Goal: Information Seeking & Learning: Learn about a topic

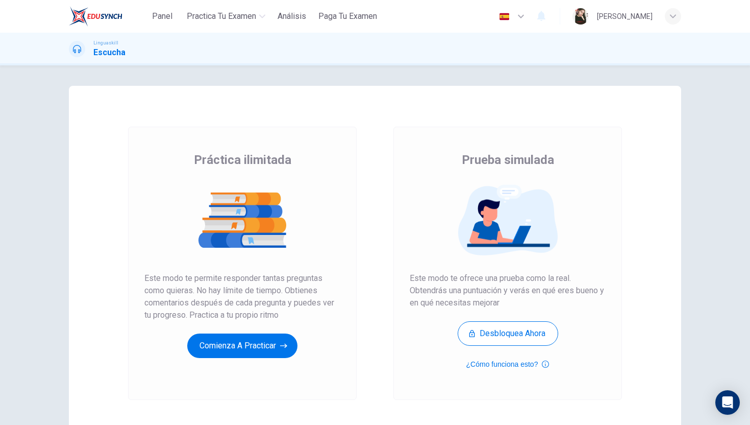
scroll to position [69, 0]
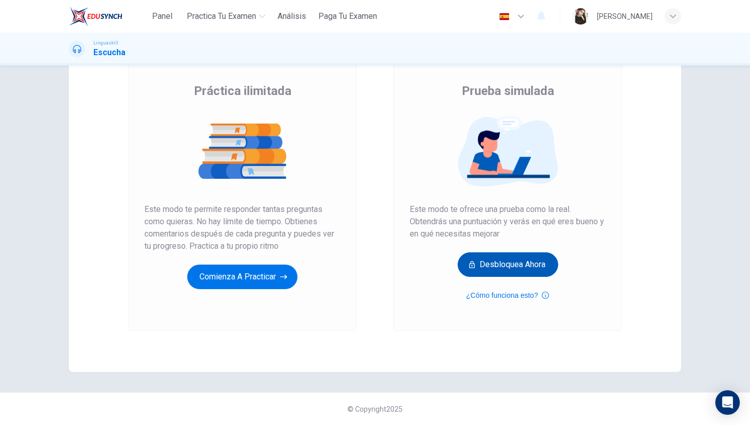
click at [469, 269] on icon "button" at bounding box center [472, 264] width 7 height 10
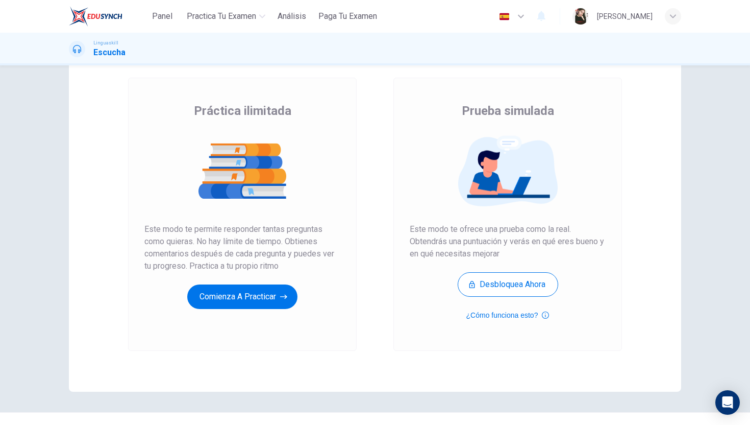
scroll to position [69, 0]
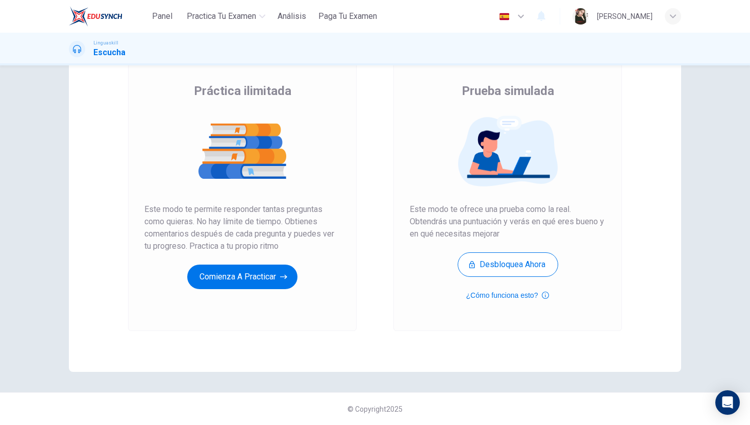
click at [249, 188] on div at bounding box center [242, 151] width 196 height 80
click at [248, 189] on div at bounding box center [242, 151] width 196 height 80
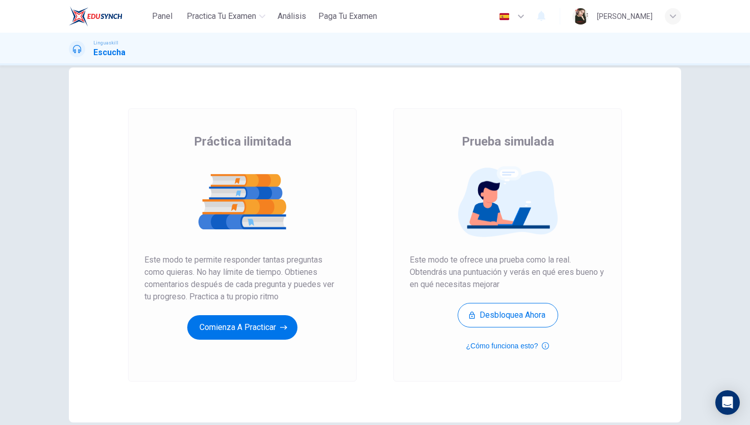
scroll to position [17, 0]
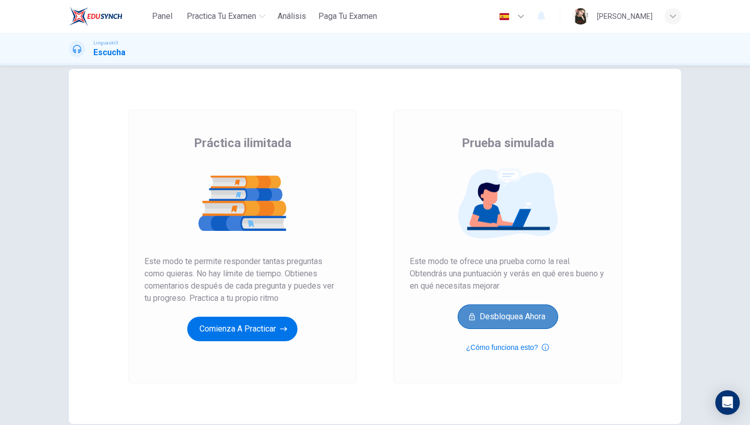
click at [469, 320] on icon "button" at bounding box center [472, 316] width 7 height 10
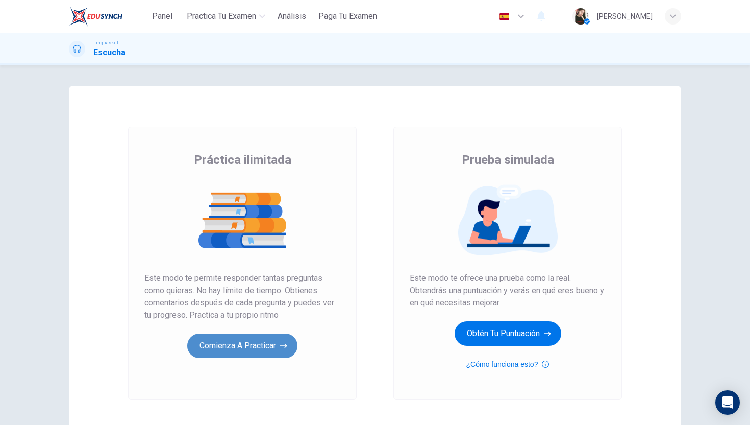
click at [277, 348] on button "Comienza a practicar" at bounding box center [242, 345] width 110 height 25
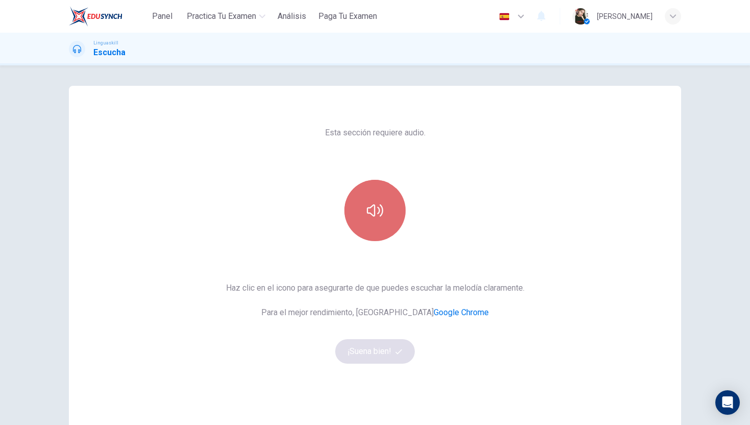
click at [383, 197] on button "button" at bounding box center [375, 210] width 61 height 61
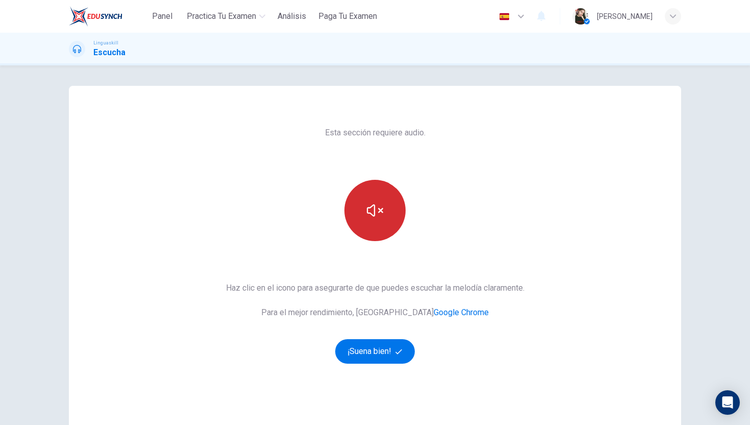
click at [373, 230] on button "button" at bounding box center [375, 210] width 61 height 61
click at [373, 212] on icon "button" at bounding box center [375, 210] width 16 height 16
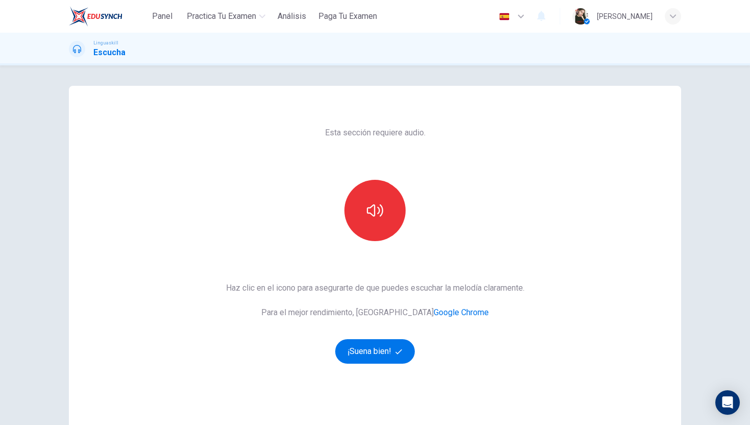
click at [434, 310] on link "Google Chrome" at bounding box center [461, 312] width 55 height 10
click at [362, 360] on button "¡Suena bien!" at bounding box center [375, 351] width 80 height 25
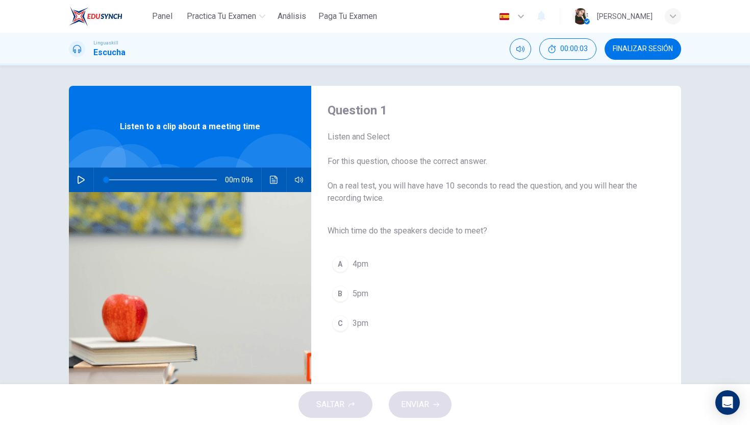
click at [79, 181] on icon "button" at bounding box center [81, 180] width 8 height 8
click at [341, 323] on div "C" at bounding box center [340, 323] width 16 height 16
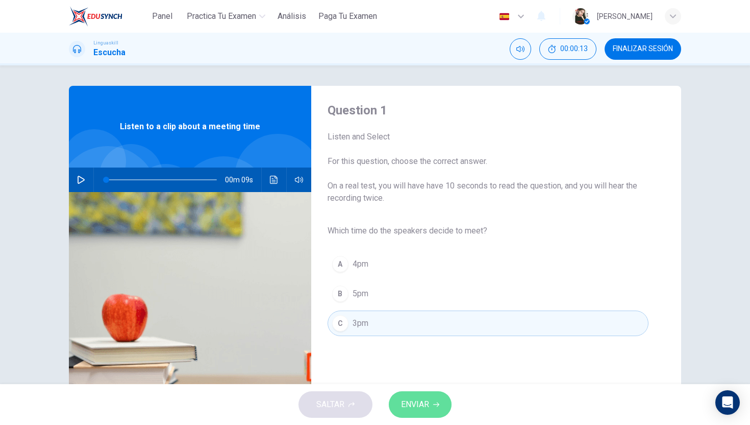
click at [421, 401] on span "ENVIAR" at bounding box center [415, 404] width 28 height 14
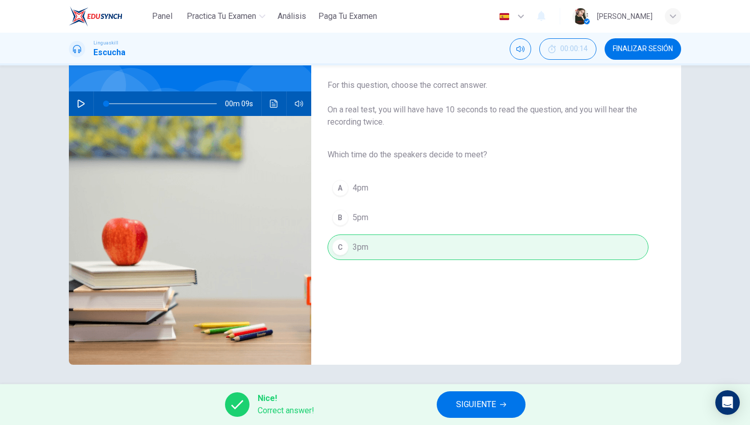
scroll to position [77, 0]
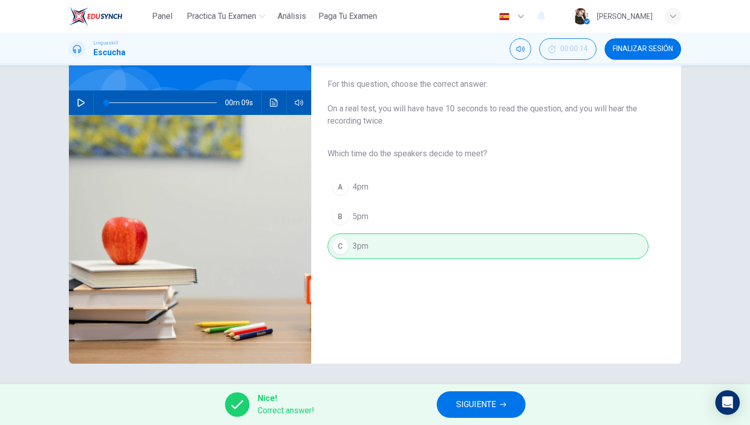
click at [465, 398] on span "SIGUIENTE" at bounding box center [476, 404] width 40 height 14
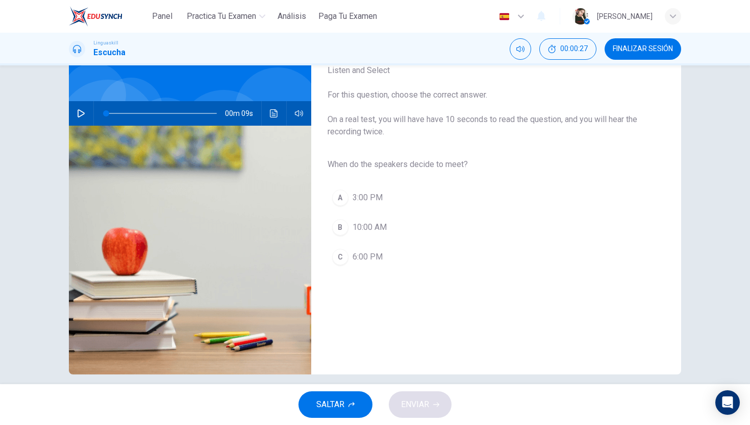
scroll to position [65, 0]
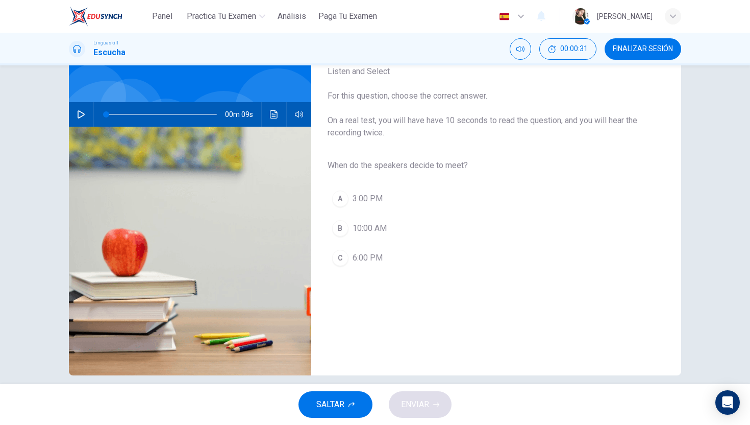
click at [81, 113] on icon "button" at bounding box center [81, 114] width 8 height 8
click at [346, 196] on div "A" at bounding box center [340, 198] width 16 height 16
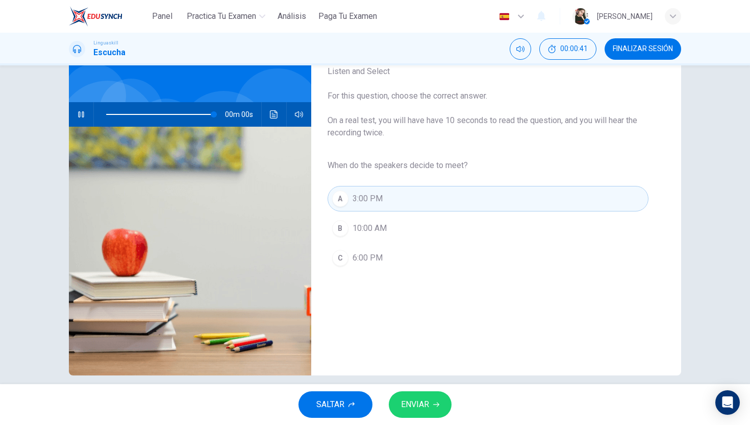
type input "0"
click at [411, 408] on span "ENVIAR" at bounding box center [415, 404] width 28 height 14
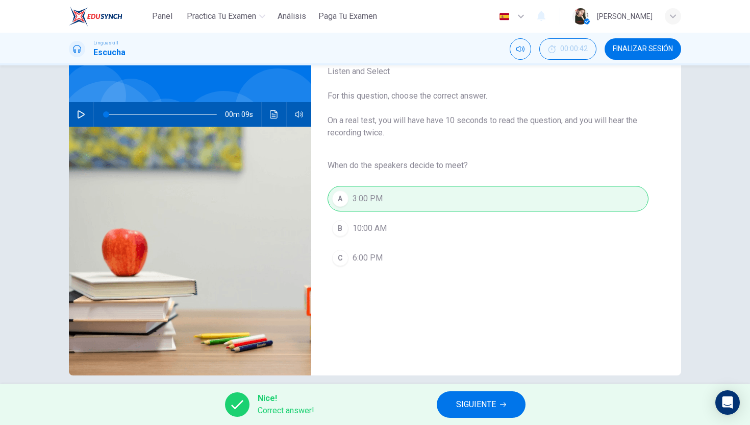
click at [455, 401] on button "SIGUIENTE" at bounding box center [481, 404] width 89 height 27
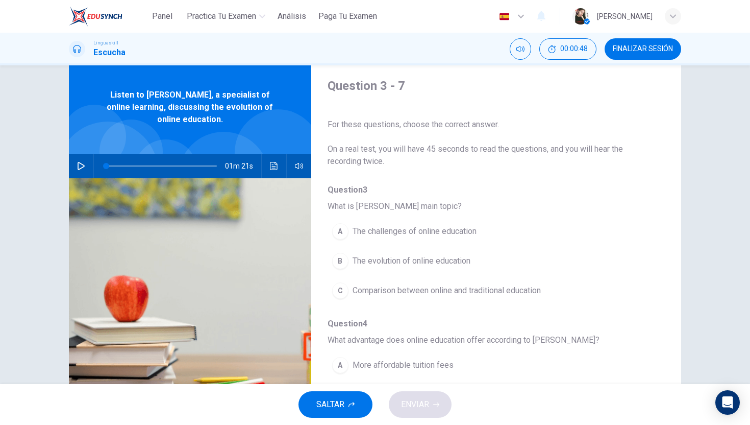
scroll to position [0, 0]
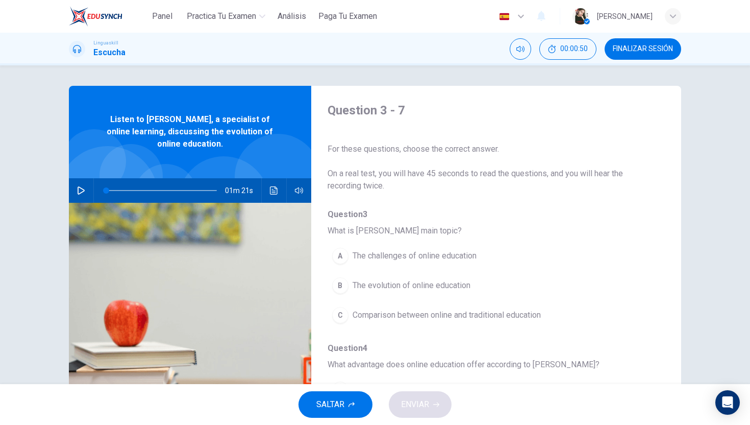
click at [81, 187] on icon "button" at bounding box center [81, 190] width 8 height 8
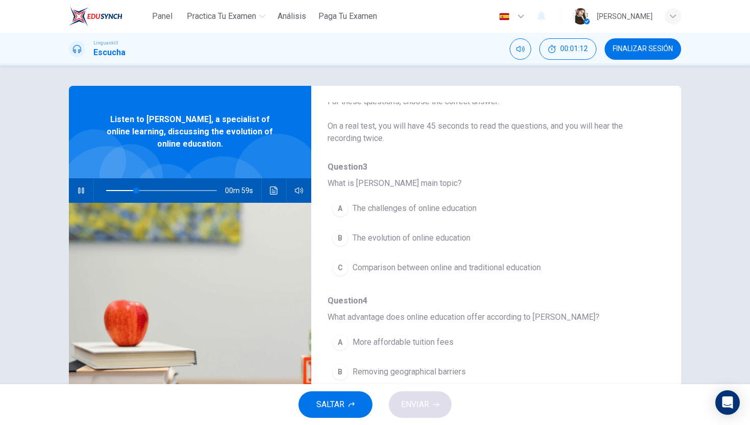
scroll to position [49, 0]
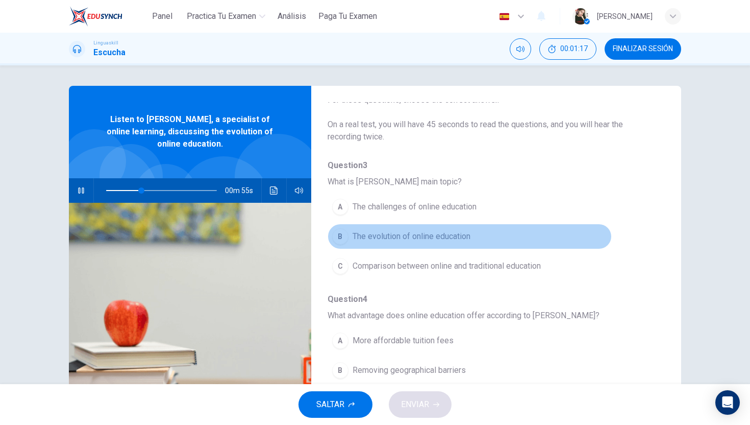
click at [342, 240] on div "B" at bounding box center [340, 236] width 16 height 16
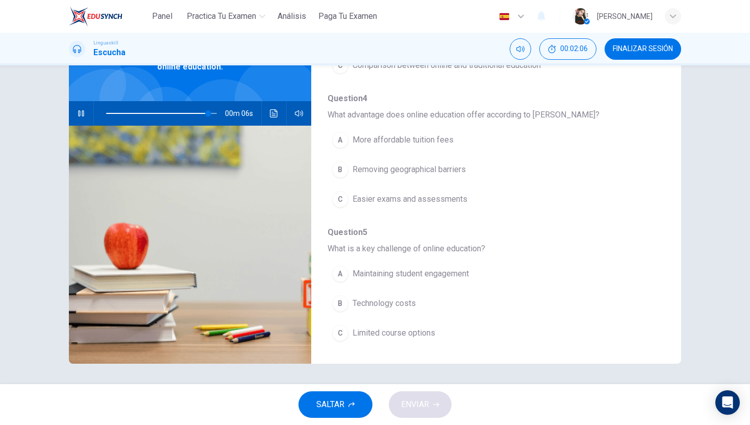
scroll to position [178, 0]
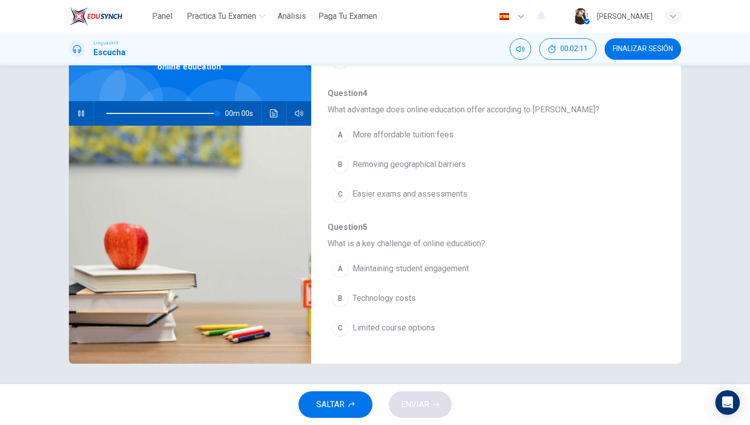
type input "0"
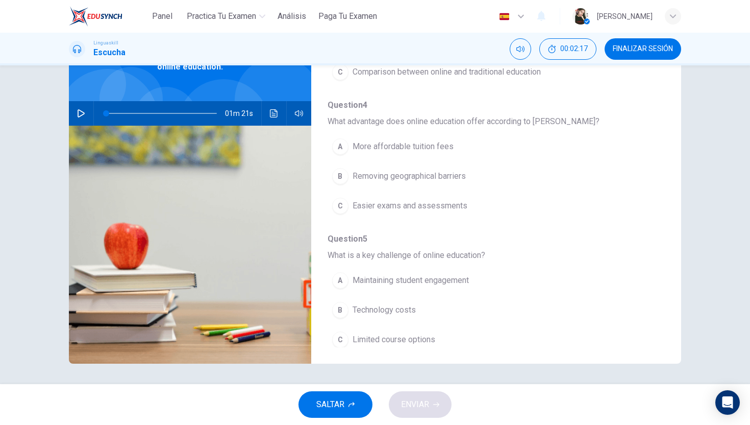
scroll to position [163, 0]
click at [339, 155] on div "A" at bounding box center [340, 149] width 16 height 16
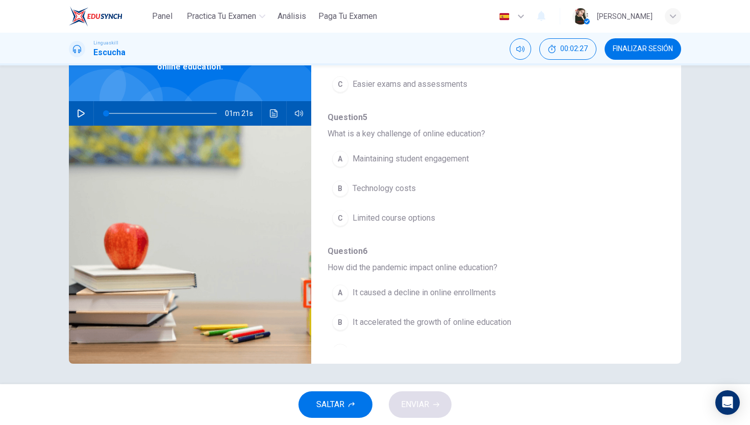
scroll to position [292, 0]
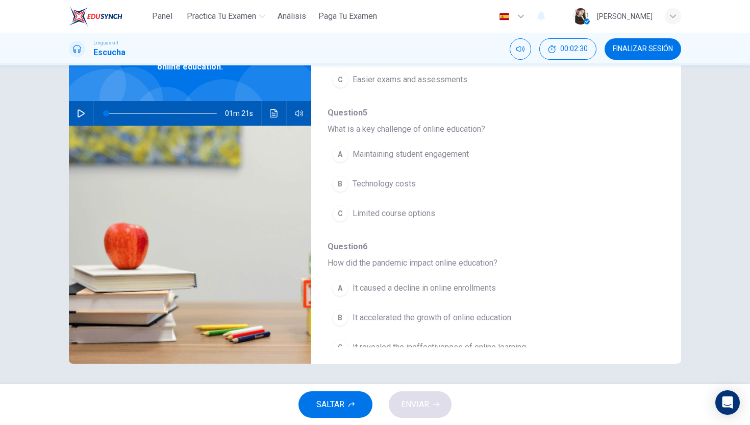
click at [341, 159] on div "A" at bounding box center [340, 154] width 16 height 16
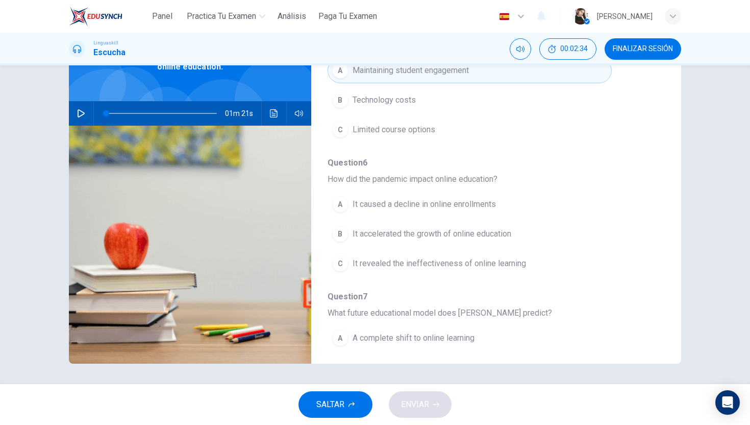
scroll to position [392, 0]
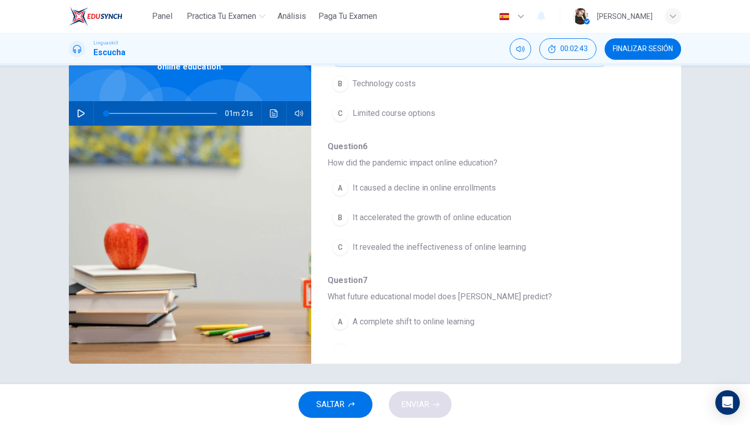
click at [338, 181] on div "A" at bounding box center [340, 188] width 16 height 16
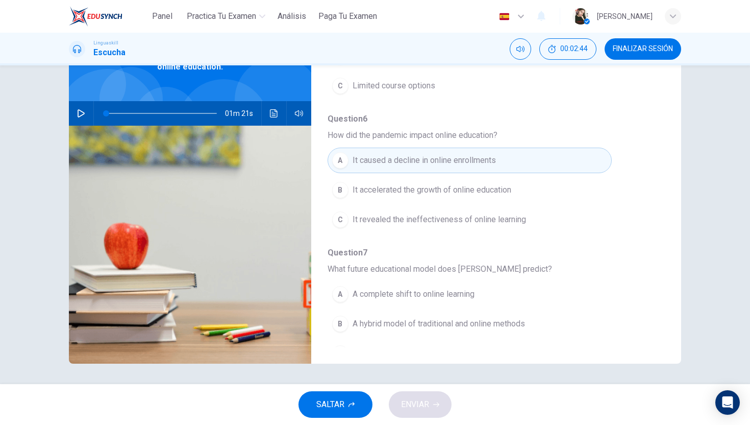
scroll to position [440, 0]
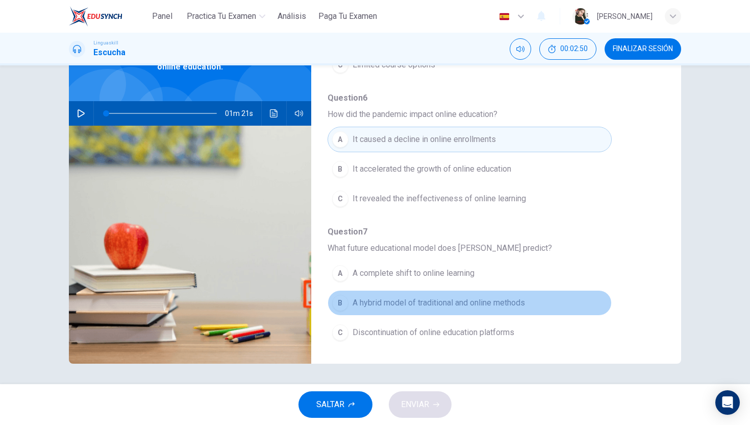
click at [344, 299] on div "B" at bounding box center [340, 303] width 16 height 16
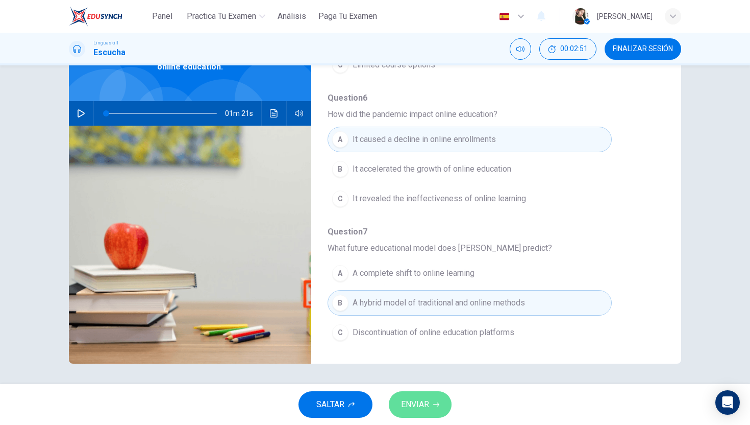
click at [415, 395] on button "ENVIAR" at bounding box center [420, 404] width 63 height 27
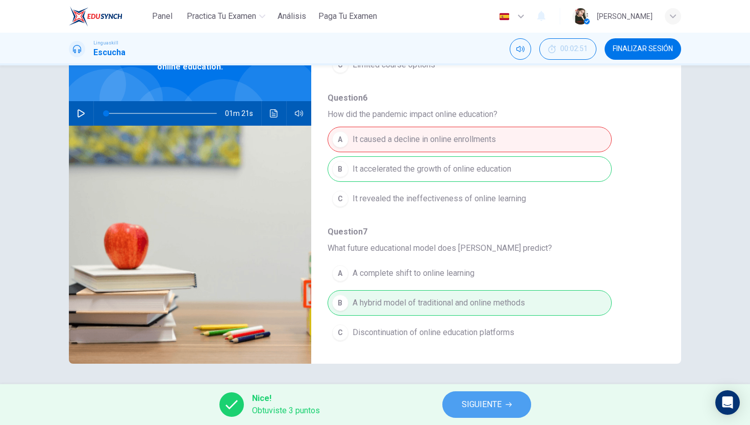
click at [482, 412] on button "SIGUIENTE" at bounding box center [487, 404] width 89 height 27
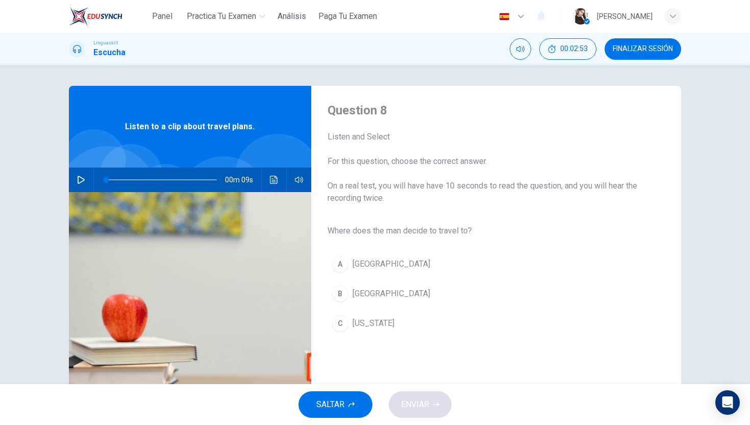
click at [83, 178] on icon "button" at bounding box center [81, 180] width 8 height 8
type input "0"
click at [332, 289] on button "B Rome" at bounding box center [488, 294] width 321 height 26
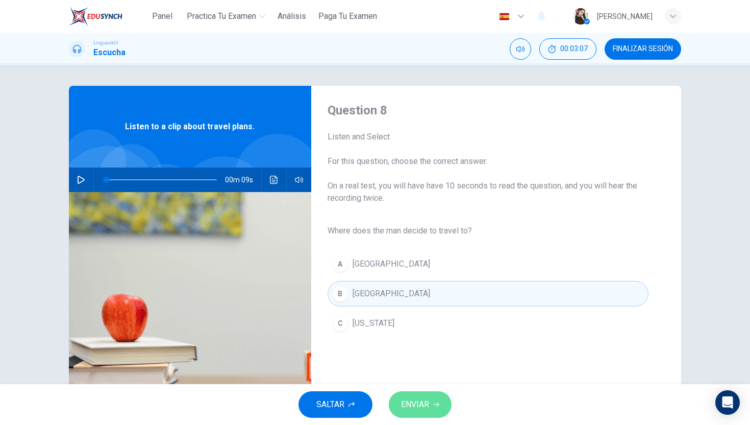
click at [437, 412] on button "ENVIAR" at bounding box center [420, 404] width 63 height 27
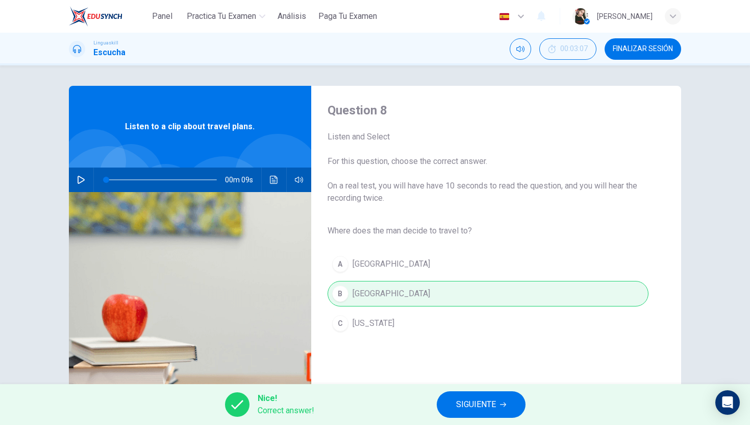
click at [461, 404] on span "SIGUIENTE" at bounding box center [476, 404] width 40 height 14
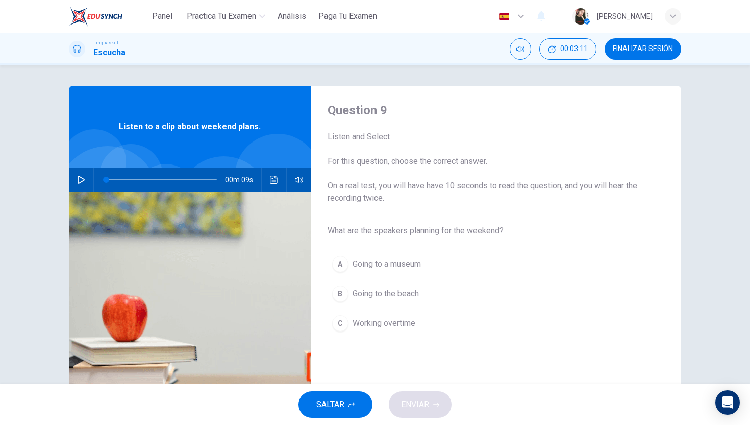
click at [86, 175] on button "button" at bounding box center [81, 179] width 16 height 25
type input "0"
click at [342, 298] on div "B" at bounding box center [340, 293] width 16 height 16
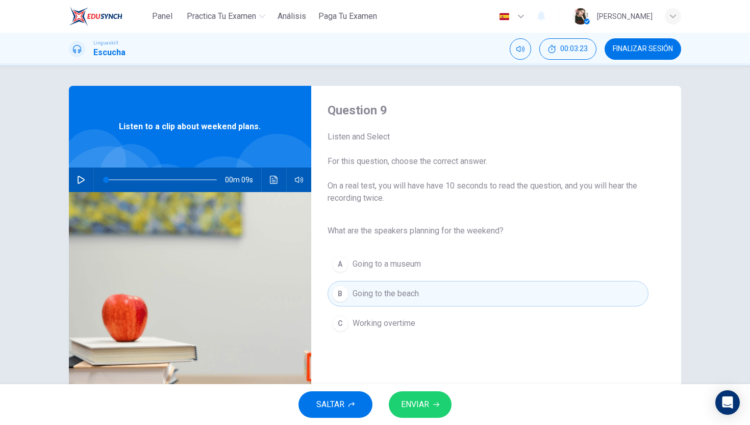
click at [405, 407] on span "ENVIAR" at bounding box center [415, 404] width 28 height 14
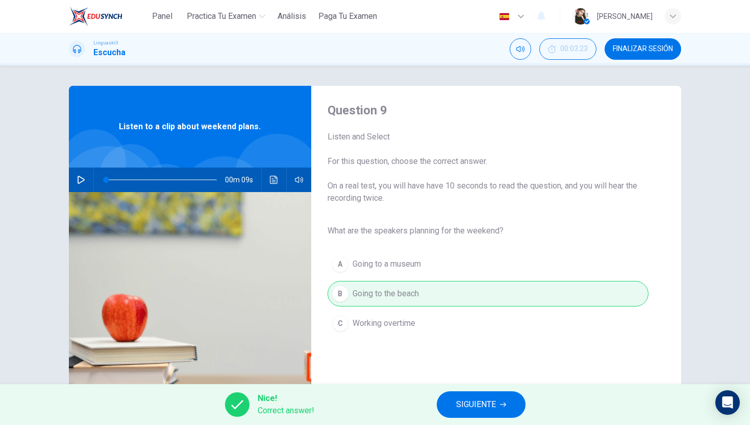
click at [448, 406] on button "SIGUIENTE" at bounding box center [481, 404] width 89 height 27
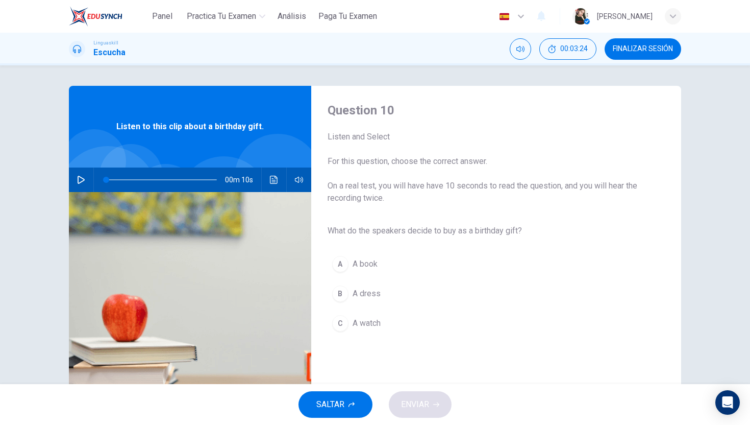
click at [89, 181] on div "00m 10s" at bounding box center [190, 179] width 242 height 25
click at [84, 180] on icon "button" at bounding box center [81, 180] width 7 height 8
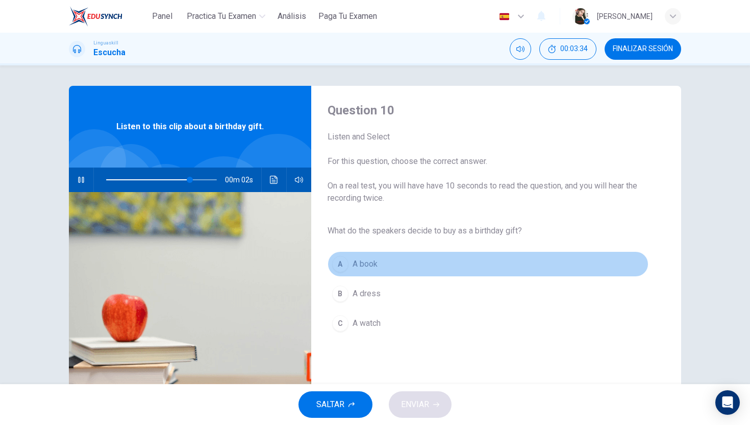
click at [341, 270] on div "A" at bounding box center [340, 264] width 16 height 16
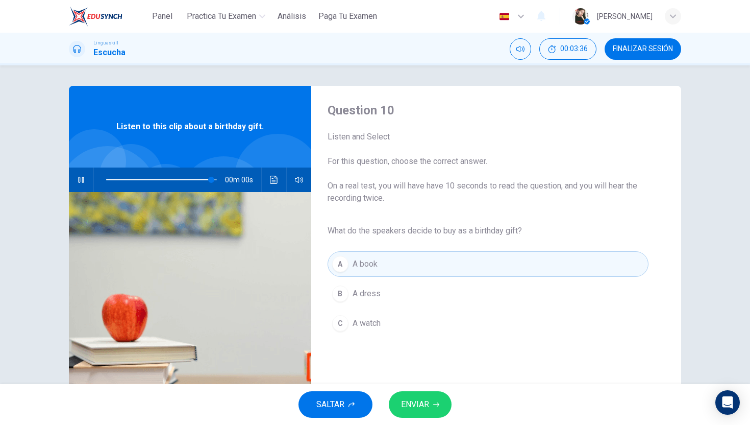
type input "0"
click at [408, 397] on span "ENVIAR" at bounding box center [415, 404] width 28 height 14
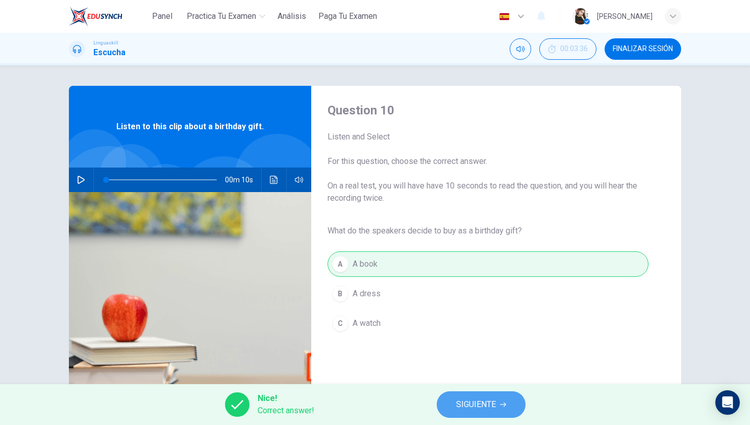
click at [454, 413] on button "SIGUIENTE" at bounding box center [481, 404] width 89 height 27
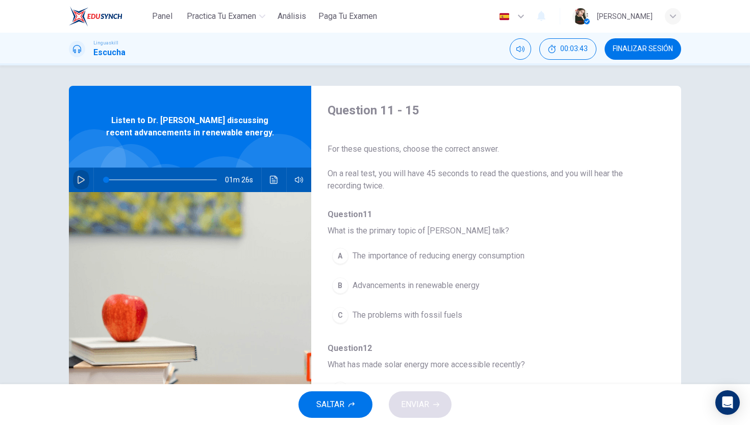
click at [81, 176] on icon "button" at bounding box center [81, 180] width 8 height 8
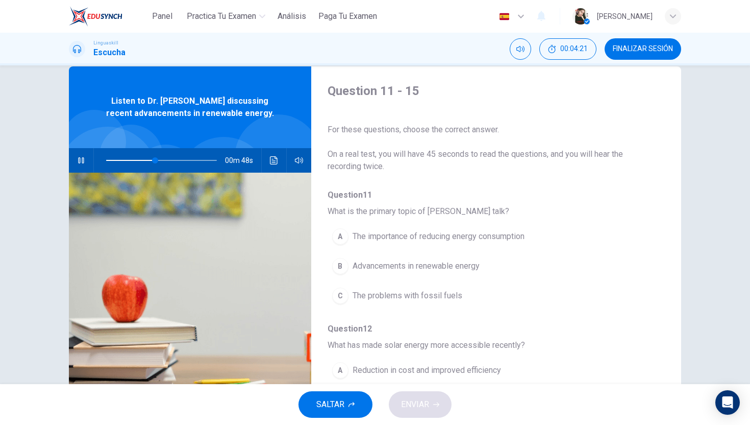
scroll to position [18, 0]
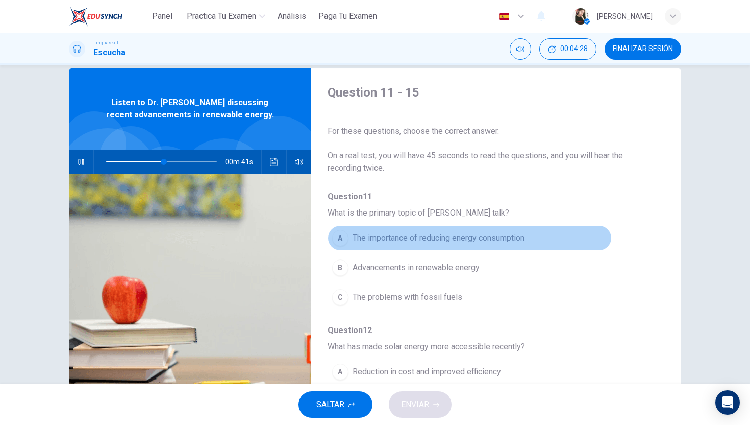
click at [343, 236] on div "A" at bounding box center [340, 238] width 16 height 16
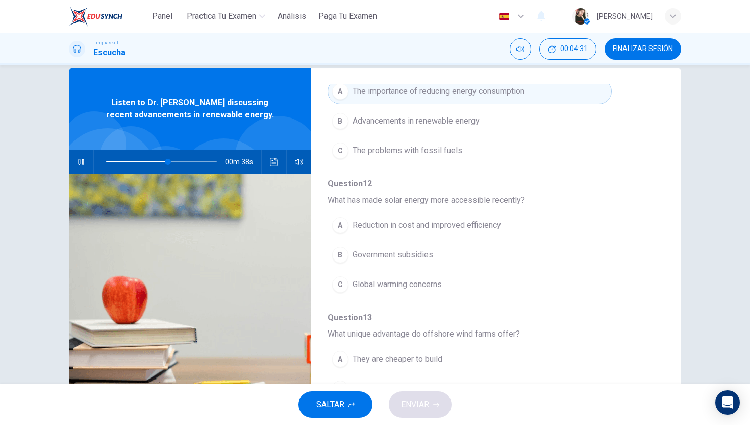
scroll to position [151, 0]
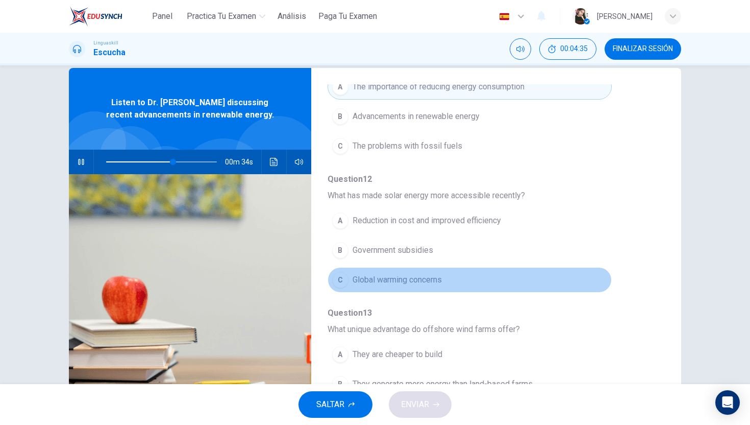
click at [333, 278] on div "C" at bounding box center [340, 280] width 16 height 16
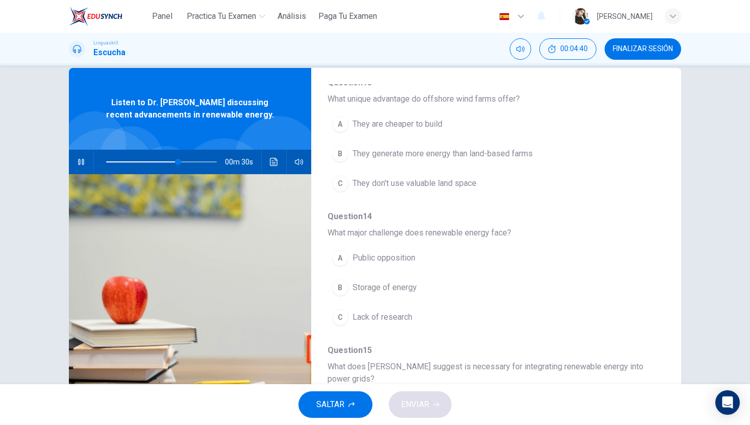
scroll to position [389, 0]
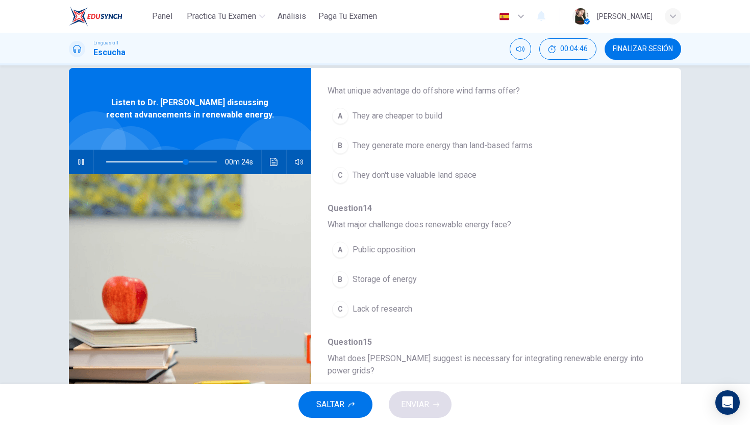
click at [333, 278] on div "B" at bounding box center [340, 279] width 16 height 16
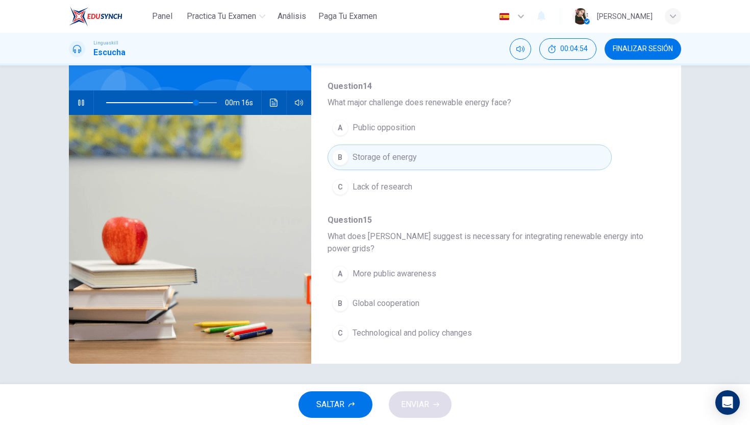
scroll to position [453, 0]
click at [346, 329] on div "C" at bounding box center [340, 332] width 16 height 16
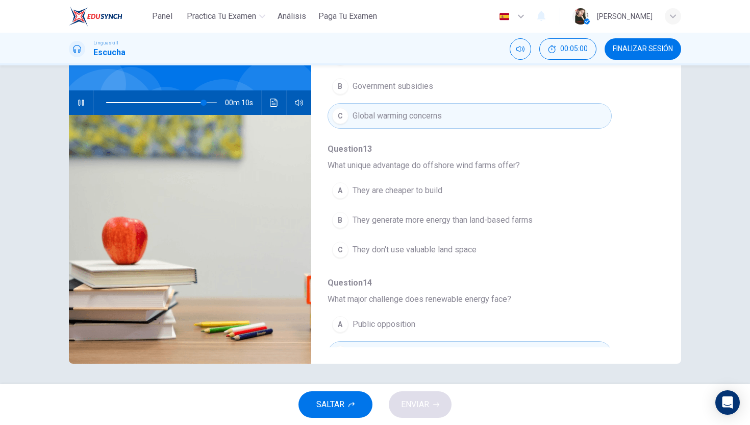
scroll to position [252, 0]
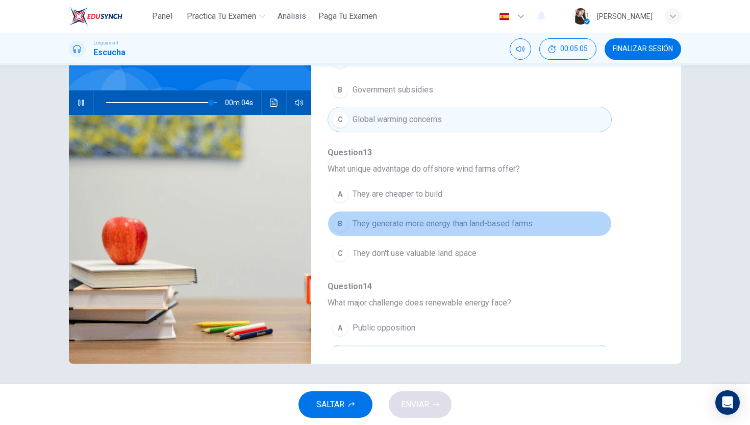
click at [342, 224] on div "B" at bounding box center [340, 223] width 16 height 16
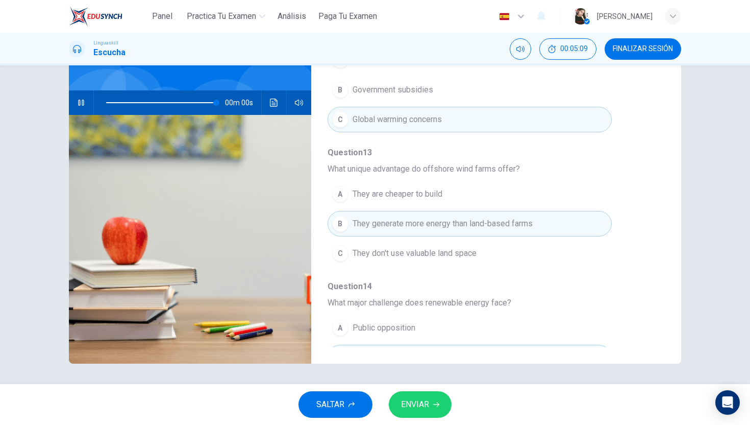
type input "0"
click at [426, 400] on span "ENVIAR" at bounding box center [415, 404] width 28 height 14
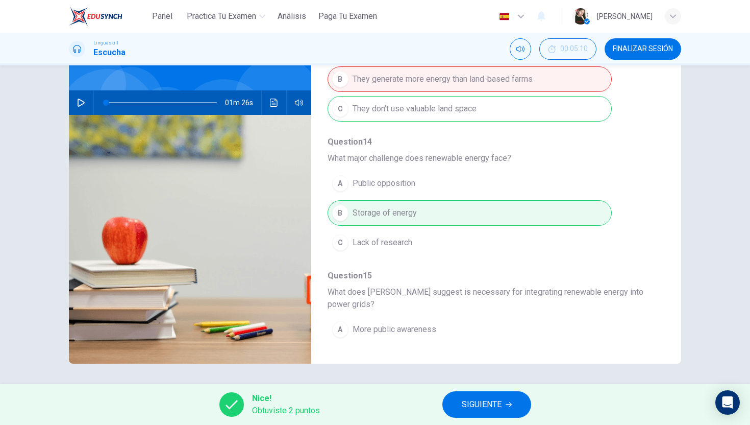
scroll to position [453, 0]
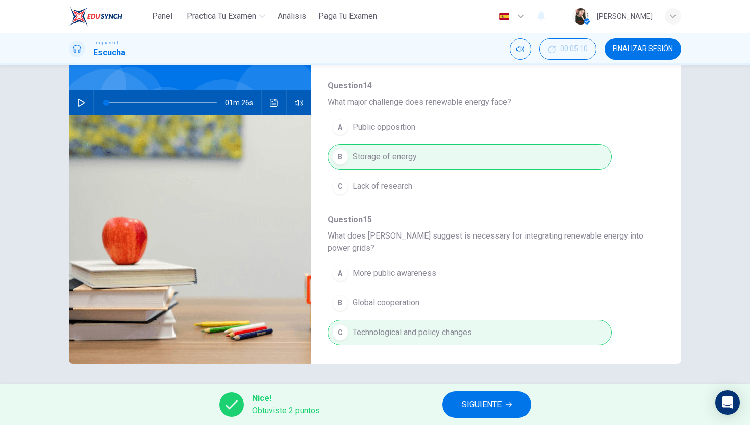
click at [479, 410] on span "SIGUIENTE" at bounding box center [482, 404] width 40 height 14
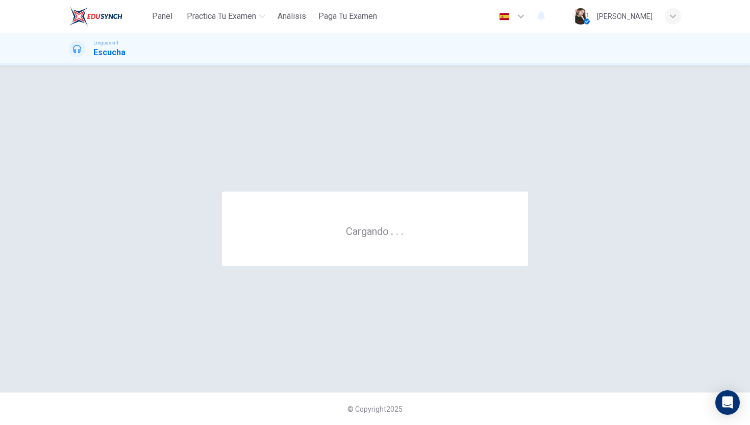
scroll to position [0, 0]
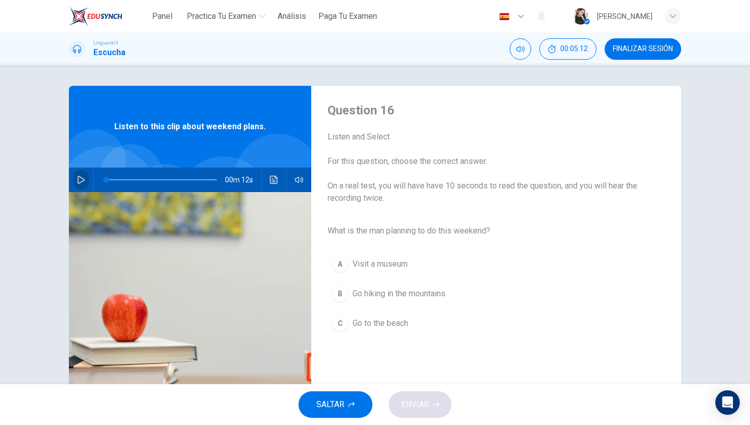
click at [78, 181] on icon "button" at bounding box center [81, 180] width 7 height 8
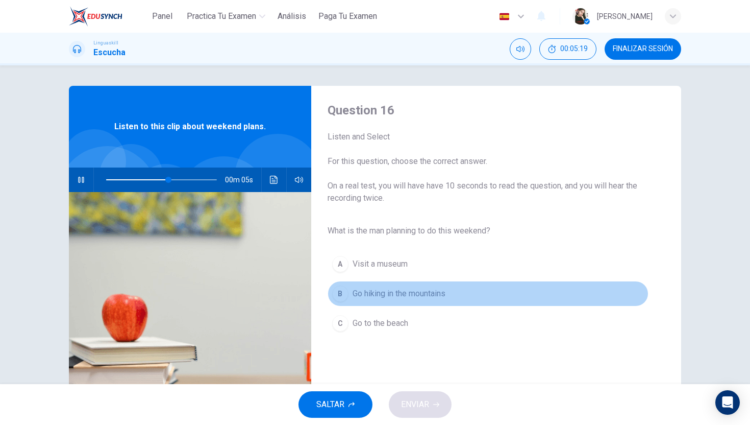
click at [339, 293] on div "B" at bounding box center [340, 293] width 16 height 16
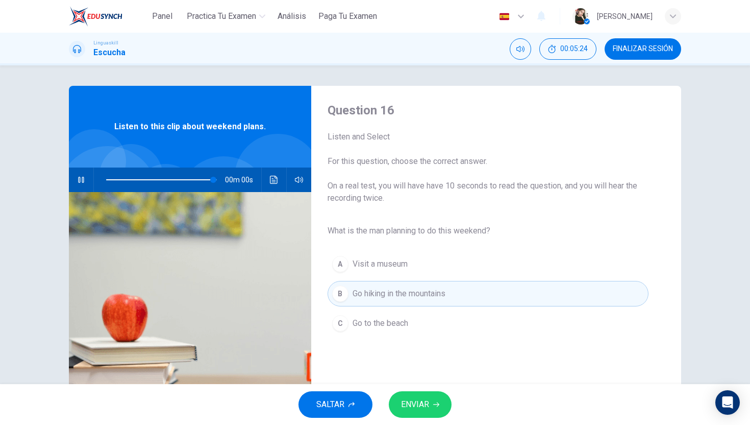
type input "0"
click at [420, 404] on span "ENVIAR" at bounding box center [415, 404] width 28 height 14
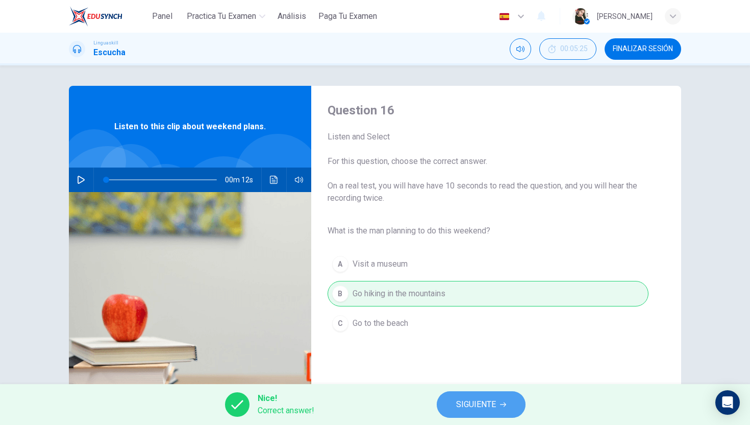
click at [483, 399] on span "SIGUIENTE" at bounding box center [476, 404] width 40 height 14
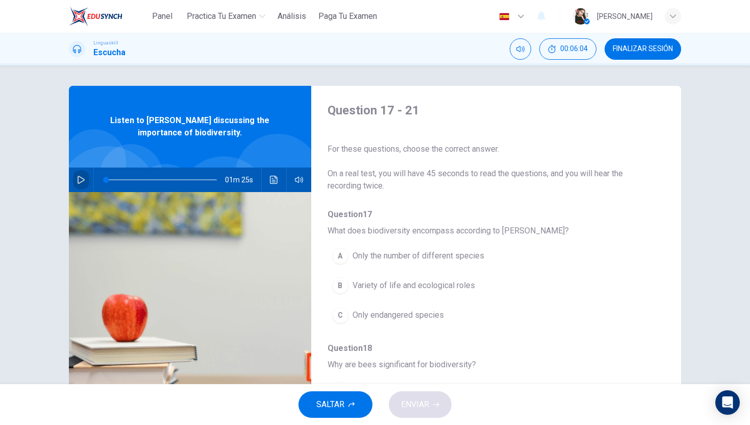
click at [75, 179] on button "button" at bounding box center [81, 179] width 16 height 25
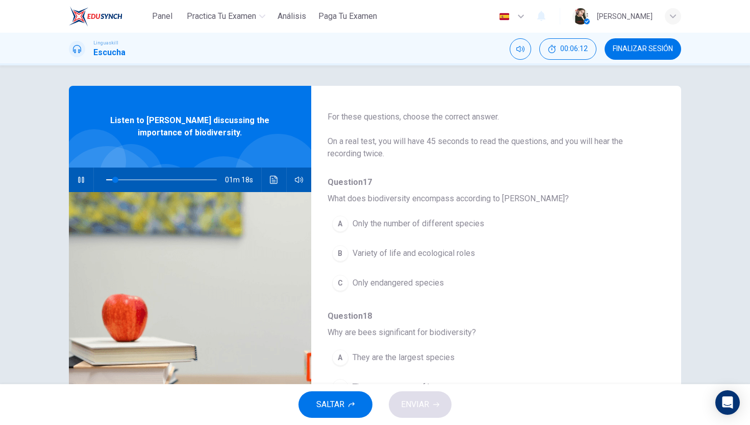
scroll to position [33, 0]
click at [428, 218] on span "Only the number of different species" at bounding box center [419, 223] width 132 height 12
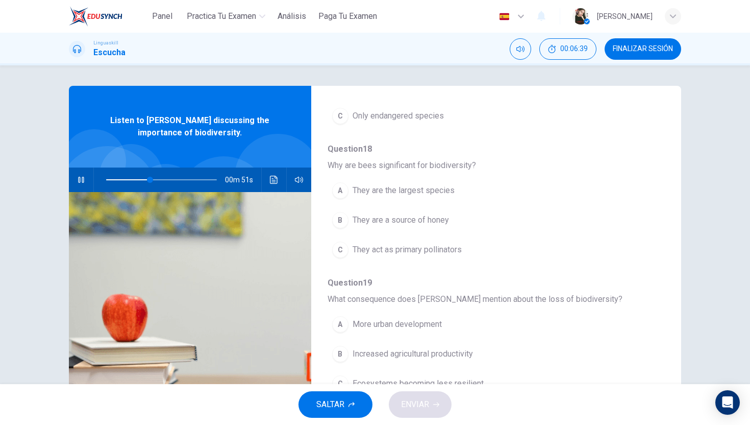
scroll to position [192, 0]
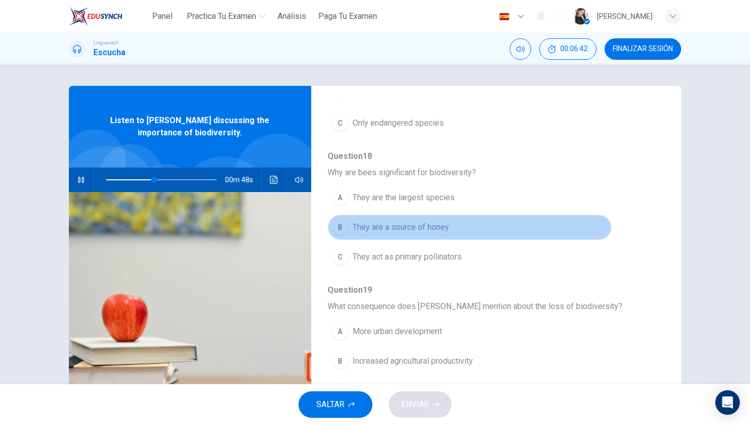
click at [354, 225] on span "They are a source of honey" at bounding box center [401, 227] width 96 height 12
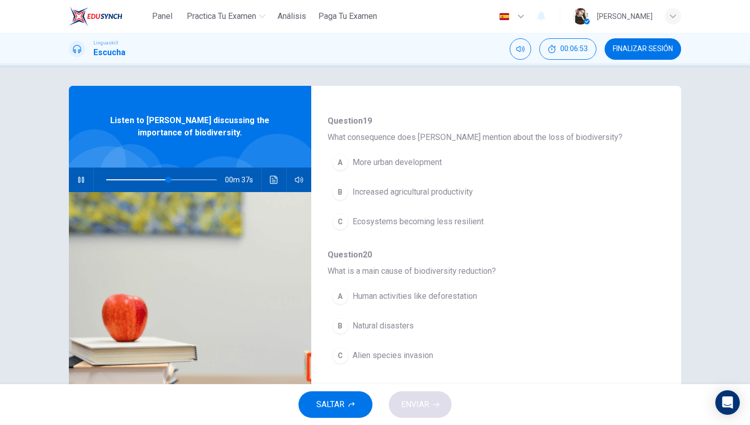
scroll to position [364, 0]
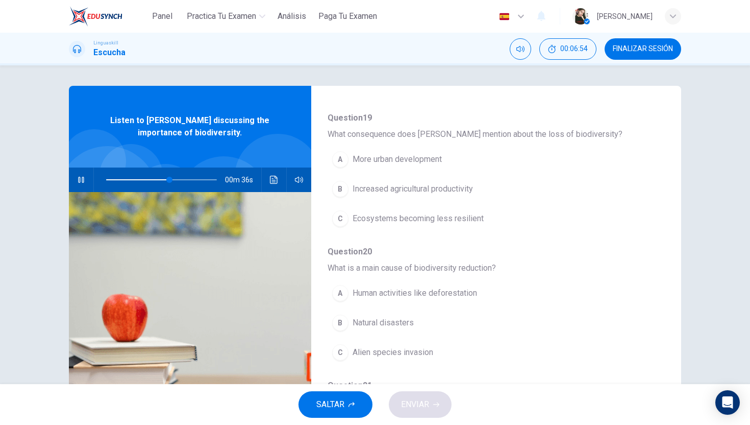
click at [342, 292] on div "A" at bounding box center [340, 293] width 16 height 16
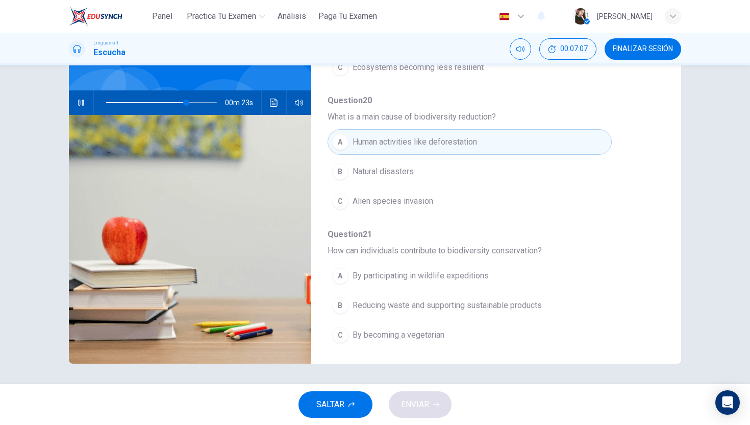
scroll to position [440, 0]
click at [436, 304] on span "Reducing waste and supporting sustainable products" at bounding box center [447, 303] width 189 height 12
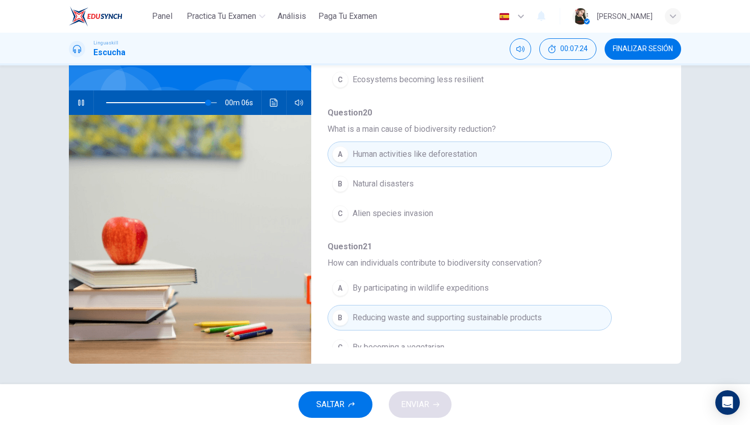
scroll to position [422, 0]
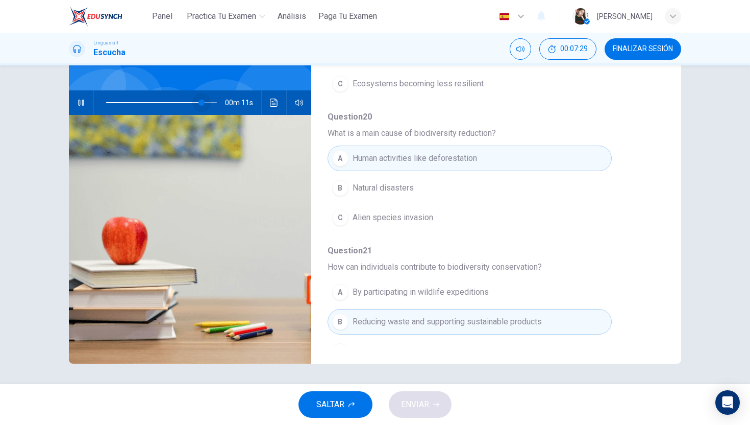
click at [202, 100] on span at bounding box center [161, 102] width 111 height 14
click at [184, 102] on span at bounding box center [161, 102] width 111 height 14
click at [167, 102] on span at bounding box center [161, 102] width 111 height 14
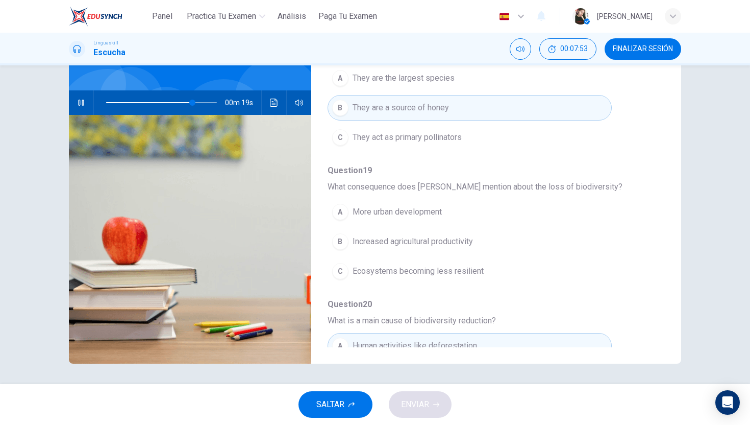
scroll to position [239, 0]
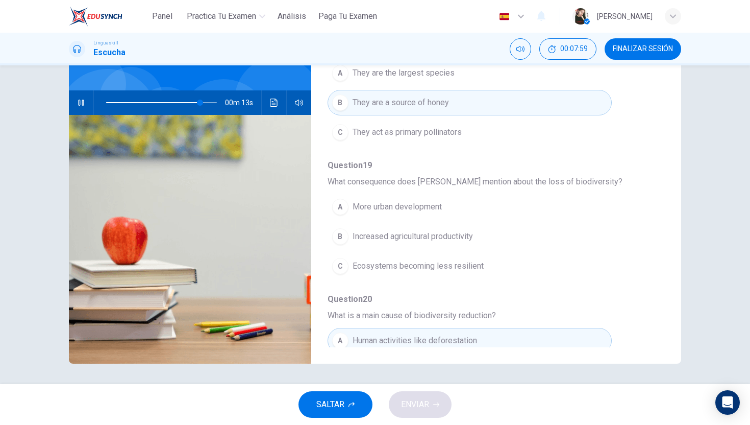
click at [341, 238] on div "B" at bounding box center [340, 236] width 16 height 16
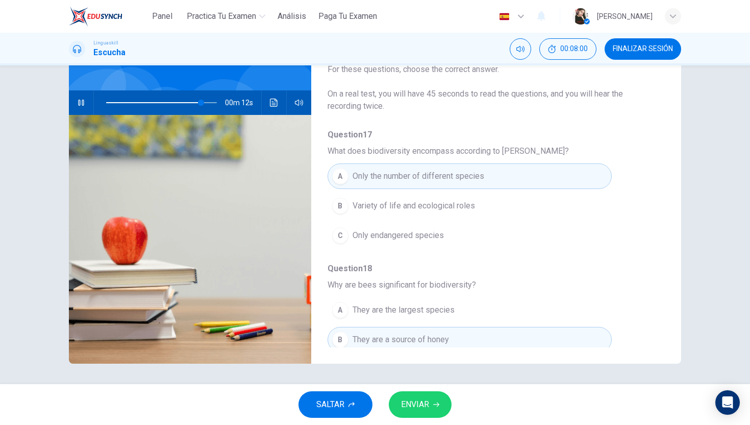
scroll to position [0, 0]
click at [413, 400] on span "ENVIAR" at bounding box center [415, 404] width 28 height 14
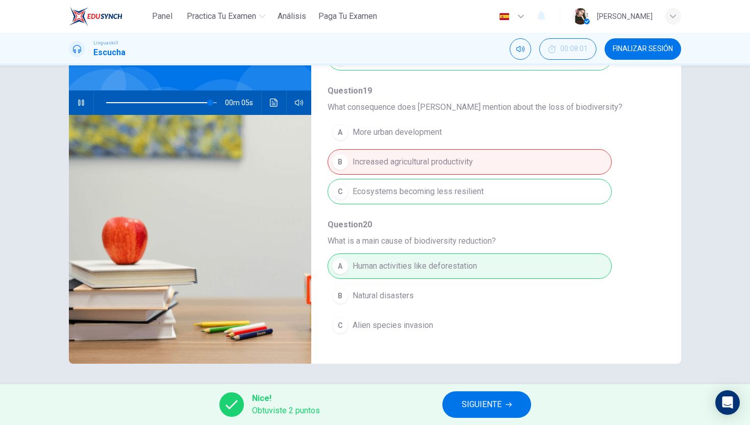
scroll to position [313, 0]
type input "0"
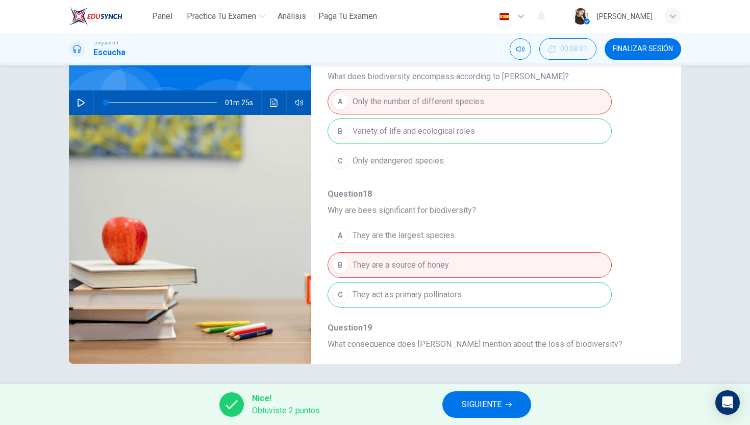
scroll to position [0, 0]
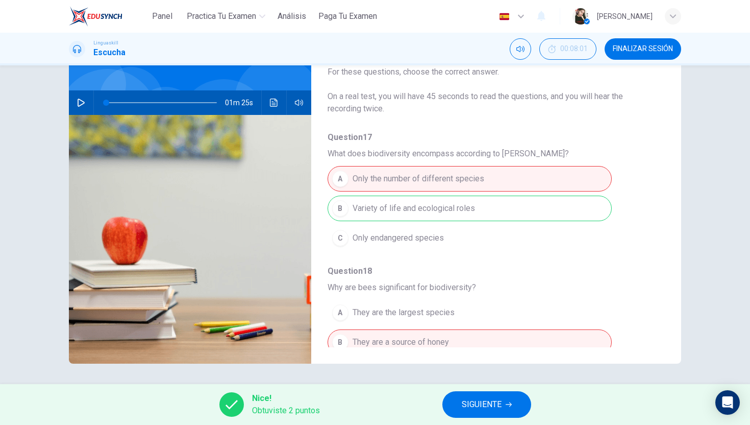
click at [479, 412] on button "SIGUIENTE" at bounding box center [487, 404] width 89 height 27
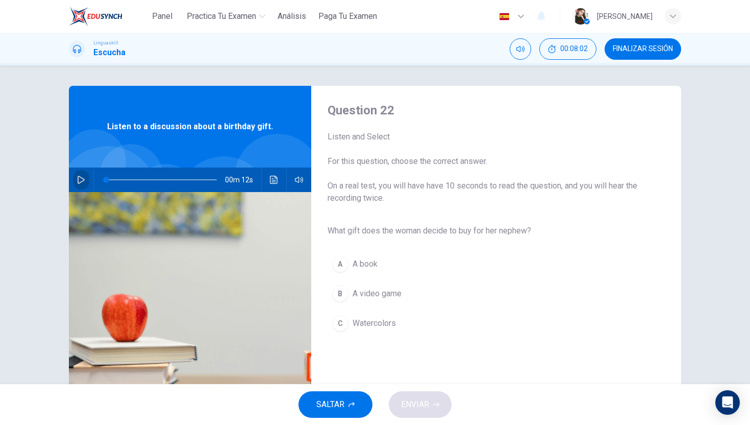
click at [78, 179] on icon "button" at bounding box center [81, 180] width 8 height 8
click at [344, 266] on div "A" at bounding box center [340, 264] width 16 height 16
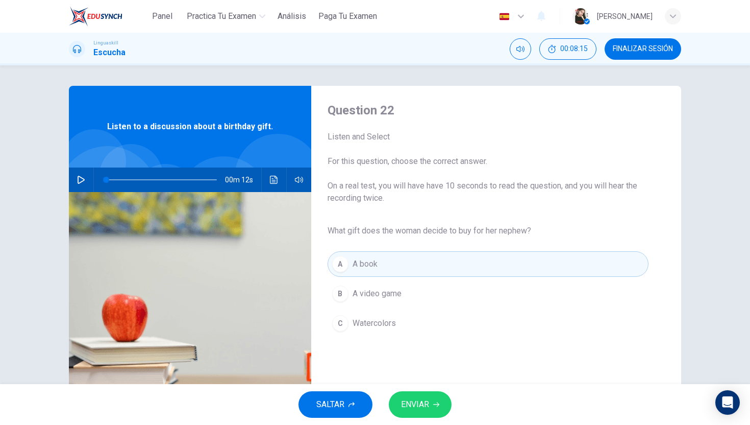
click at [87, 180] on button "button" at bounding box center [81, 179] width 16 height 25
click at [359, 323] on span "Watercolors" at bounding box center [374, 323] width 43 height 12
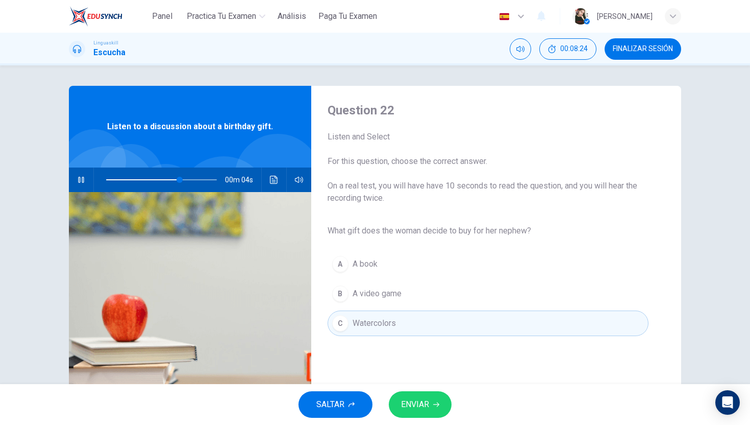
click at [401, 407] on button "ENVIAR" at bounding box center [420, 404] width 63 height 27
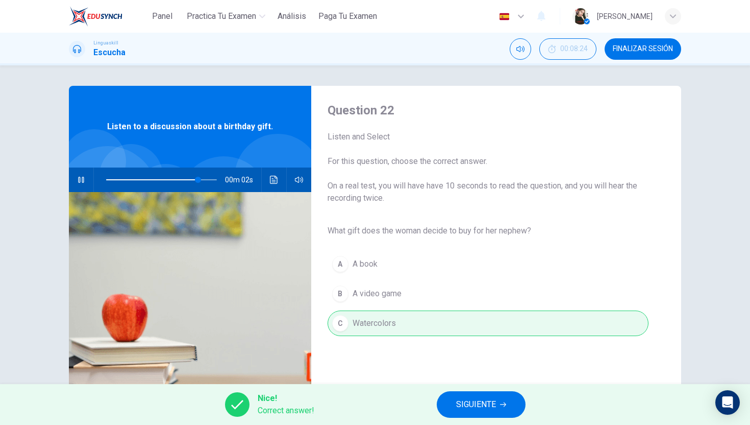
type input "91"
click at [490, 408] on span "SIGUIENTE" at bounding box center [476, 404] width 40 height 14
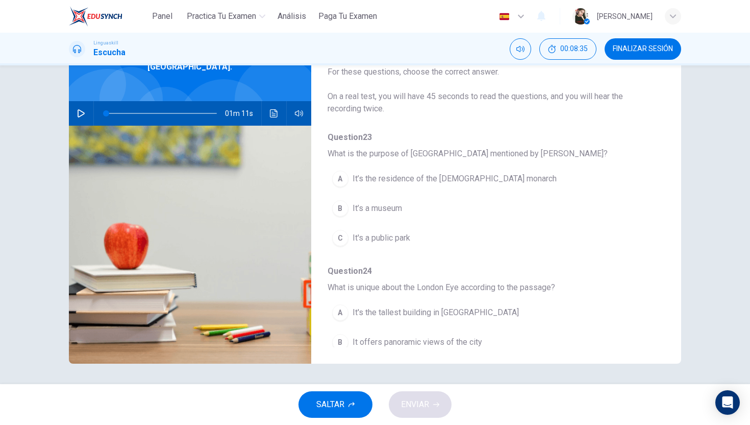
click at [80, 109] on button "button" at bounding box center [81, 113] width 16 height 25
click at [342, 182] on div "A" at bounding box center [340, 178] width 16 height 16
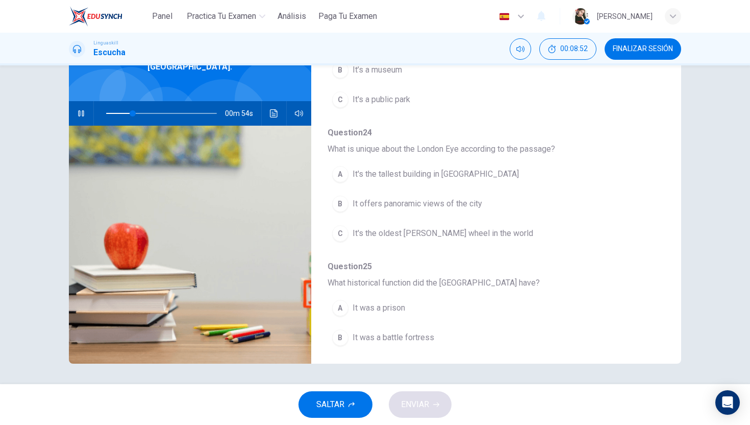
scroll to position [141, 0]
click at [342, 204] on div "B" at bounding box center [340, 201] width 16 height 16
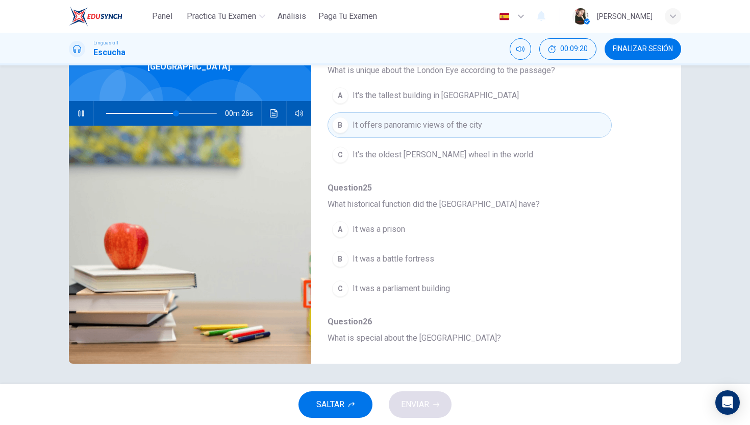
scroll to position [215, 0]
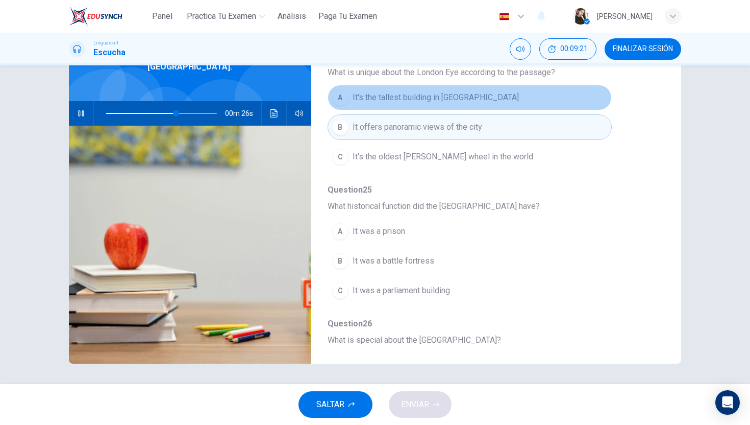
click at [408, 100] on span "It's the tallest building in London" at bounding box center [436, 97] width 166 height 12
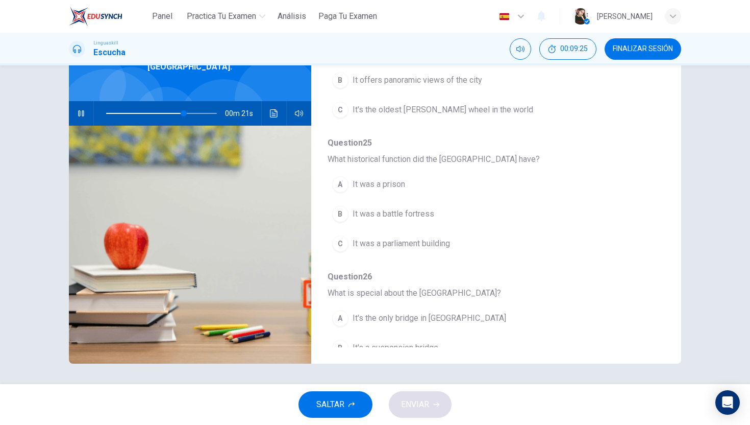
scroll to position [440, 0]
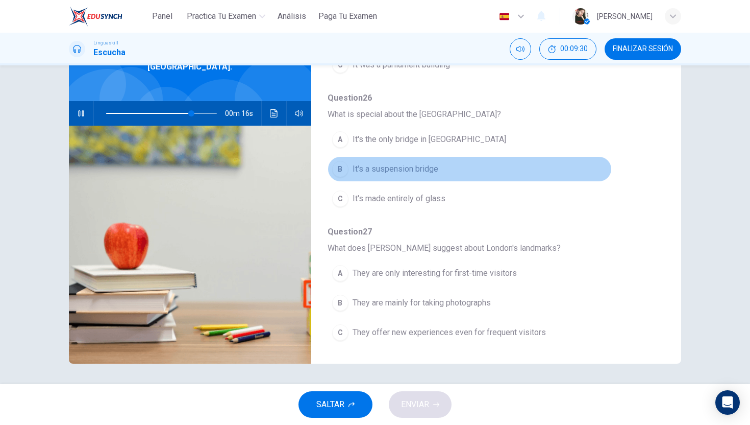
click at [372, 175] on button "B It's a suspension bridge" at bounding box center [470, 169] width 284 height 26
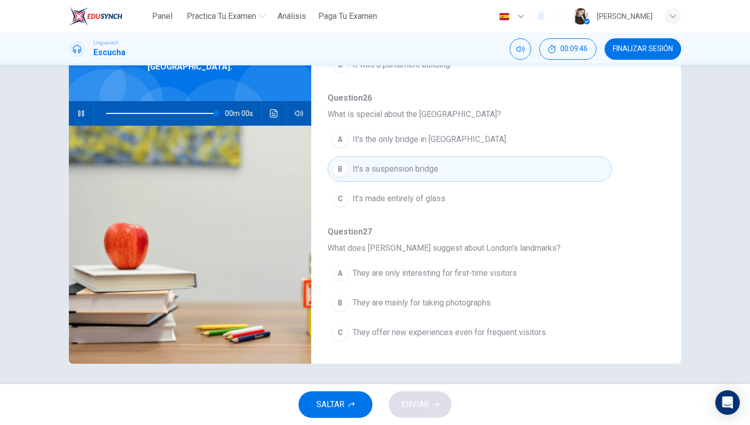
type input "0"
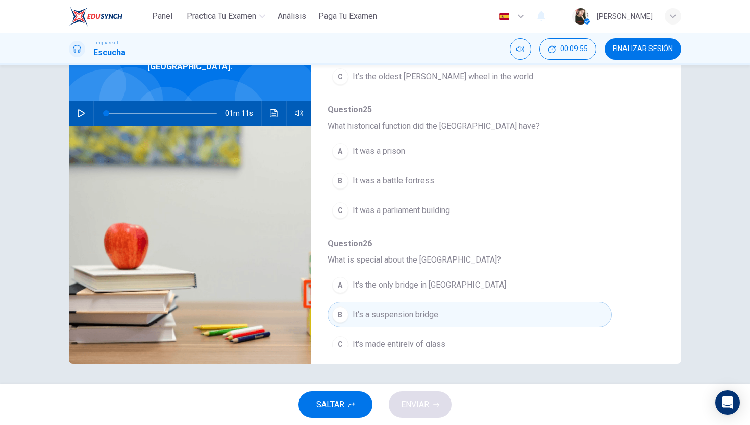
scroll to position [296, 0]
click at [378, 210] on span "It was a parliament building" at bounding box center [401, 210] width 97 height 12
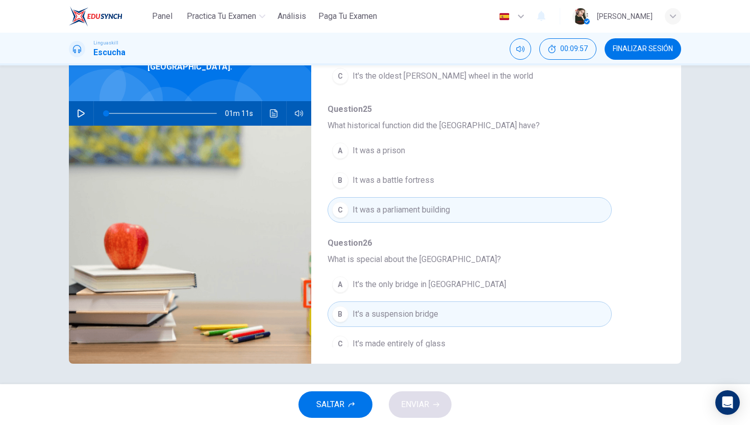
scroll to position [440, 0]
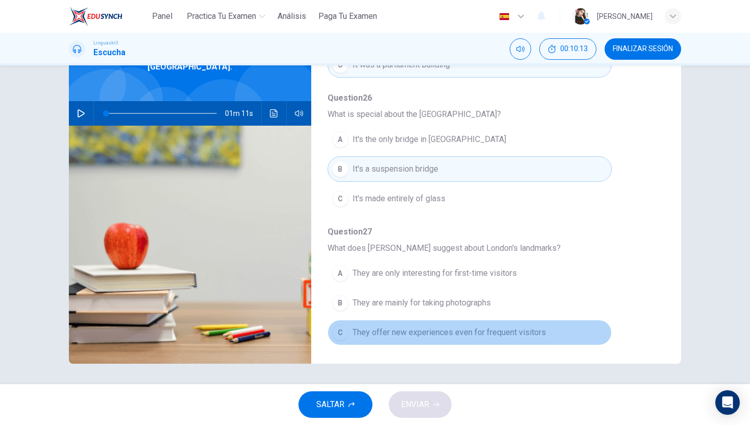
click at [376, 333] on span "They offer new experiences even for frequent visitors" at bounding box center [449, 332] width 193 height 12
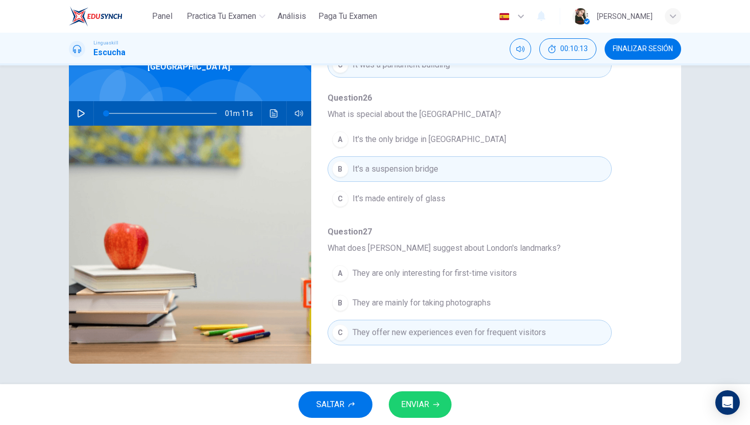
click at [407, 419] on div "SALTAR ENVIAR" at bounding box center [375, 404] width 750 height 41
click at [408, 409] on span "ENVIAR" at bounding box center [415, 404] width 28 height 14
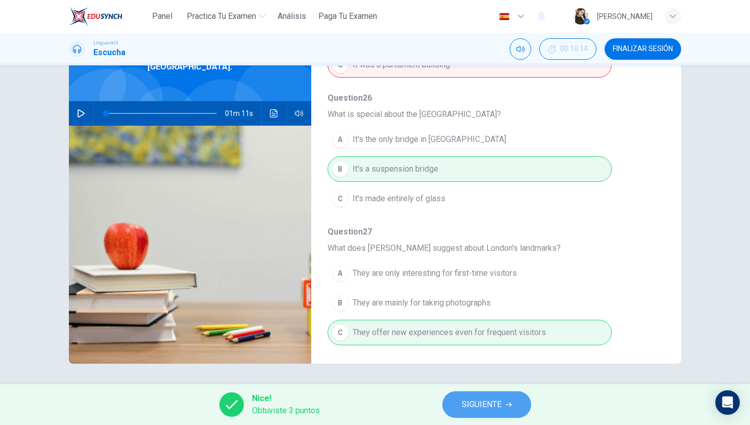
click at [475, 406] on span "SIGUIENTE" at bounding box center [482, 404] width 40 height 14
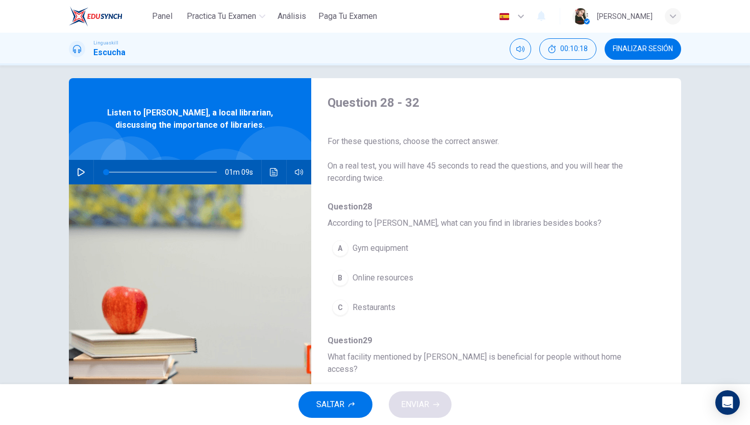
scroll to position [0, 0]
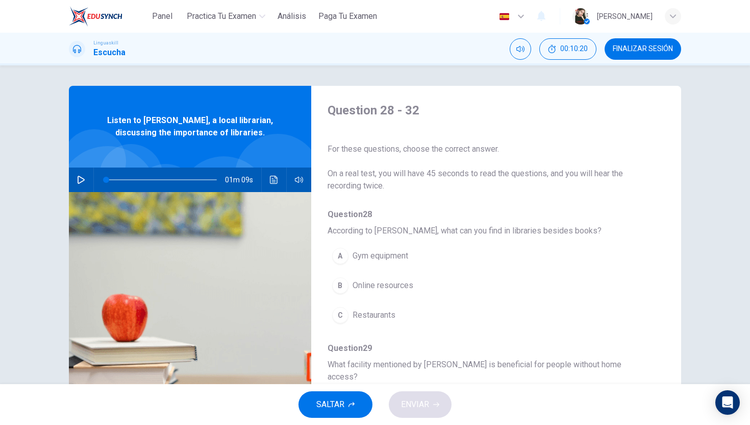
click at [80, 178] on icon "button" at bounding box center [81, 180] width 8 height 8
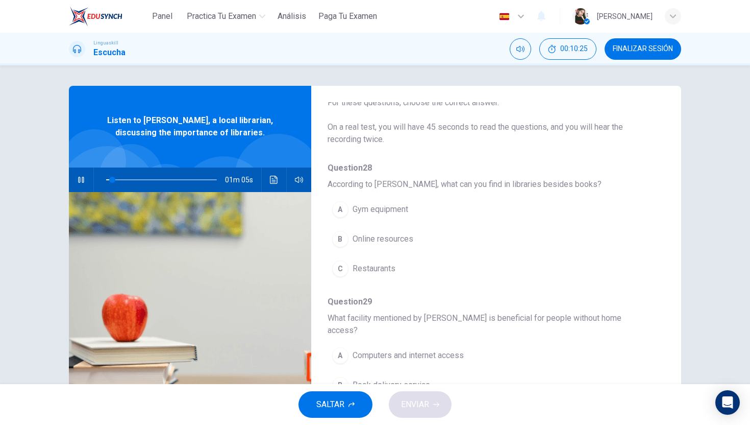
scroll to position [51, 0]
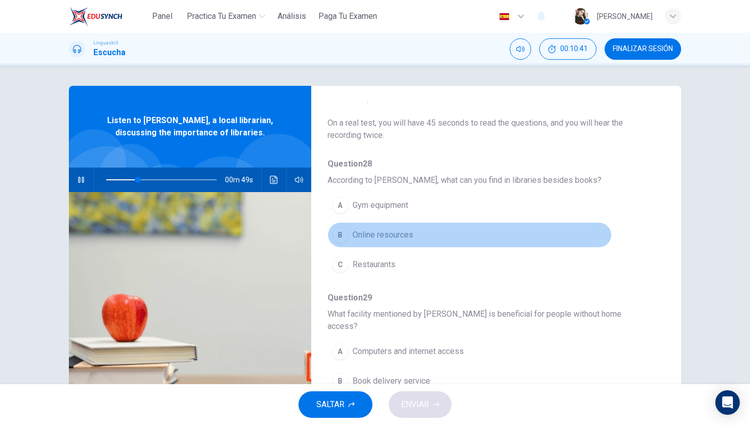
click at [350, 239] on button "B Online resources" at bounding box center [470, 235] width 284 height 26
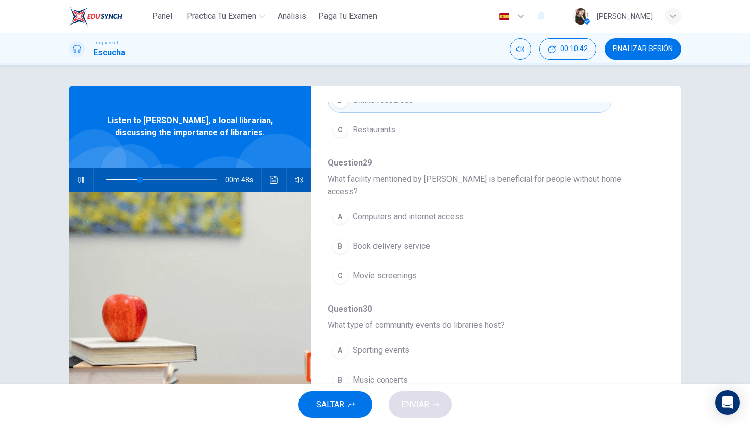
scroll to position [188, 0]
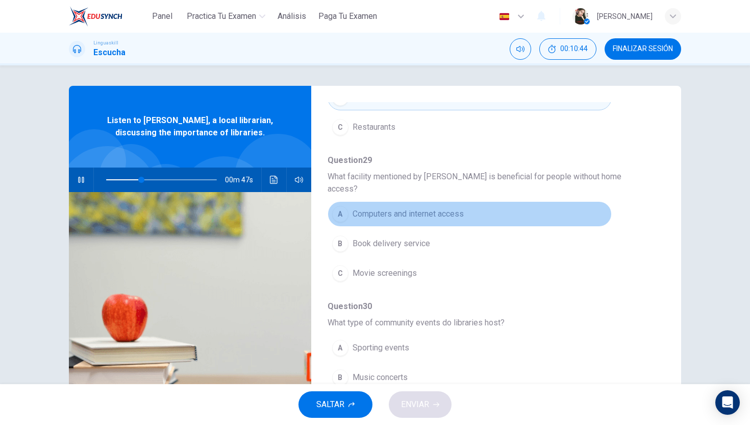
click at [342, 206] on div "A" at bounding box center [340, 214] width 16 height 16
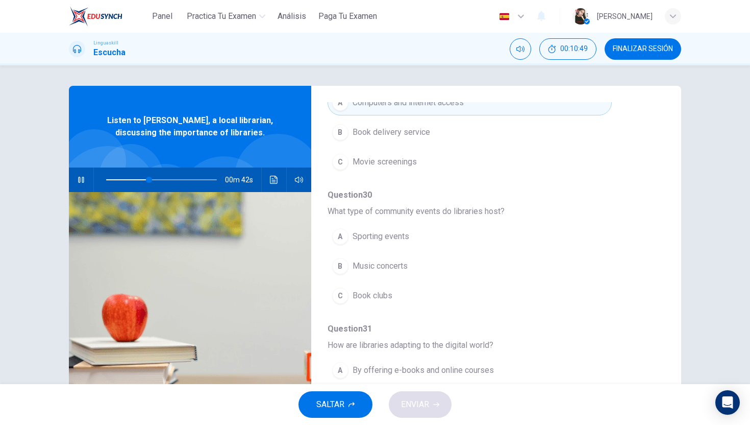
scroll to position [301, 0]
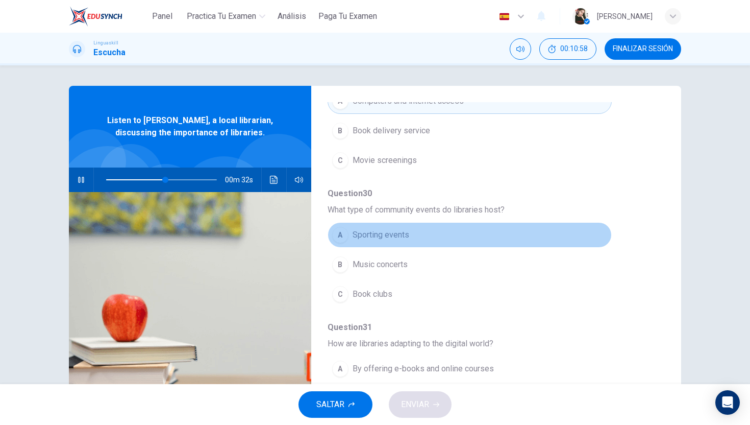
click at [344, 231] on button "A Sporting events" at bounding box center [470, 235] width 284 height 26
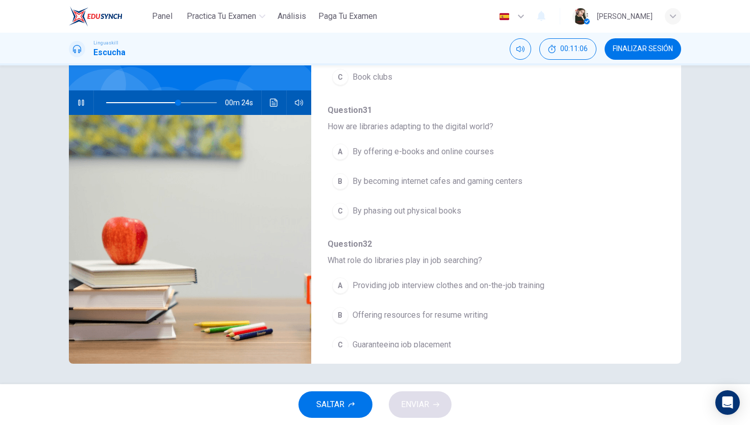
scroll to position [76, 0]
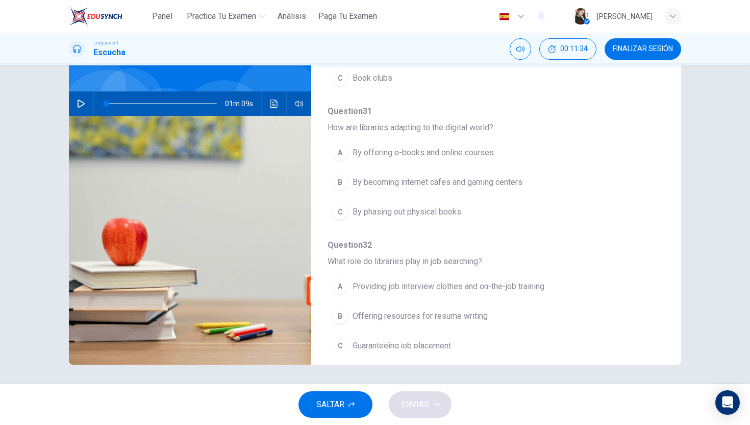
click at [184, 99] on span at bounding box center [161, 103] width 111 height 14
click at [162, 105] on span at bounding box center [161, 103] width 111 height 14
click at [83, 103] on icon "button" at bounding box center [81, 104] width 8 height 8
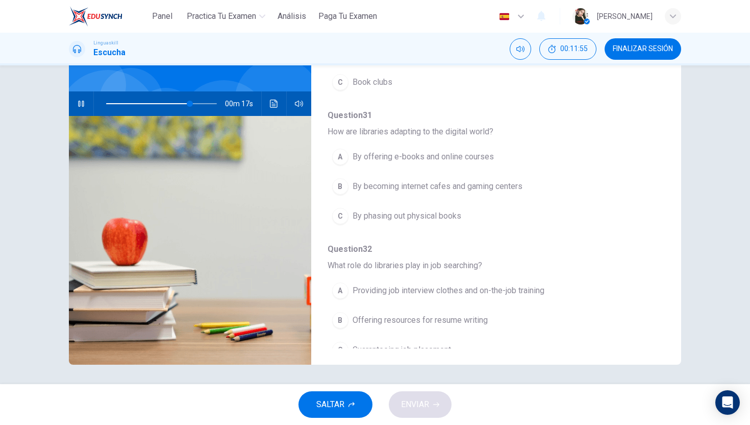
scroll to position [440, 0]
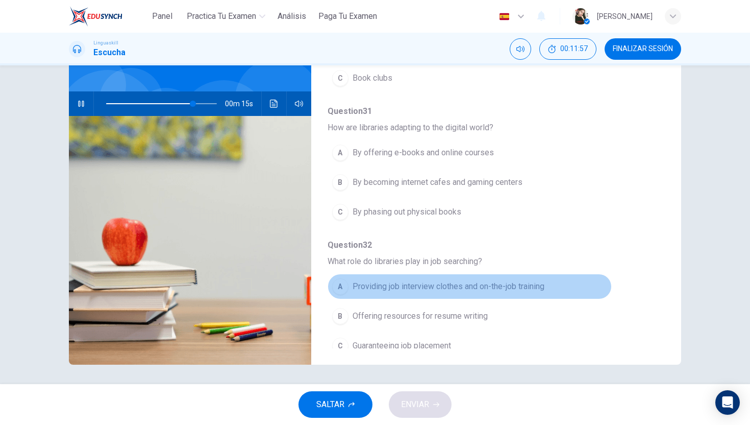
click at [390, 280] on span "Providing job interview clothes and on-the-job training" at bounding box center [449, 286] width 192 height 12
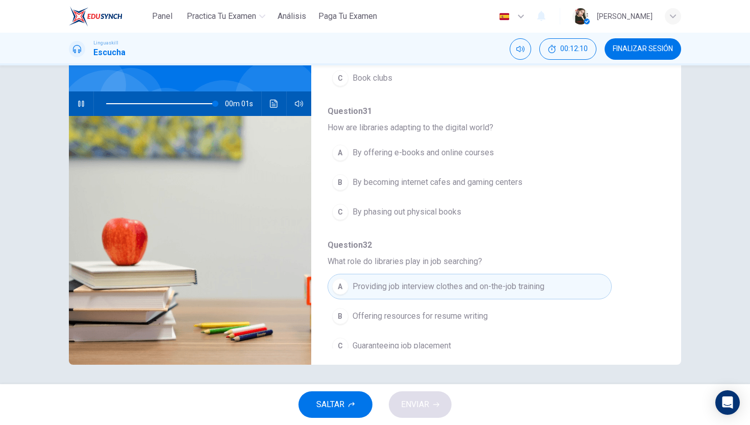
click at [366, 146] on span "By offering e-books and online courses" at bounding box center [423, 152] width 141 height 12
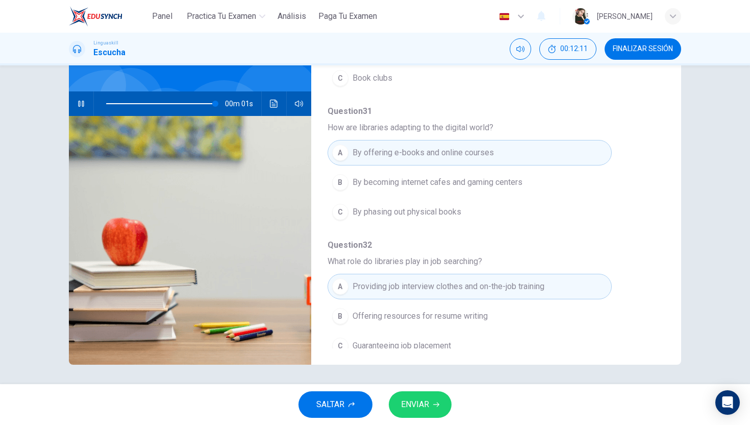
type input "0"
click at [422, 403] on span "ENVIAR" at bounding box center [415, 404] width 28 height 14
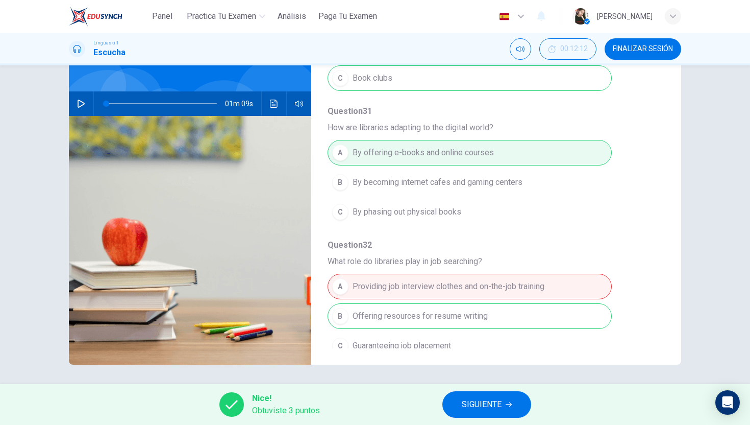
click at [460, 394] on button "SIGUIENTE" at bounding box center [487, 404] width 89 height 27
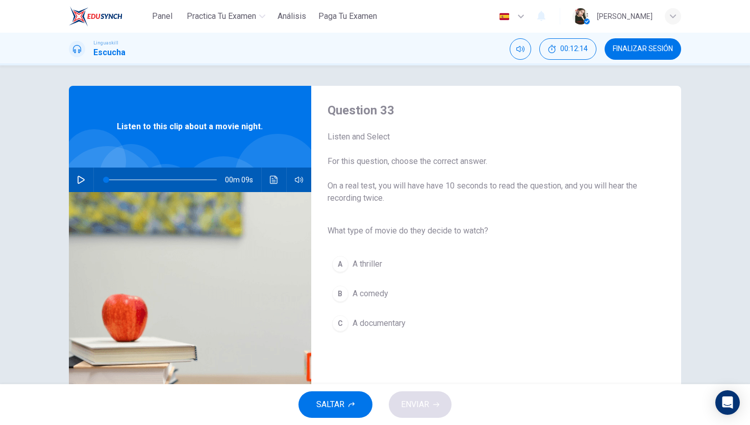
click at [88, 184] on div "00m 09s" at bounding box center [190, 179] width 242 height 25
click at [79, 181] on icon "button" at bounding box center [81, 180] width 8 height 8
click at [351, 292] on button "B A comedy" at bounding box center [488, 294] width 321 height 26
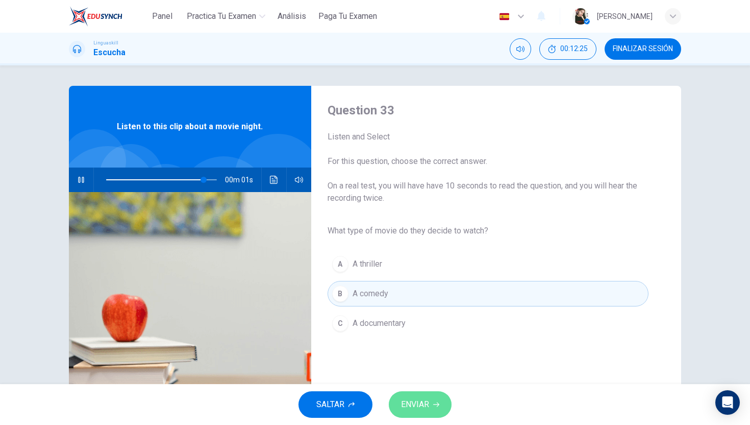
click at [430, 404] on button "ENVIAR" at bounding box center [420, 404] width 63 height 27
type input "0"
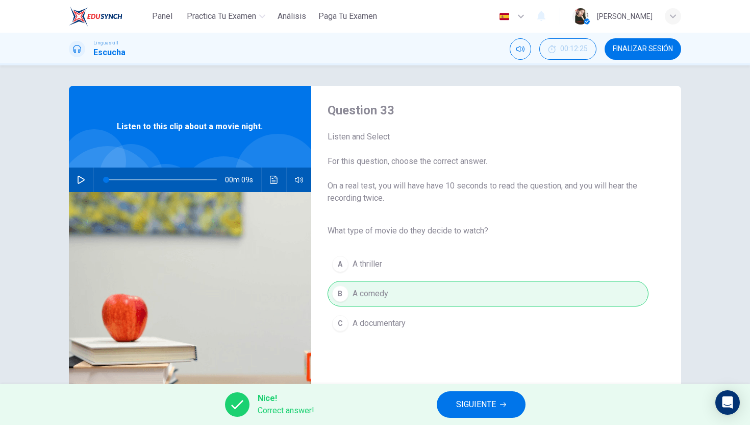
click at [464, 397] on span "SIGUIENTE" at bounding box center [476, 404] width 40 height 14
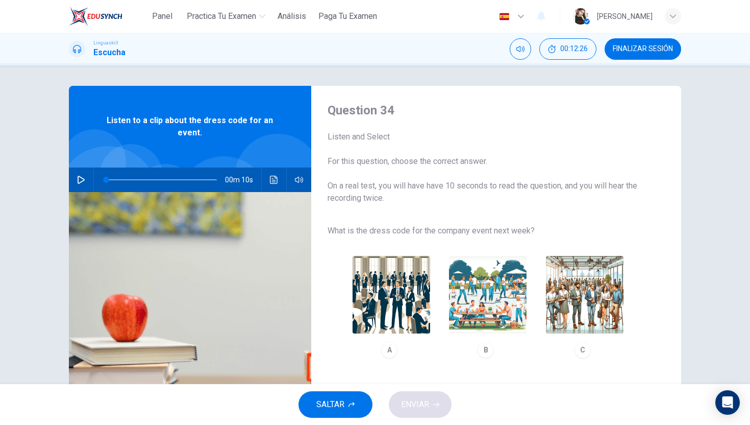
click at [78, 179] on icon "button" at bounding box center [81, 180] width 8 height 8
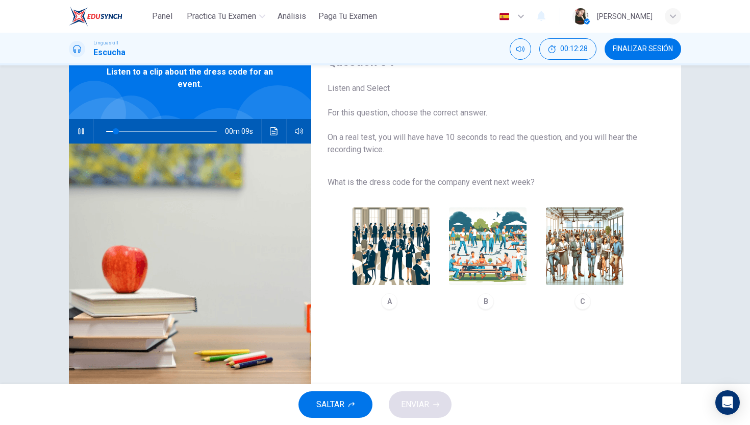
scroll to position [54, 0]
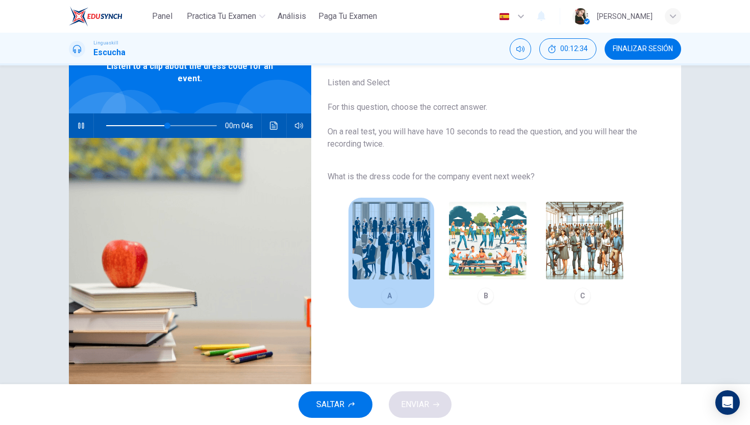
click at [411, 262] on img "button" at bounding box center [392, 241] width 78 height 78
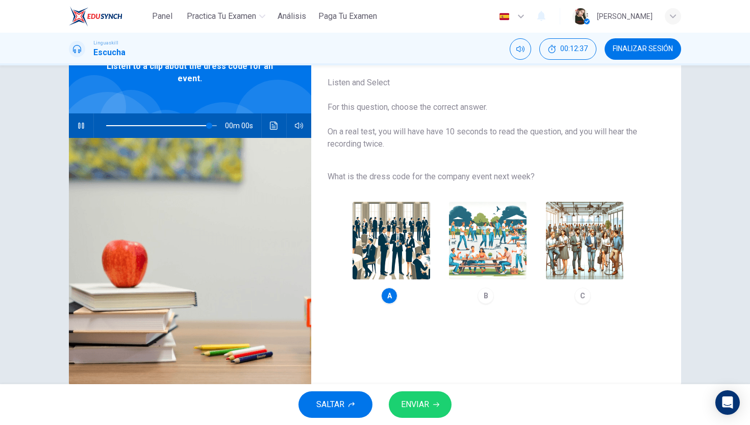
type input "0"
click at [421, 402] on span "ENVIAR" at bounding box center [415, 404] width 28 height 14
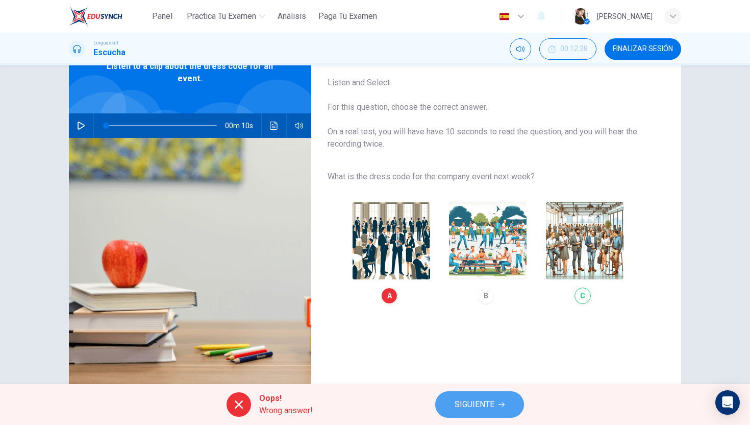
click at [468, 403] on span "SIGUIENTE" at bounding box center [475, 404] width 40 height 14
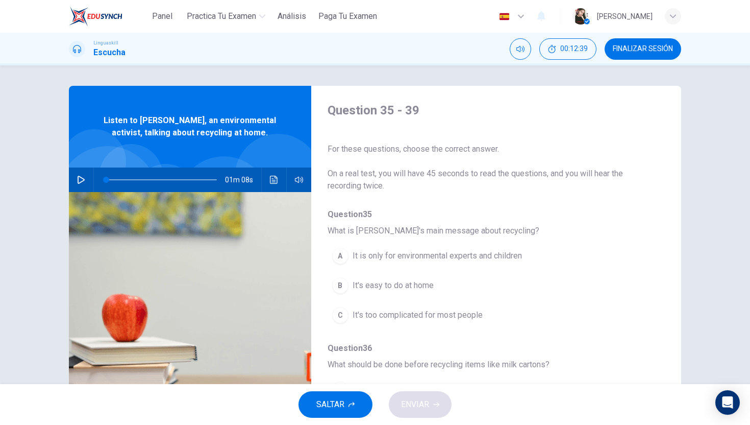
click at [649, 42] on button "FINALIZAR SESIÓN" at bounding box center [643, 48] width 77 height 21
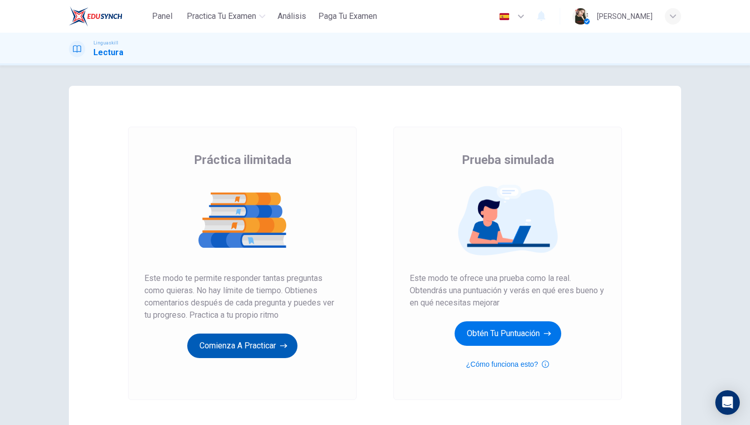
click at [242, 355] on button "Comienza a practicar" at bounding box center [242, 345] width 110 height 25
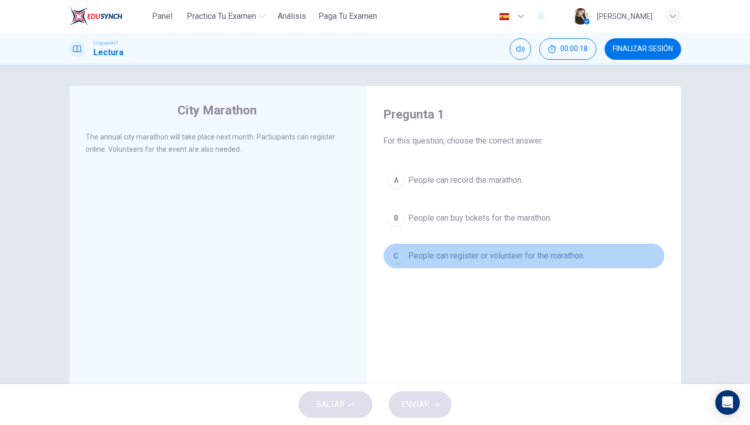
click at [403, 253] on div "C" at bounding box center [396, 256] width 16 height 16
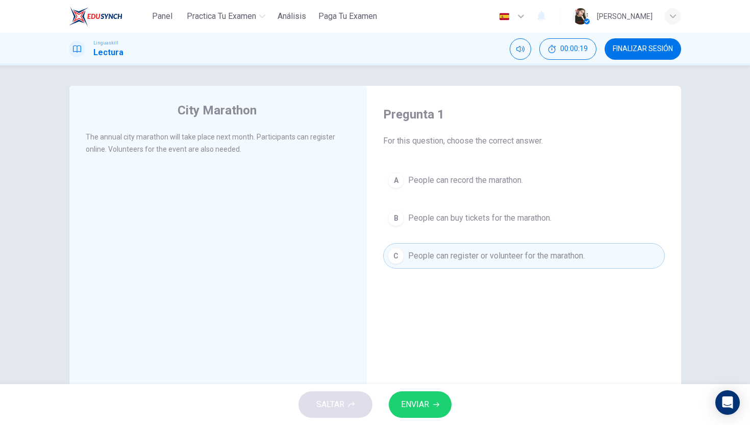
click at [419, 383] on div "Pregunta 1 For this question, choose the correct answer. A People can record th…" at bounding box center [524, 268] width 298 height 345
click at [419, 403] on span "ENVIAR" at bounding box center [415, 404] width 28 height 14
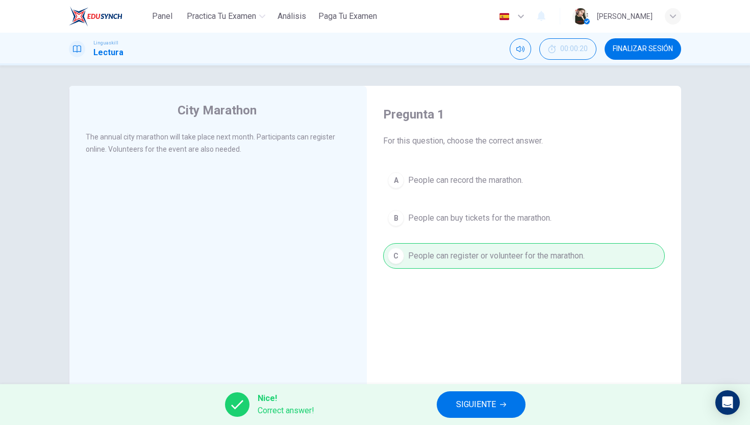
click at [469, 402] on span "SIGUIENTE" at bounding box center [476, 404] width 40 height 14
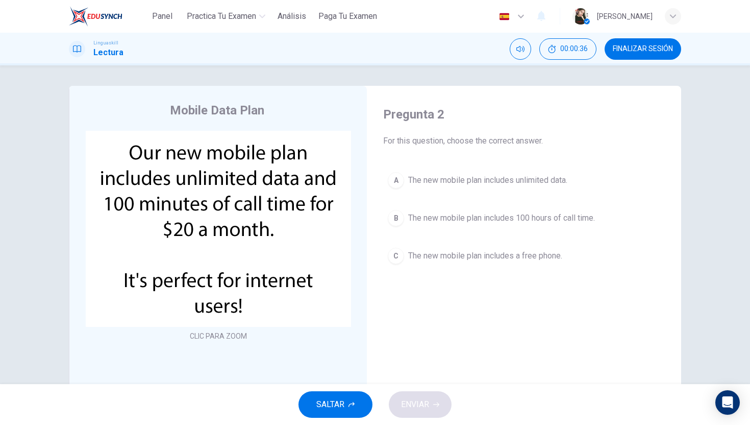
click at [395, 186] on div "A" at bounding box center [396, 180] width 16 height 16
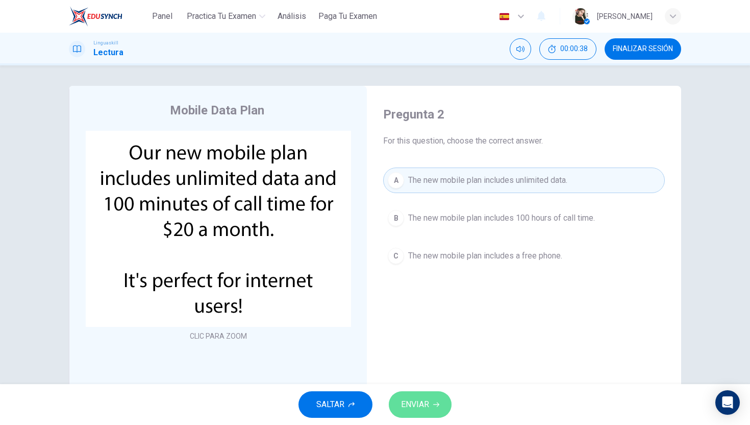
click at [429, 417] on button "ENVIAR" at bounding box center [420, 404] width 63 height 27
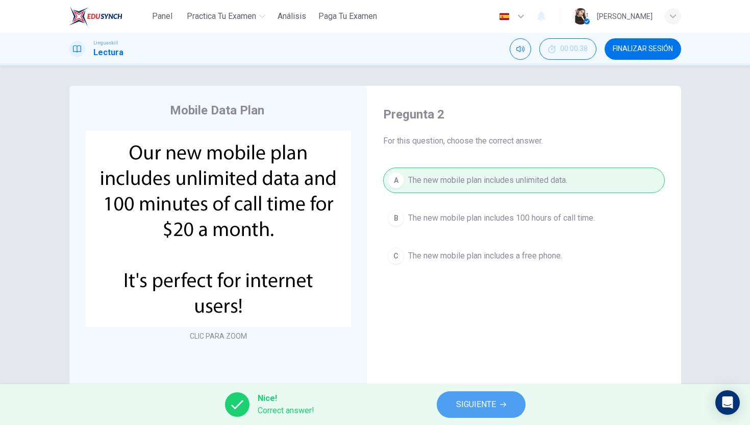
click at [463, 414] on button "SIGUIENTE" at bounding box center [481, 404] width 89 height 27
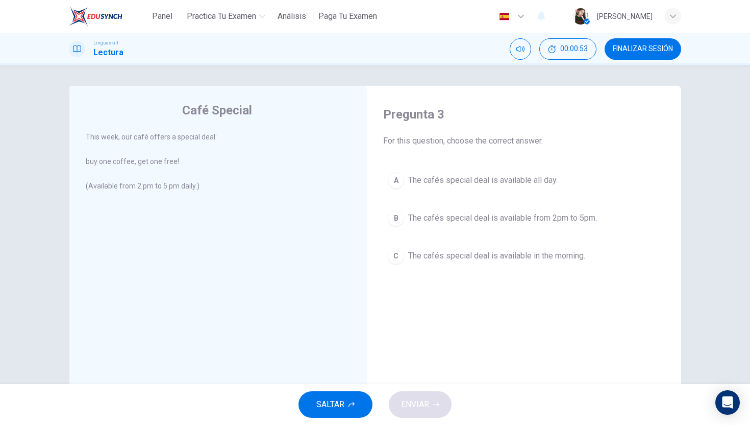
click at [415, 208] on button "B The cafés special deal is available from 2pm to 5pm." at bounding box center [524, 218] width 282 height 26
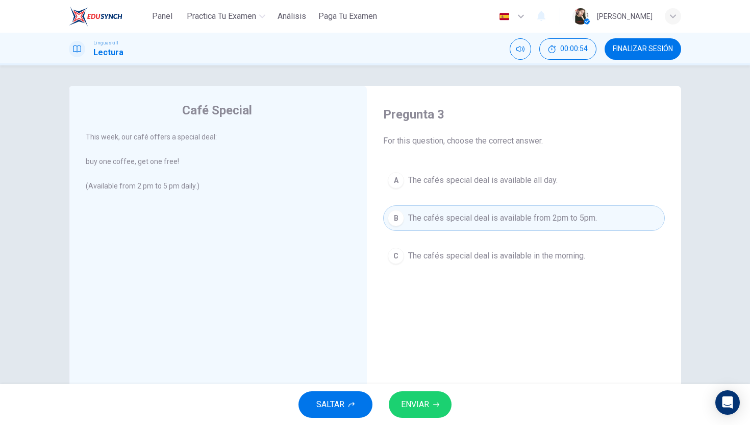
click at [422, 402] on span "ENVIAR" at bounding box center [415, 404] width 28 height 14
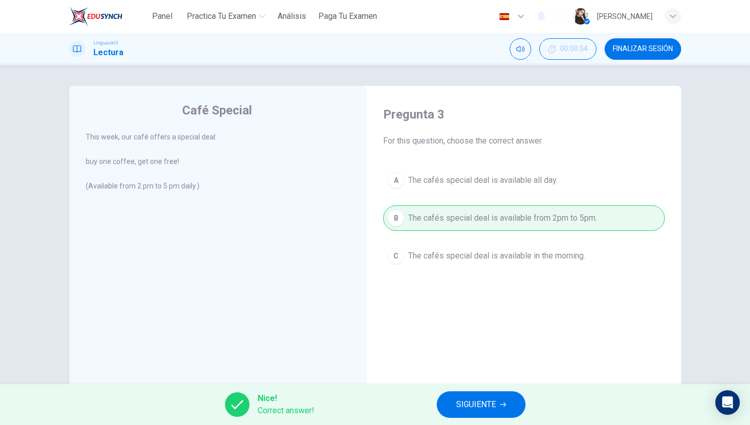
click at [475, 402] on span "SIGUIENTE" at bounding box center [476, 404] width 40 height 14
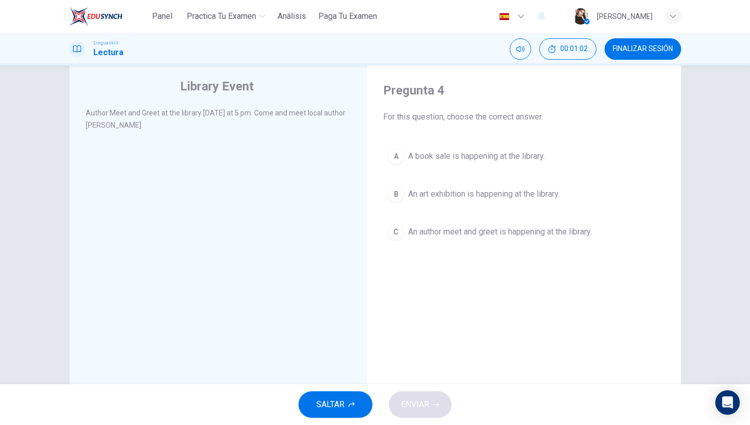
scroll to position [29, 0]
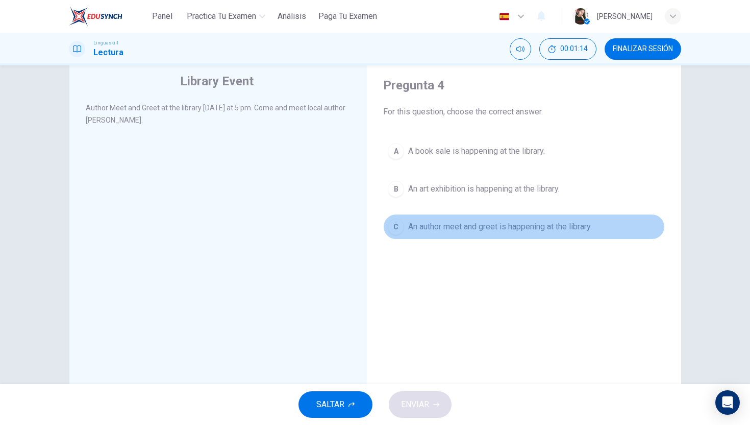
click at [408, 226] on span "An author meet and greet is happening at the library." at bounding box center [500, 227] width 184 height 12
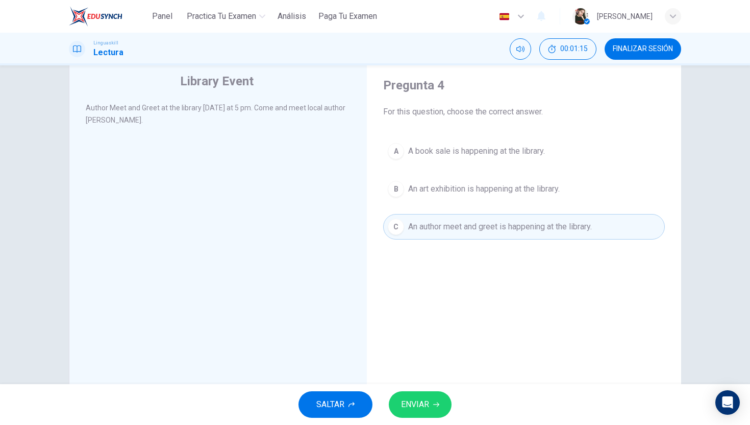
click at [435, 411] on button "ENVIAR" at bounding box center [420, 404] width 63 height 27
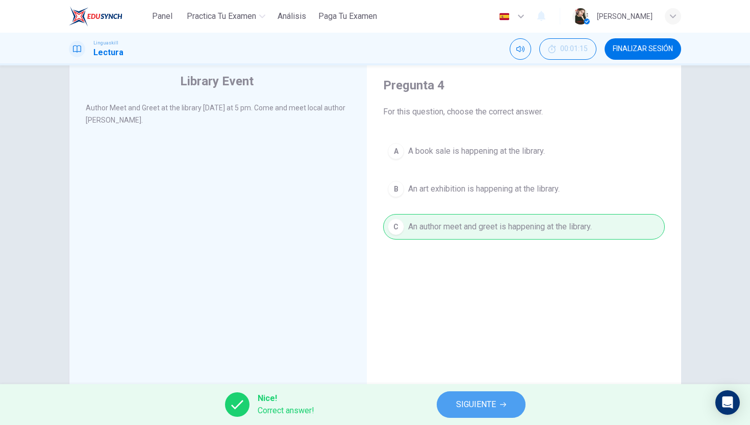
click at [458, 406] on span "SIGUIENTE" at bounding box center [476, 404] width 40 height 14
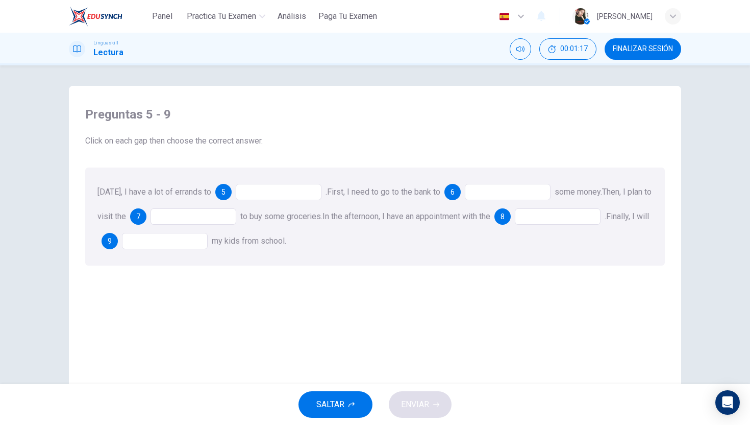
click at [262, 190] on div at bounding box center [279, 192] width 86 height 16
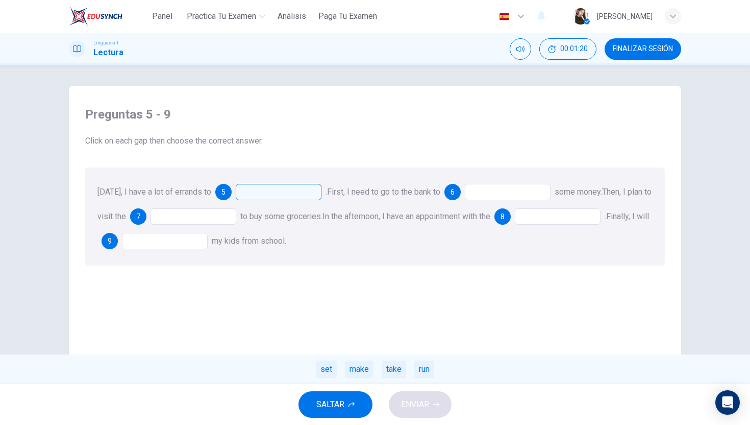
click at [241, 317] on div "Preguntas 5 - 9 Click on each gap then choose the correct answer. Today, I have…" at bounding box center [375, 268] width 596 height 345
drag, startPoint x: 390, startPoint y: 368, endPoint x: 205, endPoint y: 262, distance: 212.8
click at [205, 262] on div "Today, I have a lot of errands to 5 . set make take run First, I need to go to …" at bounding box center [375, 216] width 580 height 98
click at [389, 374] on div "take" at bounding box center [394, 368] width 25 height 17
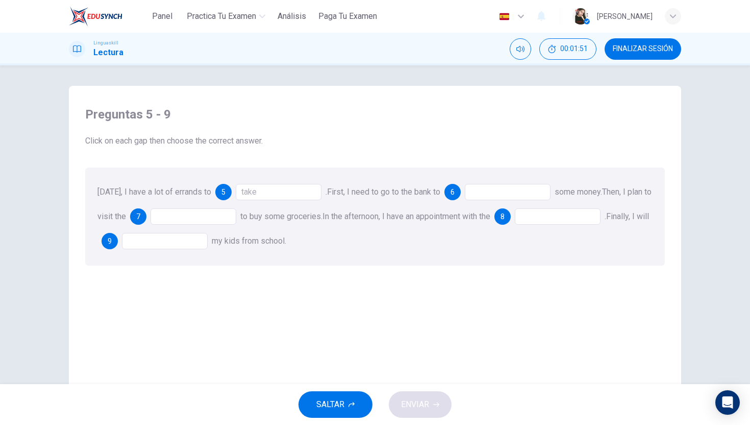
click at [278, 195] on div "take" at bounding box center [279, 192] width 86 height 16
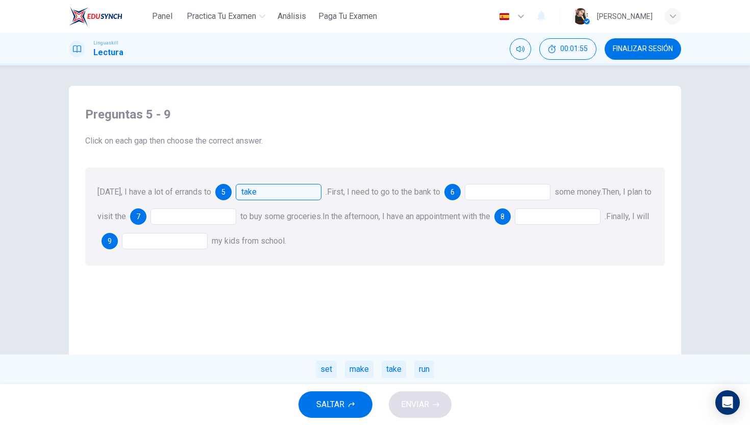
click at [252, 190] on div "take" at bounding box center [279, 192] width 86 height 16
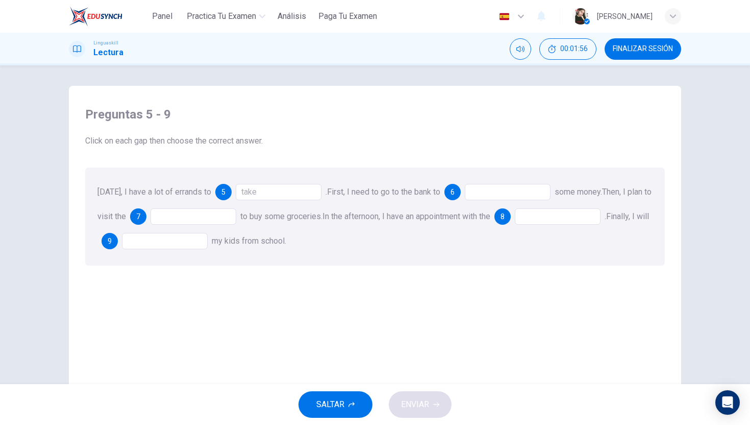
click at [257, 193] on div "take" at bounding box center [279, 192] width 86 height 16
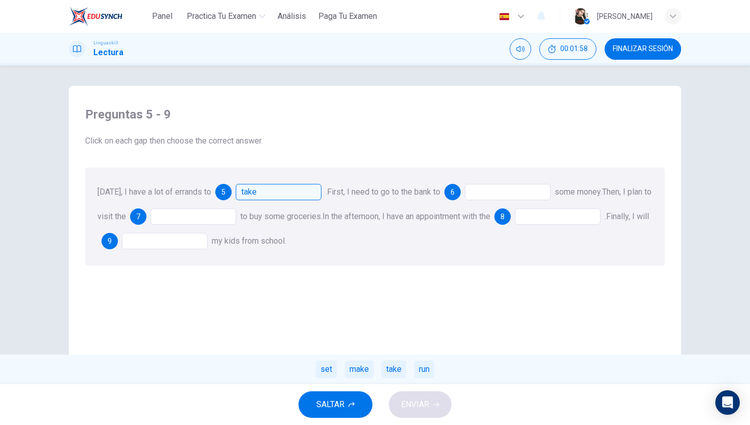
drag, startPoint x: 257, startPoint y: 193, endPoint x: 336, endPoint y: 278, distance: 116.3
click at [336, 279] on div "Preguntas 5 - 9 Click on each gap then choose the correct answer. Today, I have…" at bounding box center [375, 268] width 596 height 345
click at [194, 244] on div at bounding box center [165, 241] width 86 height 16
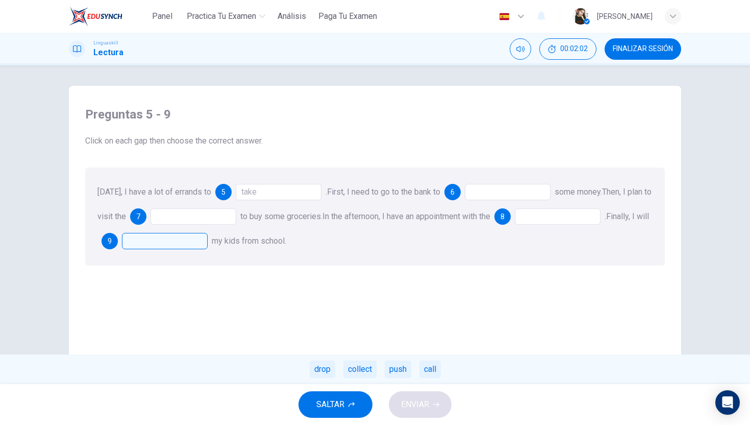
click at [256, 192] on div "take" at bounding box center [279, 192] width 86 height 16
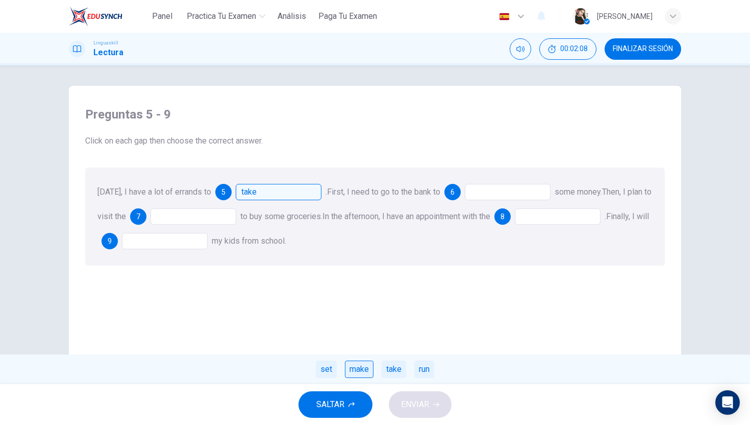
click at [351, 373] on div "make" at bounding box center [359, 368] width 29 height 17
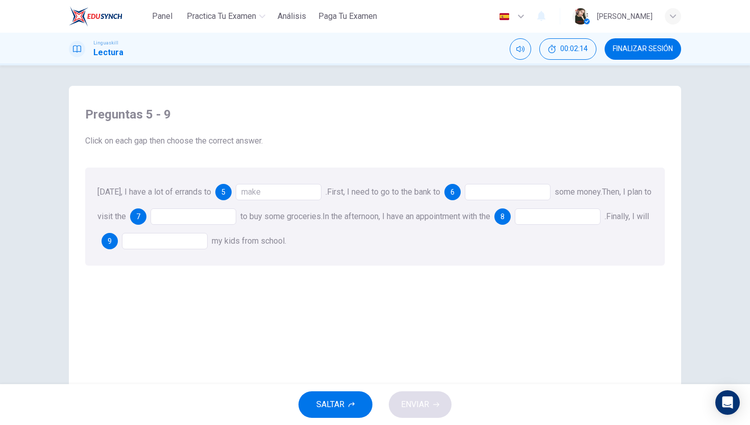
click at [504, 185] on div at bounding box center [508, 192] width 86 height 16
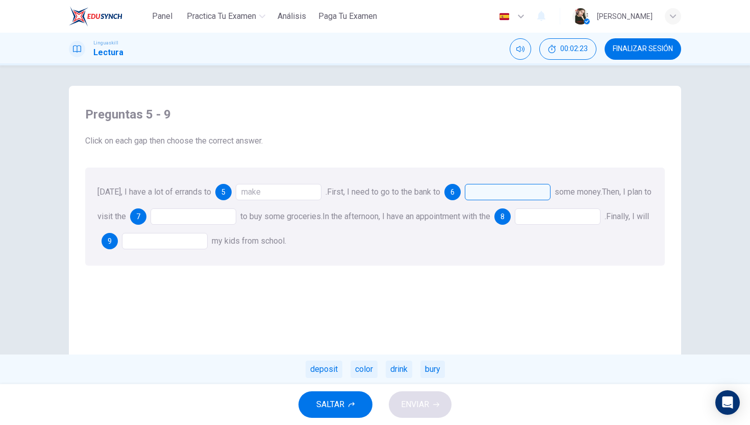
click at [576, 214] on div at bounding box center [558, 216] width 86 height 16
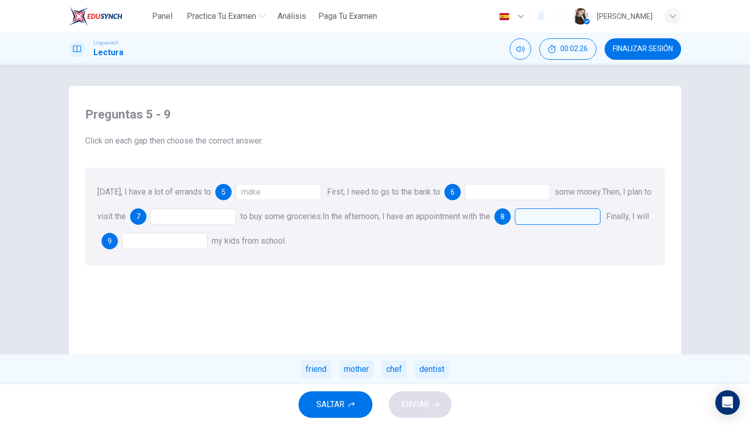
click at [268, 196] on div "make" at bounding box center [279, 192] width 86 height 16
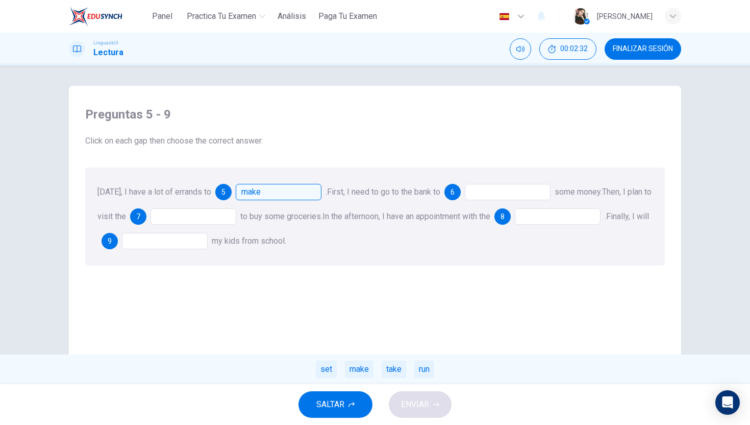
click at [477, 191] on div at bounding box center [508, 192] width 86 height 16
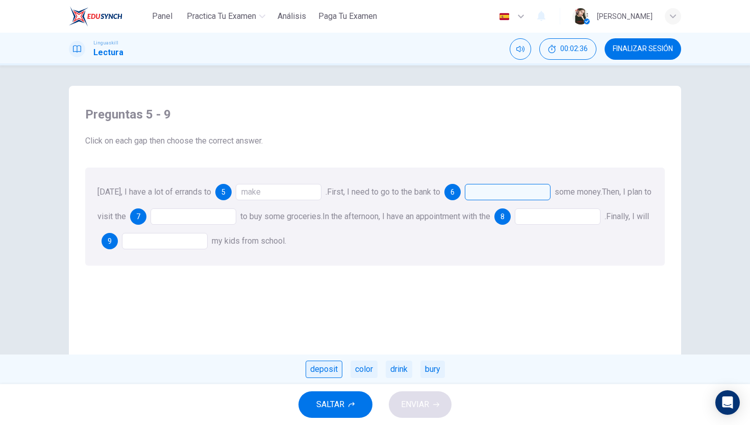
click at [332, 373] on div "deposit" at bounding box center [324, 368] width 37 height 17
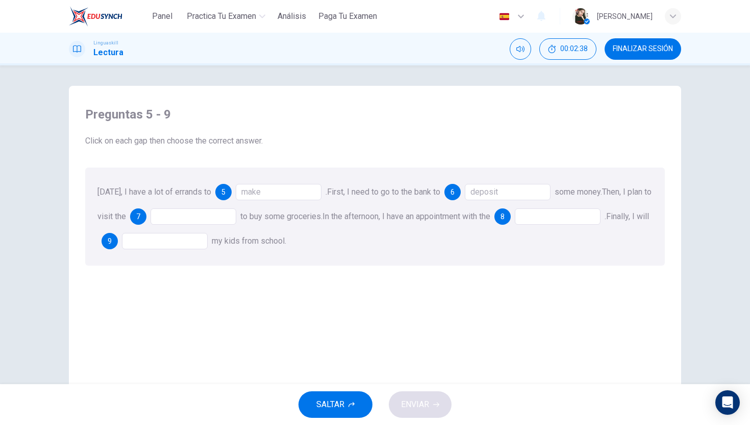
click at [202, 219] on div at bounding box center [194, 216] width 86 height 16
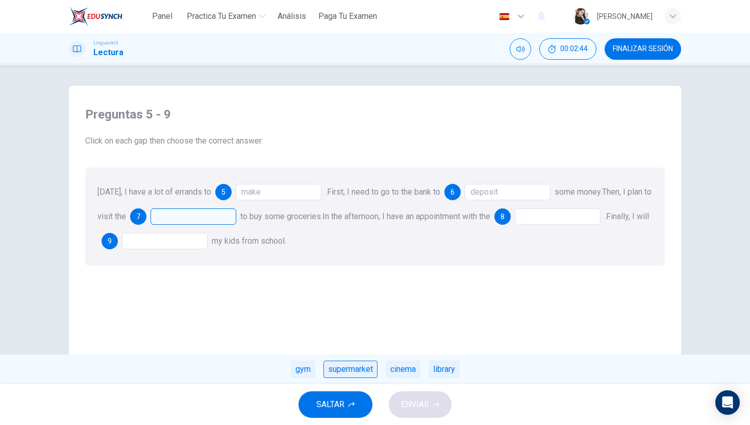
click at [367, 372] on div "supermarket" at bounding box center [351, 368] width 54 height 17
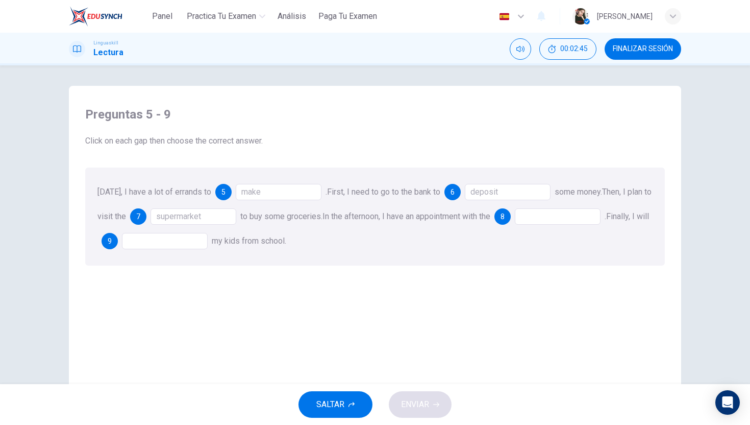
click at [556, 216] on div at bounding box center [558, 216] width 86 height 16
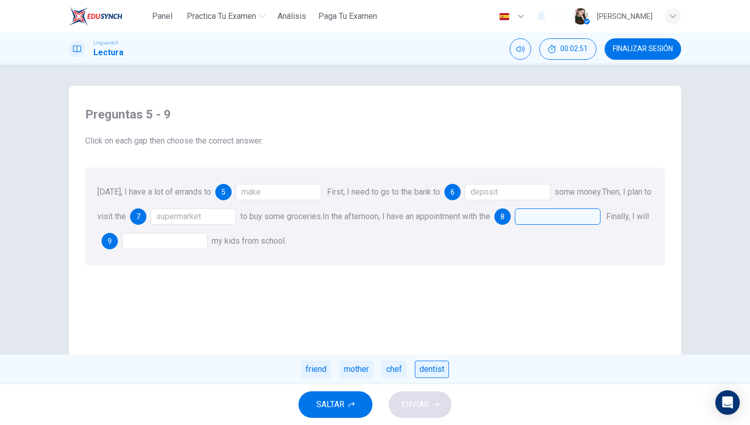
click at [428, 365] on div "dentist" at bounding box center [432, 368] width 34 height 17
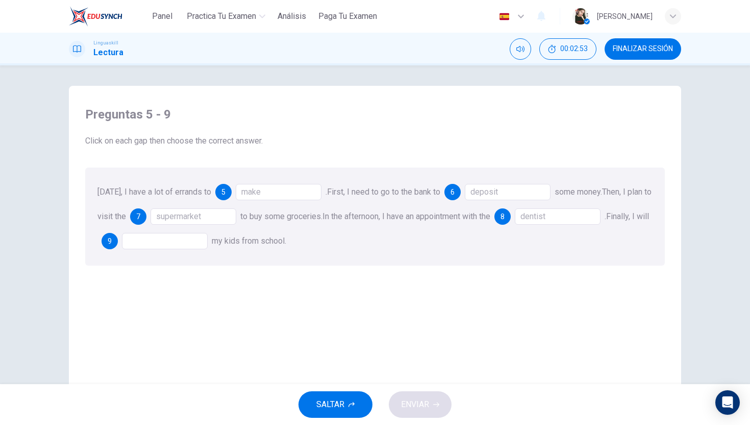
click at [163, 246] on div at bounding box center [165, 241] width 86 height 16
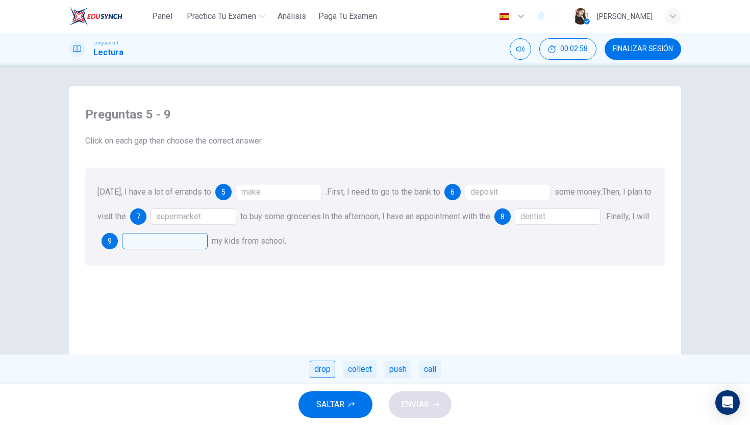
click at [327, 369] on div "drop" at bounding box center [323, 368] width 26 height 17
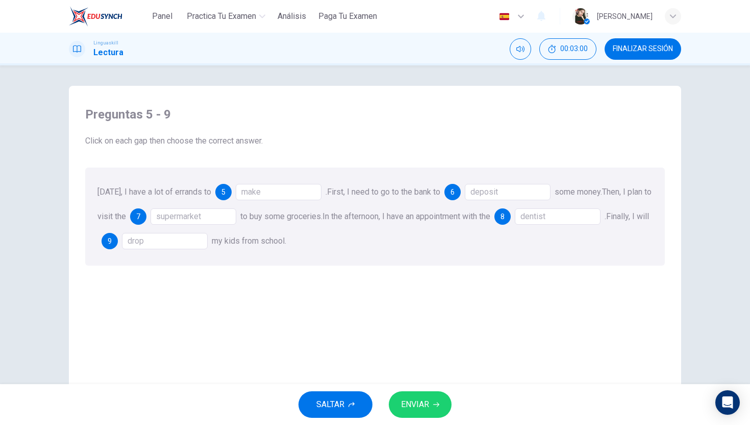
click at [396, 408] on button "ENVIAR" at bounding box center [420, 404] width 63 height 27
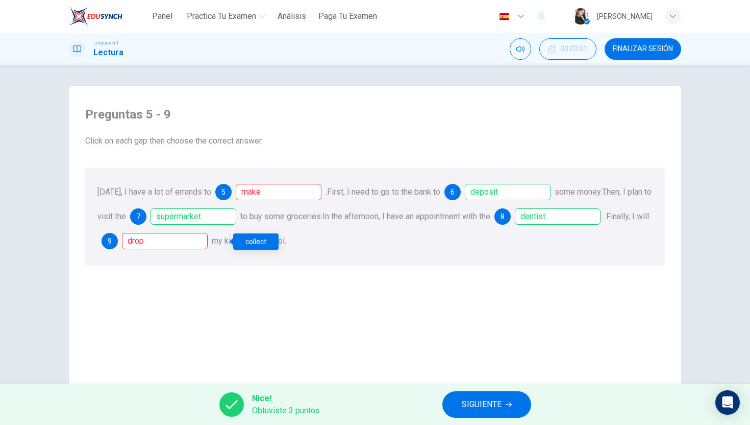
click at [208, 240] on div "drop" at bounding box center [165, 241] width 86 height 16
click at [506, 408] on button "SIGUIENTE" at bounding box center [487, 404] width 89 height 27
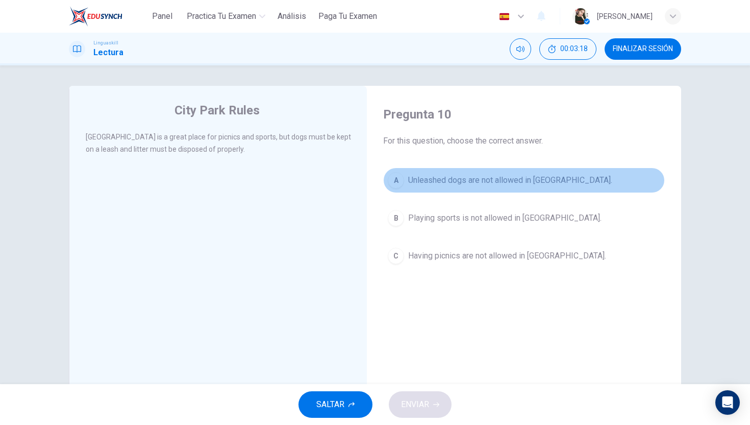
click at [405, 179] on button "A Unleashed dogs are not allowed in City Park." at bounding box center [524, 180] width 282 height 26
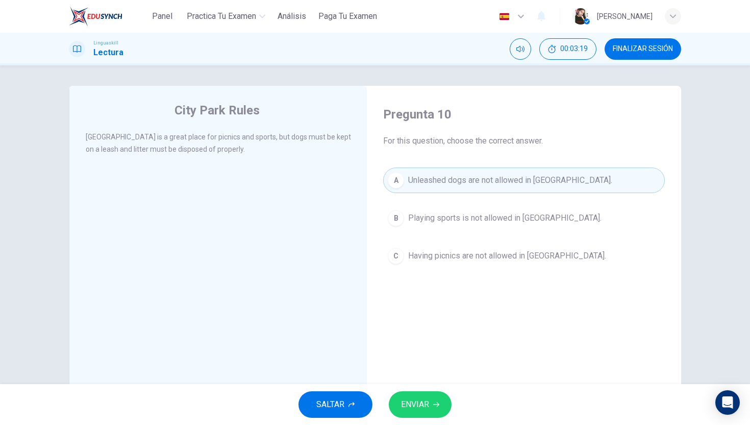
click at [419, 408] on span "ENVIAR" at bounding box center [415, 404] width 28 height 14
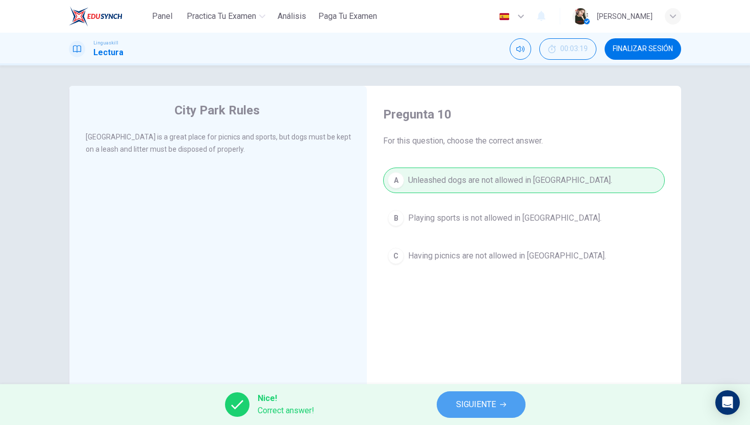
click at [491, 407] on span "SIGUIENTE" at bounding box center [476, 404] width 40 height 14
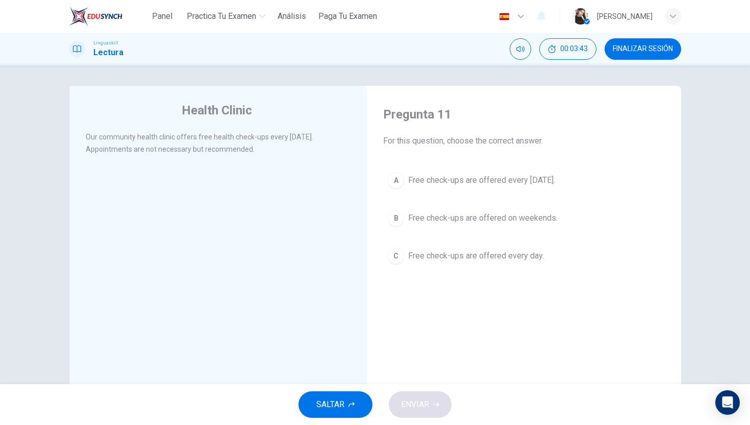
click at [398, 174] on div "A" at bounding box center [396, 180] width 16 height 16
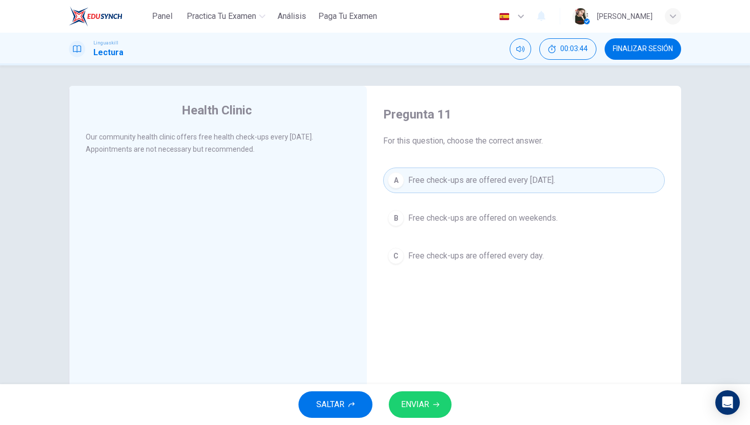
click at [413, 391] on button "ENVIAR" at bounding box center [420, 404] width 63 height 27
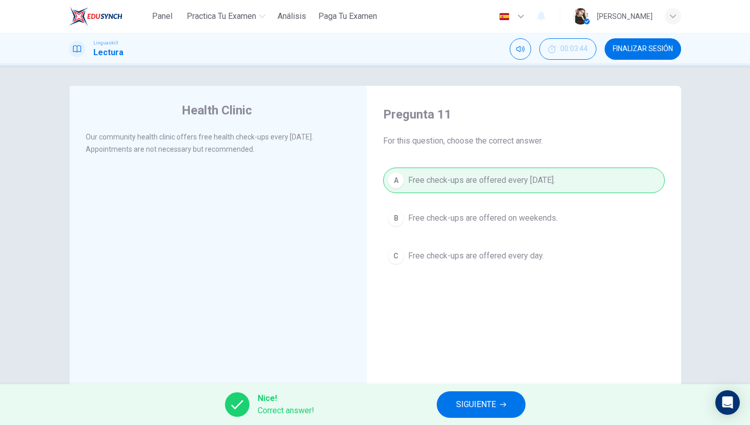
click at [487, 405] on span "SIGUIENTE" at bounding box center [476, 404] width 40 height 14
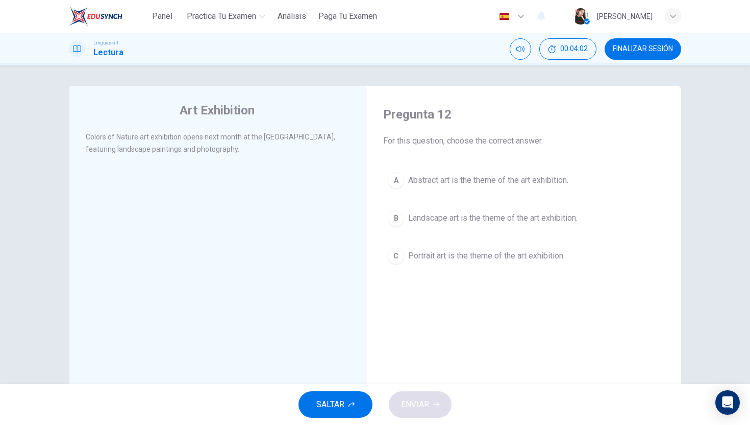
click at [398, 225] on div "B" at bounding box center [396, 218] width 16 height 16
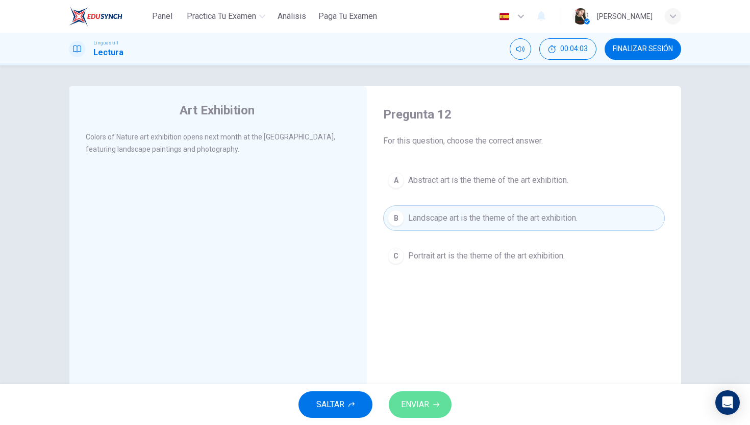
click at [418, 410] on span "ENVIAR" at bounding box center [415, 404] width 28 height 14
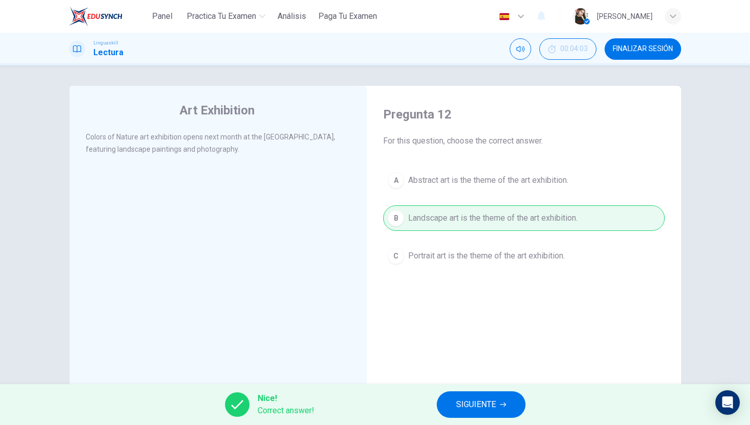
click at [490, 401] on span "SIGUIENTE" at bounding box center [476, 404] width 40 height 14
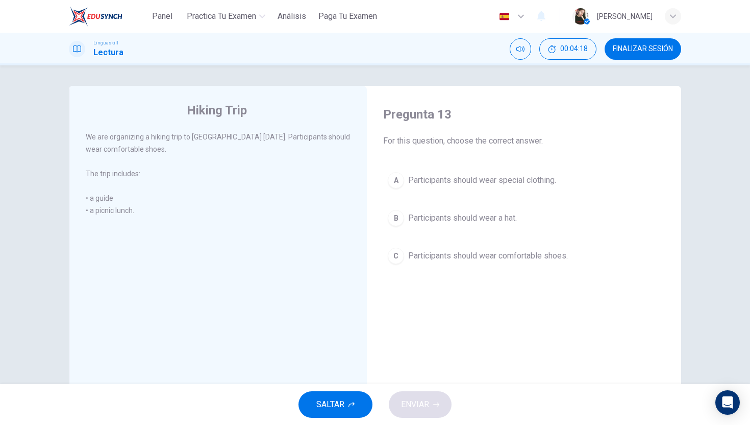
click at [401, 250] on div "C" at bounding box center [396, 256] width 16 height 16
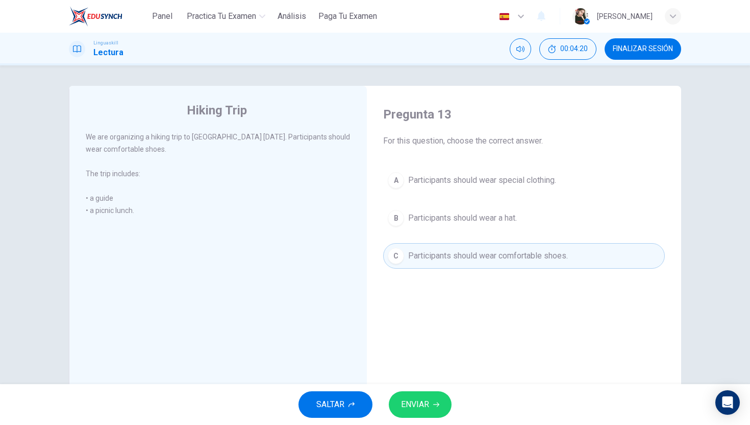
click at [438, 397] on button "ENVIAR" at bounding box center [420, 404] width 63 height 27
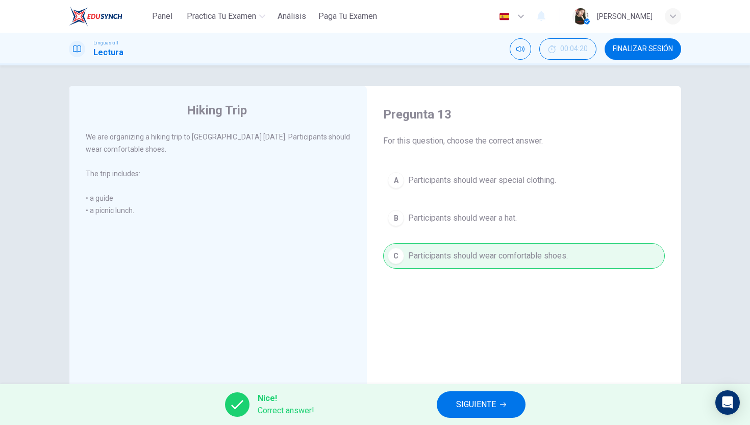
click at [499, 394] on button "SIGUIENTE" at bounding box center [481, 404] width 89 height 27
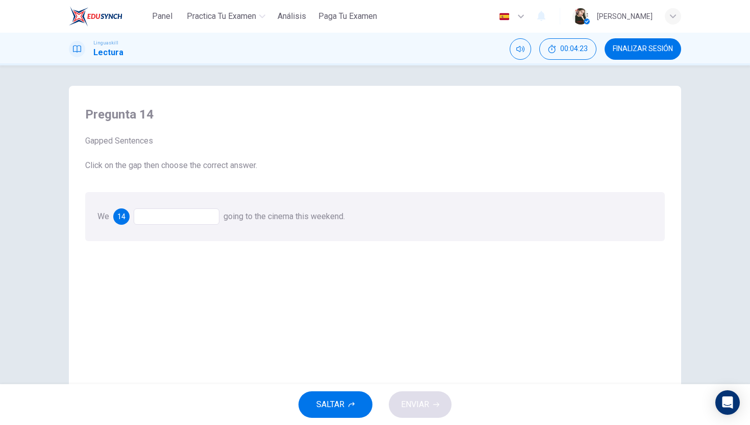
click at [179, 218] on div at bounding box center [177, 216] width 86 height 16
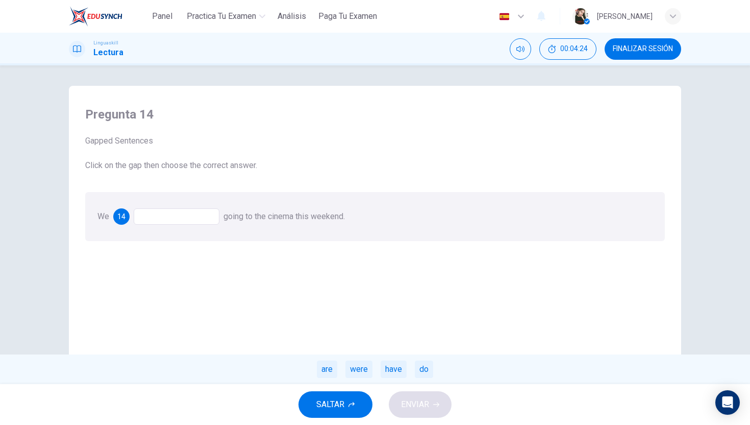
click at [179, 218] on div at bounding box center [177, 216] width 86 height 16
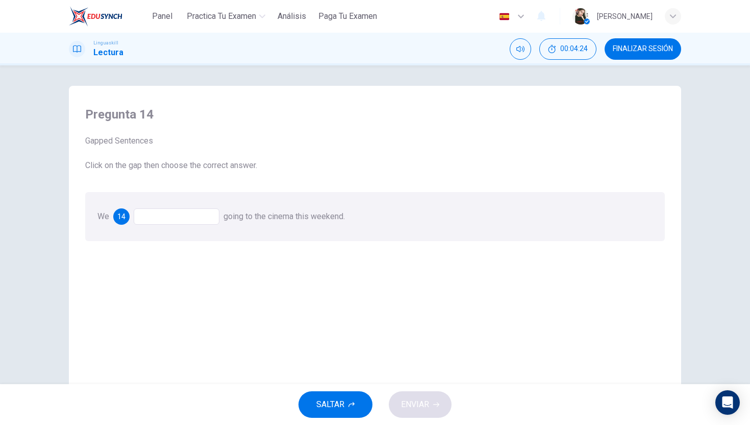
click at [179, 218] on div at bounding box center [177, 216] width 86 height 16
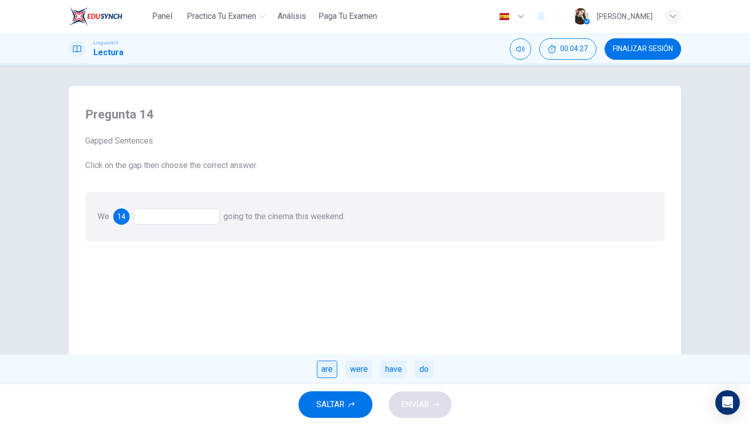
click at [321, 372] on div "are" at bounding box center [327, 368] width 20 height 17
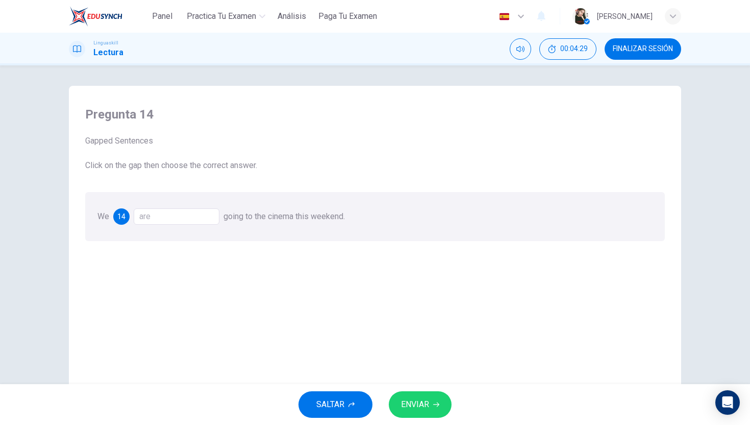
click at [421, 409] on span "ENVIAR" at bounding box center [415, 404] width 28 height 14
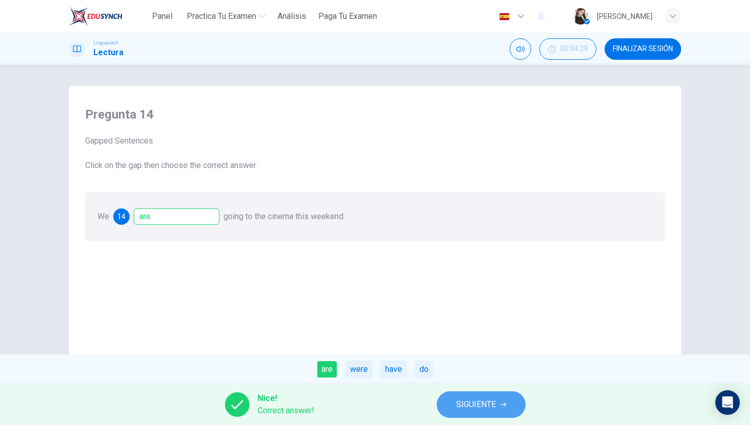
click at [445, 405] on button "SIGUIENTE" at bounding box center [481, 404] width 89 height 27
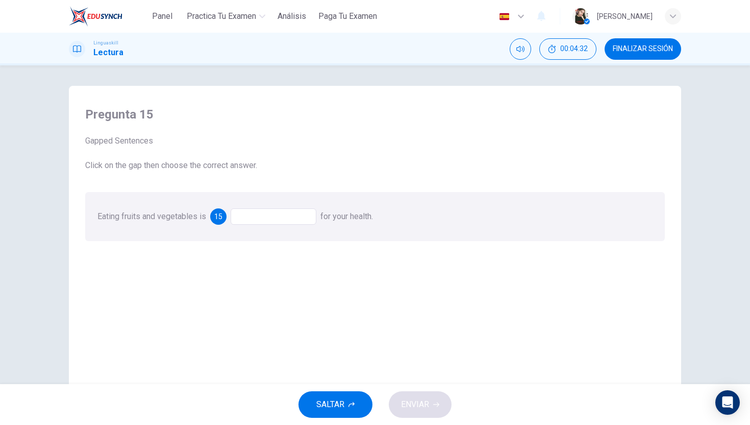
click at [270, 219] on div at bounding box center [274, 216] width 86 height 16
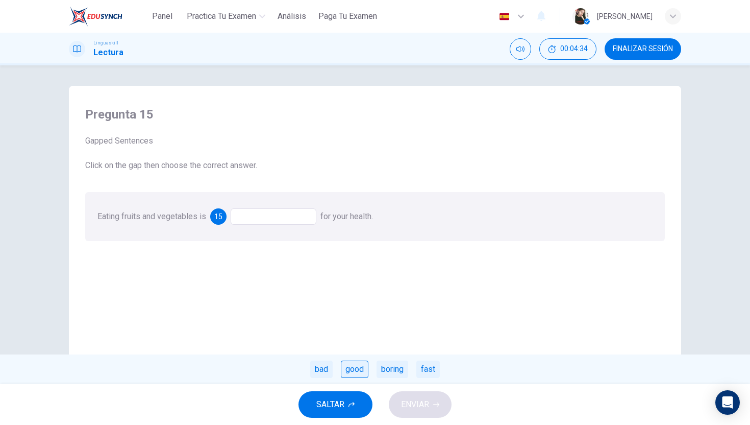
click at [360, 373] on div "good" at bounding box center [355, 368] width 28 height 17
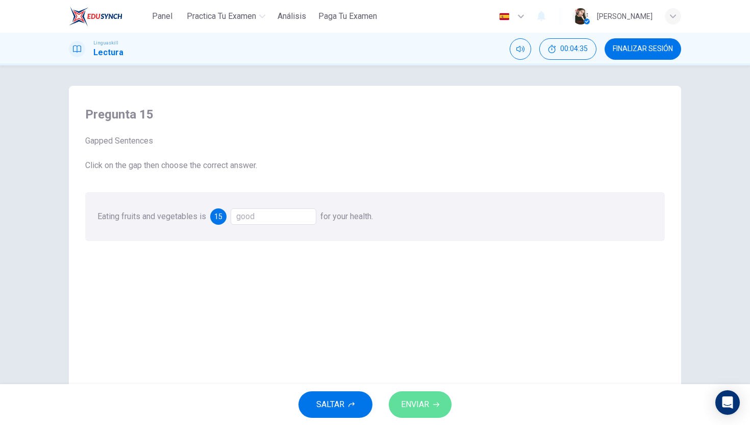
click at [411, 409] on span "ENVIAR" at bounding box center [415, 404] width 28 height 14
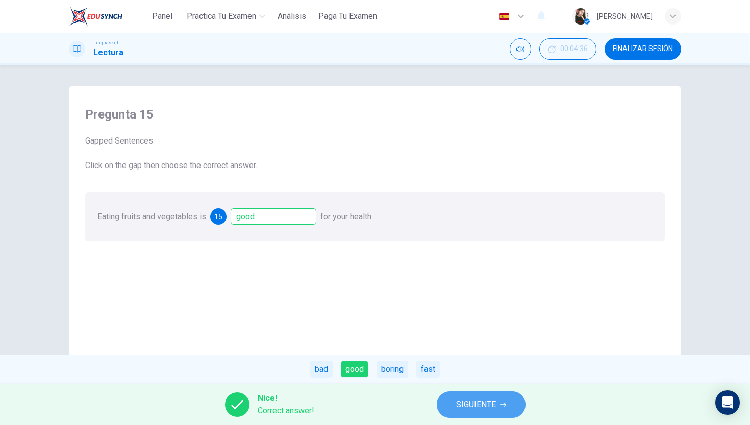
click at [463, 406] on span "SIGUIENTE" at bounding box center [476, 404] width 40 height 14
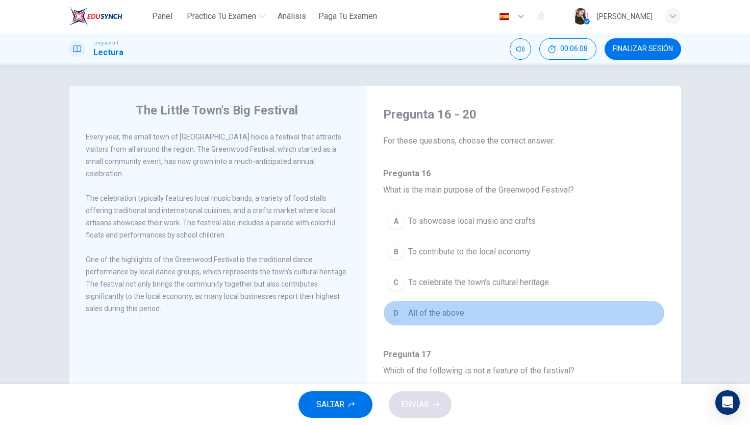
click at [396, 312] on div "D" at bounding box center [396, 313] width 16 height 16
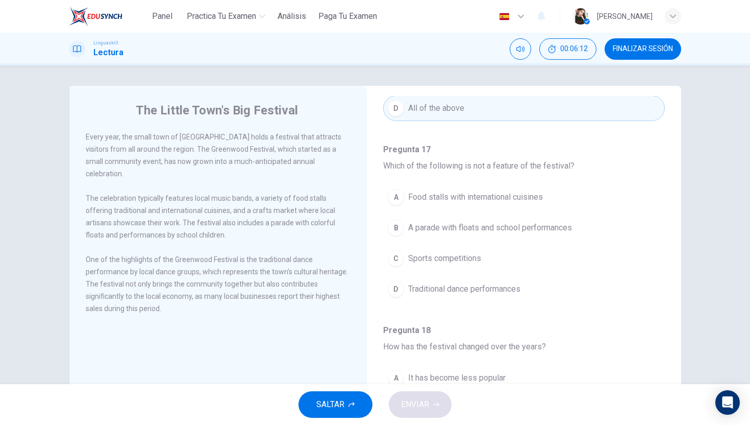
scroll to position [216, 0]
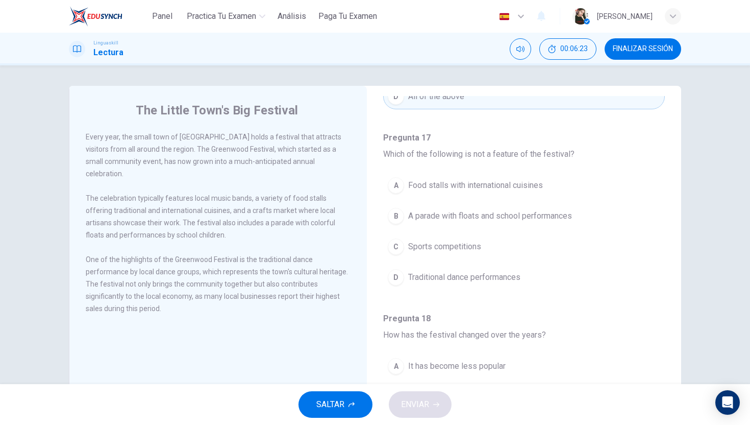
click at [399, 251] on div "C" at bounding box center [396, 246] width 16 height 16
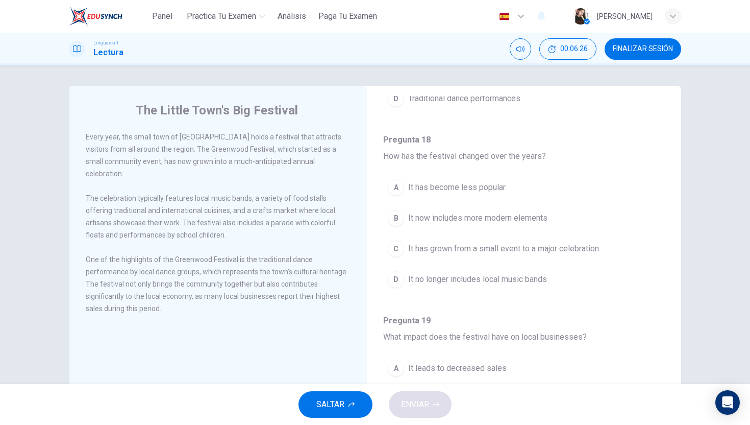
scroll to position [396, 0]
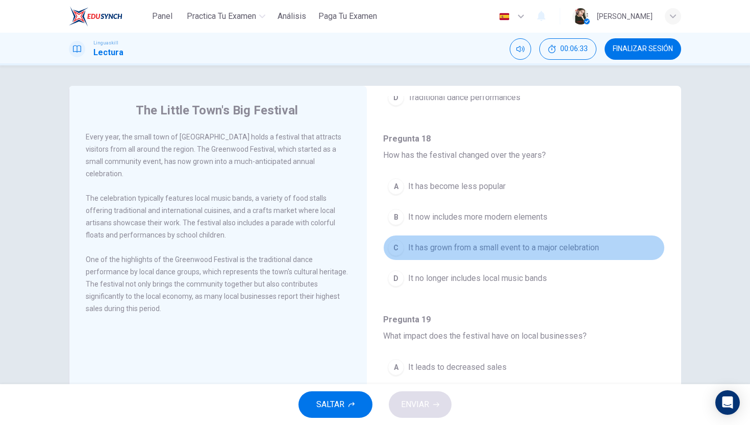
click at [399, 251] on div "C" at bounding box center [396, 247] width 16 height 16
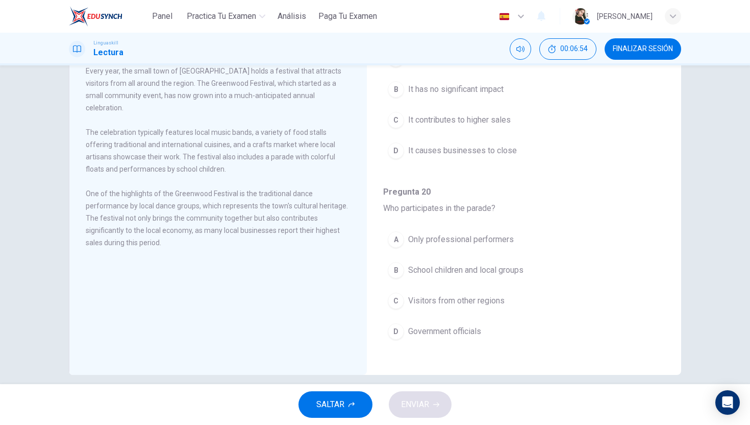
scroll to position [77, 0]
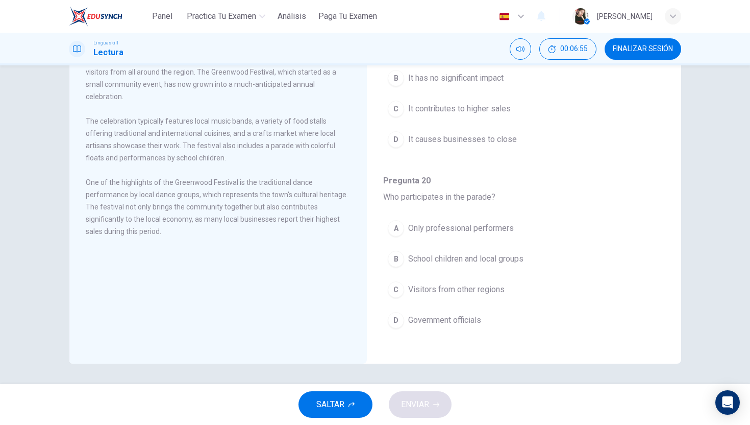
click at [407, 264] on button "B School children and local groups" at bounding box center [524, 259] width 282 height 26
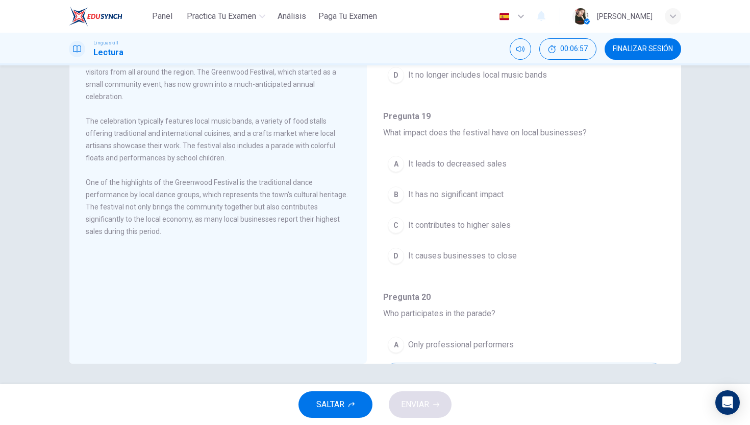
scroll to position [519, 0]
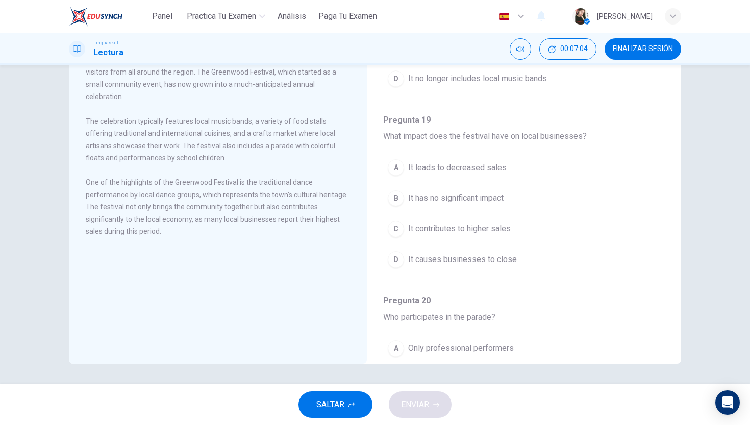
click at [399, 232] on div "C" at bounding box center [396, 229] width 16 height 16
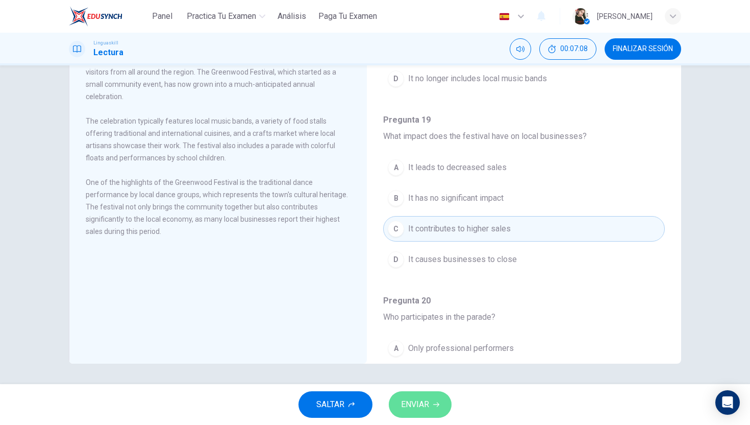
click at [435, 406] on icon "button" at bounding box center [436, 404] width 6 height 6
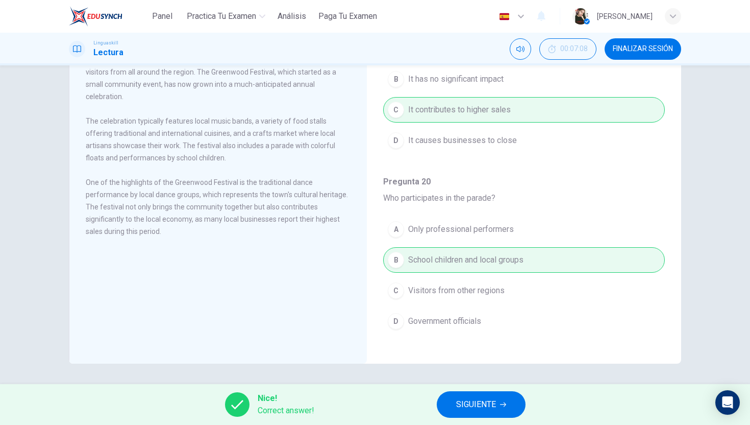
scroll to position [639, 0]
click at [468, 396] on button "SIGUIENTE" at bounding box center [481, 404] width 89 height 27
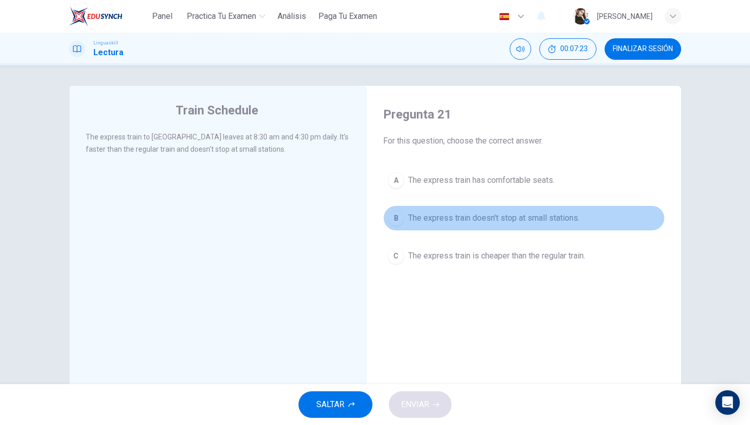
click at [401, 221] on div "B" at bounding box center [396, 218] width 16 height 16
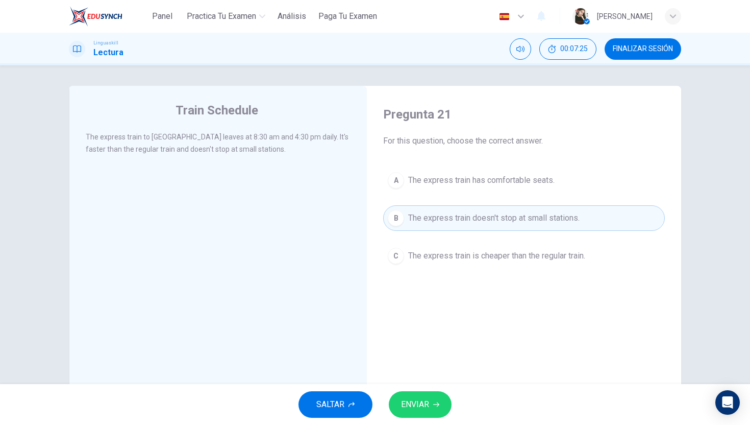
click at [406, 397] on span "ENVIAR" at bounding box center [415, 404] width 28 height 14
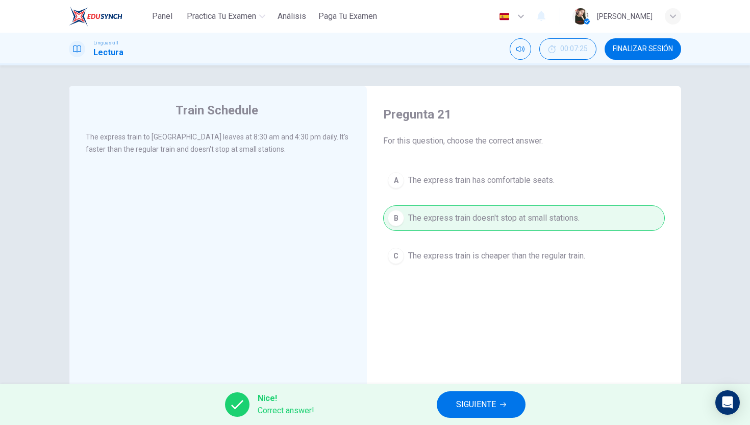
click at [462, 388] on div "Nice! Correct answer! SIGUIENTE" at bounding box center [375, 404] width 750 height 41
click at [464, 400] on span "SIGUIENTE" at bounding box center [476, 404] width 40 height 14
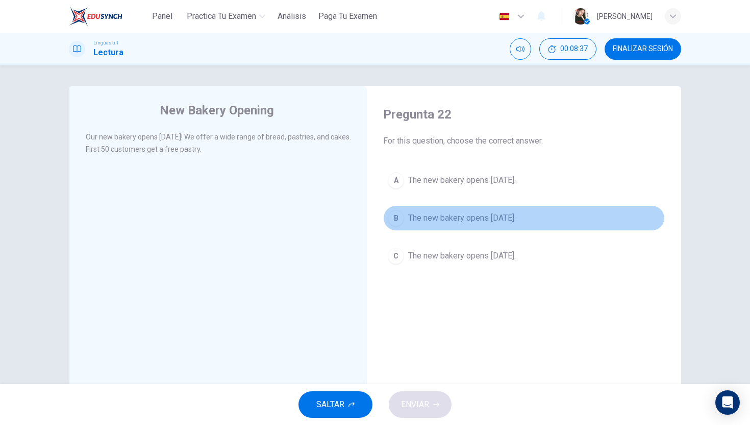
click at [402, 224] on button "B The new bakery opens next Monday." at bounding box center [524, 218] width 282 height 26
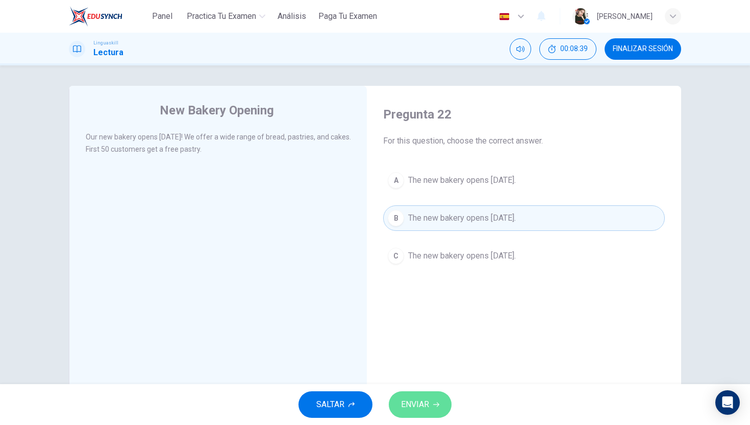
click at [423, 408] on span "ENVIAR" at bounding box center [415, 404] width 28 height 14
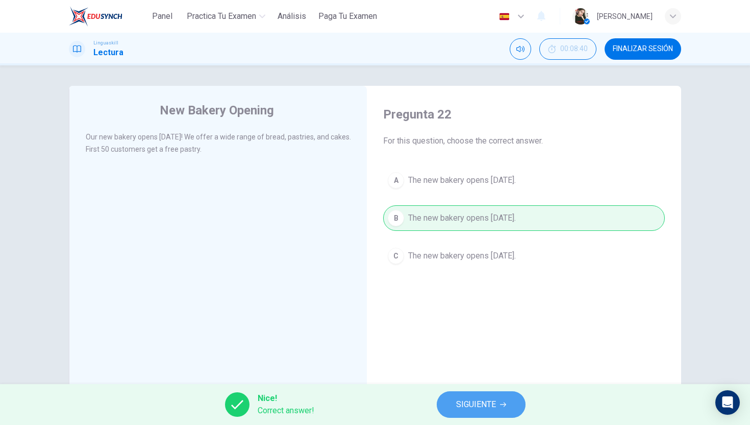
click at [492, 411] on button "SIGUIENTE" at bounding box center [481, 404] width 89 height 27
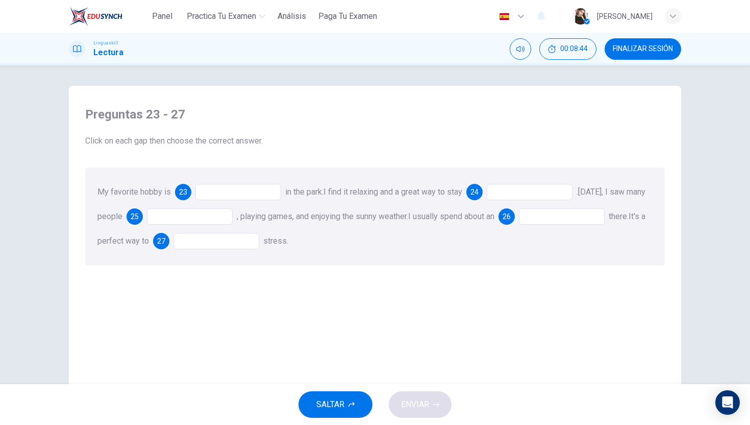
click at [234, 192] on div at bounding box center [238, 192] width 86 height 16
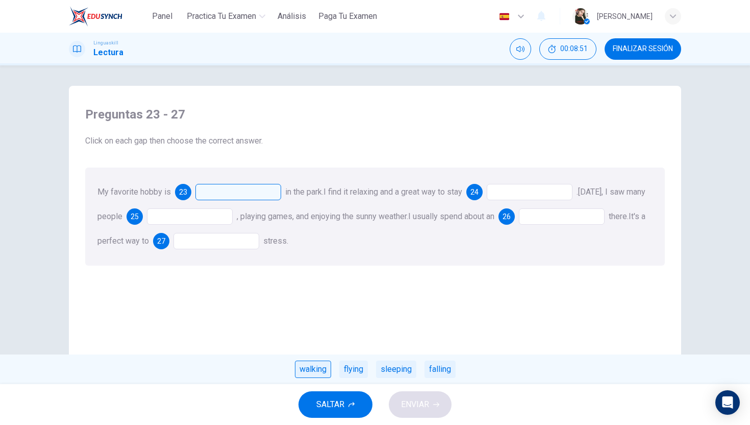
click at [317, 364] on div "walking" at bounding box center [313, 368] width 36 height 17
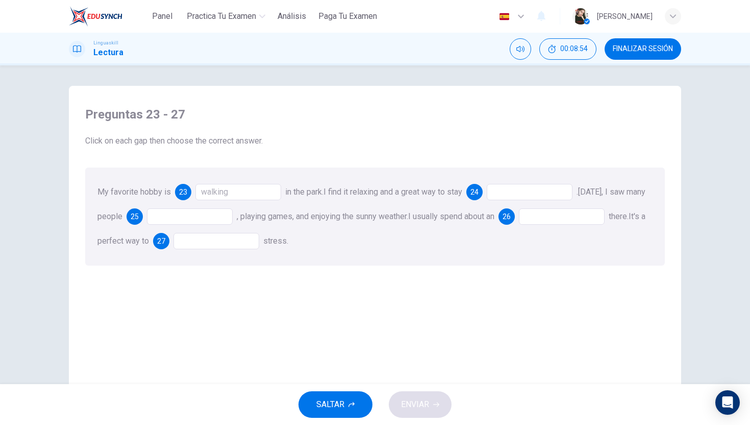
click at [514, 191] on div at bounding box center [530, 192] width 86 height 16
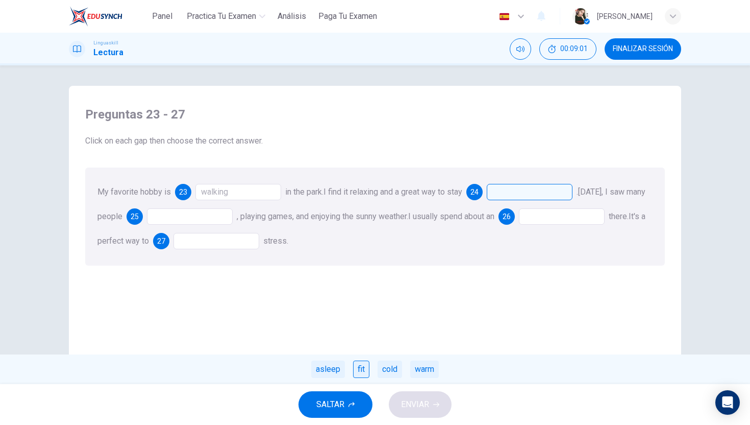
click at [368, 368] on div "fit" at bounding box center [361, 368] width 16 height 17
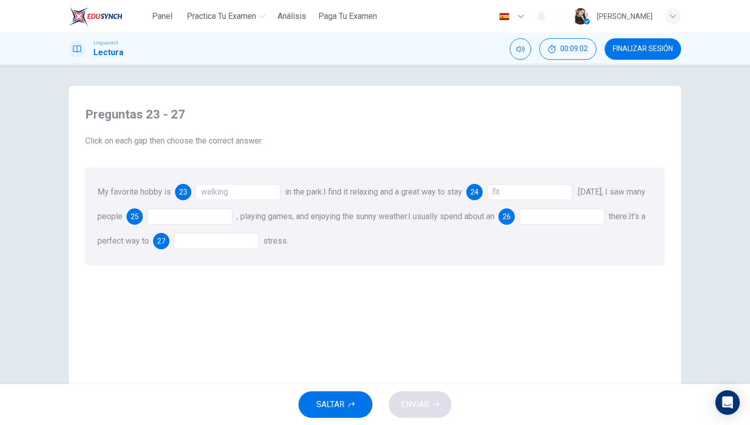
click at [194, 208] on div "My favorite hobby is 23 walking in the park. I find it relaxing and a great way…" at bounding box center [375, 216] width 580 height 98
click at [194, 213] on div at bounding box center [190, 216] width 86 height 16
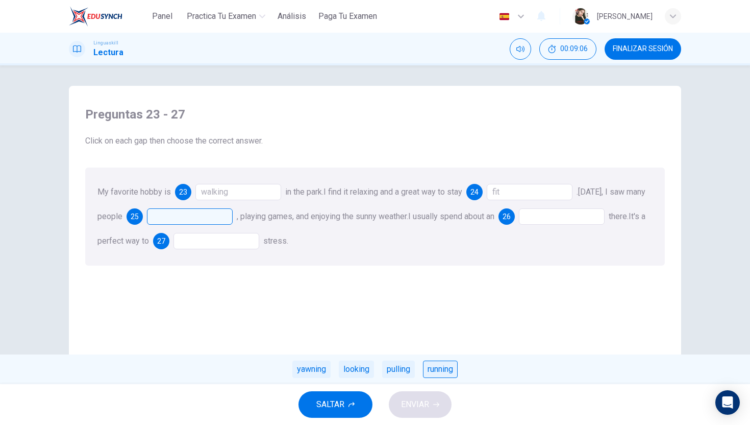
click at [435, 371] on div "running" at bounding box center [440, 368] width 35 height 17
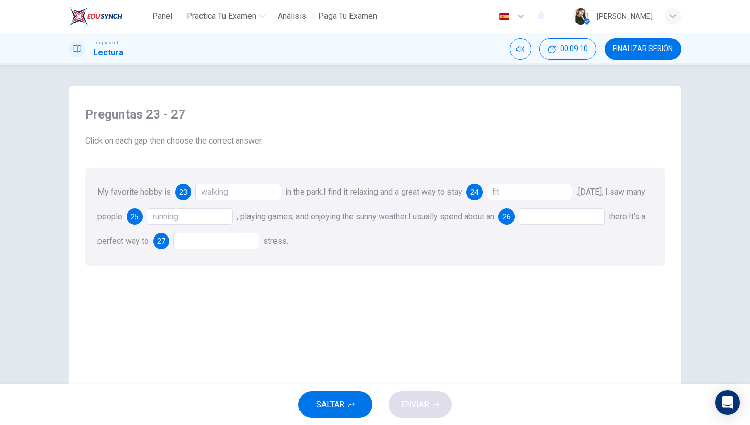
click at [563, 223] on div at bounding box center [562, 216] width 86 height 16
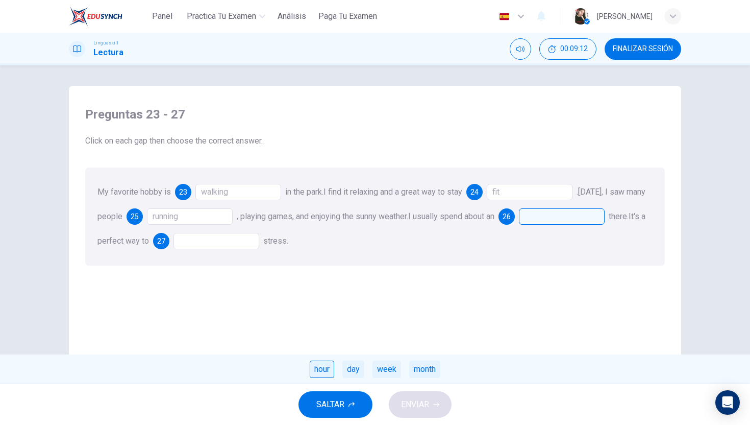
click at [329, 370] on div "hour" at bounding box center [322, 368] width 25 height 17
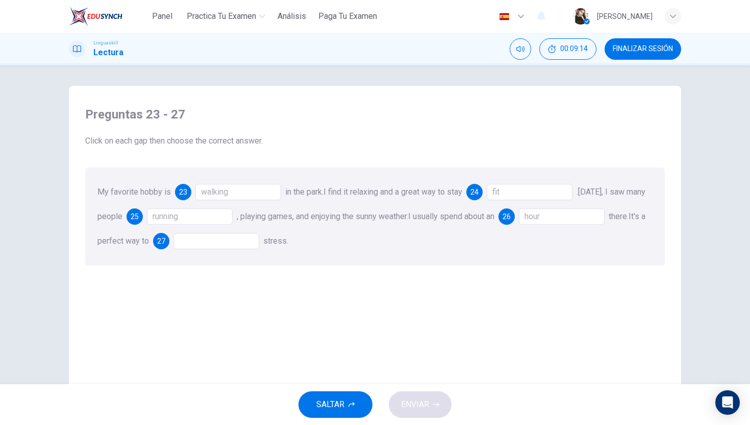
click at [259, 244] on div at bounding box center [217, 241] width 86 height 16
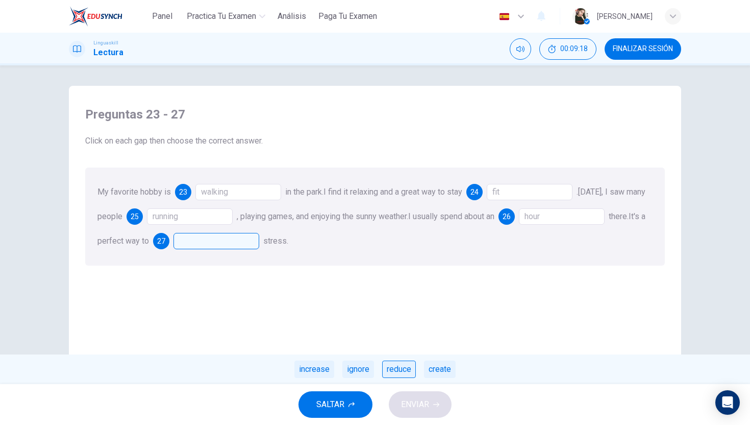
click at [396, 362] on div "reduce" at bounding box center [399, 368] width 34 height 17
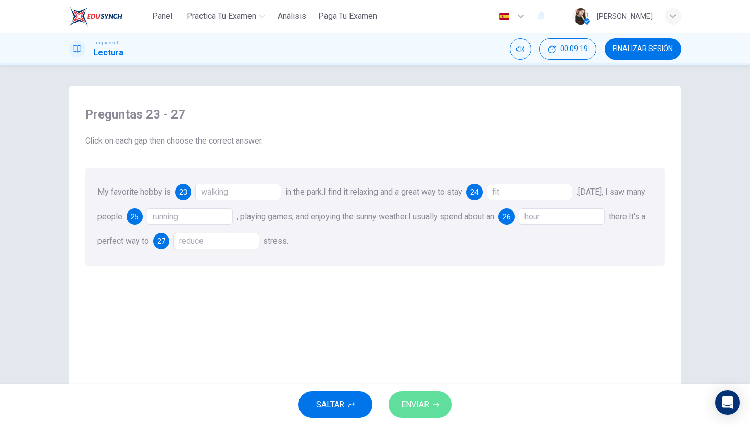
click at [419, 410] on span "ENVIAR" at bounding box center [415, 404] width 28 height 14
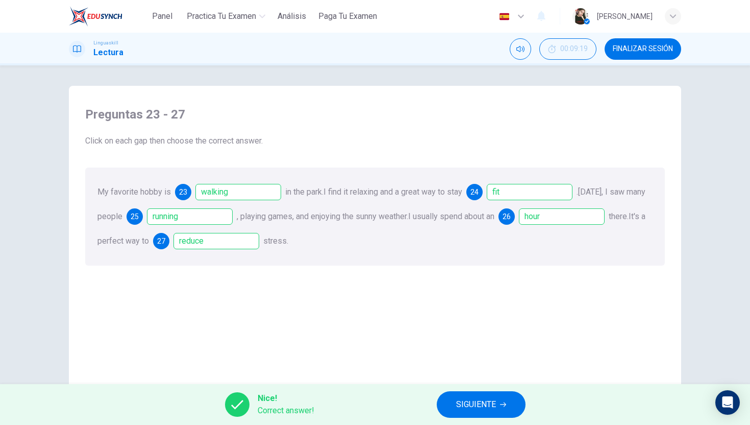
click at [492, 412] on button "SIGUIENTE" at bounding box center [481, 404] width 89 height 27
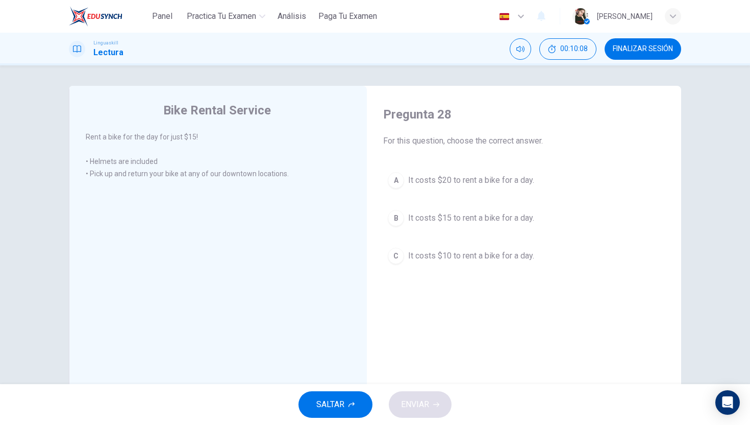
click at [397, 222] on div "B" at bounding box center [396, 218] width 16 height 16
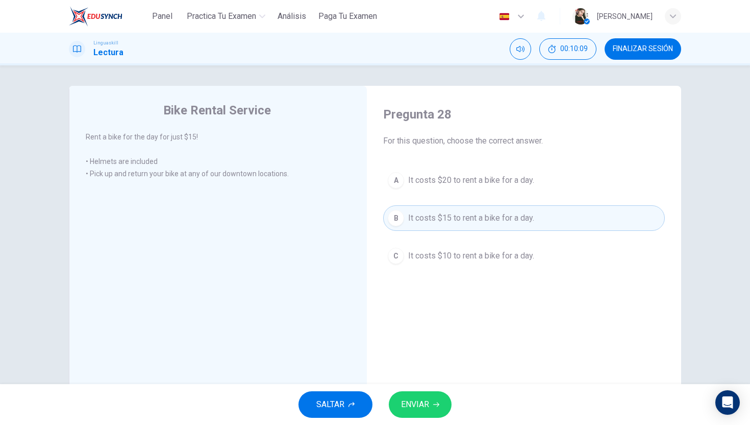
click at [445, 395] on button "ENVIAR" at bounding box center [420, 404] width 63 height 27
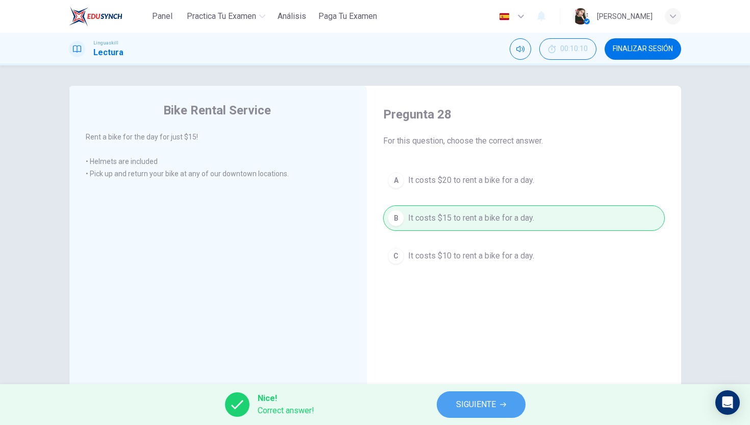
click at [466, 410] on span "SIGUIENTE" at bounding box center [476, 404] width 40 height 14
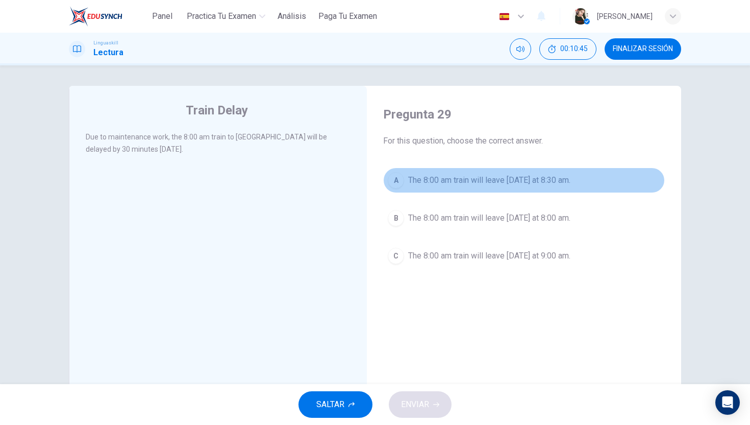
click at [388, 176] on button "A The 8:00 am train will leave tomorrow at 8:30 am." at bounding box center [524, 180] width 282 height 26
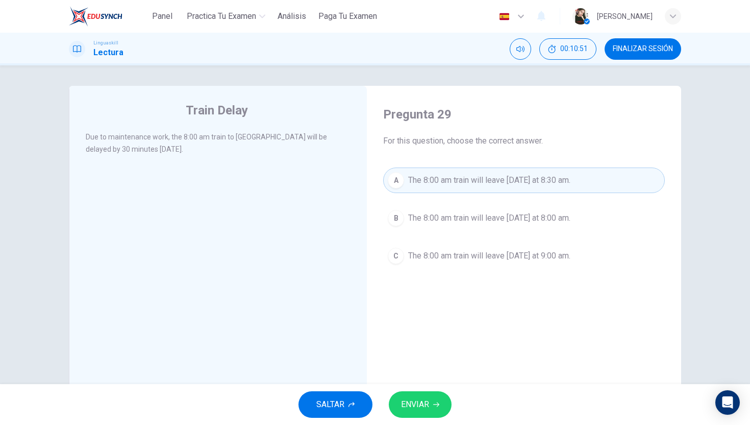
click at [410, 403] on span "ENVIAR" at bounding box center [415, 404] width 28 height 14
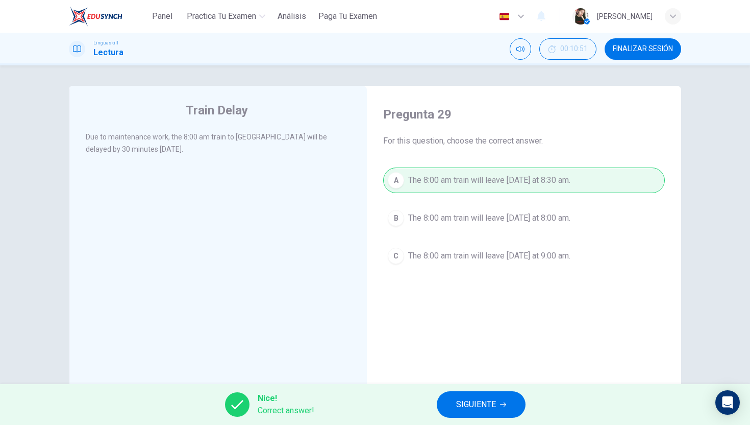
click at [488, 411] on button "SIGUIENTE" at bounding box center [481, 404] width 89 height 27
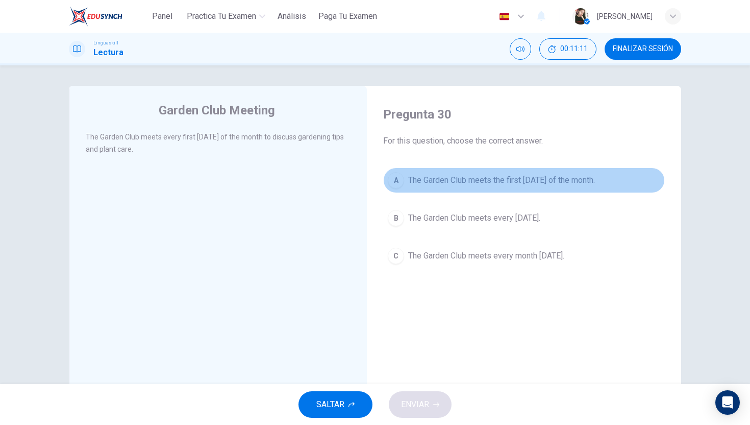
click at [400, 176] on div "A" at bounding box center [396, 180] width 16 height 16
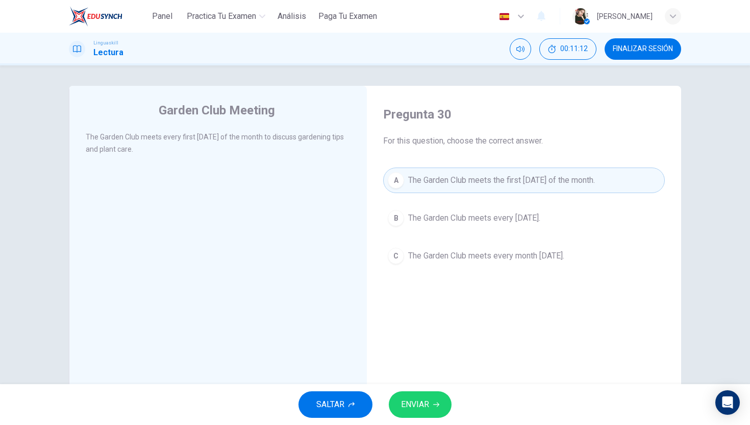
click at [440, 402] on button "ENVIAR" at bounding box center [420, 404] width 63 height 27
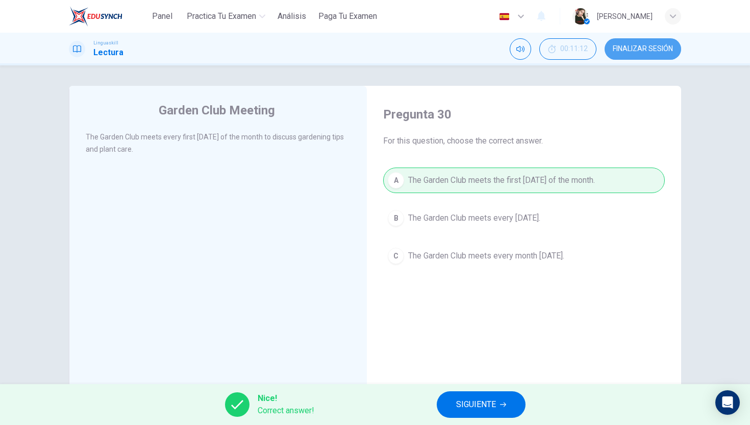
click at [641, 39] on button "FINALIZAR SESIÓN" at bounding box center [643, 48] width 77 height 21
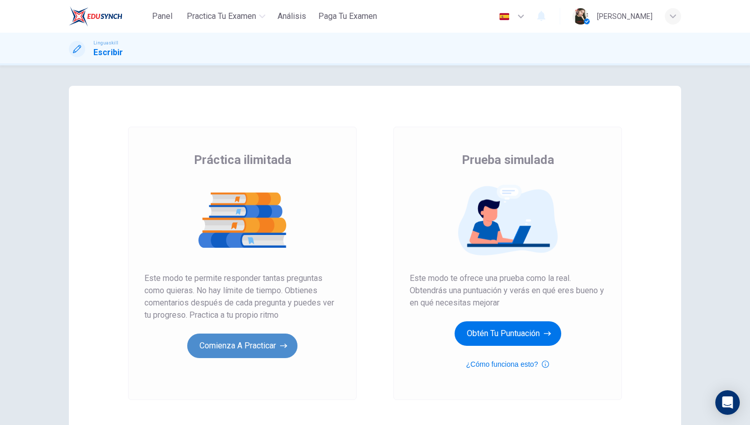
click at [212, 351] on button "Comienza a practicar" at bounding box center [242, 345] width 110 height 25
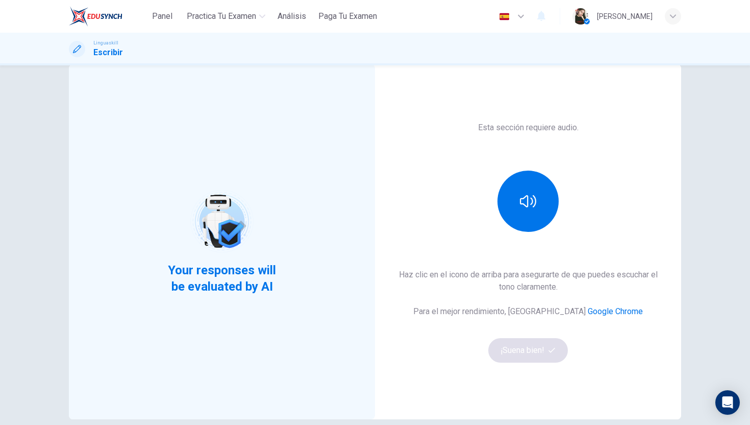
scroll to position [18, 0]
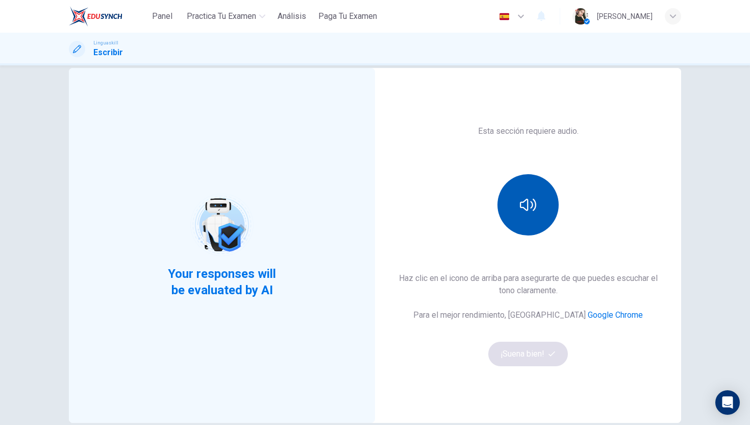
click at [536, 213] on button "button" at bounding box center [528, 204] width 61 height 61
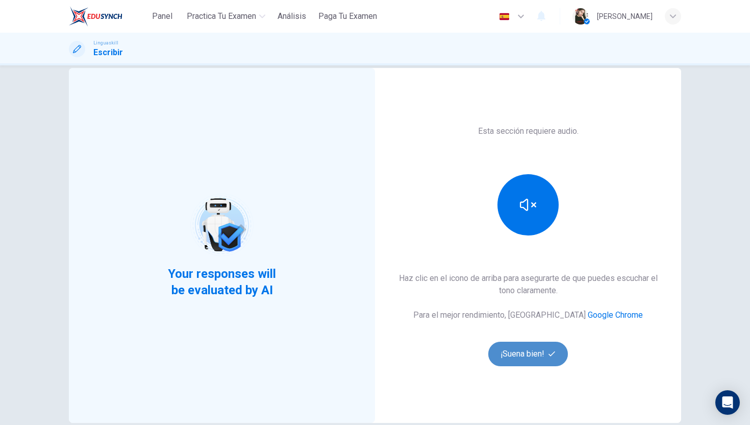
click at [512, 362] on button "¡Suena bien!" at bounding box center [528, 353] width 80 height 25
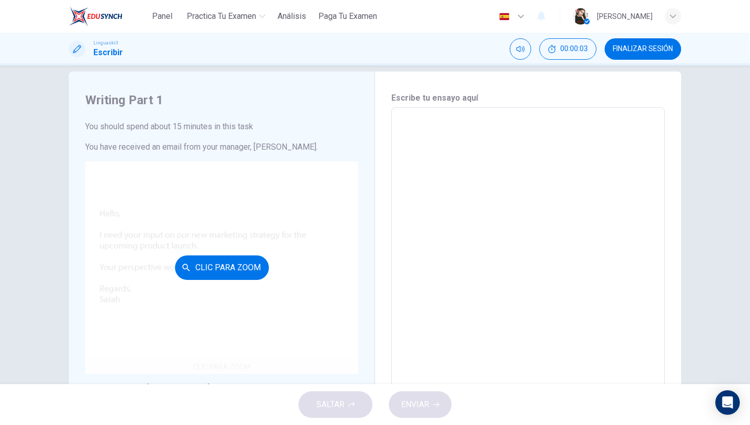
scroll to position [0, 0]
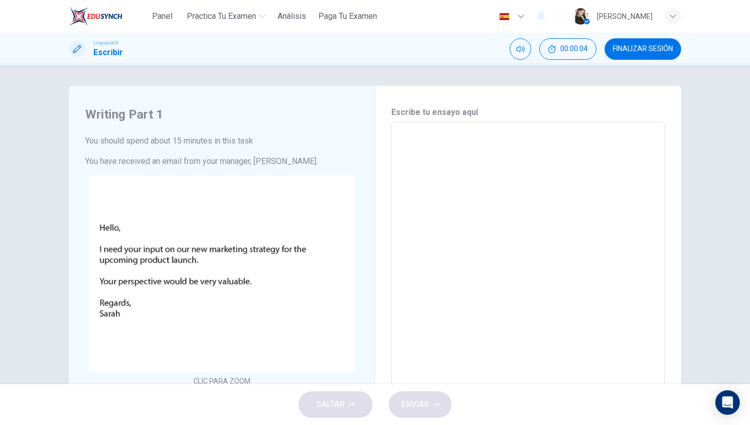
click at [466, 237] on textarea at bounding box center [528, 312] width 259 height 364
click at [419, 160] on textarea at bounding box center [528, 312] width 259 height 364
type textarea "h"
type textarea "x"
type textarea "he"
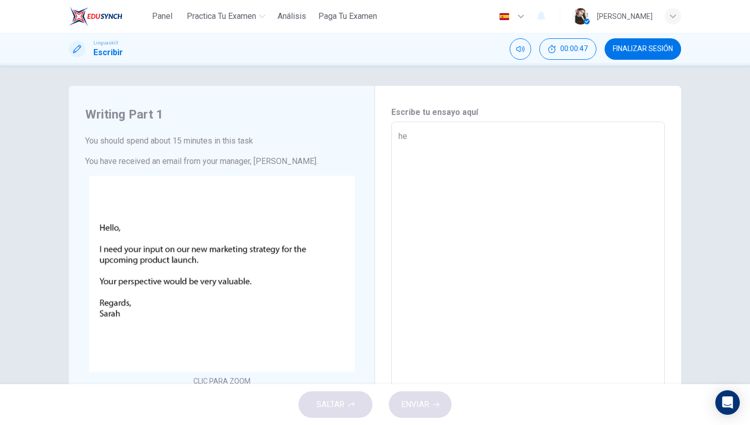
type textarea "x"
type textarea "hel"
type textarea "x"
type textarea "hell"
type textarea "x"
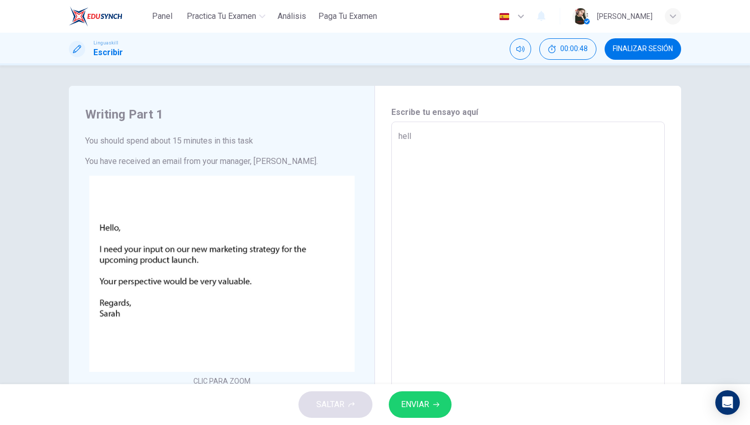
type textarea "hello"
type textarea "x"
type textarea "hello,"
type textarea "x"
type textarea "hello,"
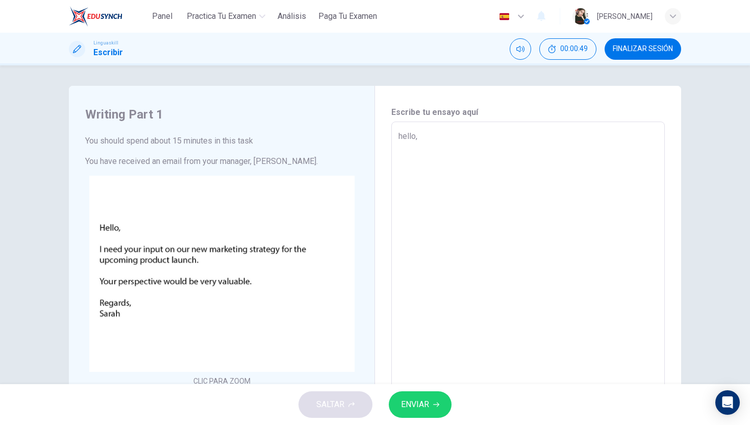
type textarea "x"
type textarea "hello, i"
type textarea "x"
type textarea "hello, i"
type textarea "x"
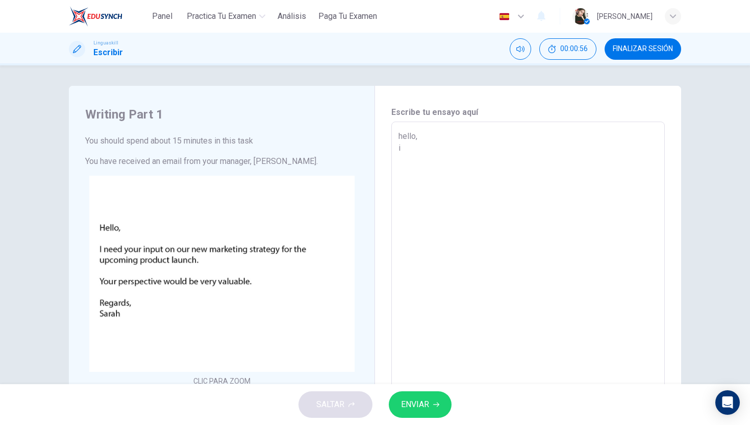
type textarea "hello, i w"
type textarea "x"
type textarea "hello, i wo"
type textarea "x"
type textarea "hello, i wou"
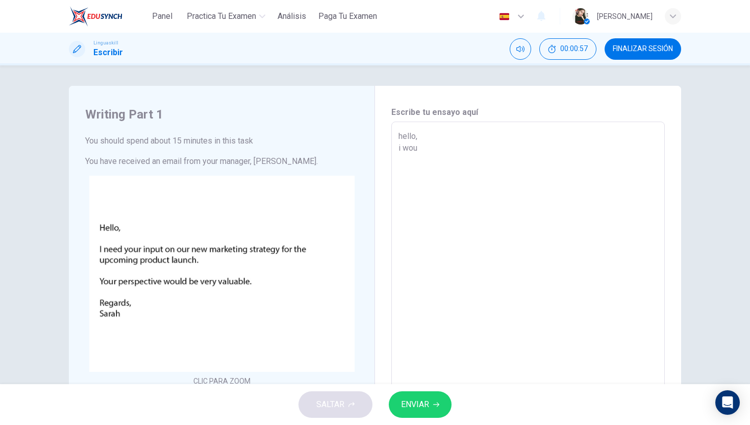
type textarea "x"
type textarea "hello, i woul"
type textarea "x"
type textarea "hello, i would"
type textarea "x"
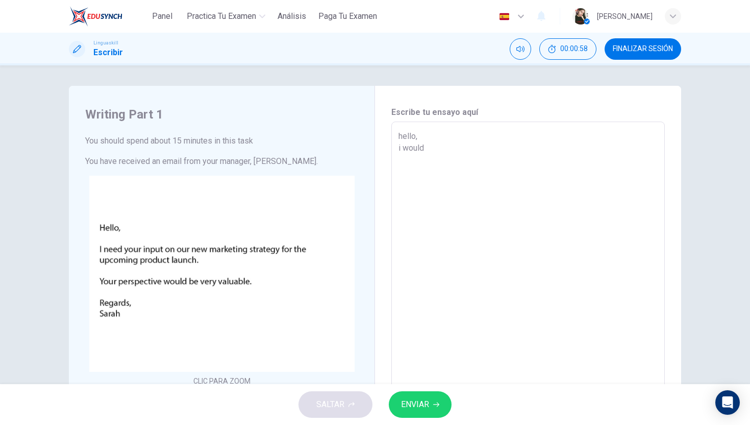
type textarea "hello, i would"
type textarea "x"
type textarea "hello, i would k"
type textarea "x"
type textarea "hello, i would"
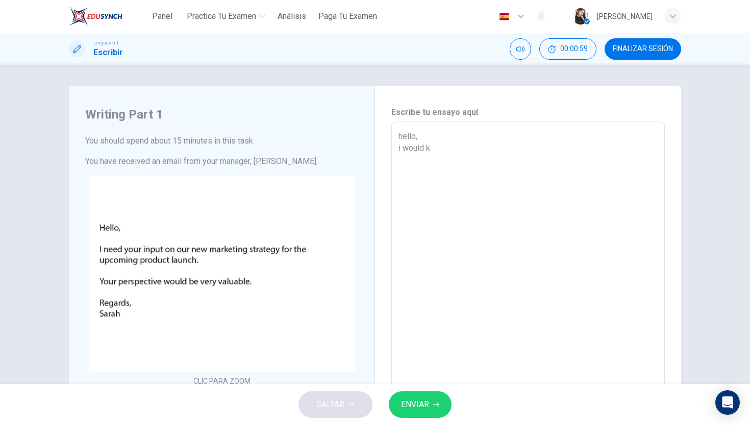
type textarea "x"
type textarea "hello, i would l"
type textarea "x"
type textarea "hello, i would li"
type textarea "x"
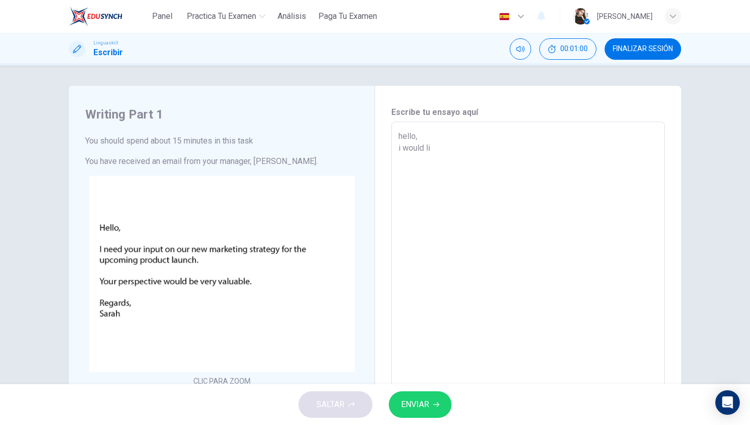
type textarea "hello, i would lik"
type textarea "x"
type textarea "hello, i would like"
type textarea "x"
type textarea "hello, i would like"
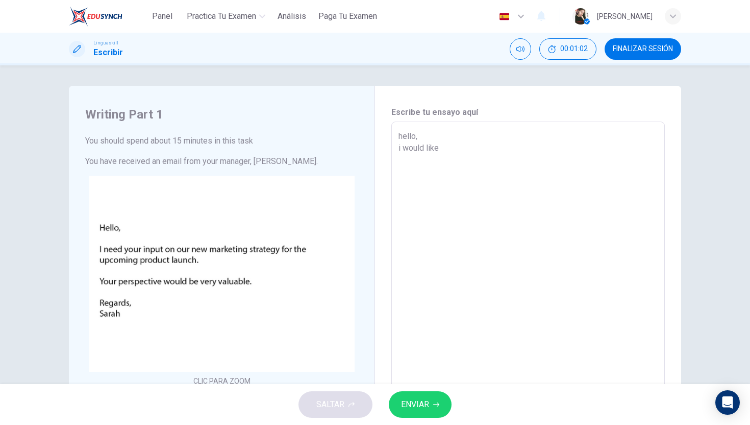
type textarea "x"
type textarea "hello, i would like t"
type textarea "x"
type textarea "hello, i would like to"
type textarea "x"
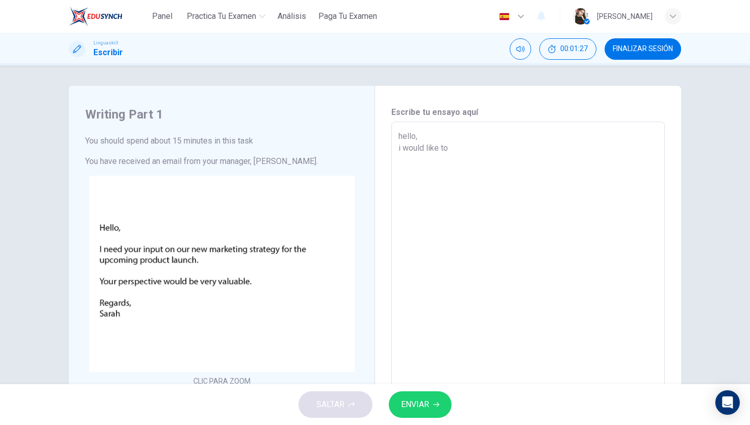
type textarea "hello, i would like to"
type textarea "x"
type textarea "hello, i would like to p"
type textarea "x"
type textarea "hello, i would like to pr"
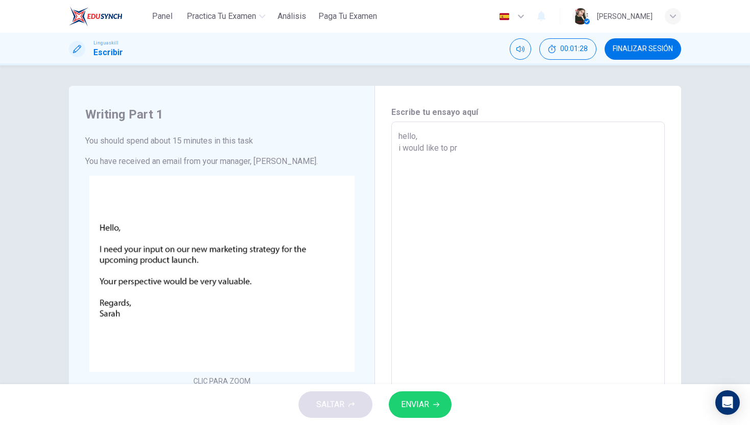
type textarea "x"
type textarea "hello, i would like to pro"
type textarea "x"
type textarea "hello, i would like to prop"
type textarea "x"
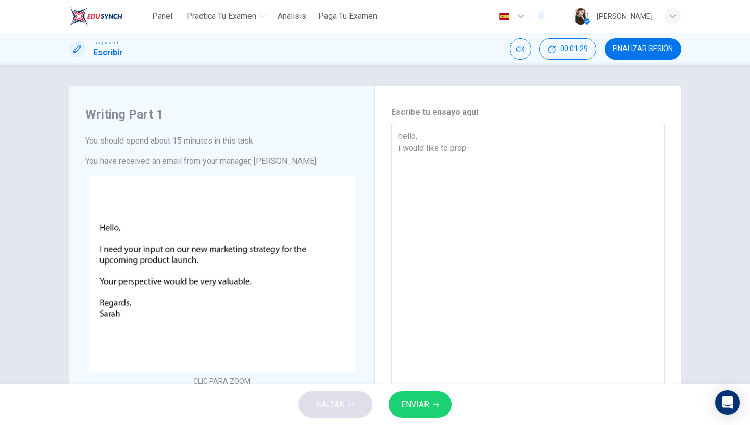
type textarea "hello, i would like to propo"
type textarea "x"
type textarea "hello, i would like to propos"
type textarea "x"
type textarea "hello, i would like to propose"
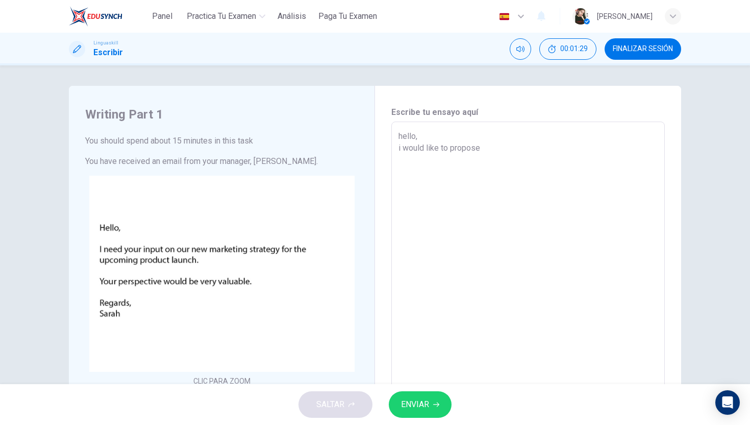
type textarea "x"
type textarea "hello, i would like to propose"
type textarea "x"
type textarea "hello, i would like to propose m"
type textarea "x"
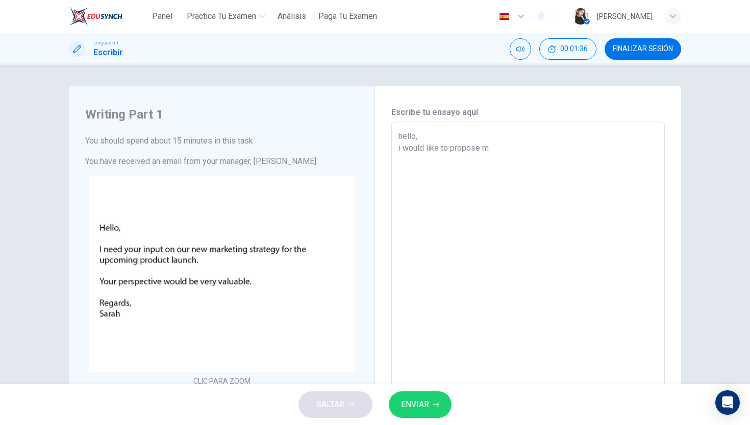
type textarea "hello, i would like to propose mo"
type textarea "x"
type textarea "hello, i would like to propose mor"
type textarea "x"
type textarea "hello, i would like to propose more"
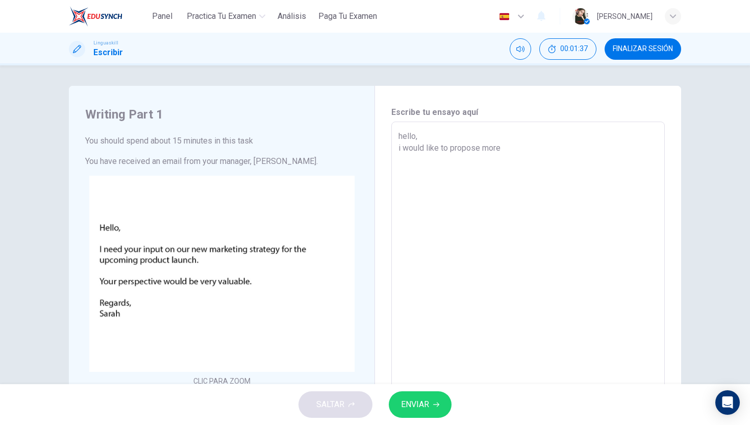
type textarea "x"
type textarea "hello, i would like to propose more"
type textarea "x"
type textarea "hello, i would like to propose more s"
type textarea "x"
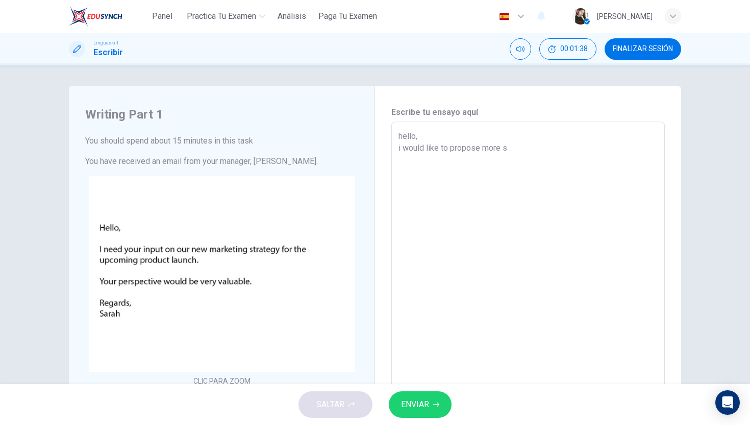
type textarea "hello, i would like to propose more so"
type textarea "x"
type textarea "hello, i would like to propose more soc"
type textarea "x"
type textarea "hello, i would like to propose more soci"
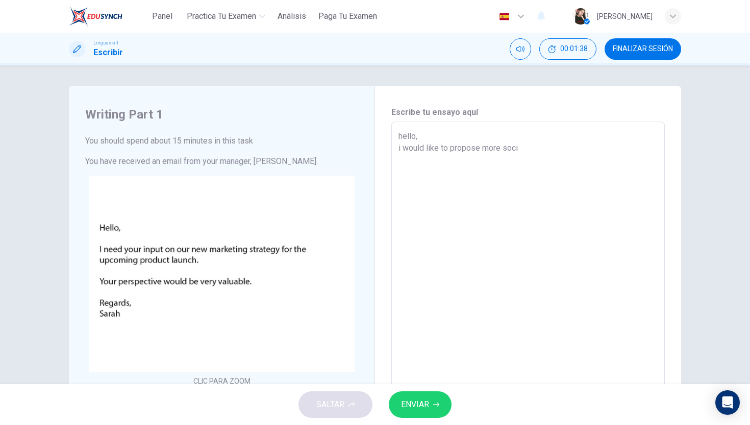
type textarea "x"
type textarea "hello, i would like to propose more socia"
type textarea "x"
type textarea "hello, i would like to propose more social"
type textarea "x"
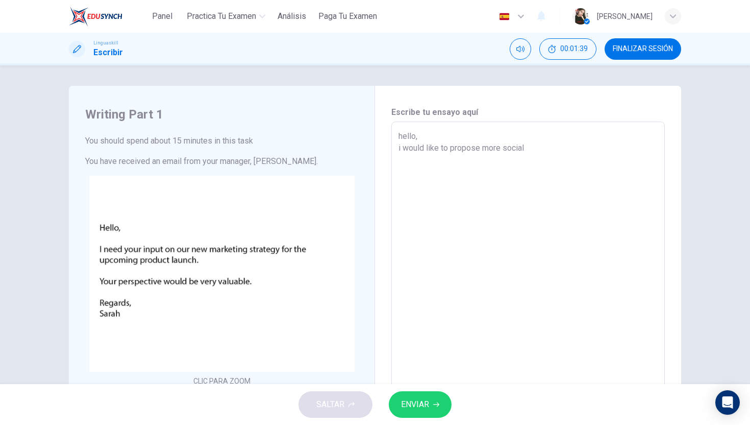
type textarea "hello, i would like to propose more social"
type textarea "x"
type textarea "hello, i would like to propose more social v"
type textarea "x"
type textarea "hello, i would like to propose more social vi"
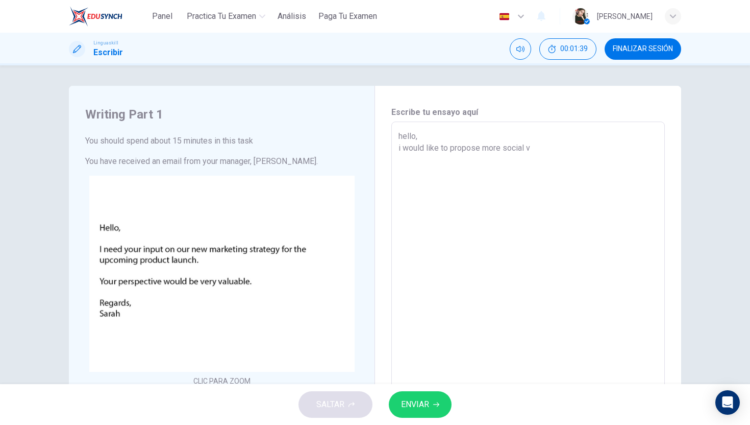
type textarea "x"
type textarea "hello, i would like to propose more social vid"
type textarea "x"
type textarea "hello, i would like to propose more social vide"
type textarea "x"
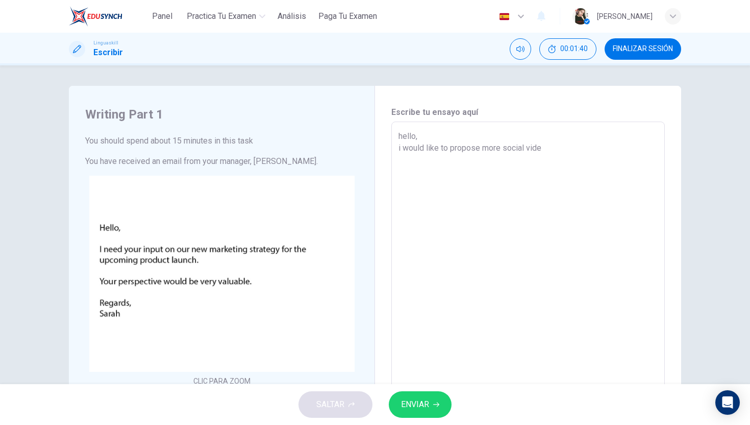
type textarea "hello, i would like to propose more social video"
type textarea "x"
type textarea "hello, i would like to propose more social videos"
type textarea "x"
type textarea "hello, i would like to propose more social videos"
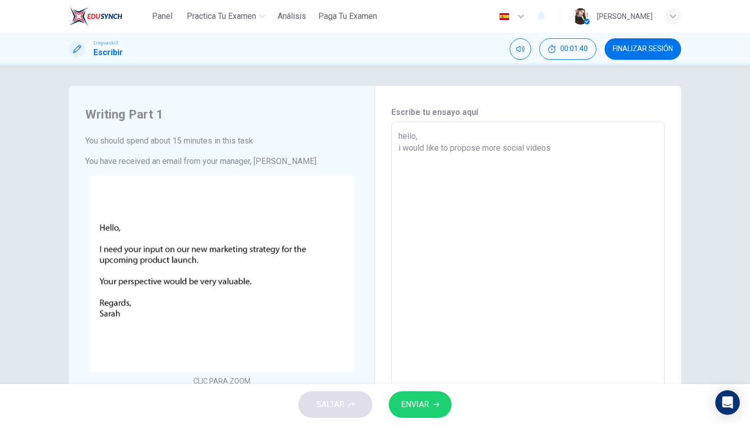
type textarea "x"
type textarea "hello, i would like to propose more social videos i"
type textarea "x"
type textarea "hello, i would like to propose more social videos in"
type textarea "x"
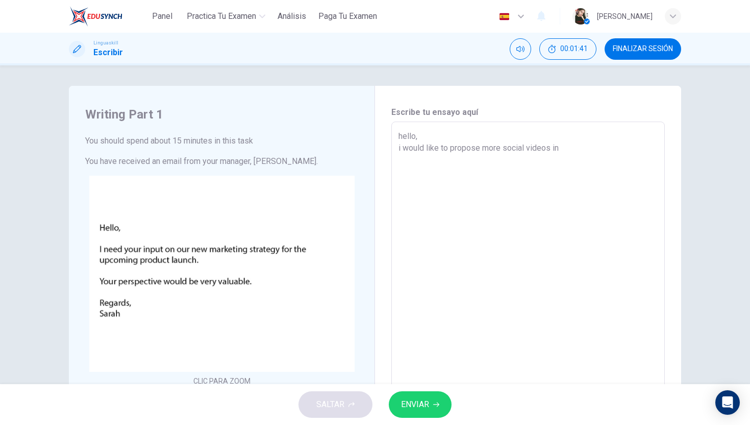
type textarea "hello, i would like to propose more social videos in"
type textarea "x"
type textarea "hello, i would like to propose more social videos in t"
type textarea "x"
type textarea "hello, i would like to propose more social videos in ti"
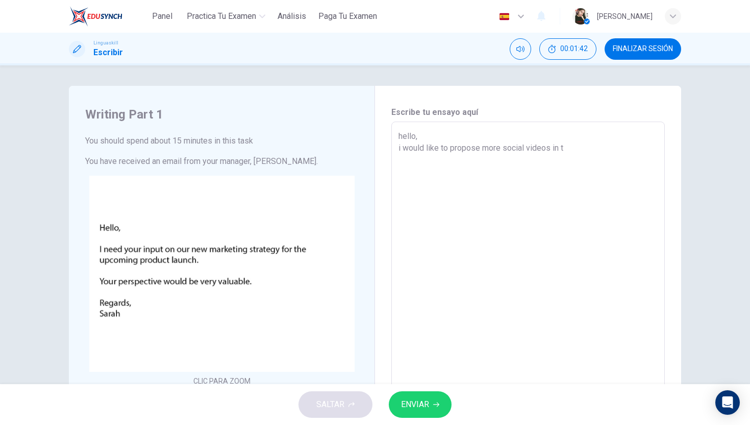
type textarea "x"
type textarea "hello, i would like to propose more social videos in tik"
type textarea "x"
type textarea "hello, i would like to propose more social videos in tikt"
type textarea "x"
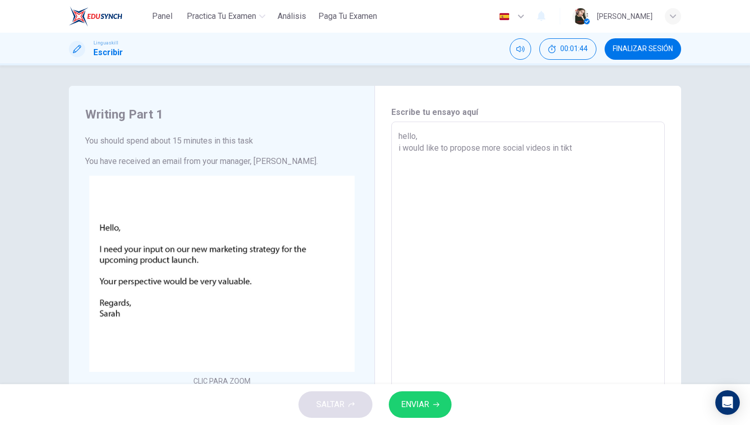
type textarea "hello, i would like to propose more social videos in tikto"
type textarea "x"
type textarea "hello, i would like to propose more social videos in tiktok"
type textarea "x"
type textarea "hello, i would like to propose more social videos in tiktok,"
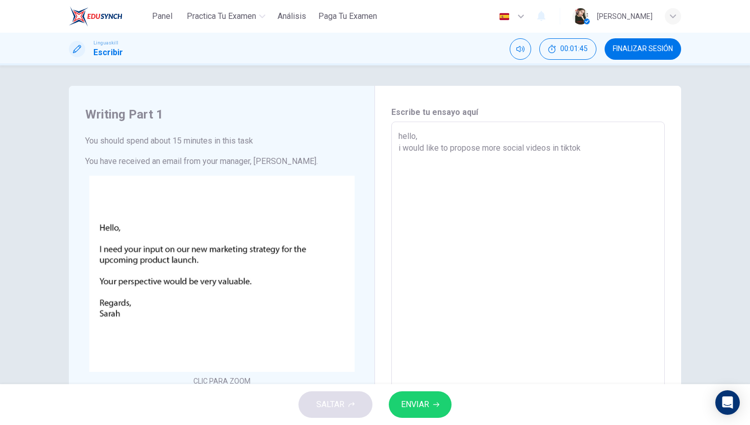
type textarea "x"
type textarea "hello, i would like to propose more social videos in tiktok,"
type textarea "x"
type textarea "hello, i would like to propose more social videos in tiktok, f"
type textarea "x"
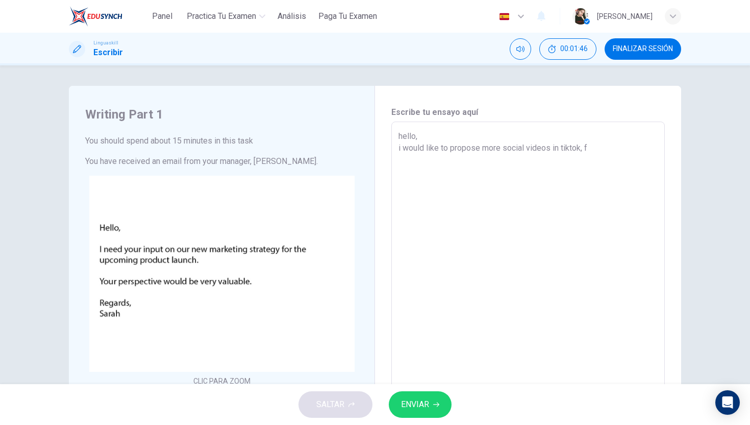
type textarea "hello, i would like to propose more social videos in tiktok, fa"
type textarea "x"
type textarea "hello, i would like to propose more social videos in tiktok, fac"
type textarea "x"
type textarea "hello, i would like to propose more social videos in tiktok, face"
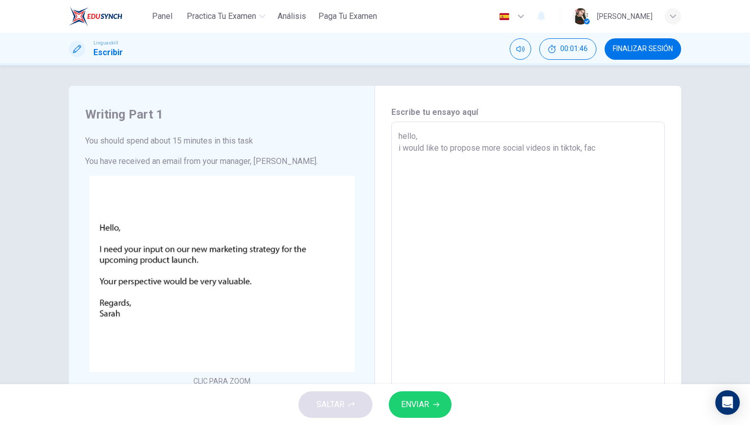
type textarea "x"
type textarea "hello, i would like to propose more social videos in tiktok, faceb"
type textarea "x"
type textarea "hello, i would like to propose more social videos in tiktok, facebo"
type textarea "x"
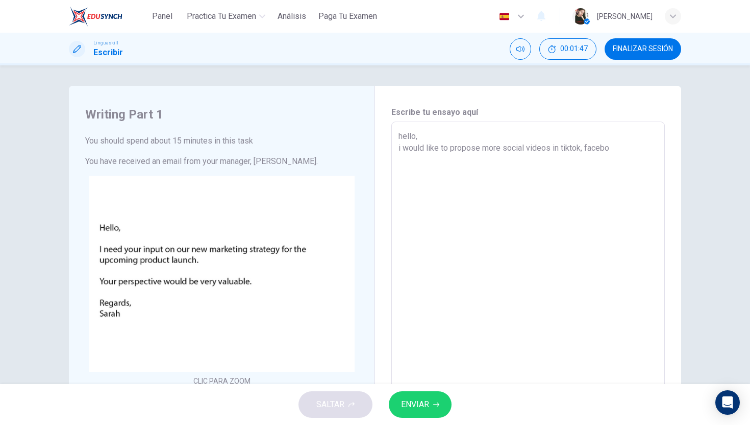
type textarea "hello, i would like to propose more social videos in tiktok, faceboo"
type textarea "x"
type textarea "hello, i would like to propose more social videos in tiktok, facebook"
type textarea "x"
type textarea "hello, i would like to propose more social videos in tiktok, facebook,"
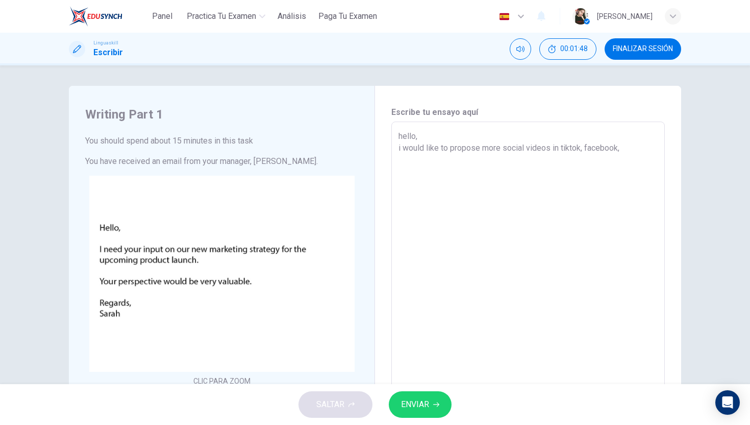
type textarea "x"
type textarea "hello, i would like to propose more social videos in tiktok, facebook,"
type textarea "x"
type textarea "hello, i would like to propose more social videos in tiktok, facebook, i"
type textarea "x"
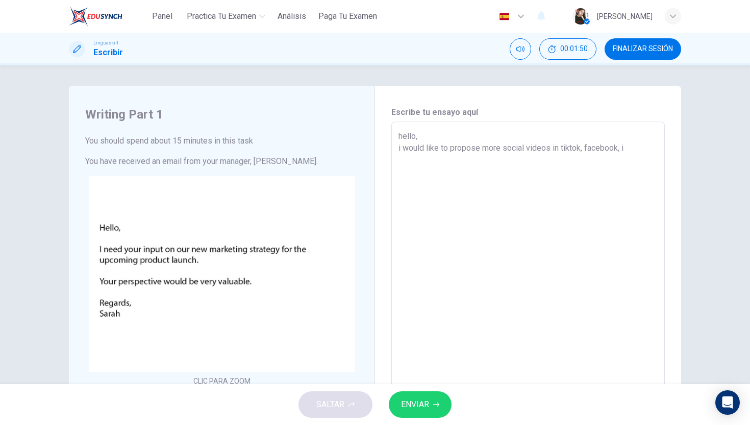
type textarea "hello, i would like to propose more social videos in tiktok, facebook, in"
type textarea "x"
type textarea "hello, i would like to propose more social videos in tiktok, facebook, ins"
type textarea "x"
type textarea "hello, i would like to propose more social videos in tiktok, facebook, inst"
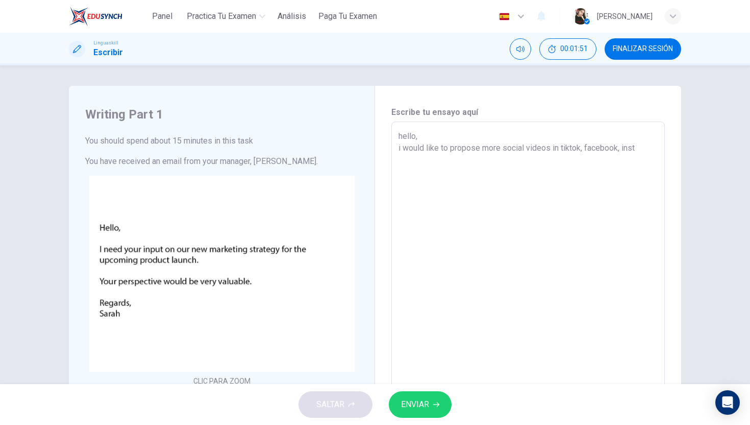
type textarea "x"
type textarea "hello, i would like to propose more social videos in tiktok, facebook, insta"
type textarea "x"
type textarea "hello, i would like to propose more social videos in tiktok, facebook, instag"
type textarea "x"
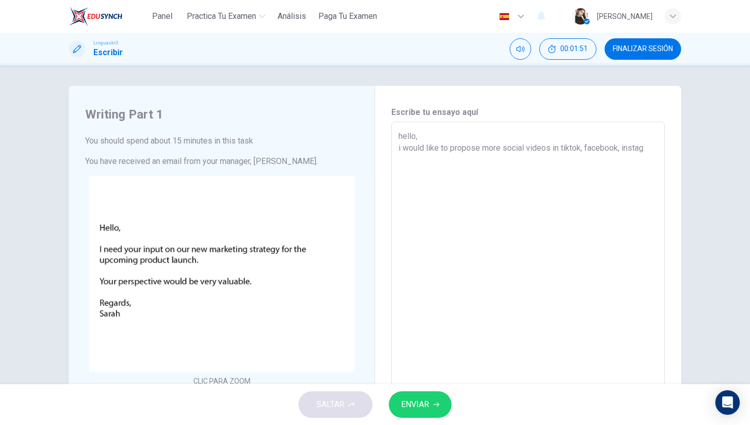
type textarea "hello, i would like to propose more social videos in tiktok, facebook, instagr"
type textarea "x"
type textarea "hello, i would like to propose more social videos in tiktok, facebook, instagra"
type textarea "x"
type textarea "hello, i would like to propose more social videos in tiktok, facebook, instagram"
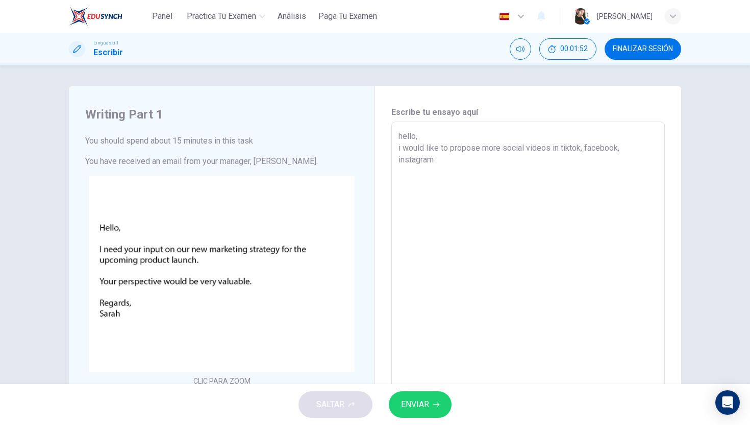
type textarea "x"
type textarea "hello, i would like to propose more social videos in tiktok, facebook, instagra…"
type textarea "x"
type textarea "hello, i would like to propose more social videos in tiktok, facebook, instagra…"
type textarea "x"
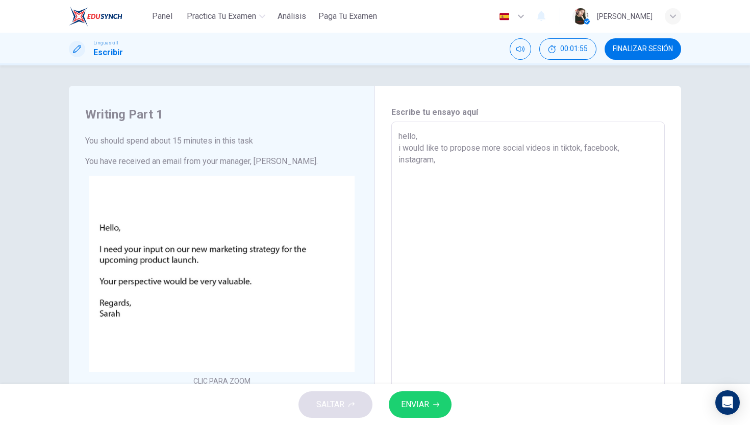
type textarea "hello, i would like to propose more social videos in tiktok, facebook, instagra…"
type textarea "x"
type textarea "hello, i would like to propose more social videos in tiktok, facebook, instagra…"
type textarea "x"
type textarea "hello, i would like to propose more social videos in tiktok, facebook, instagra…"
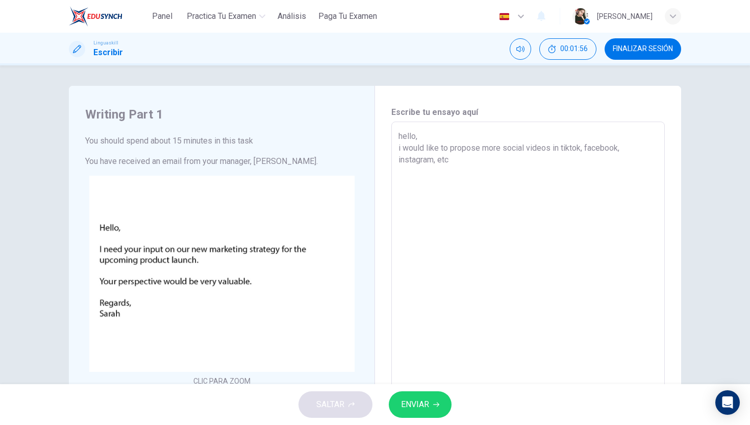
type textarea "x"
type textarea "hello, i would like to propose more social videos in tiktok, facebook, instagra…"
type textarea "x"
type textarea "hello, i would like to propose more social videos in tiktok, facebook, instagra…"
type textarea "x"
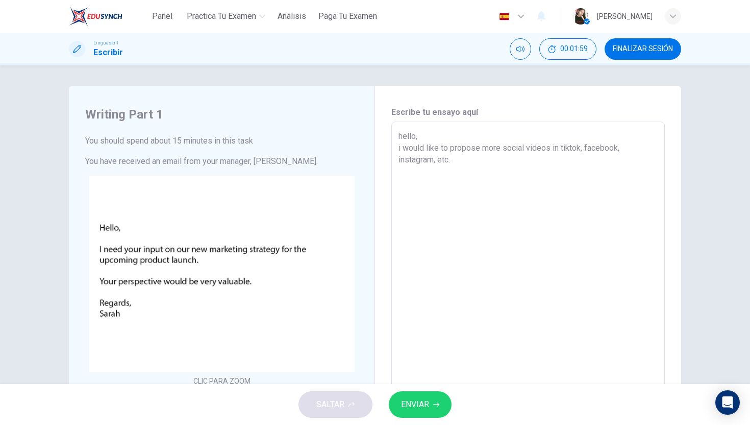
type textarea "hello, i would like to propose more social videos in tiktok, facebook, instagra…"
type textarea "x"
type textarea "hello, i would like to propose more social videos in tiktok, facebook, instagra…"
type textarea "x"
type textarea "hello, i would like to propose more social videos in tiktok, facebook, instagra…"
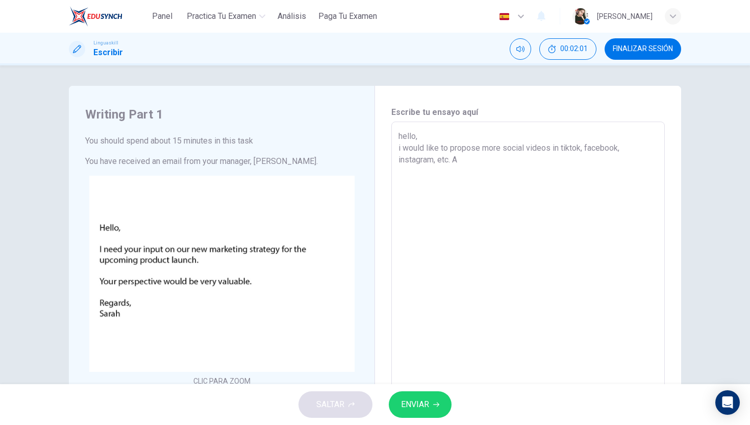
type textarea "x"
type textarea "hello, i would like to propose more social videos in tiktok, facebook, instagra…"
type textarea "x"
type textarea "hello, i would like to propose more social videos in tiktok, facebook, instagra…"
type textarea "x"
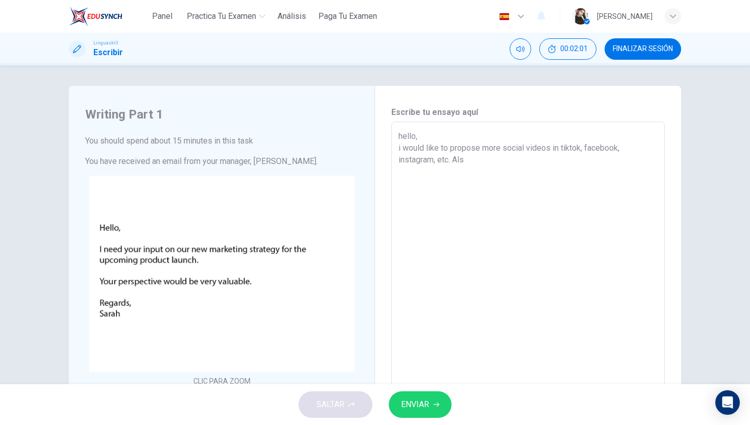
type textarea "hello, i would like to propose more social videos in tiktok, facebook, instagra…"
type textarea "x"
type textarea "hello, i would like to propose more social videos in tiktok, facebook, instagra…"
type textarea "x"
type textarea "hello, i would like to propose more social videos in tiktok, facebook, instagra…"
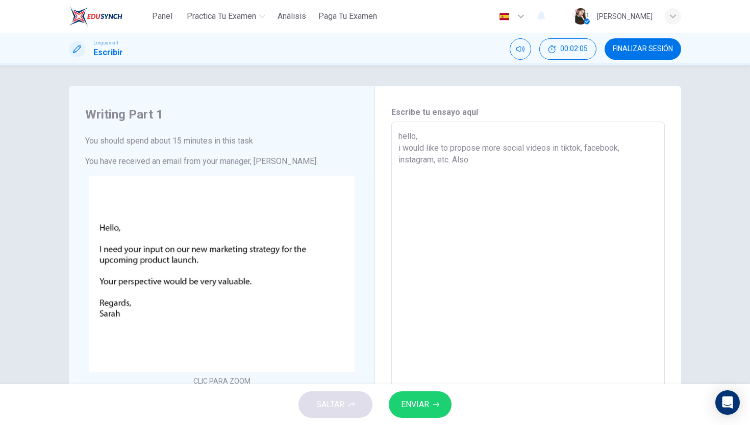
type textarea "x"
type textarea "hello, i would like to propose more social videos in tiktok, facebook, instagra…"
type textarea "x"
type textarea "hello, i would like to propose more social videos in tiktok, facebook, instagra…"
type textarea "x"
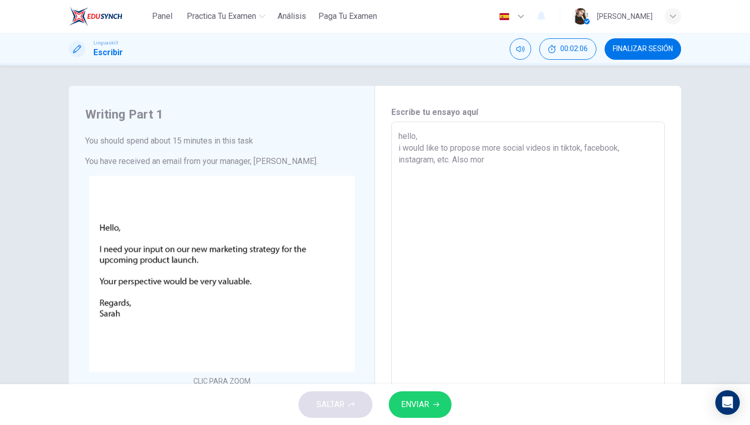
type textarea "hello, i would like to propose more social videos in tiktok, facebook, instagra…"
type textarea "x"
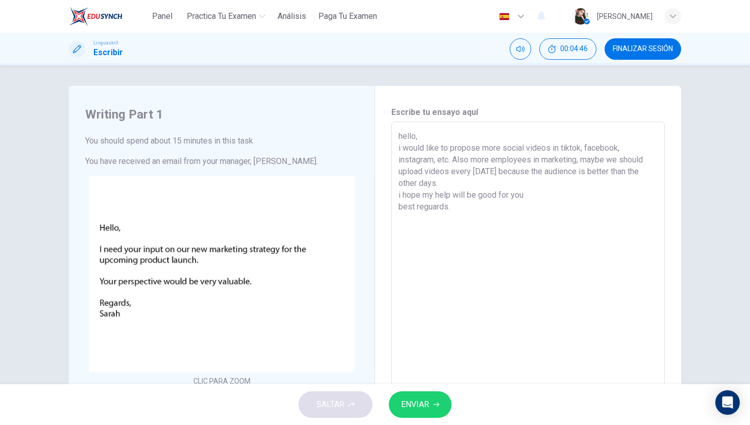
click at [433, 204] on textarea "hello, i would like to propose more social videos in tiktok, facebook, instagra…" at bounding box center [528, 312] width 259 height 364
click at [480, 219] on textarea "hello, i would like to propose more social videos in tiktok, facebook, instagra…" at bounding box center [528, 312] width 259 height 364
click at [429, 410] on span "ENVIAR" at bounding box center [415, 404] width 28 height 14
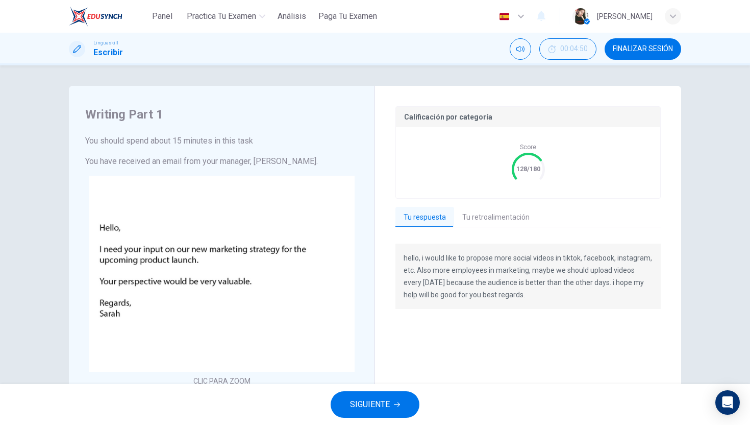
click at [504, 198] on div "Calificación por categoría Score 128/180" at bounding box center [528, 152] width 265 height 92
click at [500, 217] on button "Tu retroalimentación" at bounding box center [496, 217] width 84 height 21
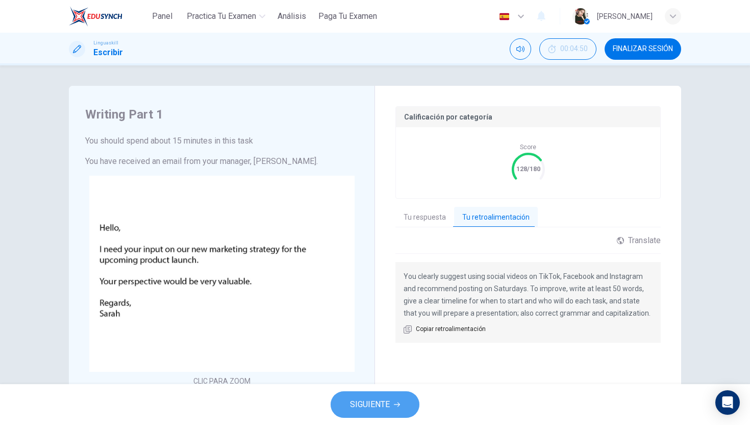
click at [368, 409] on span "SIGUIENTE" at bounding box center [370, 404] width 40 height 14
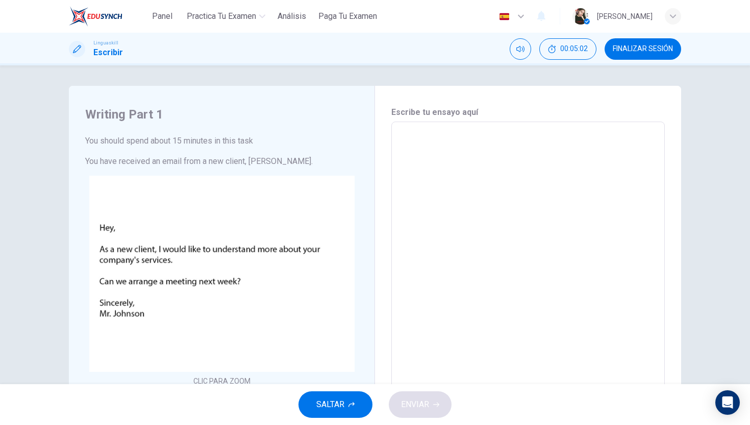
click at [450, 141] on textarea at bounding box center [528, 312] width 259 height 364
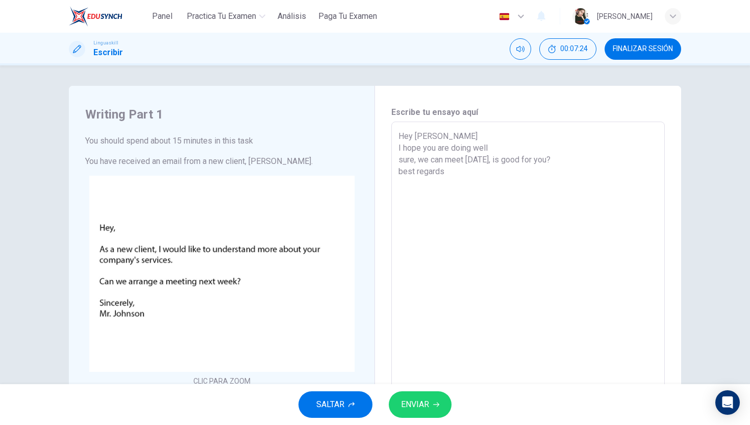
click at [396, 172] on div "Hey Mr. Johnson I hope you are doing well sure, we can meet on Saturday, is goo…" at bounding box center [528, 311] width 274 height 381
click at [399, 174] on textarea "Hey Mr. Johnson I hope you are doing well sure, we can meet on Saturday, is goo…" at bounding box center [528, 312] width 259 height 364
click at [401, 170] on textarea "Hey Mr. Johnson I hope you are doing well sure, we can meet on Saturday, is goo…" at bounding box center [528, 312] width 259 height 364
click at [444, 189] on textarea "Hey Mr. Johnson I hope you are doing well sure, we can meet on Saturday, is goo…" at bounding box center [528, 312] width 259 height 364
click at [421, 413] on button "ENVIAR" at bounding box center [420, 404] width 63 height 27
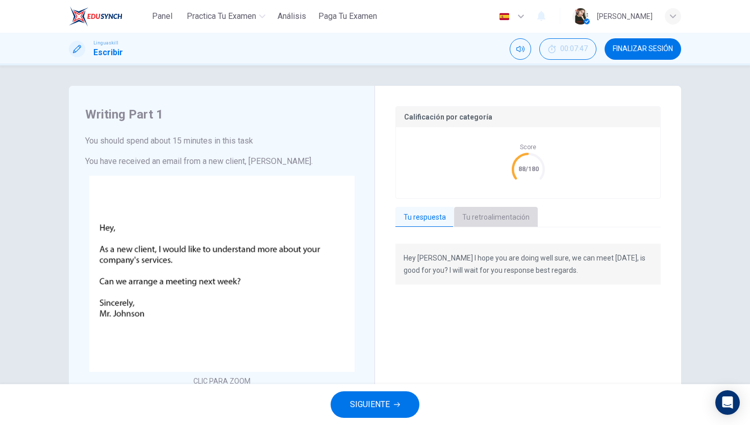
click at [504, 212] on button "Tu retroalimentación" at bounding box center [496, 217] width 84 height 21
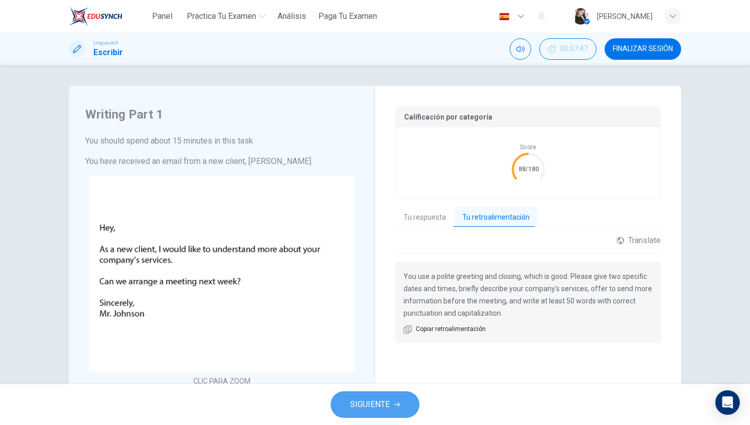
click at [395, 406] on icon "button" at bounding box center [397, 404] width 6 height 6
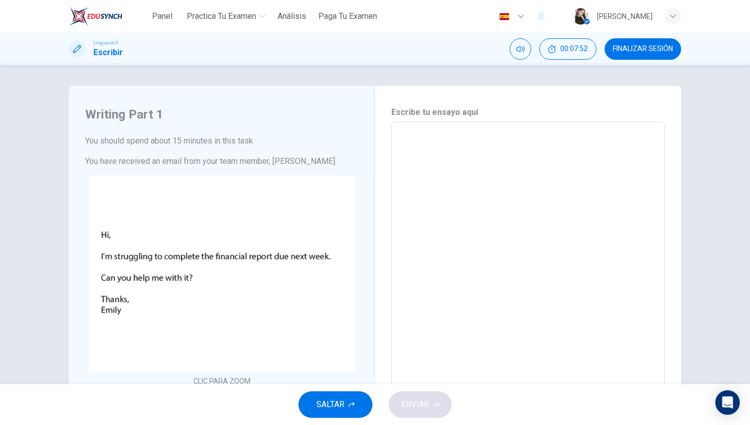
click at [431, 150] on textarea at bounding box center [528, 312] width 259 height 364
click at [431, 151] on textarea at bounding box center [528, 312] width 259 height 364
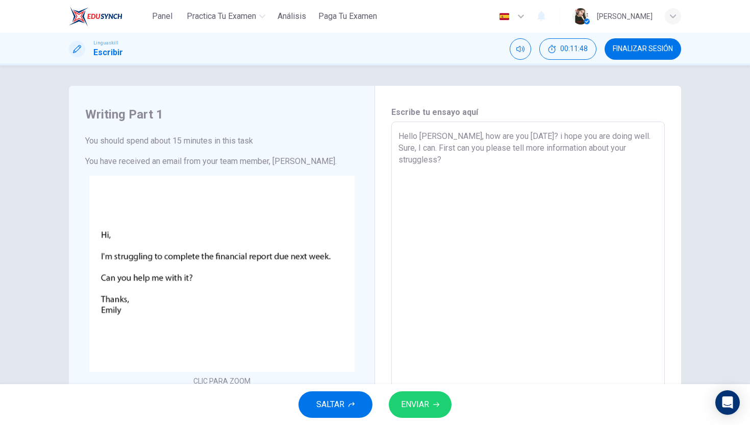
click at [399, 161] on textarea "Hello Emily, how are you today? i hope you are doing well. Sure, I can. First c…" at bounding box center [528, 312] width 259 height 364
click at [486, 167] on textarea "Hello Emily, how are you today? i hope you are doing well. Sure, I can. First c…" at bounding box center [528, 312] width 259 height 364
click at [429, 158] on textarea "Hello Emily, how are you today? i hope you are doing well. Sure, I can. First c…" at bounding box center [528, 312] width 259 height 364
click at [432, 166] on textarea "Hello Emily, how are you today? i hope you are doing well. Sure, I can. First c…" at bounding box center [528, 312] width 259 height 364
click at [517, 135] on textarea "Hello Emily, how are you today? i hope you are doing well. Sure, I can. First c…" at bounding box center [528, 312] width 259 height 364
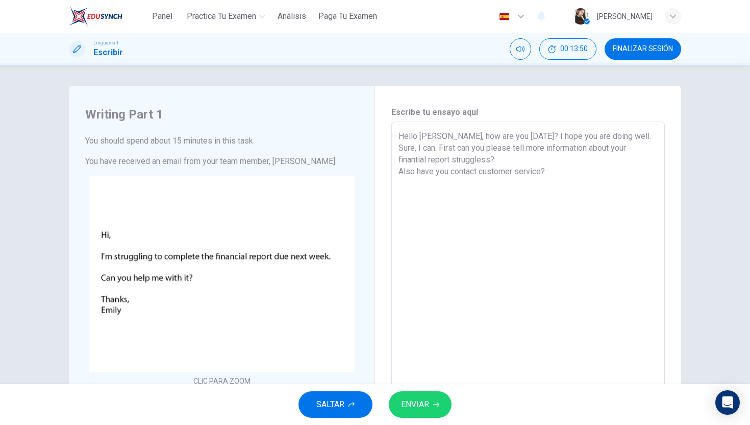
click at [550, 173] on textarea "Hello Emily, how are you today? I hope you are doing well. Sure, I can. First c…" at bounding box center [528, 312] width 259 height 364
click at [497, 161] on textarea "Hello Emily, how are you today? I hope you are doing well. Sure, I can. First c…" at bounding box center [528, 312] width 259 height 364
click at [553, 180] on textarea "Hello Emily, how are you today? I hope you are doing well. Sure, I can. First c…" at bounding box center [528, 312] width 259 height 364
click at [551, 173] on textarea "Hello Emily, how are you today? I hope you are doing well. Sure, I can. First c…" at bounding box center [528, 312] width 259 height 364
click at [509, 200] on textarea "Hello Emily, how are you today? I hope you are doing well. Sure, I can. First c…" at bounding box center [528, 312] width 259 height 364
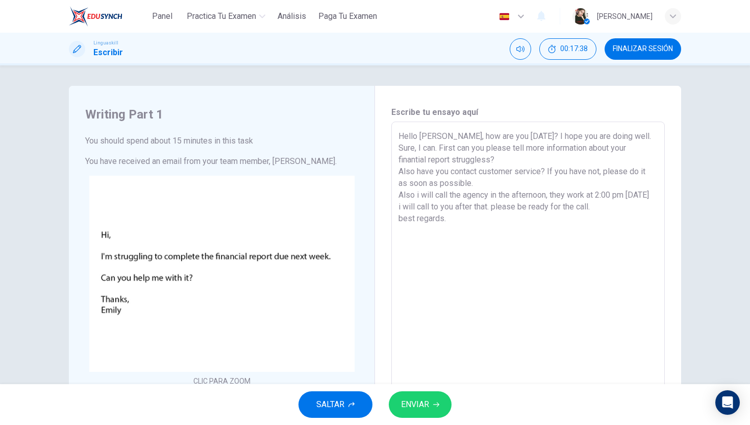
click at [442, 413] on button "ENVIAR" at bounding box center [420, 404] width 63 height 27
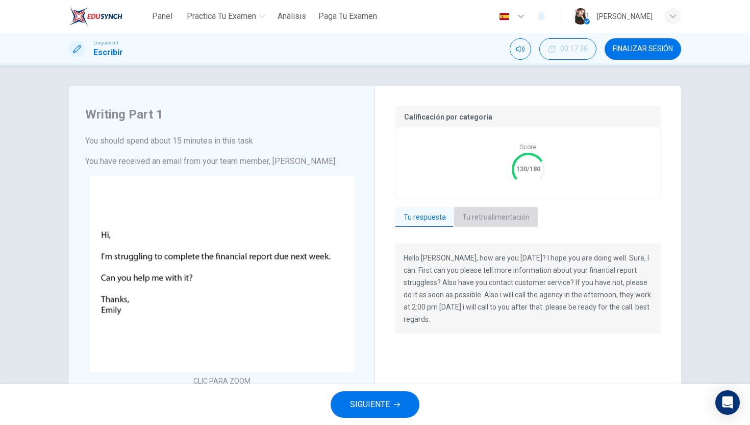
click at [495, 221] on button "Tu retroalimentación" at bounding box center [496, 217] width 84 height 21
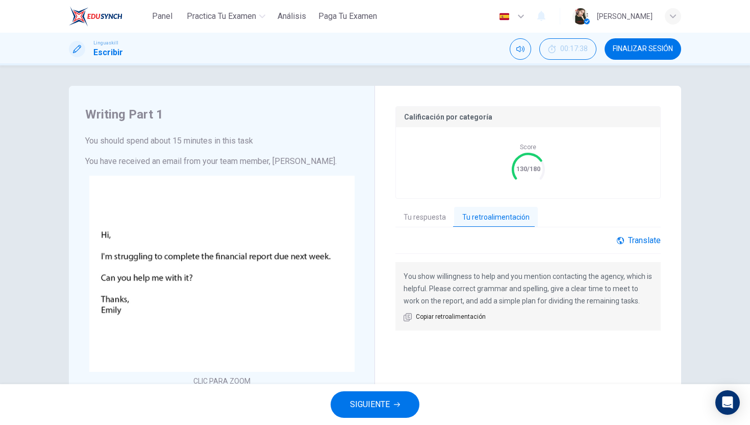
click at [624, 239] on div "Translate" at bounding box center [639, 240] width 44 height 10
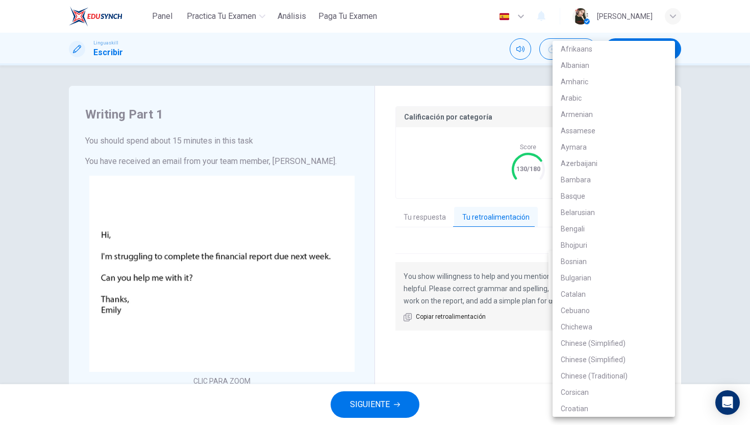
click at [602, 273] on body "Panel Practica tu examen Análisis Paga Tu Examen Español es ​ Mita Párraga Patr…" at bounding box center [375, 212] width 750 height 425
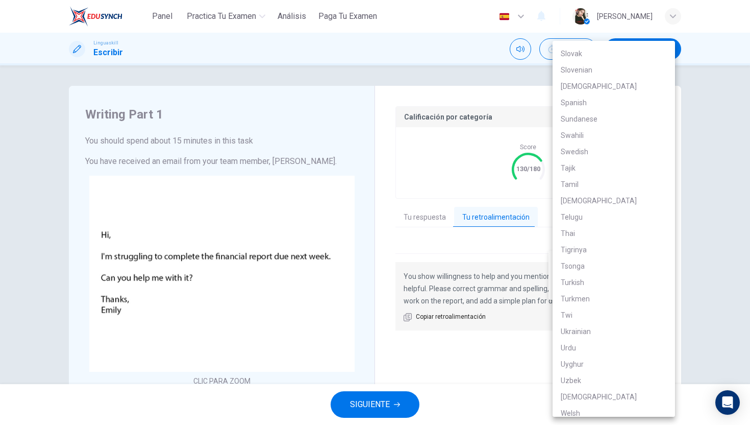
scroll to position [1779, 0]
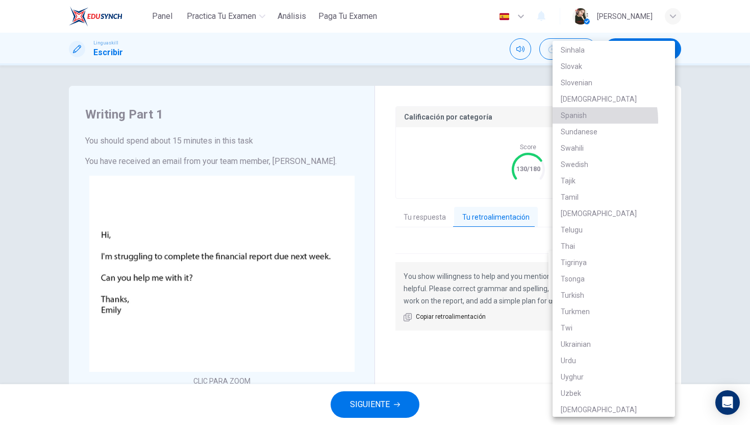
click at [580, 120] on li "Spanish" at bounding box center [614, 115] width 123 height 16
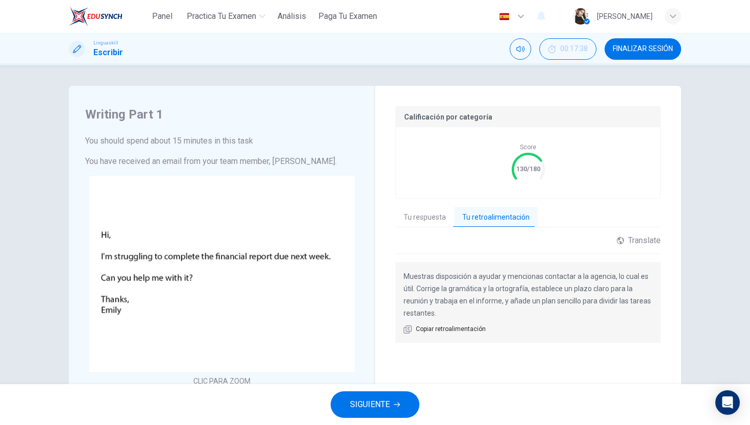
click at [663, 33] on div "Linguaskill Escribir 00:17:38 FINALIZAR SESIÓN" at bounding box center [375, 49] width 750 height 33
click at [664, 173] on div "Calificación por categoría Score 130/180 Tu respuesta Tu retroalimentación Hell…" at bounding box center [528, 312] width 306 height 453
click at [372, 404] on span "SIGUIENTE" at bounding box center [370, 404] width 40 height 14
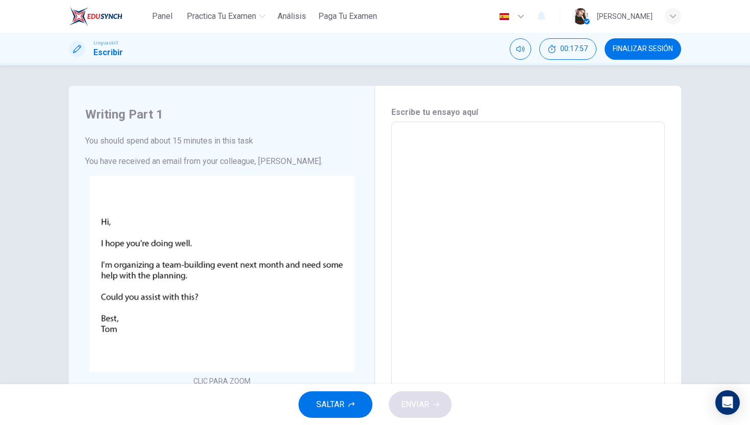
click at [423, 165] on textarea at bounding box center [528, 318] width 259 height 376
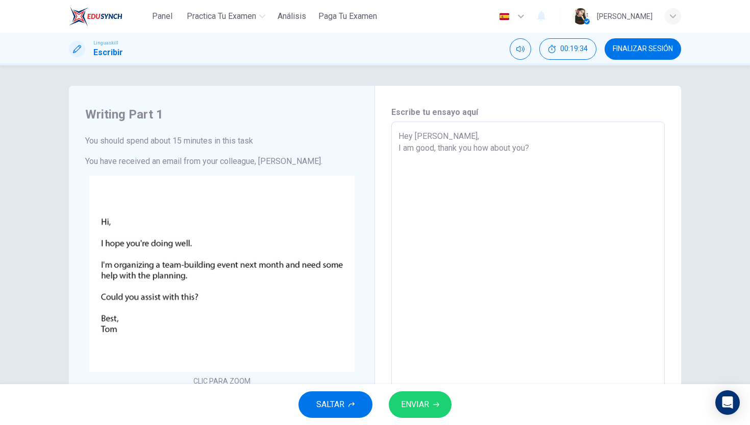
click at [474, 152] on textarea "Hey Tom, I am good, thank you how about you?" at bounding box center [528, 318] width 259 height 376
click at [418, 165] on textarea "Hey Tom, I am good, thank you. How about you?" at bounding box center [528, 318] width 259 height 376
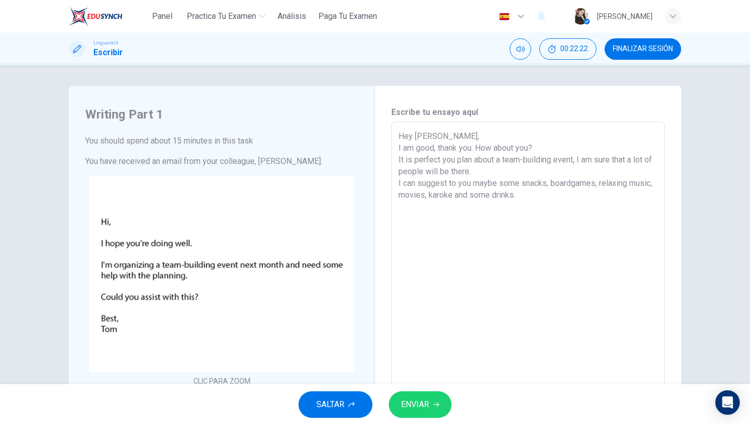
click at [455, 185] on textarea "Hey Tom, I am good, thank you. How about you? It is perfect you plan about a te…" at bounding box center [528, 318] width 259 height 376
click at [535, 200] on textarea "Hey Tom, I am good, thank you. How about you? It is perfect you plan about a te…" at bounding box center [528, 318] width 259 height 376
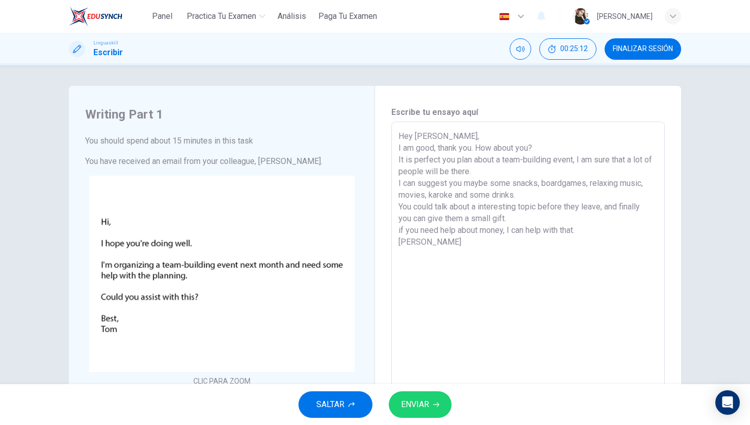
click at [427, 402] on span "ENVIAR" at bounding box center [415, 404] width 28 height 14
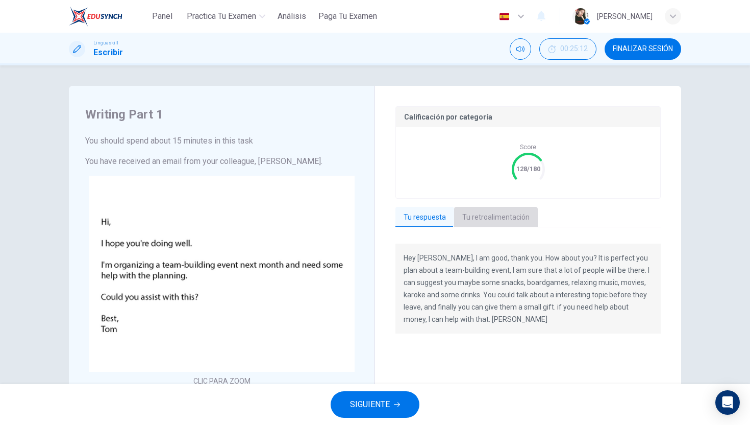
click at [502, 214] on button "Tu retroalimentación" at bounding box center [496, 217] width 84 height 21
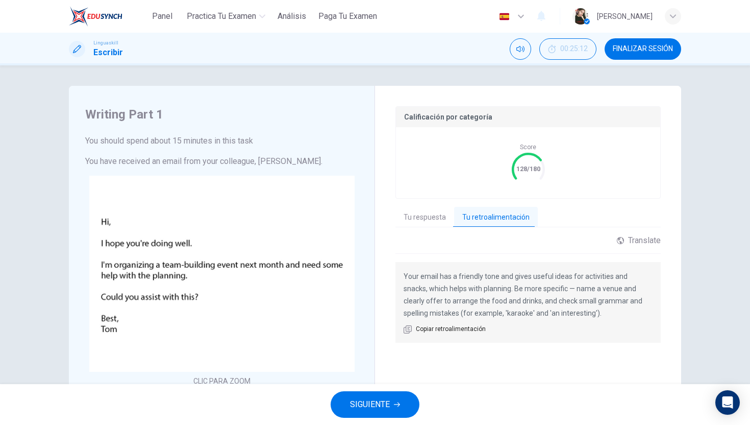
click at [636, 47] on span "FINALIZAR SESIÓN" at bounding box center [643, 49] width 60 height 8
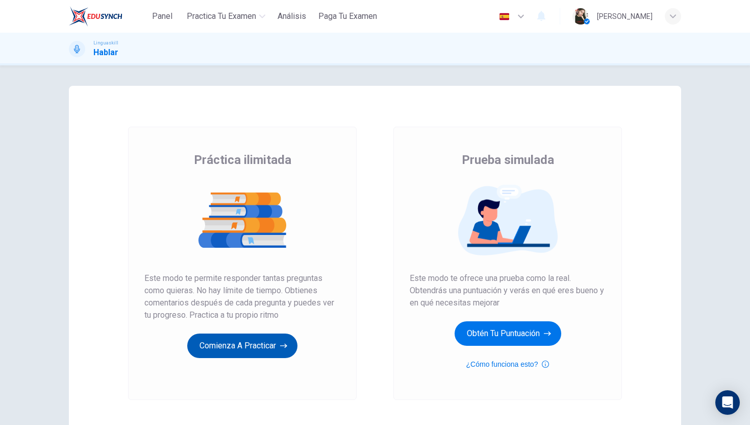
click at [256, 351] on button "Comienza a practicar" at bounding box center [242, 345] width 110 height 25
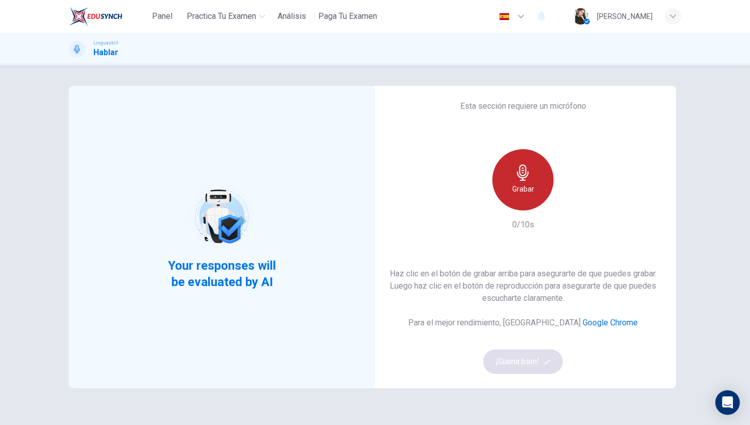
click at [528, 199] on div "Grabar" at bounding box center [523, 179] width 61 height 61
click at [518, 183] on h6 "Grabar" at bounding box center [523, 189] width 22 height 12
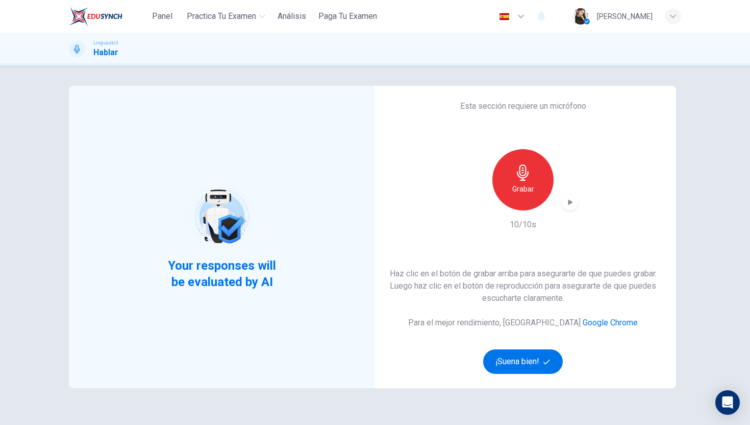
click at [580, 206] on div "Esta sección requiere un micrófono Grabar 10/10s Haz clic en el botón de grabar…" at bounding box center [523, 237] width 306 height 302
click at [575, 204] on icon "button" at bounding box center [570, 202] width 10 height 10
click at [569, 203] on icon "button" at bounding box center [570, 203] width 7 height 8
click at [523, 176] on icon "button" at bounding box center [523, 172] width 12 height 16
click at [571, 212] on div "Grabar 10/10s" at bounding box center [523, 190] width 110 height 82
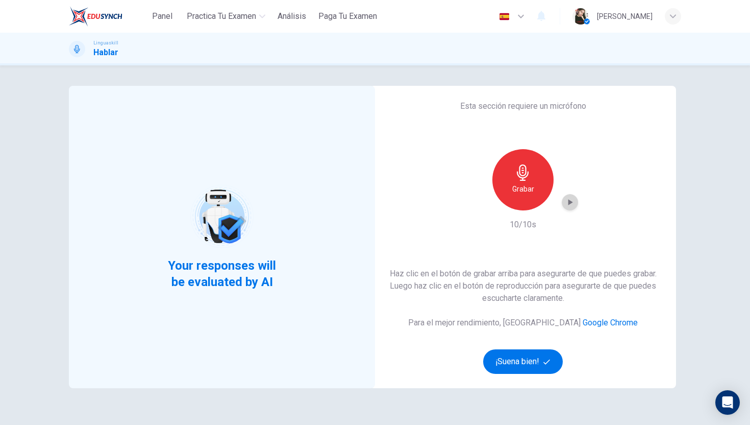
click at [571, 205] on icon "button" at bounding box center [570, 202] width 10 height 10
click at [532, 357] on button "¡Suena bien!" at bounding box center [523, 361] width 80 height 25
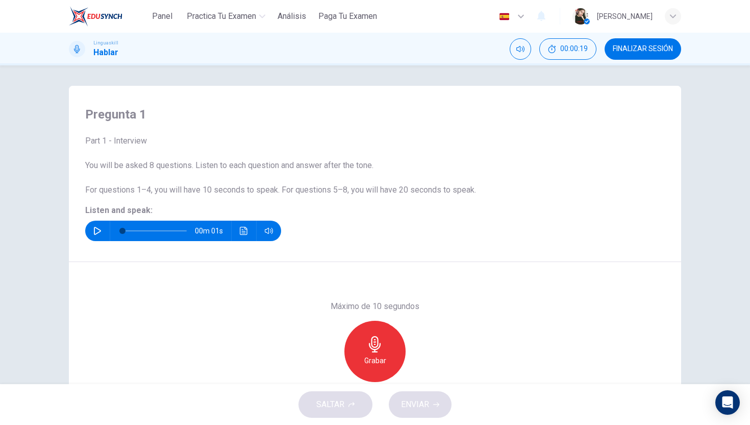
click at [98, 227] on icon "button" at bounding box center [97, 231] width 8 height 8
click at [381, 355] on h6 "Grabar" at bounding box center [375, 360] width 22 height 12
click at [381, 355] on h6 "Detener" at bounding box center [375, 360] width 26 height 12
click at [410, 399] on span "ENVIAR" at bounding box center [415, 404] width 28 height 14
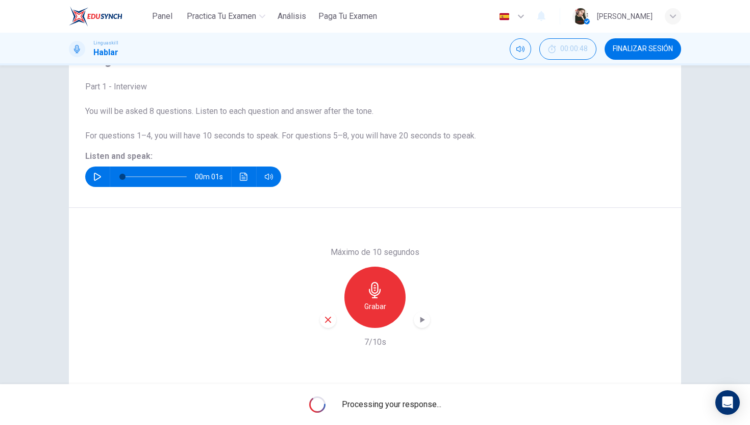
scroll to position [77, 0]
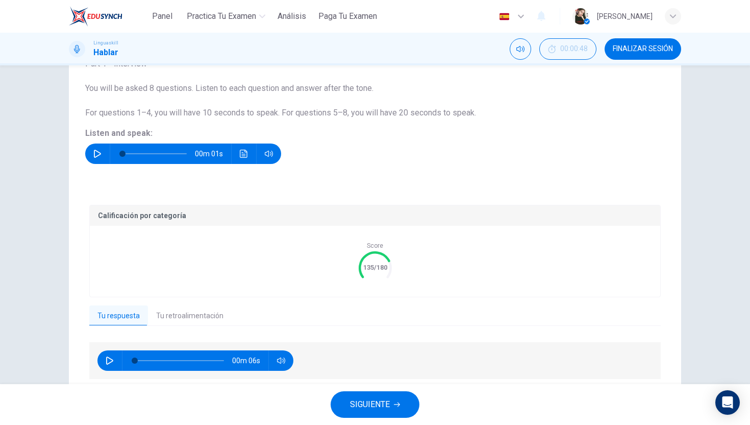
click at [195, 310] on button "Tu retroalimentación" at bounding box center [190, 315] width 84 height 21
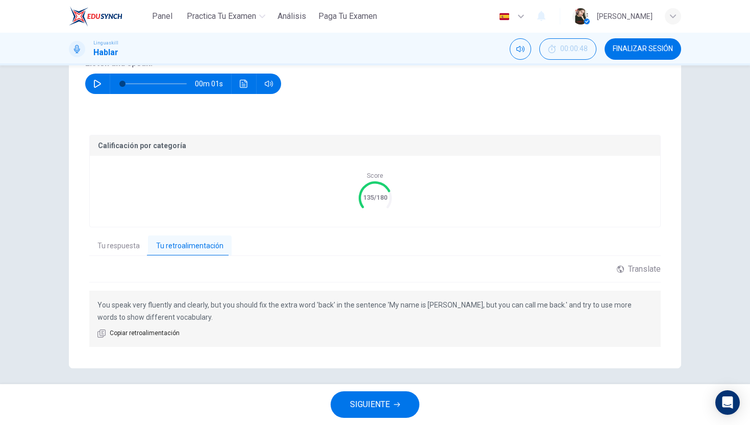
scroll to position [152, 0]
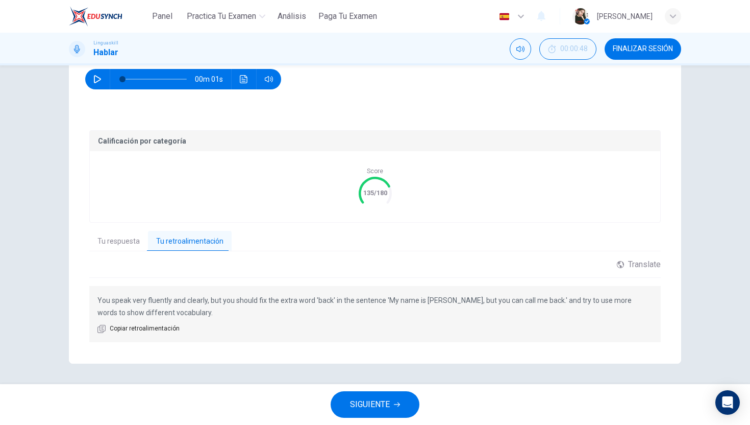
click at [357, 403] on span "SIGUIENTE" at bounding box center [370, 404] width 40 height 14
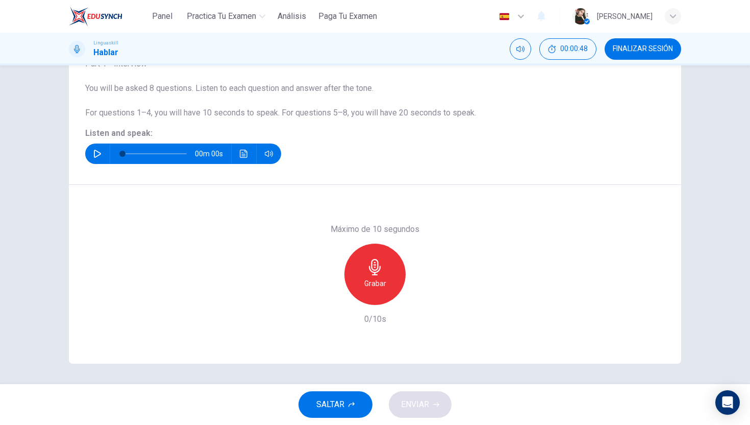
scroll to position [77, 0]
click at [96, 156] on icon "button" at bounding box center [97, 154] width 7 height 8
click at [97, 156] on icon "button" at bounding box center [97, 154] width 7 height 8
type input "0"
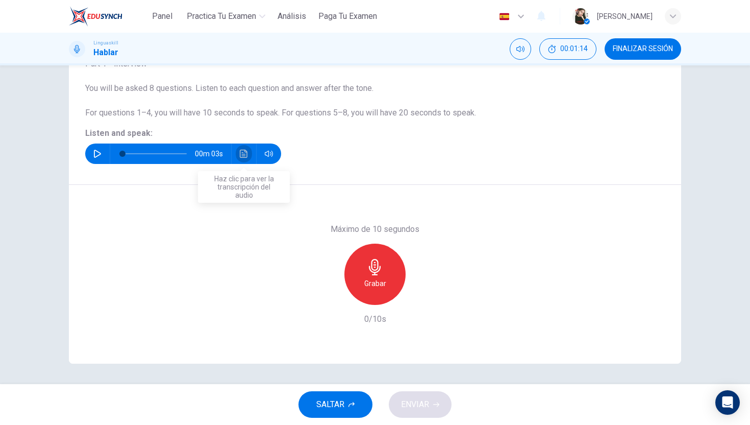
click at [244, 151] on icon "Haz clic para ver la transcripción del audio" at bounding box center [244, 154] width 8 height 8
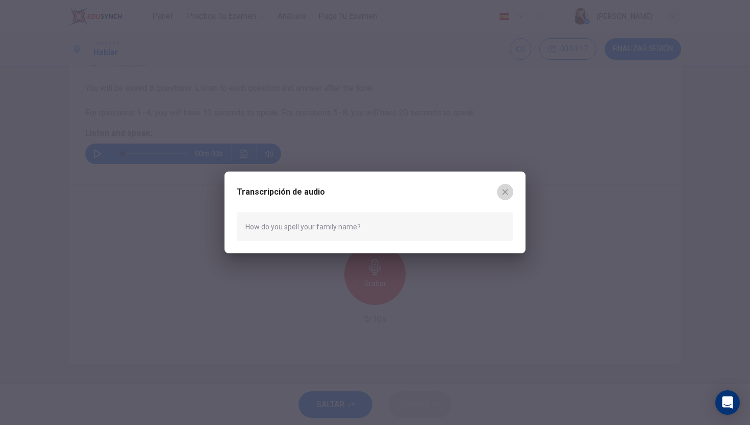
click at [509, 190] on icon "button" at bounding box center [505, 192] width 8 height 8
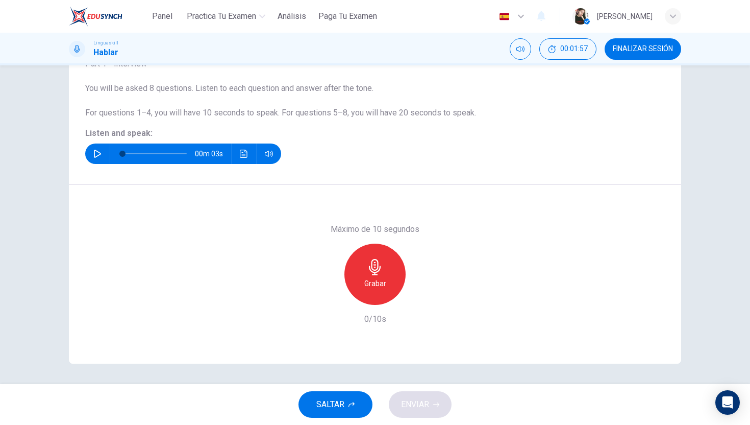
click at [372, 275] on icon "button" at bounding box center [375, 267] width 16 height 16
click at [379, 280] on h6 "Detener" at bounding box center [375, 283] width 26 height 12
click at [423, 411] on span "ENVIAR" at bounding box center [415, 404] width 28 height 14
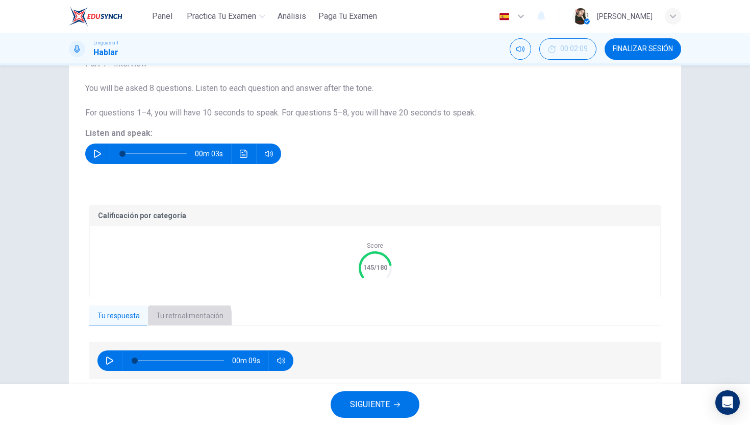
click at [154, 321] on button "Tu retroalimentación" at bounding box center [190, 315] width 84 height 21
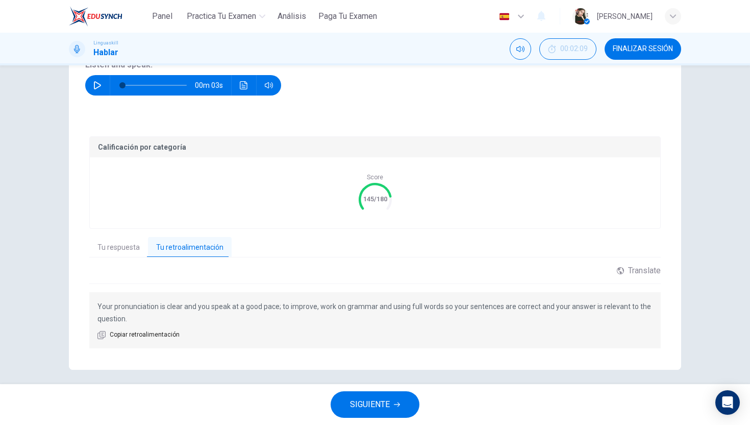
scroll to position [152, 0]
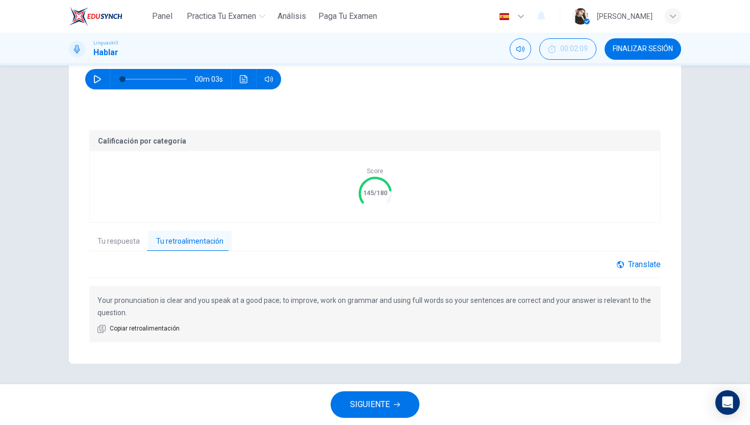
click at [653, 264] on div "Translate" at bounding box center [639, 264] width 44 height 10
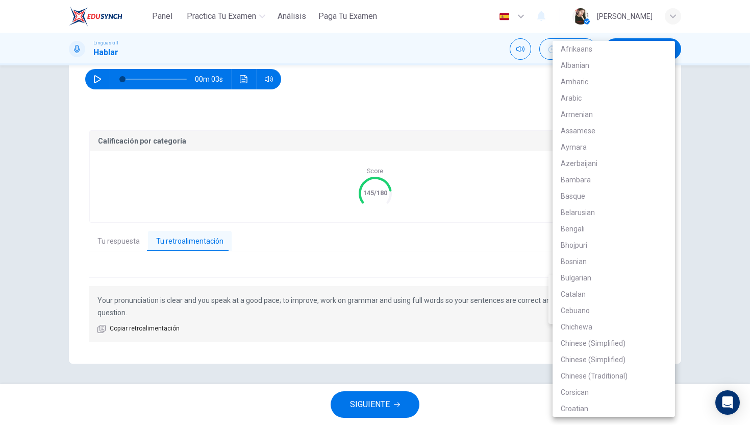
click at [611, 286] on body "Panel Practica tu examen Análisis Paga Tu Examen Español es ​ [PERSON_NAME] Hab…" at bounding box center [375, 212] width 750 height 425
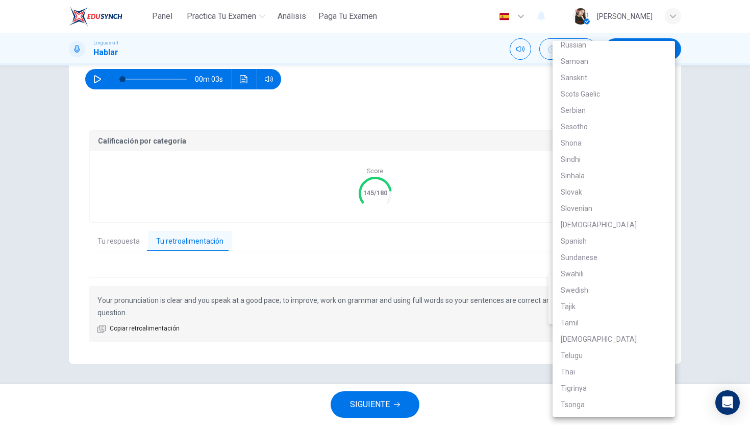
scroll to position [1657, 0]
click at [581, 232] on li "Spanish" at bounding box center [614, 238] width 123 height 16
type input "es"
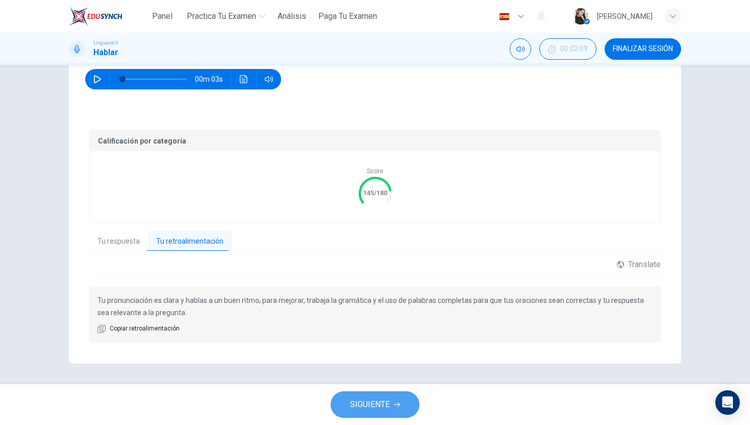
click at [380, 402] on span "SIGUIENTE" at bounding box center [370, 404] width 40 height 14
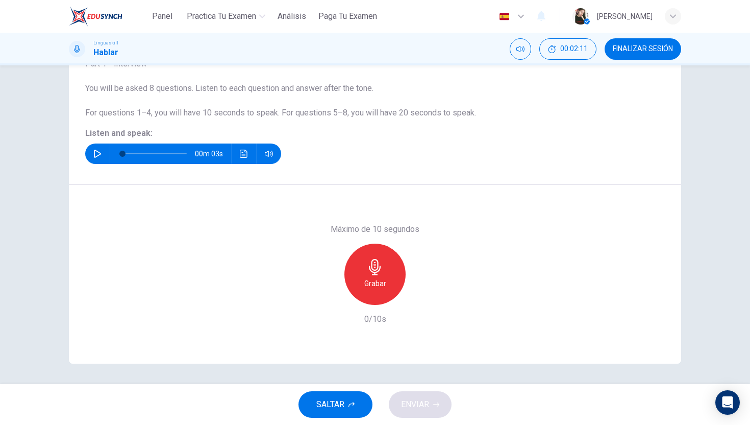
click at [94, 153] on icon "button" at bounding box center [97, 154] width 7 height 8
click at [97, 157] on icon "button" at bounding box center [97, 154] width 8 height 8
click at [375, 271] on icon "button" at bounding box center [375, 267] width 16 height 16
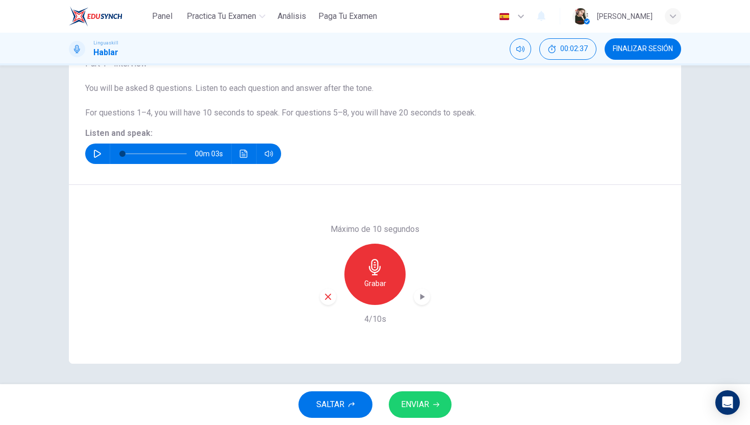
click at [328, 301] on icon "button" at bounding box center [328, 296] width 9 height 9
click at [371, 280] on h6 "Grabar" at bounding box center [375, 283] width 22 height 12
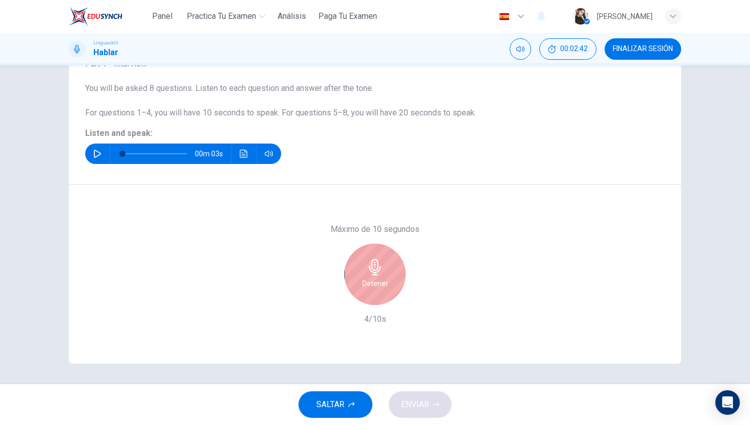
click at [371, 284] on h6 "Detener" at bounding box center [375, 283] width 26 height 12
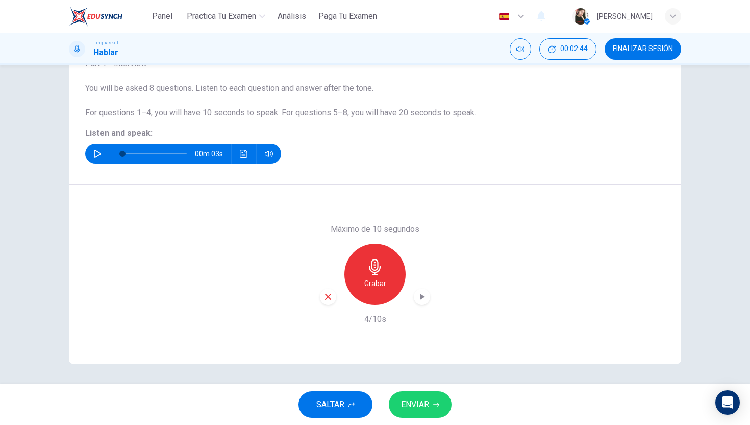
click at [415, 417] on button "ENVIAR" at bounding box center [420, 404] width 63 height 27
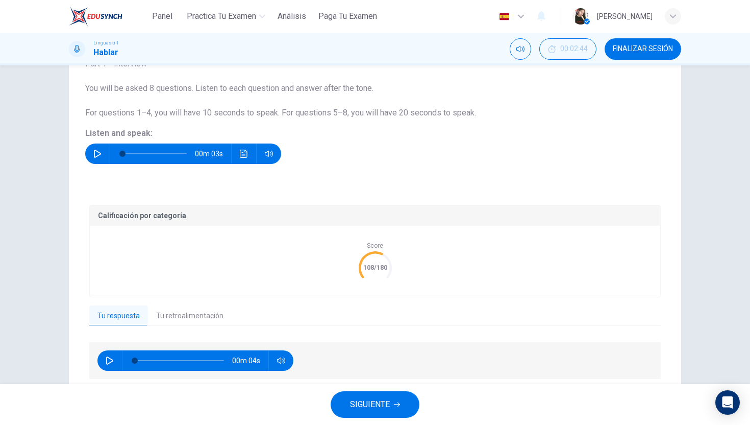
click at [211, 318] on button "Tu retroalimentación" at bounding box center [190, 315] width 84 height 21
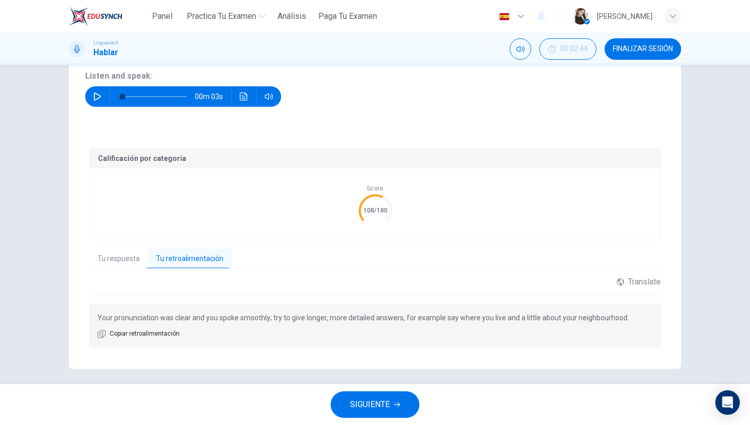
scroll to position [139, 0]
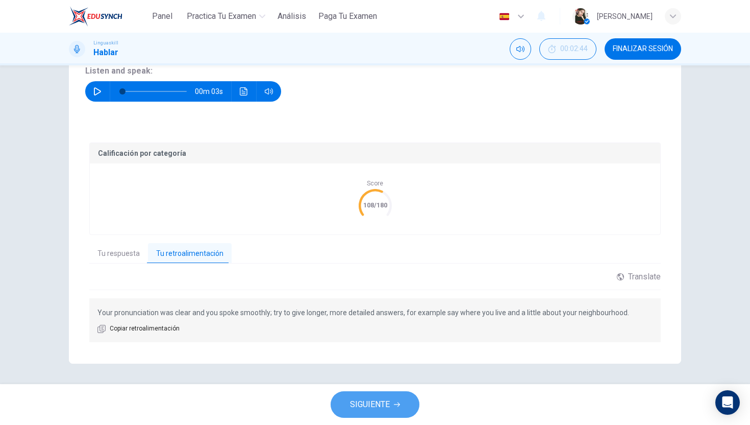
click at [363, 398] on span "SIGUIENTE" at bounding box center [370, 404] width 40 height 14
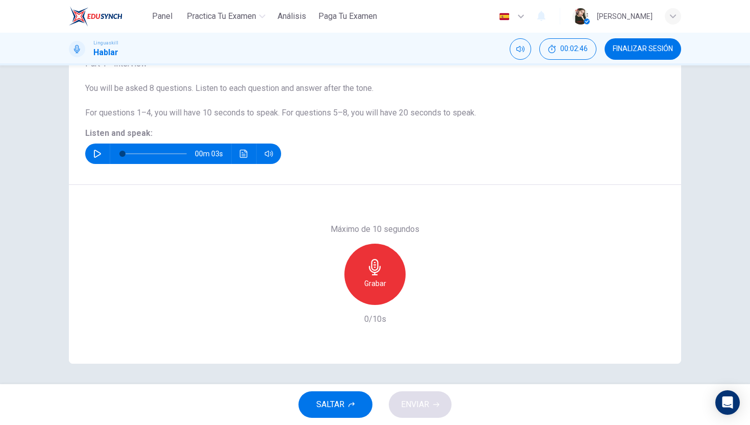
click at [102, 146] on button "button" at bounding box center [97, 153] width 16 height 20
click at [367, 272] on icon "button" at bounding box center [375, 267] width 16 height 16
click at [433, 410] on button "ENVIAR" at bounding box center [420, 404] width 63 height 27
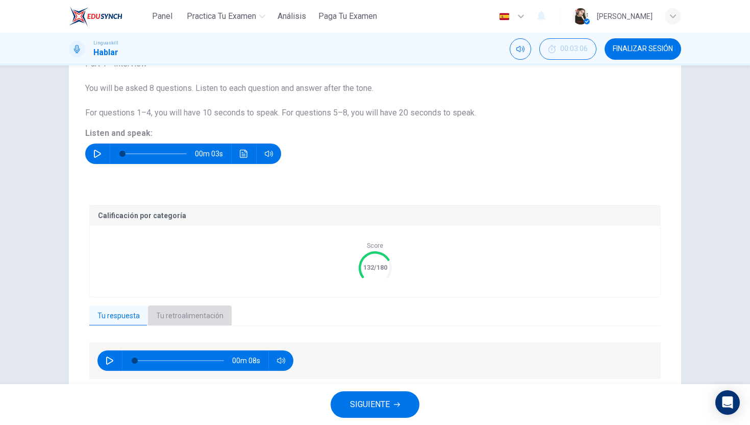
click at [200, 313] on button "Tu retroalimentación" at bounding box center [190, 315] width 84 height 21
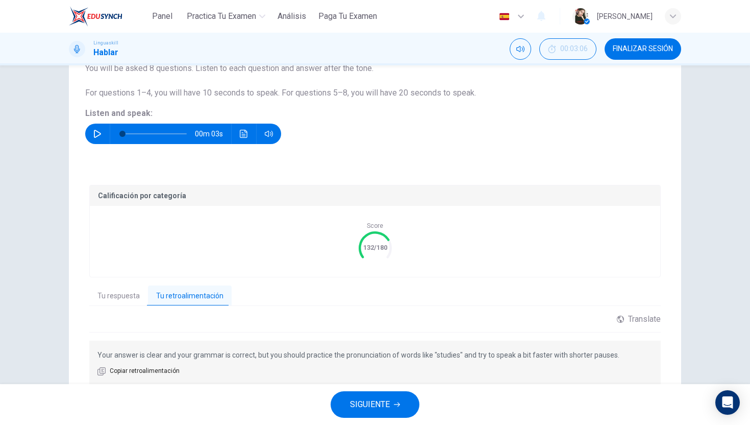
scroll to position [104, 0]
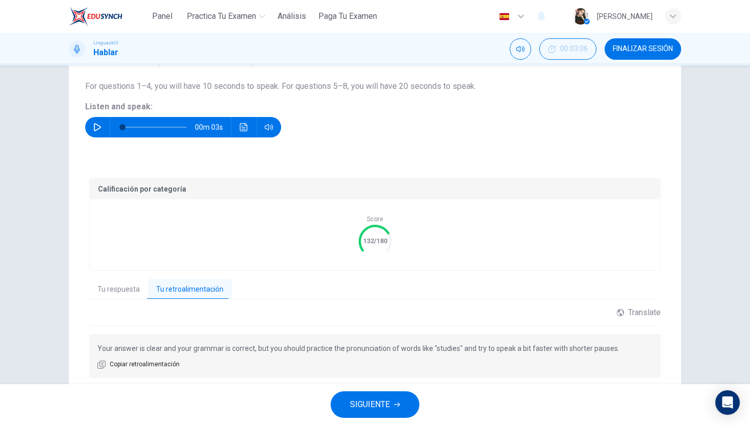
click at [373, 400] on span "SIGUIENTE" at bounding box center [370, 404] width 40 height 14
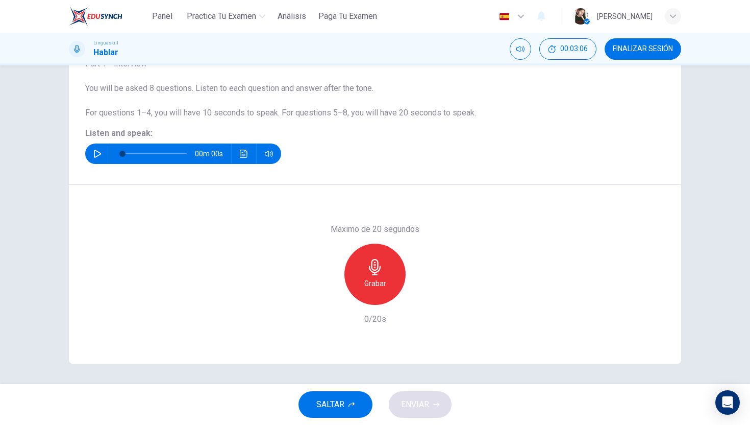
scroll to position [77, 0]
click at [102, 153] on button "button" at bounding box center [97, 153] width 16 height 20
click at [371, 273] on icon "button" at bounding box center [375, 267] width 16 height 16
click at [329, 299] on icon "button" at bounding box center [328, 296] width 9 height 9
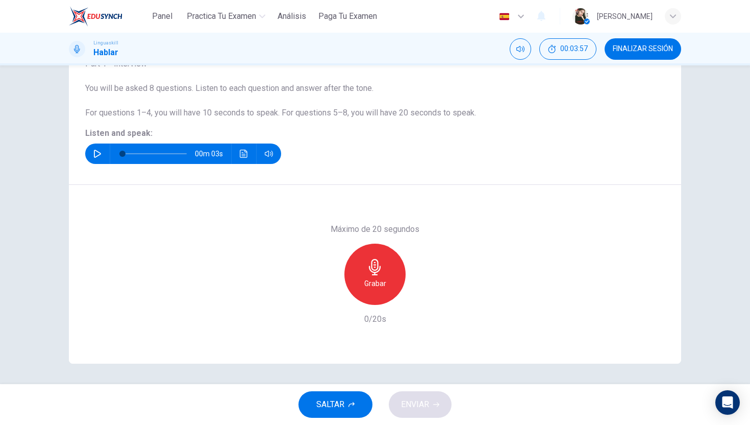
click at [385, 272] on div "Grabar" at bounding box center [375, 273] width 61 height 61
click at [385, 272] on div "Detener" at bounding box center [375, 273] width 61 height 61
click at [330, 296] on icon "button" at bounding box center [328, 296] width 9 height 9
click at [376, 274] on icon "button" at bounding box center [375, 267] width 16 height 16
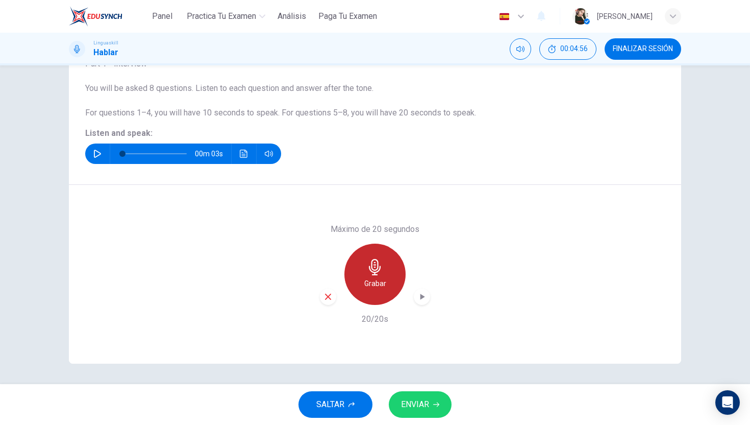
click at [376, 274] on icon "button" at bounding box center [375, 267] width 16 height 16
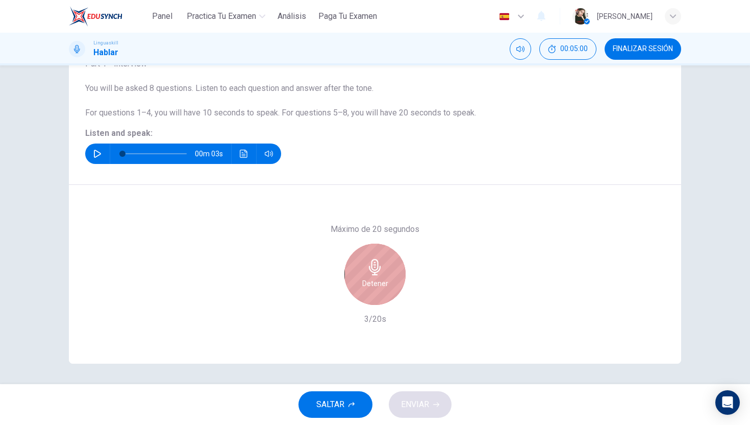
click at [379, 283] on h6 "Detener" at bounding box center [375, 283] width 26 height 12
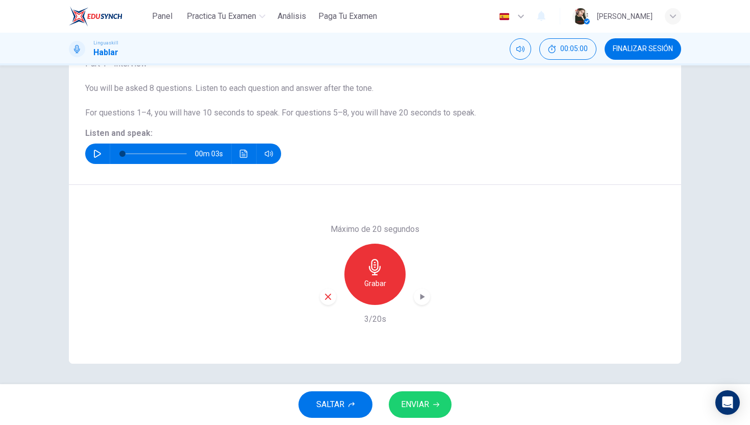
click at [328, 294] on icon "button" at bounding box center [328, 296] width 9 height 9
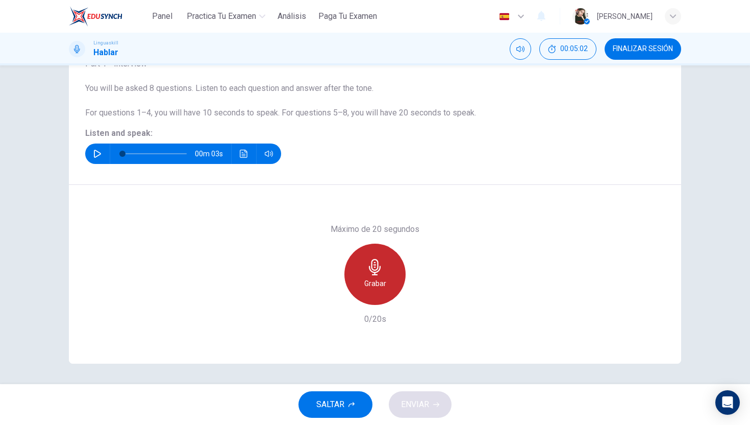
click at [372, 280] on h6 "Grabar" at bounding box center [375, 283] width 22 height 12
click at [372, 280] on h6 "Detener" at bounding box center [375, 283] width 26 height 12
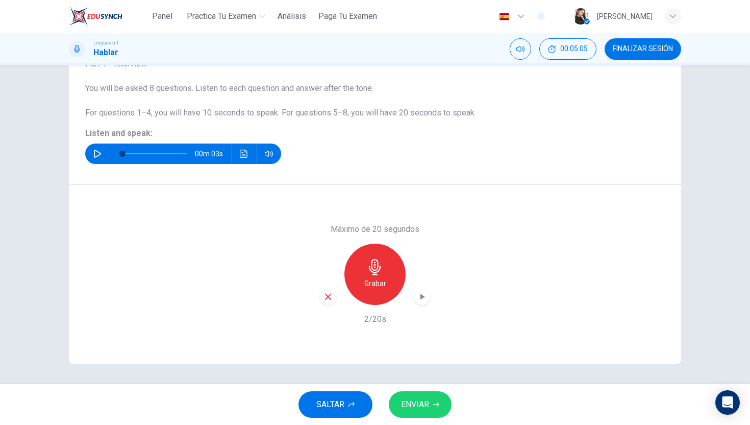
click at [322, 298] on div "button" at bounding box center [328, 296] width 16 height 16
click at [367, 285] on h6 "Grabar" at bounding box center [375, 283] width 22 height 12
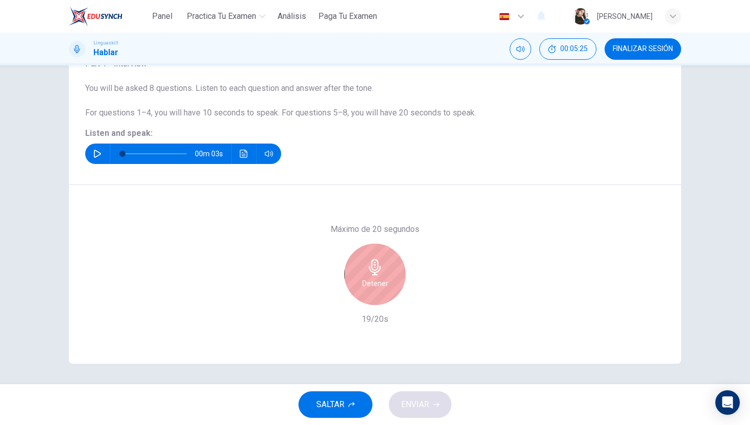
click at [367, 285] on h6 "Detener" at bounding box center [375, 283] width 26 height 12
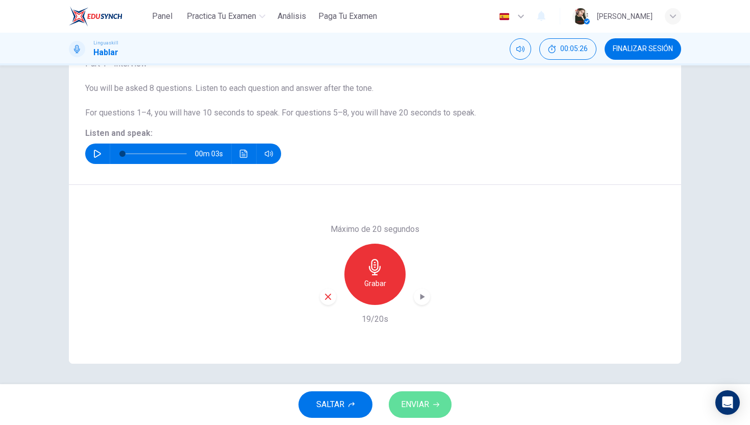
click at [422, 407] on span "ENVIAR" at bounding box center [415, 404] width 28 height 14
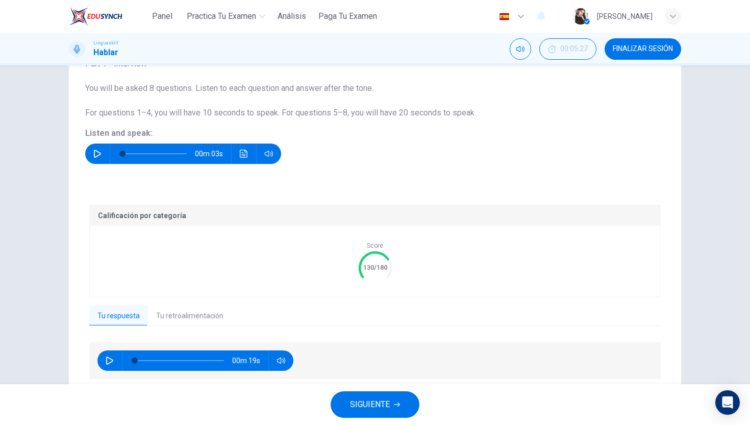
click at [195, 321] on button "Tu retroalimentación" at bounding box center [190, 315] width 84 height 21
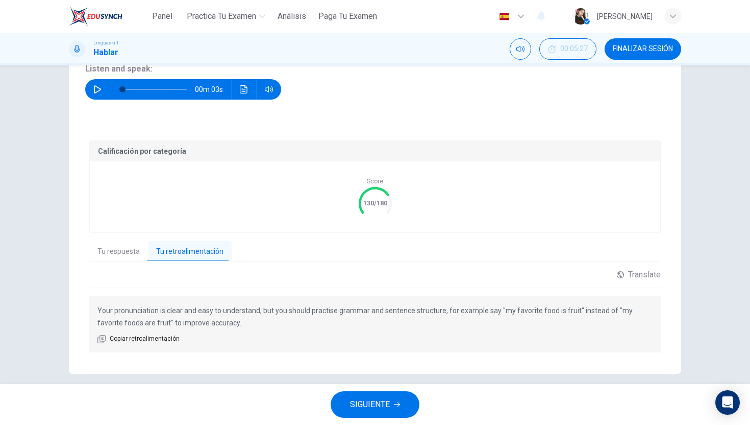
scroll to position [146, 0]
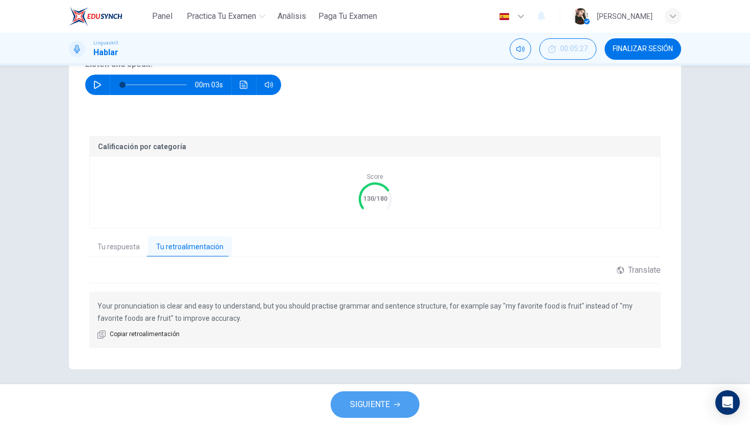
click at [358, 396] on button "SIGUIENTE" at bounding box center [375, 404] width 89 height 27
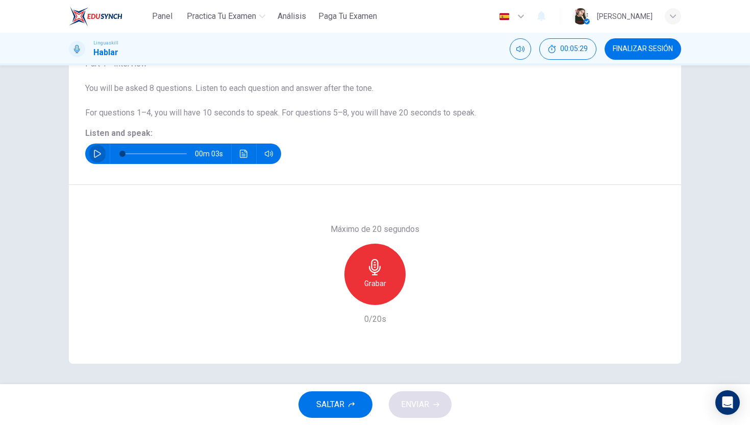
click at [94, 154] on icon "button" at bounding box center [97, 154] width 7 height 8
click at [92, 145] on button "button" at bounding box center [97, 153] width 16 height 20
click at [96, 154] on icon "button" at bounding box center [97, 154] width 6 height 6
click at [97, 154] on icon "button" at bounding box center [97, 154] width 8 height 8
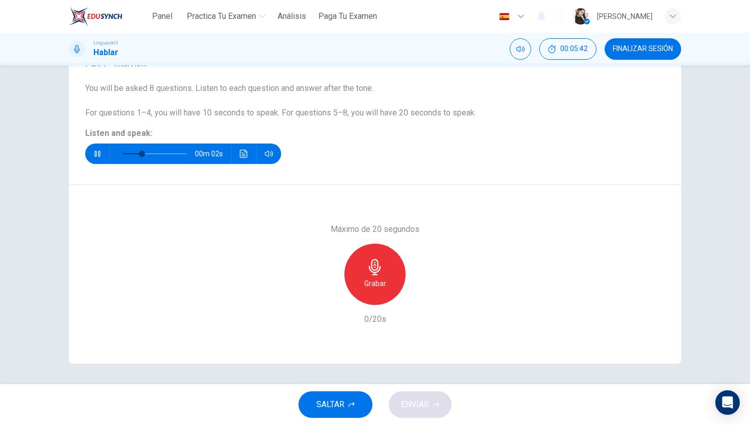
click at [236, 159] on div "00m 02s" at bounding box center [183, 153] width 196 height 20
click at [239, 157] on button "Haz clic para ver la transcripción del audio" at bounding box center [244, 153] width 16 height 20
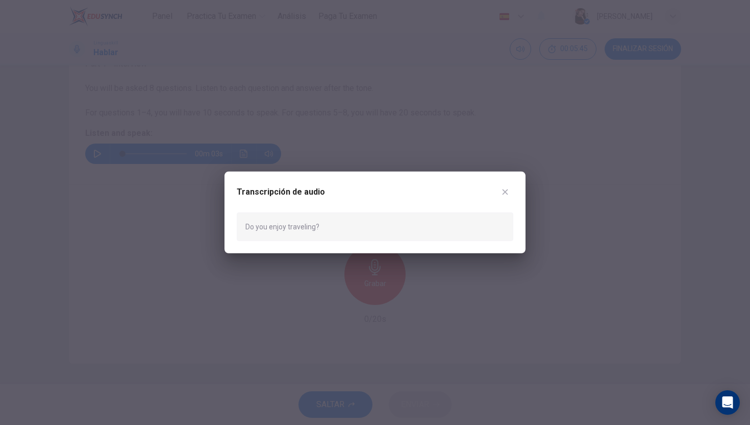
click at [503, 189] on icon "button" at bounding box center [506, 192] width 6 height 6
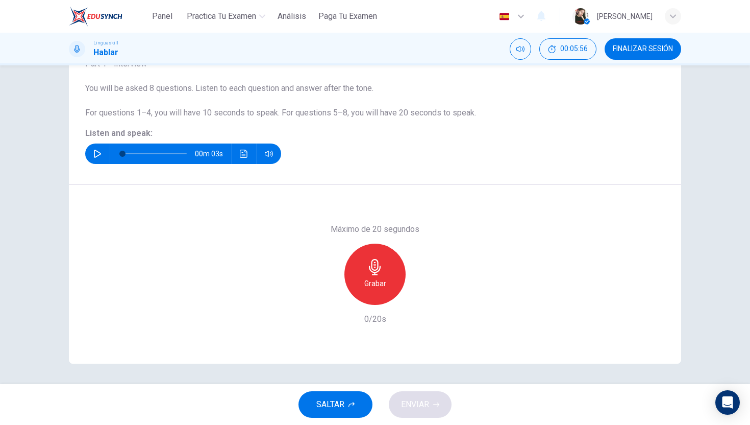
click at [369, 279] on h6 "Grabar" at bounding box center [375, 283] width 22 height 12
click at [369, 279] on h6 "Detener" at bounding box center [375, 283] width 26 height 12
click at [422, 405] on span "ENVIAR" at bounding box center [415, 404] width 28 height 14
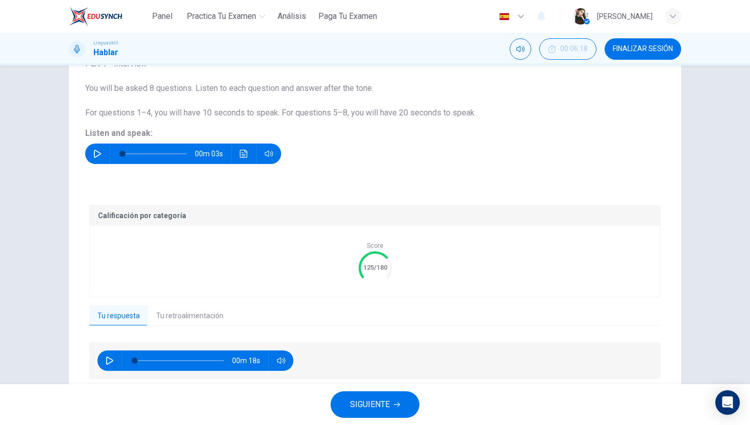
click at [195, 316] on button "Tu retroalimentación" at bounding box center [190, 315] width 84 height 21
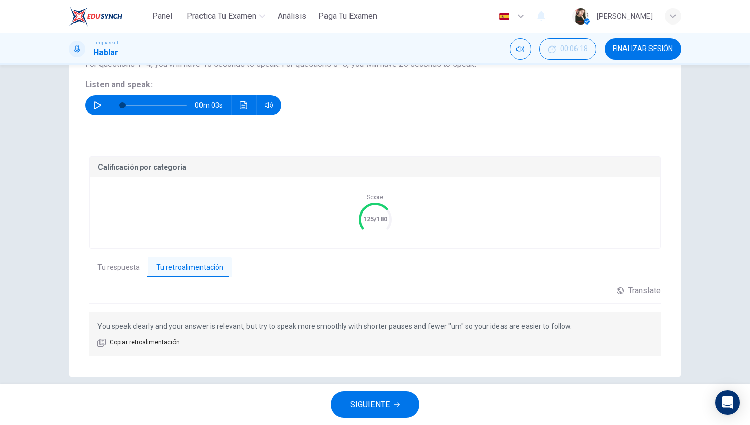
scroll to position [131, 0]
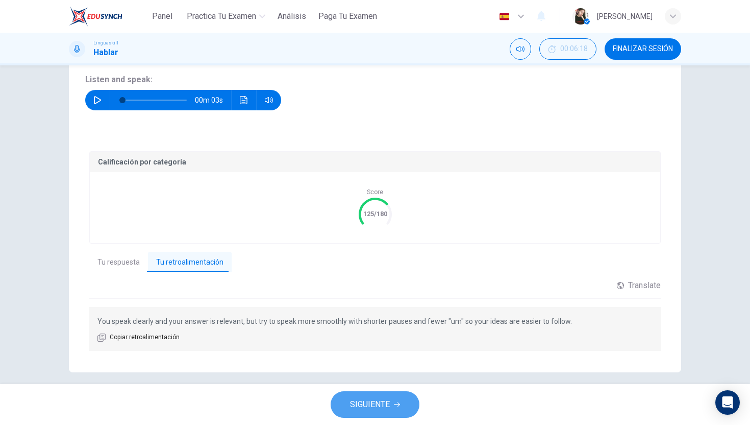
click at [384, 404] on span "SIGUIENTE" at bounding box center [370, 404] width 40 height 14
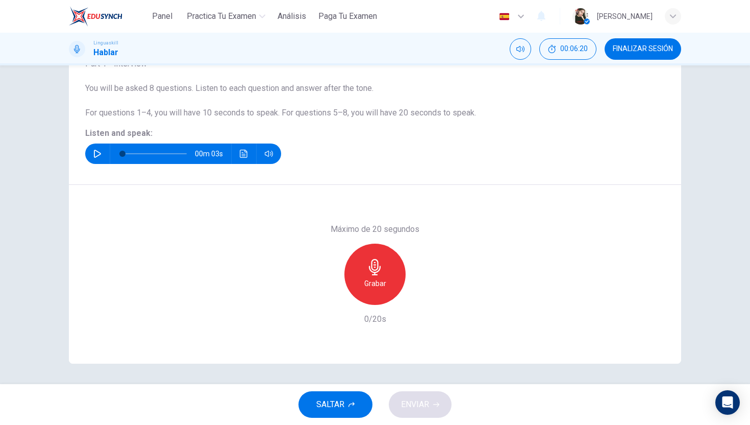
click at [101, 150] on icon "button" at bounding box center [97, 154] width 8 height 8
click at [99, 152] on icon "button" at bounding box center [97, 154] width 7 height 8
click at [240, 158] on button "Haz clic para ver la transcripción del audio" at bounding box center [244, 153] width 16 height 20
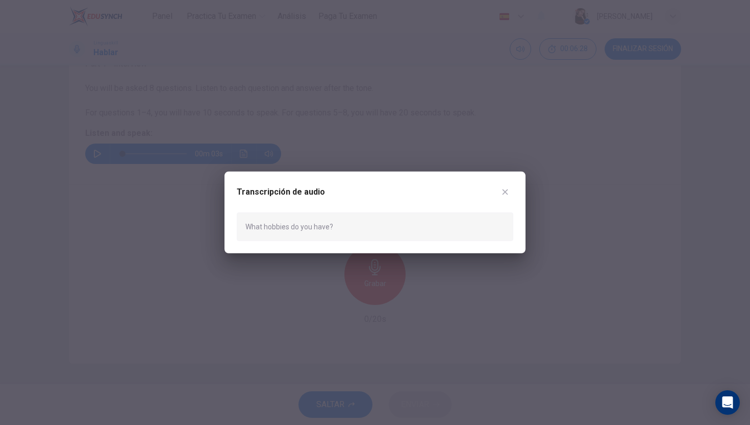
click at [506, 200] on button "button" at bounding box center [505, 192] width 16 height 16
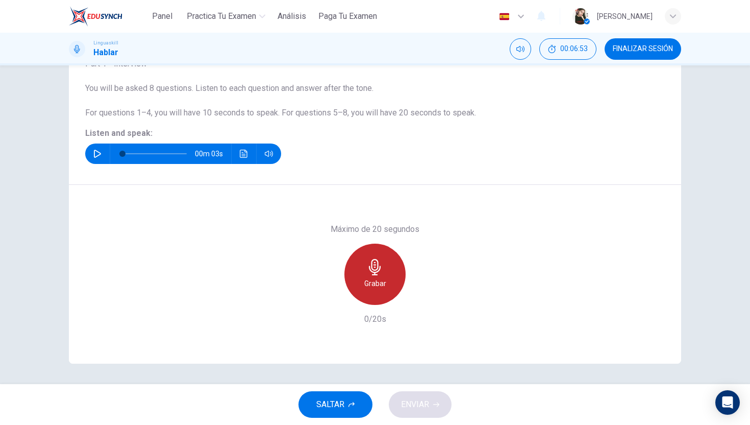
click at [358, 276] on div "Grabar" at bounding box center [375, 273] width 61 height 61
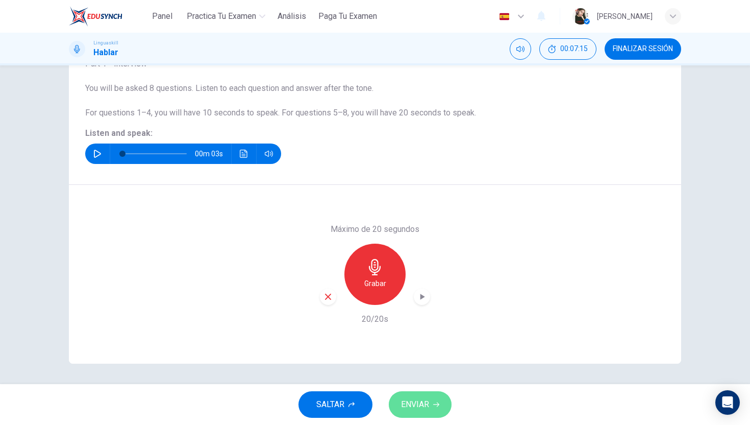
click at [405, 402] on span "ENVIAR" at bounding box center [415, 404] width 28 height 14
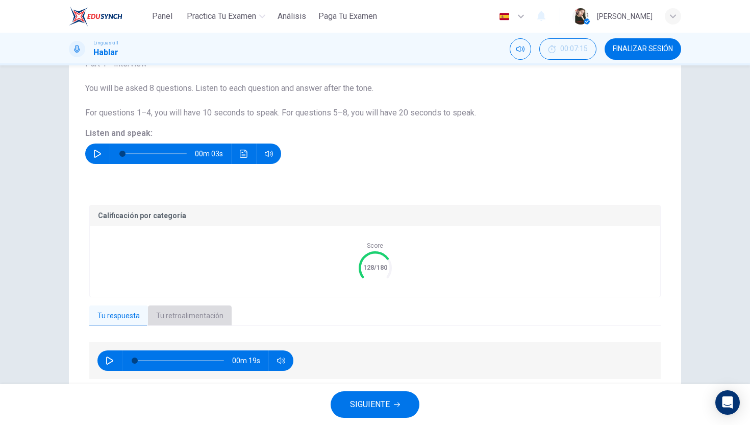
click at [223, 317] on button "Tu retroalimentación" at bounding box center [190, 315] width 84 height 21
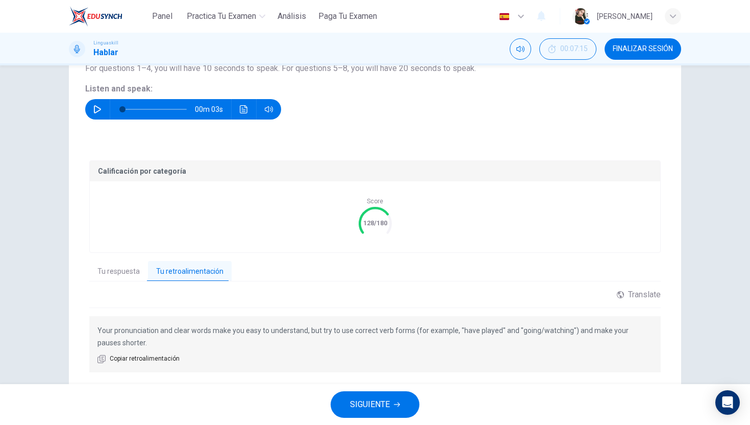
scroll to position [152, 0]
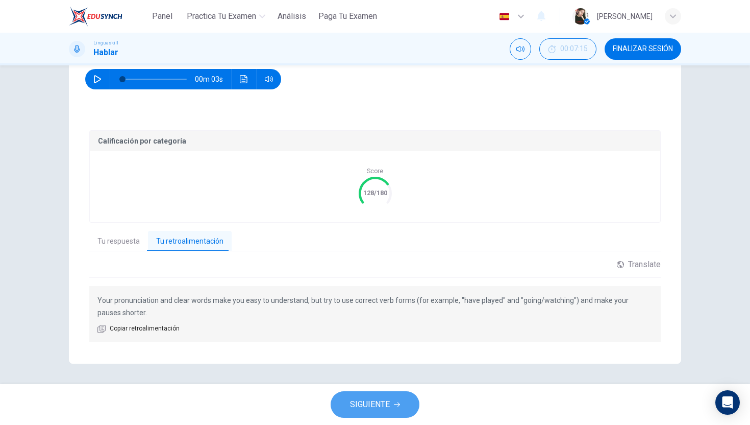
click at [353, 411] on span "SIGUIENTE" at bounding box center [370, 404] width 40 height 14
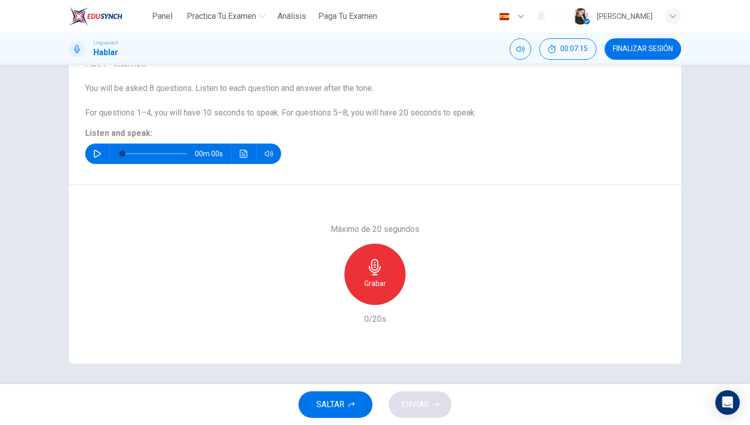
scroll to position [77, 0]
click at [106, 155] on div "00m 03s" at bounding box center [183, 153] width 196 height 20
click at [96, 152] on icon "button" at bounding box center [97, 154] width 8 height 8
type input "0"
click at [381, 290] on div "Grabar" at bounding box center [375, 273] width 61 height 61
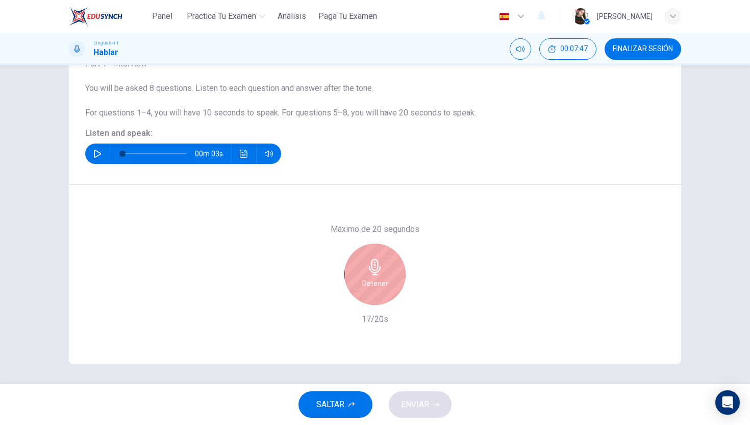
click at [380, 287] on h6 "Detener" at bounding box center [375, 283] width 26 height 12
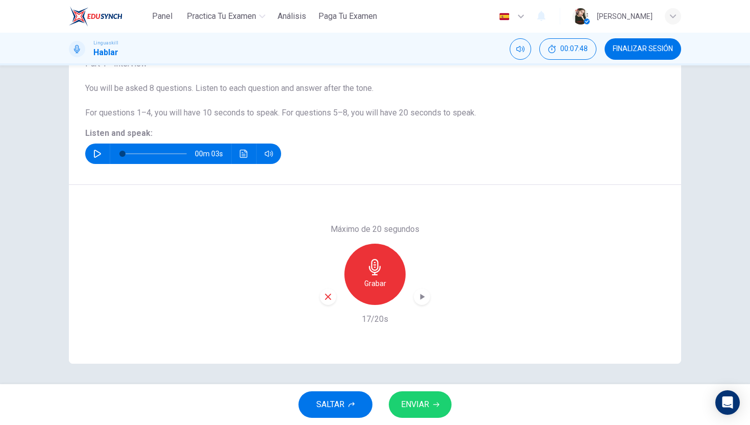
click at [418, 408] on span "ENVIAR" at bounding box center [415, 404] width 28 height 14
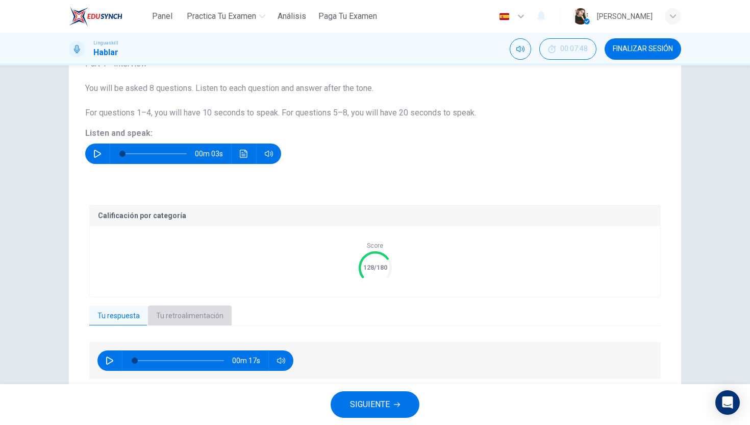
click at [190, 318] on button "Tu retroalimentación" at bounding box center [190, 315] width 84 height 21
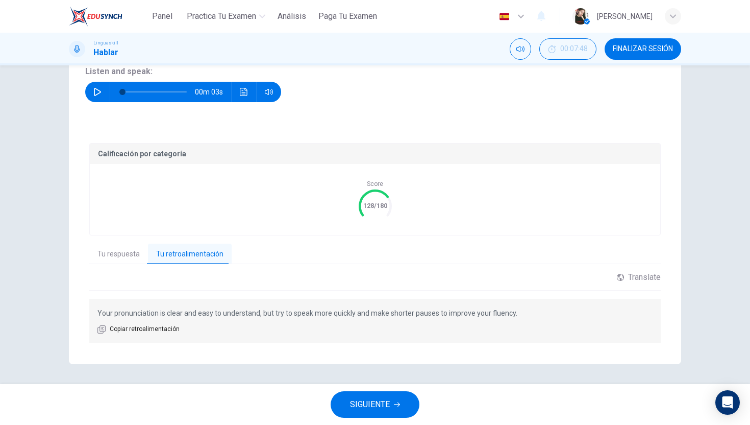
scroll to position [139, 0]
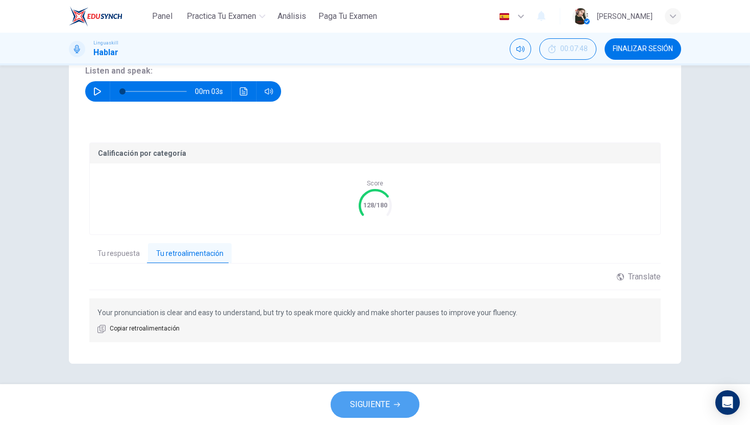
click at [364, 400] on span "SIGUIENTE" at bounding box center [370, 404] width 40 height 14
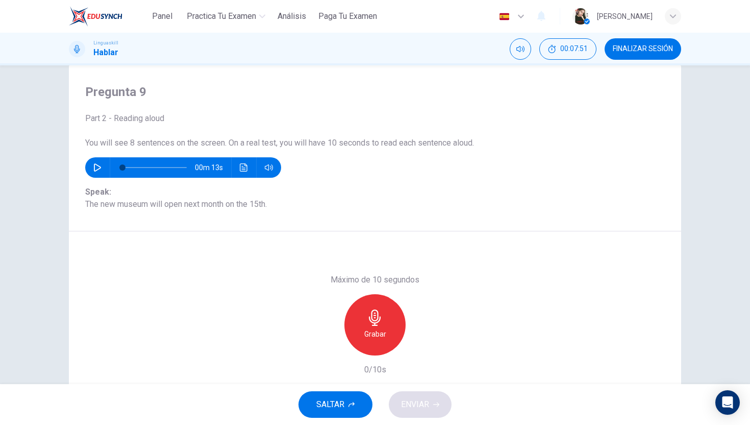
scroll to position [26, 0]
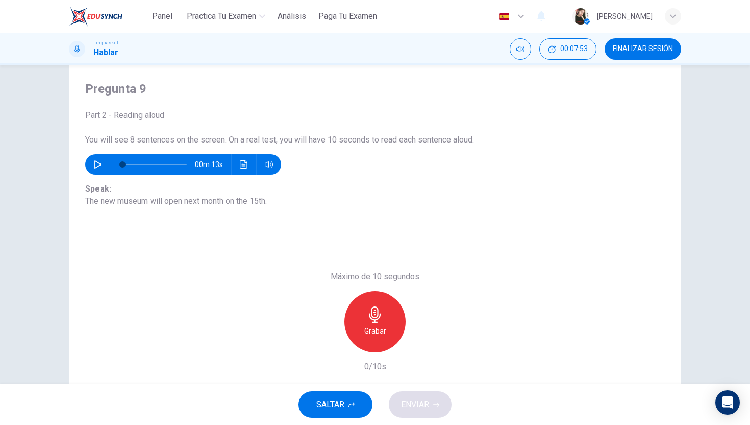
click at [96, 169] on button "button" at bounding box center [97, 164] width 16 height 20
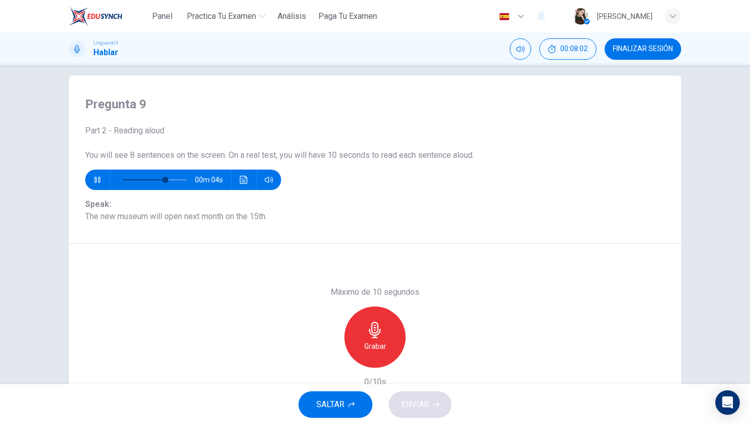
scroll to position [0, 0]
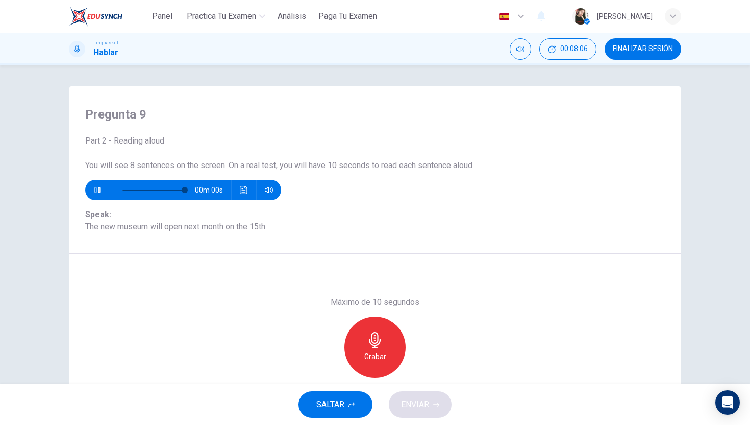
type input "0"
click at [374, 342] on icon "button" at bounding box center [375, 340] width 16 height 16
click at [381, 344] on icon "button" at bounding box center [375, 340] width 16 height 16
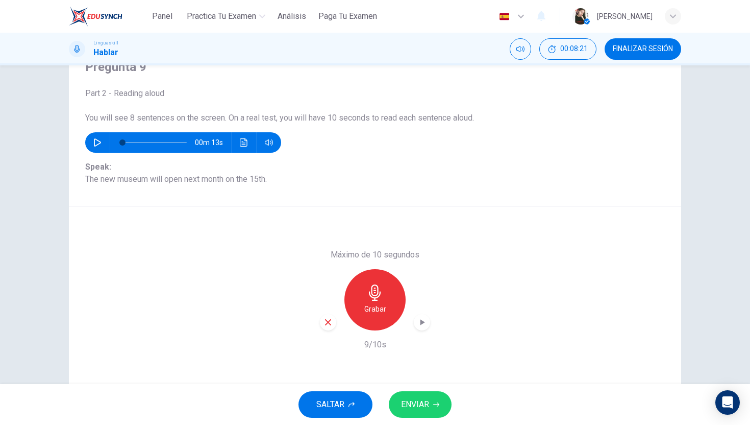
scroll to position [77, 0]
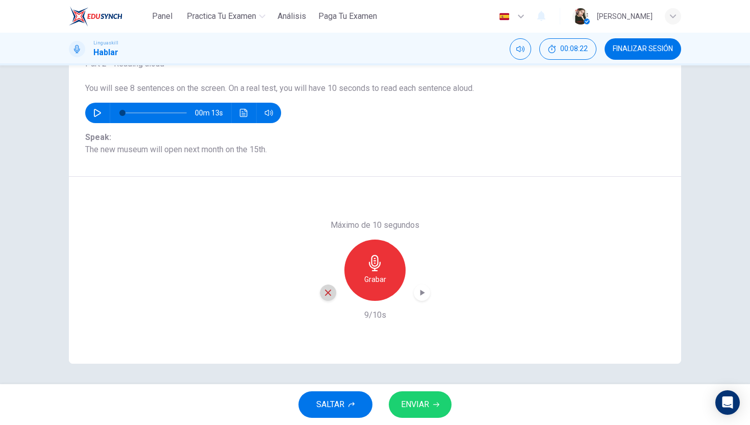
click at [331, 297] on div "button" at bounding box center [328, 292] width 16 height 16
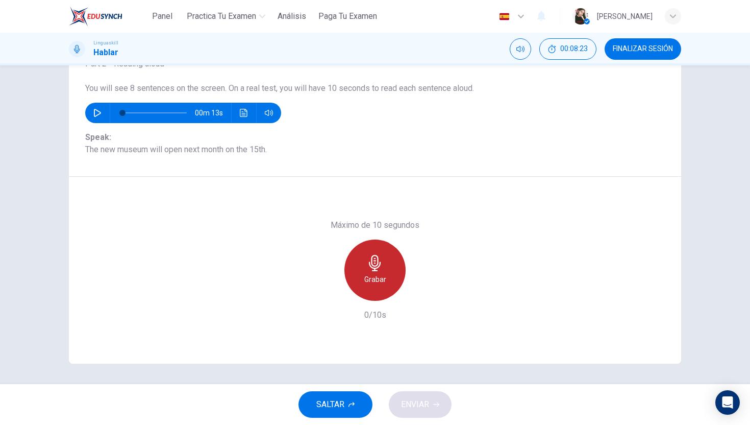
click at [361, 280] on div "Grabar" at bounding box center [375, 269] width 61 height 61
click at [361, 280] on div "Detener" at bounding box center [375, 269] width 61 height 61
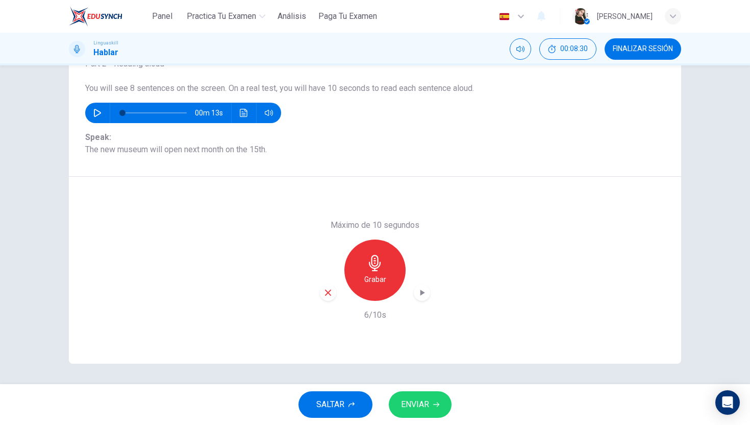
click at [418, 400] on span "ENVIAR" at bounding box center [415, 404] width 28 height 14
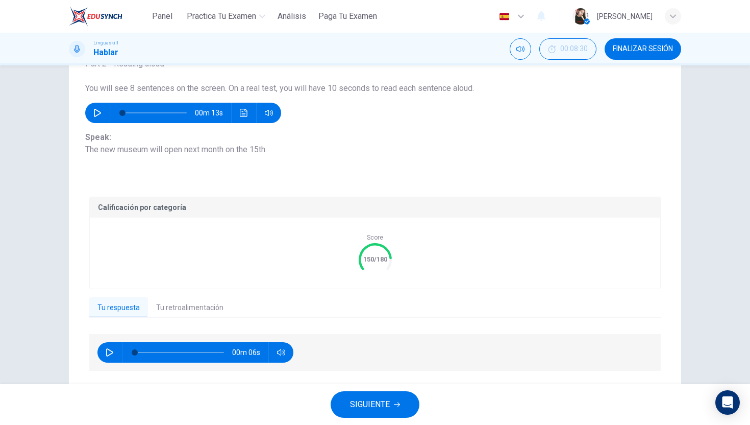
click at [191, 301] on button "Tu retroalimentación" at bounding box center [190, 307] width 84 height 21
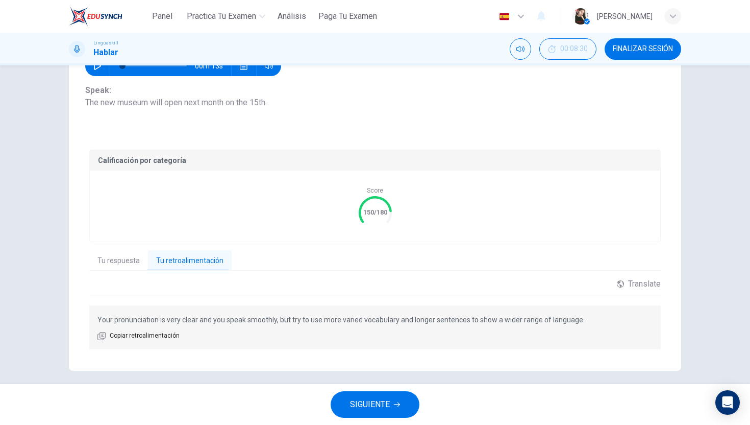
scroll to position [131, 0]
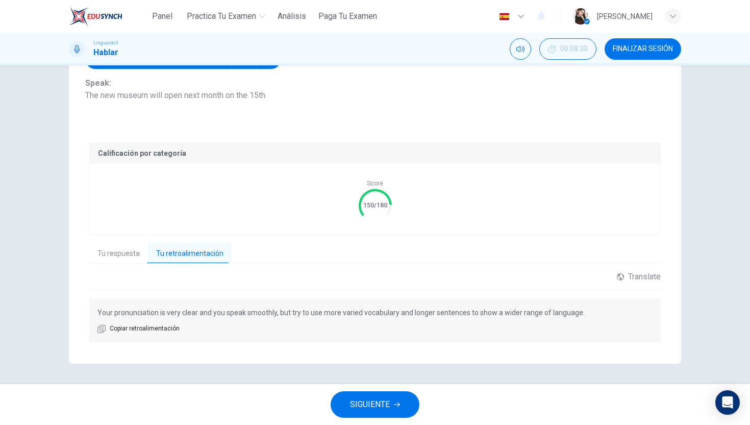
click at [377, 405] on span "SIGUIENTE" at bounding box center [370, 404] width 40 height 14
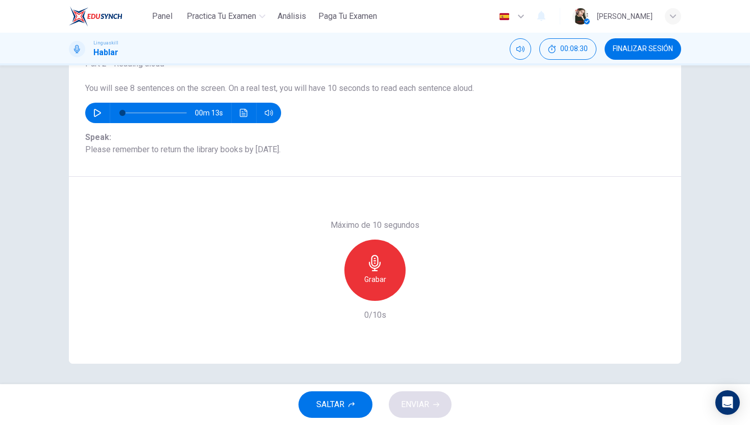
scroll to position [77, 0]
click at [364, 249] on div "Grabar" at bounding box center [375, 269] width 61 height 61
click at [364, 249] on div "Detener" at bounding box center [375, 269] width 61 height 61
click at [412, 407] on span "ENVIAR" at bounding box center [415, 404] width 28 height 14
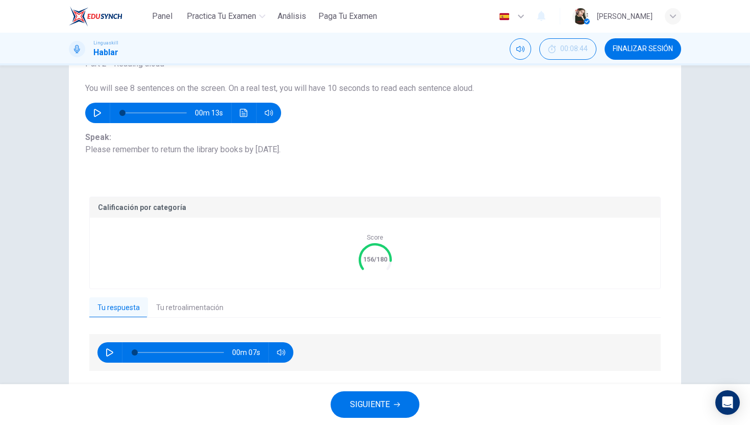
click at [215, 311] on button "Tu retroalimentación" at bounding box center [190, 307] width 84 height 21
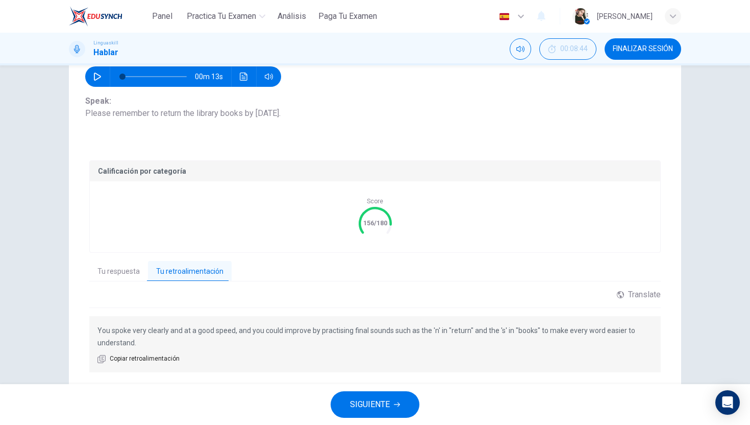
scroll to position [125, 0]
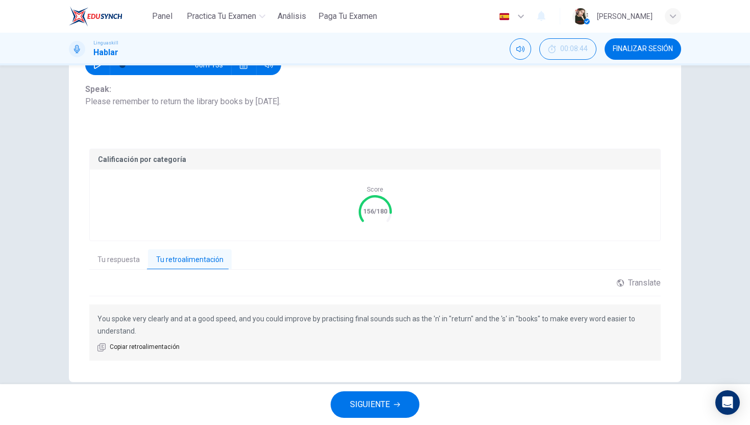
click at [391, 400] on button "SIGUIENTE" at bounding box center [375, 404] width 89 height 27
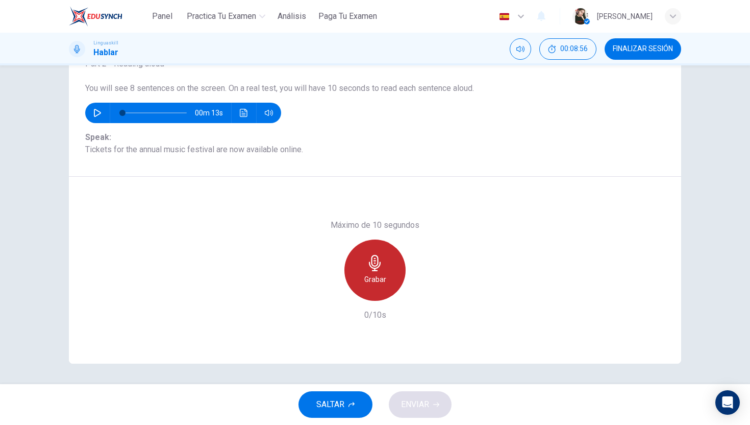
click at [374, 274] on h6 "Grabar" at bounding box center [375, 279] width 22 height 12
click at [374, 274] on h6 "Detener" at bounding box center [375, 279] width 26 height 12
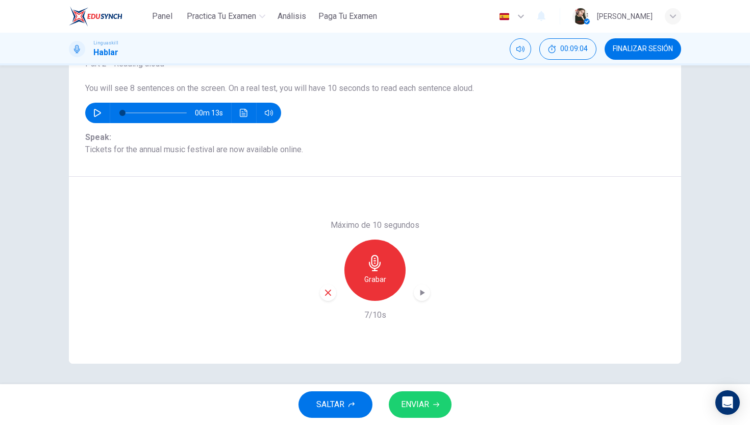
click at [422, 411] on span "ENVIAR" at bounding box center [415, 404] width 28 height 14
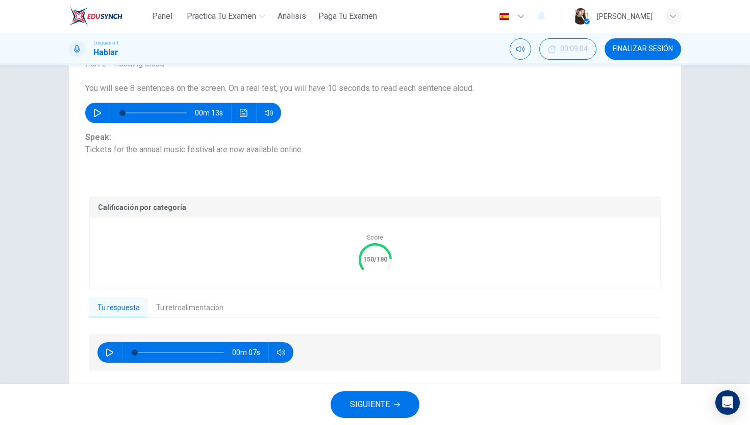
click at [183, 302] on button "Tu retroalimentación" at bounding box center [190, 307] width 84 height 21
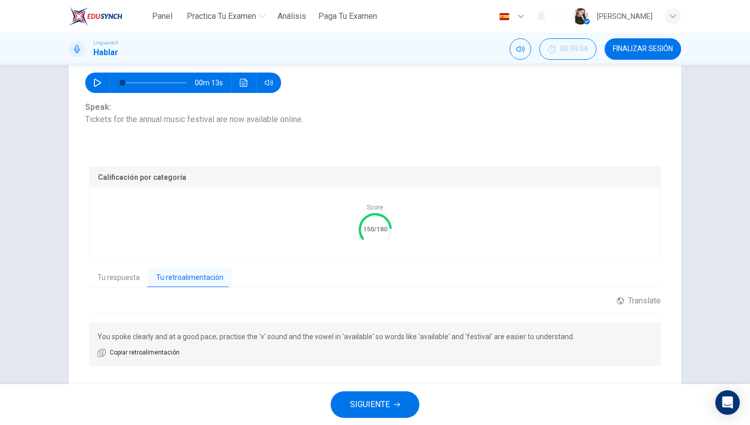
scroll to position [131, 0]
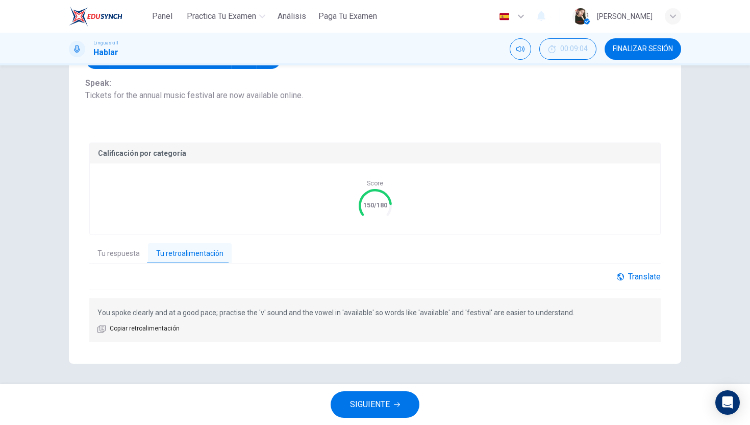
click at [631, 277] on div "Translate" at bounding box center [639, 277] width 44 height 10
click at [627, 307] on body "Panel Practica tu examen Análisis Paga Tu Examen Español es ​ Mita Párraga Patr…" at bounding box center [375, 212] width 750 height 425
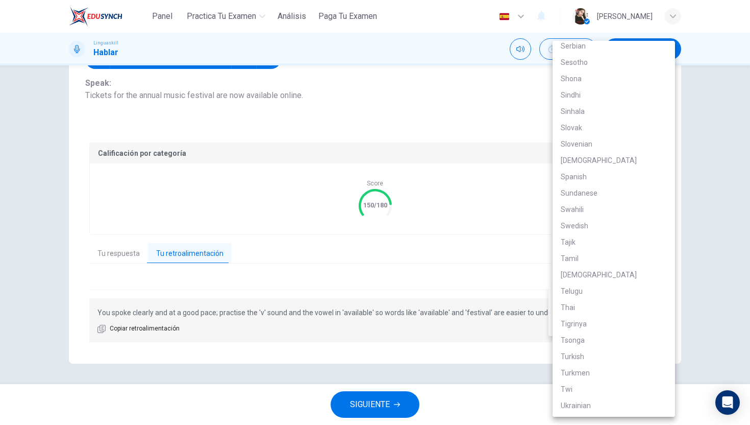
scroll to position [1713, 0]
click at [584, 179] on li "Spanish" at bounding box center [614, 181] width 123 height 16
type input "es"
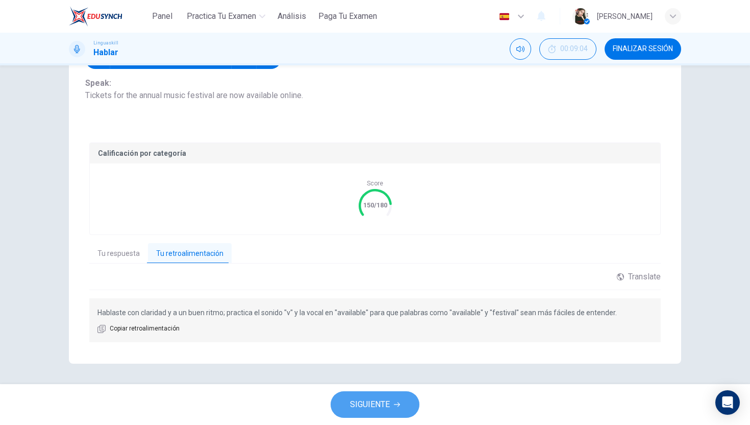
click at [373, 412] on button "SIGUIENTE" at bounding box center [375, 404] width 89 height 27
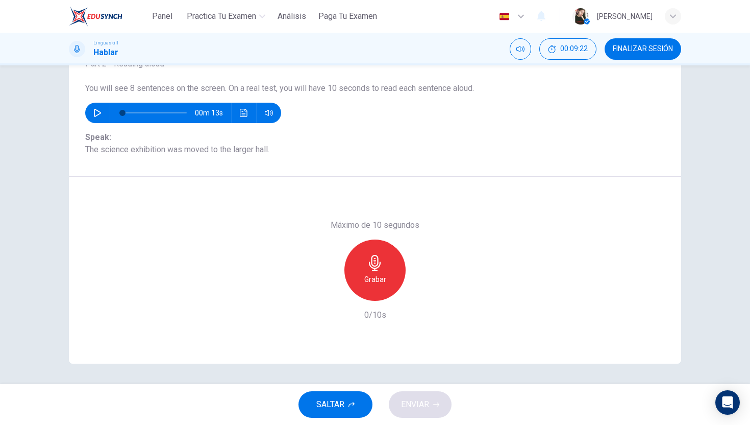
click at [370, 278] on h6 "Grabar" at bounding box center [375, 279] width 22 height 12
click at [370, 278] on h6 "Detener" at bounding box center [375, 279] width 26 height 12
click at [329, 299] on div "button" at bounding box center [328, 292] width 16 height 16
click at [401, 263] on div "Grabar" at bounding box center [375, 269] width 61 height 61
click at [376, 274] on h6 "Detener" at bounding box center [375, 279] width 26 height 12
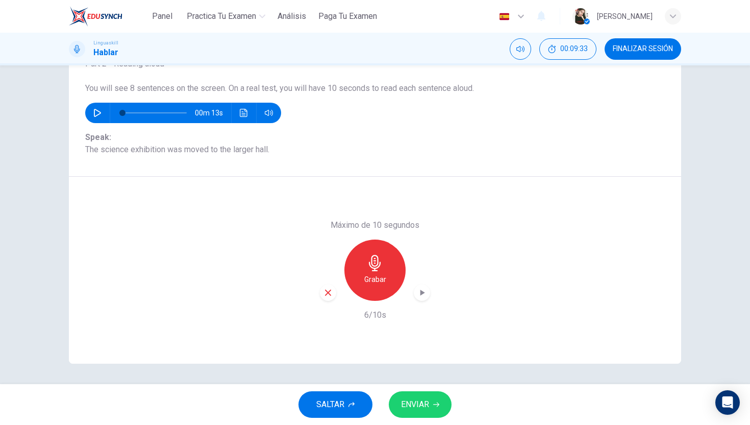
click at [409, 401] on span "ENVIAR" at bounding box center [415, 404] width 28 height 14
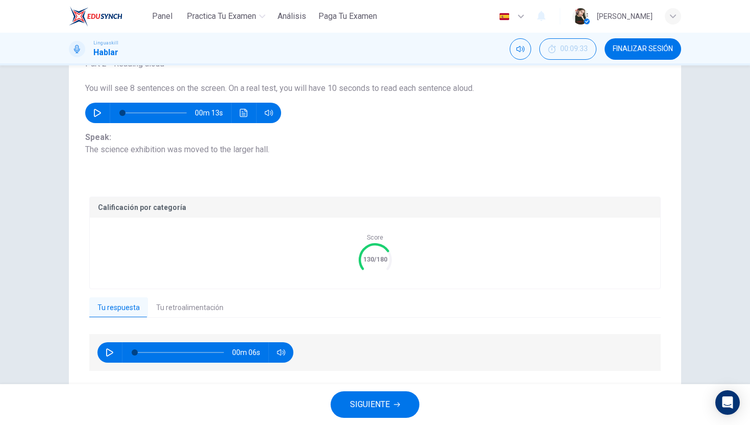
click at [197, 306] on button "Tu retroalimentación" at bounding box center [190, 307] width 84 height 21
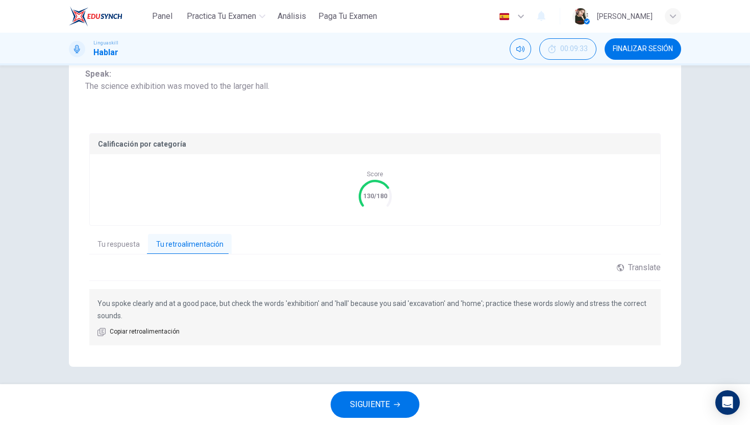
scroll to position [143, 0]
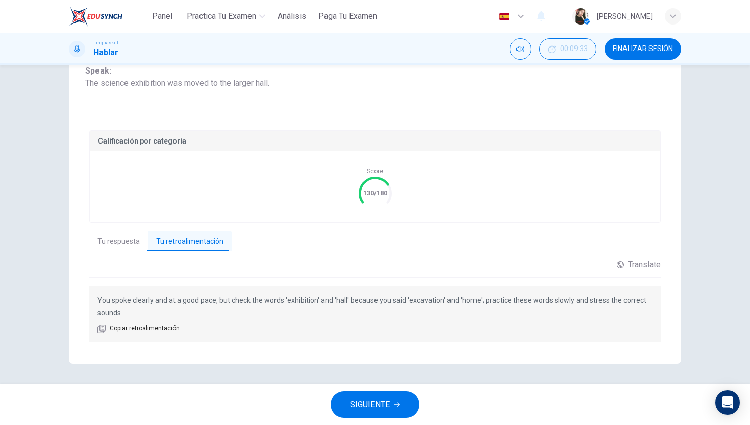
click at [394, 401] on icon "button" at bounding box center [397, 404] width 6 height 6
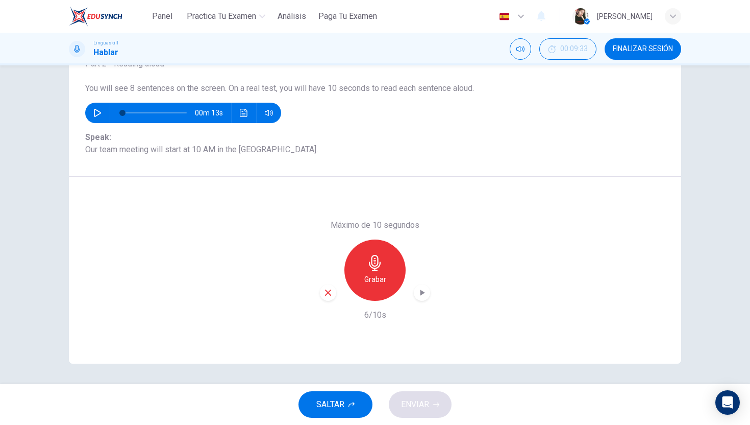
scroll to position [77, 0]
click at [365, 278] on h6 "Grabar" at bounding box center [375, 279] width 22 height 12
click at [365, 278] on h6 "Detener" at bounding box center [375, 279] width 26 height 12
click at [330, 293] on icon "button" at bounding box center [328, 292] width 9 height 9
click at [361, 272] on div "Grabar" at bounding box center [375, 269] width 61 height 61
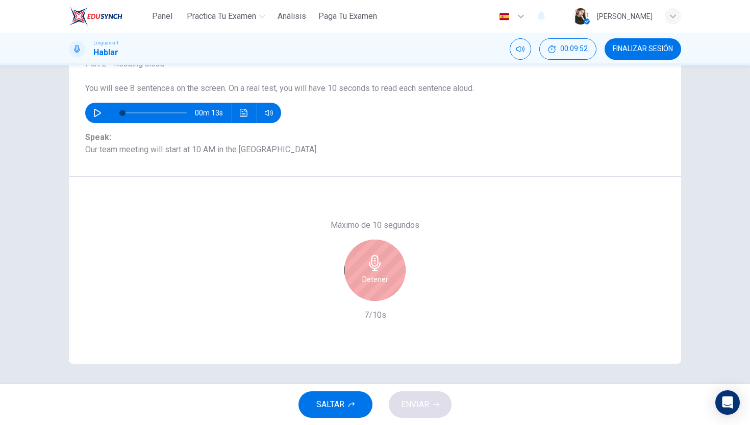
click at [361, 272] on div "Detener" at bounding box center [375, 269] width 61 height 61
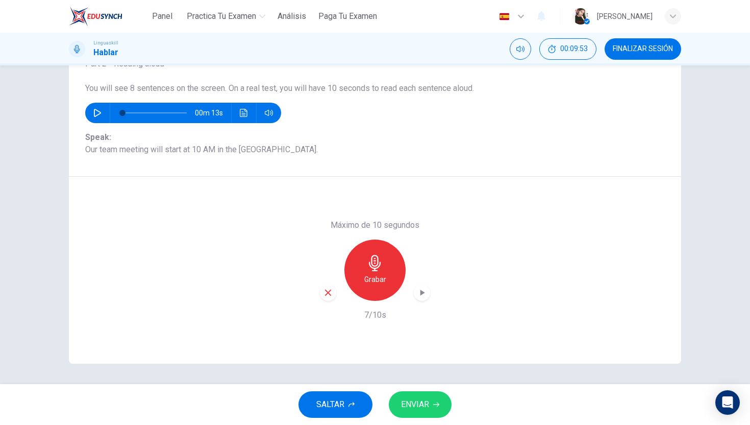
click at [323, 296] on div "button" at bounding box center [328, 292] width 16 height 16
click at [374, 282] on h6 "Grabar" at bounding box center [375, 279] width 22 height 12
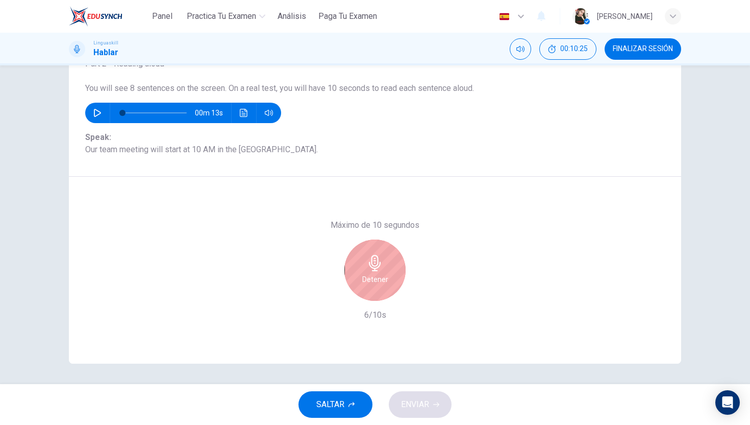
click at [374, 282] on h6 "Detener" at bounding box center [375, 279] width 26 height 12
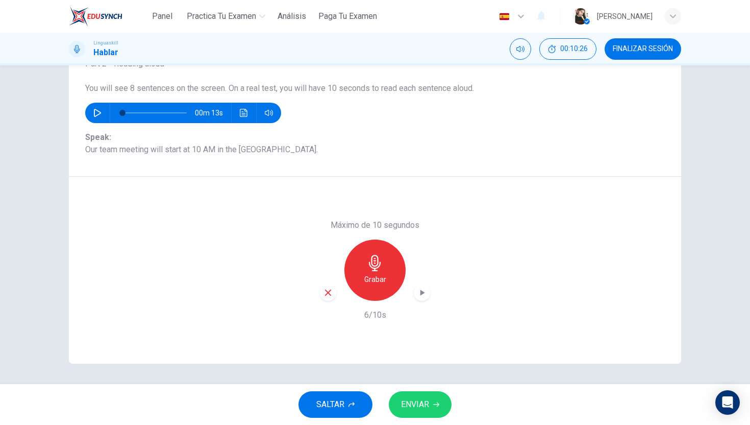
click at [333, 291] on div "button" at bounding box center [328, 292] width 16 height 16
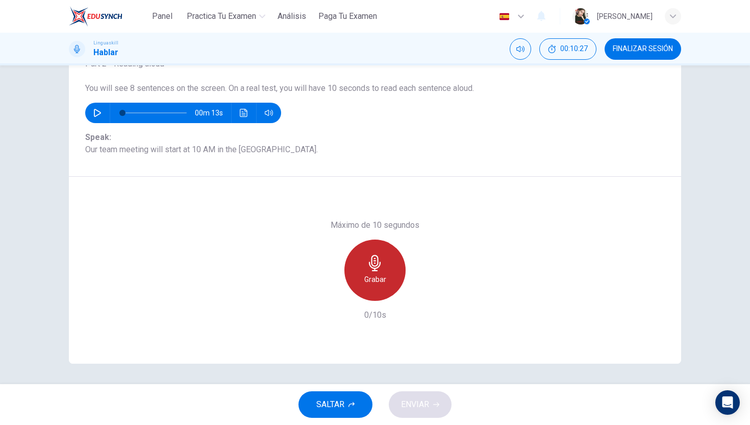
click at [366, 275] on h6 "Grabar" at bounding box center [375, 279] width 22 height 12
click at [366, 275] on h6 "Detener" at bounding box center [375, 279] width 26 height 12
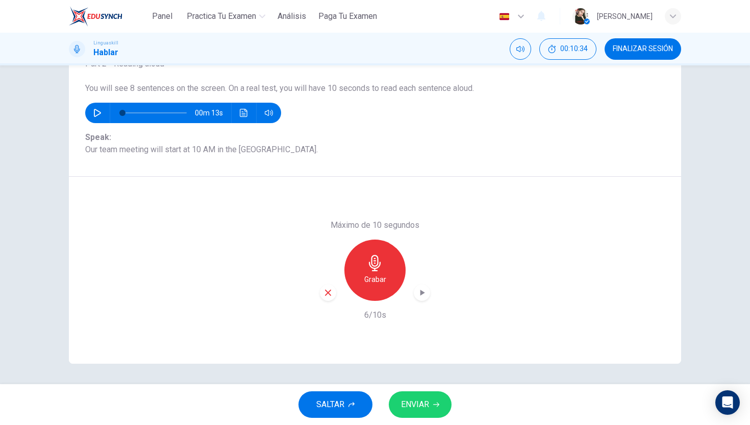
click at [330, 289] on icon "button" at bounding box center [328, 292] width 9 height 9
click at [389, 275] on div "Grabar" at bounding box center [375, 269] width 61 height 61
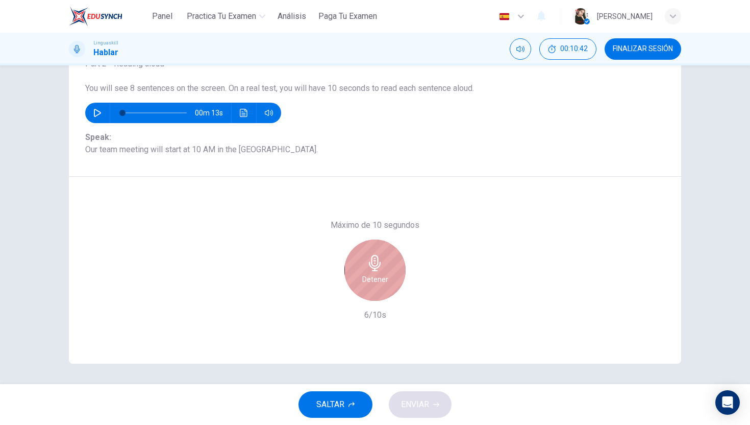
click at [389, 275] on div "Detener" at bounding box center [375, 269] width 61 height 61
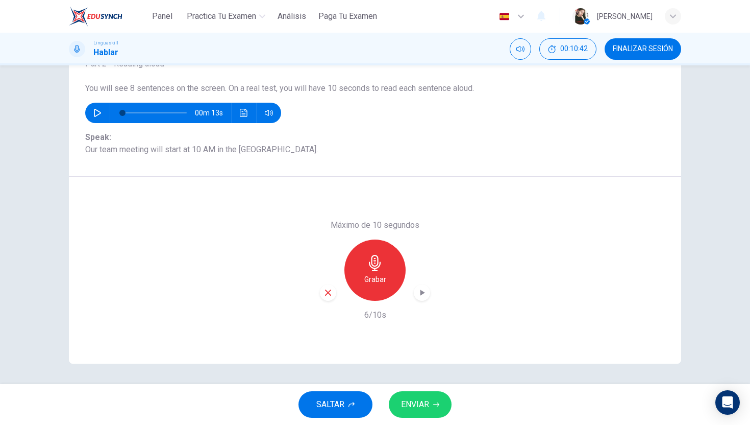
click at [430, 416] on button "ENVIAR" at bounding box center [420, 404] width 63 height 27
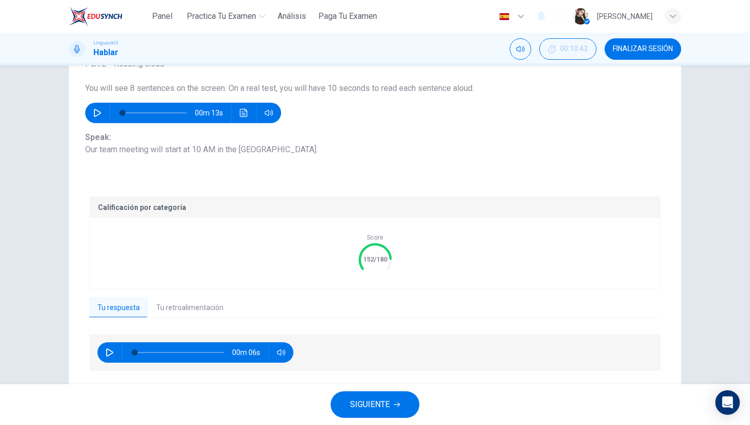
click at [208, 312] on button "Tu retroalimentación" at bounding box center [190, 307] width 84 height 21
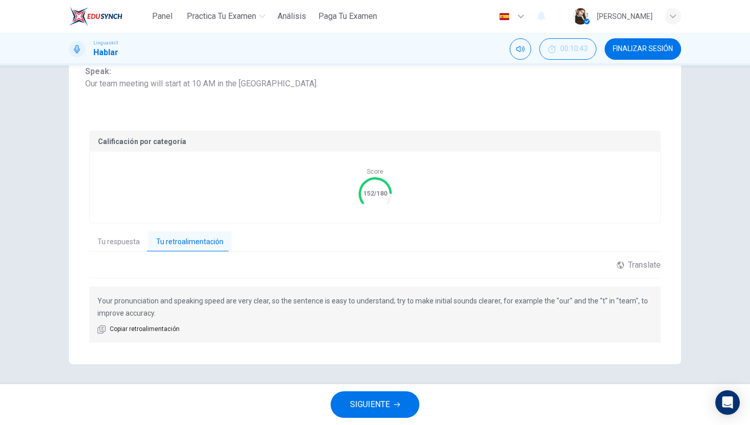
scroll to position [143, 0]
click at [387, 400] on span "SIGUIENTE" at bounding box center [370, 404] width 40 height 14
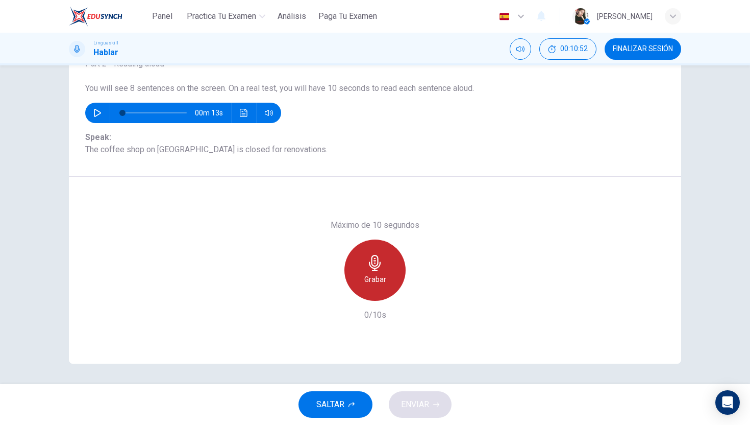
click at [376, 283] on h6 "Grabar" at bounding box center [375, 279] width 22 height 12
click at [376, 283] on h6 "Detener" at bounding box center [375, 279] width 26 height 12
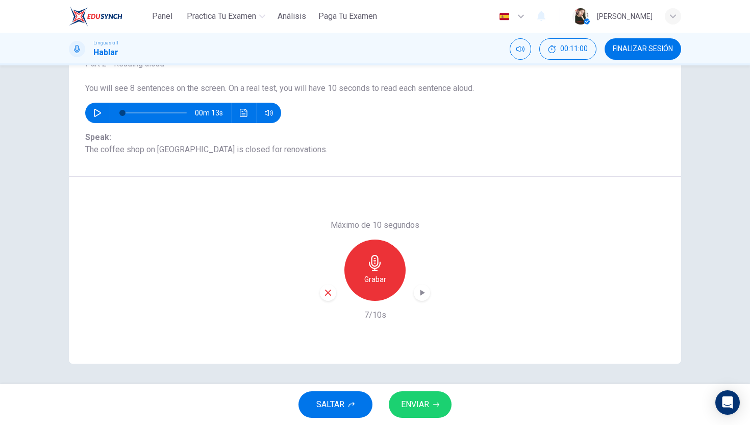
click at [430, 397] on button "ENVIAR" at bounding box center [420, 404] width 63 height 27
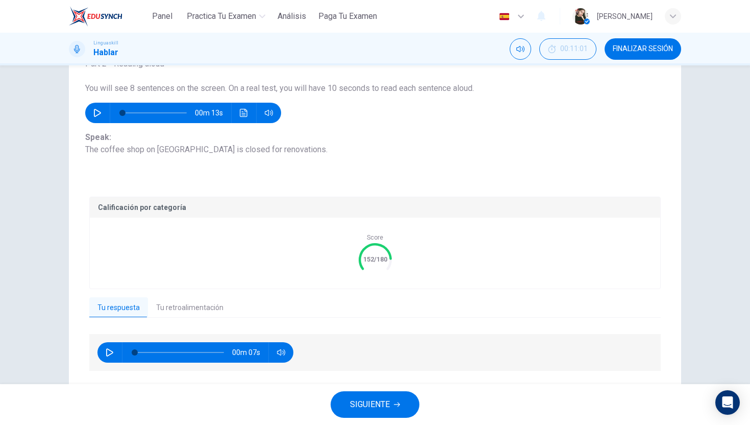
click at [175, 308] on button "Tu retroalimentación" at bounding box center [190, 307] width 84 height 21
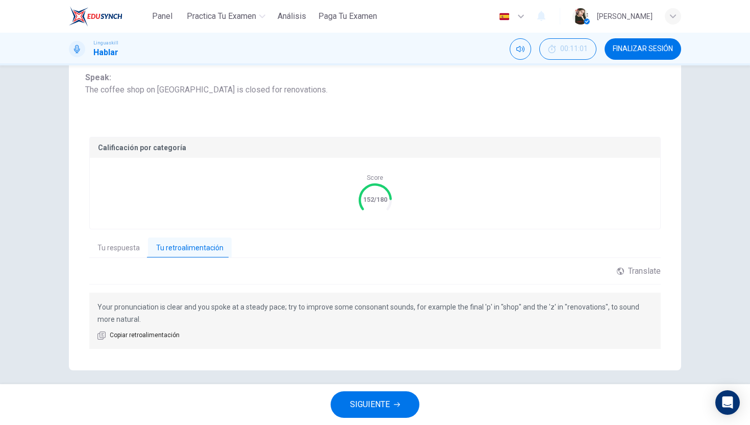
scroll to position [143, 0]
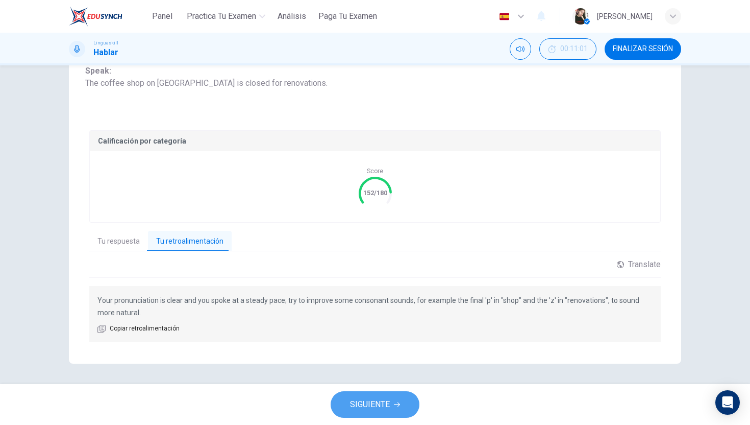
click at [376, 405] on span "SIGUIENTE" at bounding box center [370, 404] width 40 height 14
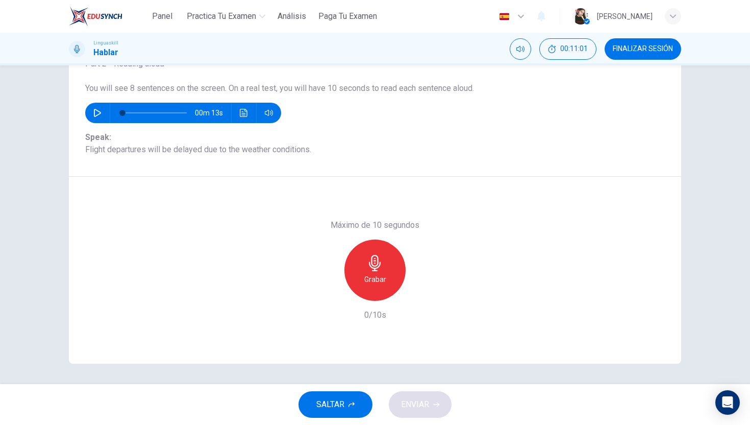
scroll to position [77, 0]
click at [361, 271] on div "Grabar" at bounding box center [375, 269] width 61 height 61
click at [361, 271] on div "Detener" at bounding box center [375, 269] width 61 height 61
click at [426, 409] on span "ENVIAR" at bounding box center [415, 404] width 28 height 14
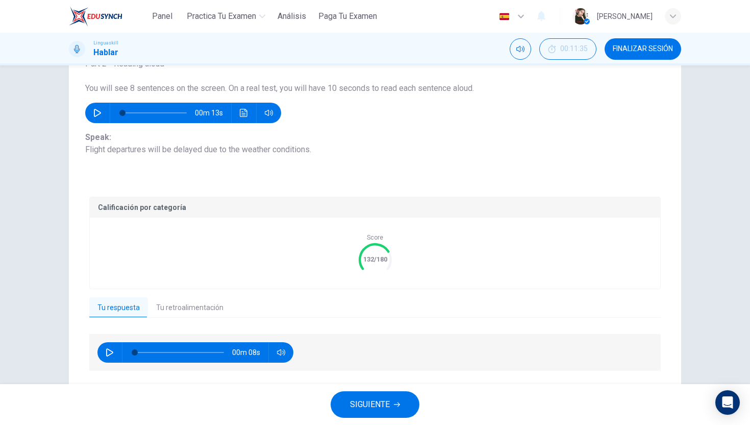
click at [223, 310] on button "Tu retroalimentación" at bounding box center [190, 307] width 84 height 21
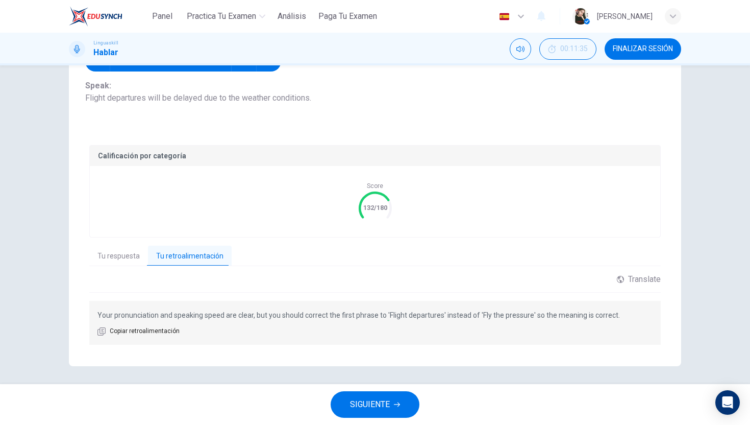
scroll to position [131, 0]
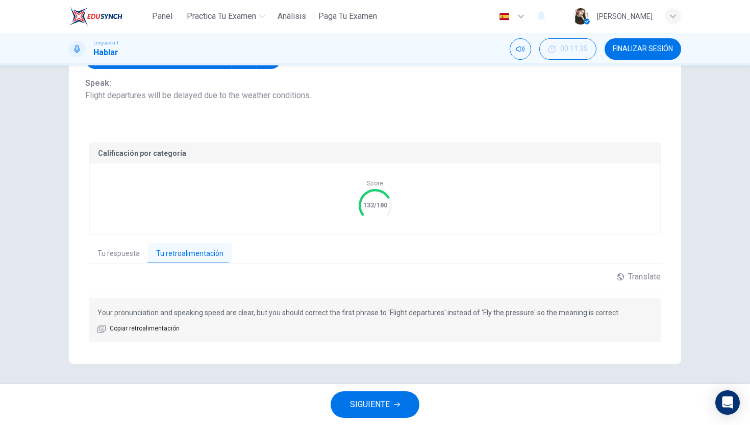
click at [367, 399] on span "SIGUIENTE" at bounding box center [370, 404] width 40 height 14
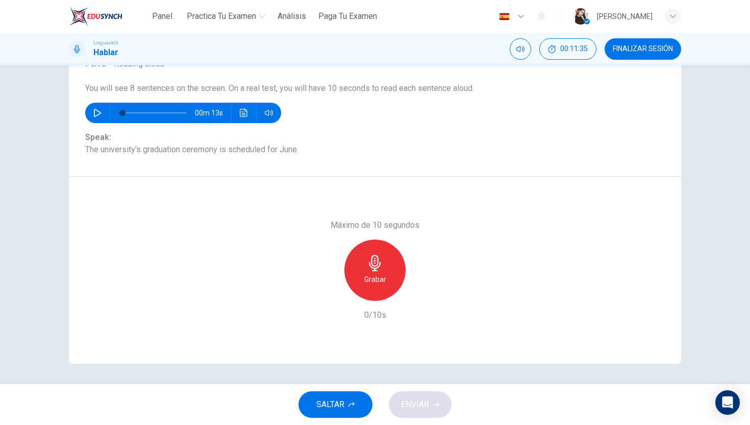
scroll to position [77, 0]
click at [375, 268] on icon "button" at bounding box center [375, 263] width 12 height 16
click at [411, 411] on button "ENVIAR" at bounding box center [420, 404] width 63 height 27
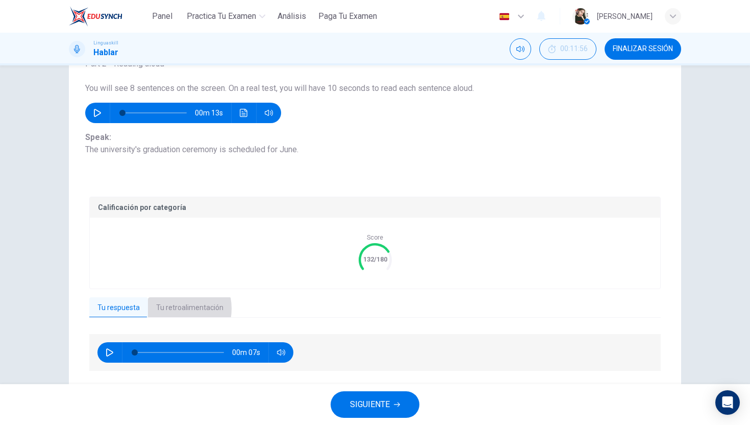
click at [174, 308] on button "Tu retroalimentación" at bounding box center [190, 307] width 84 height 21
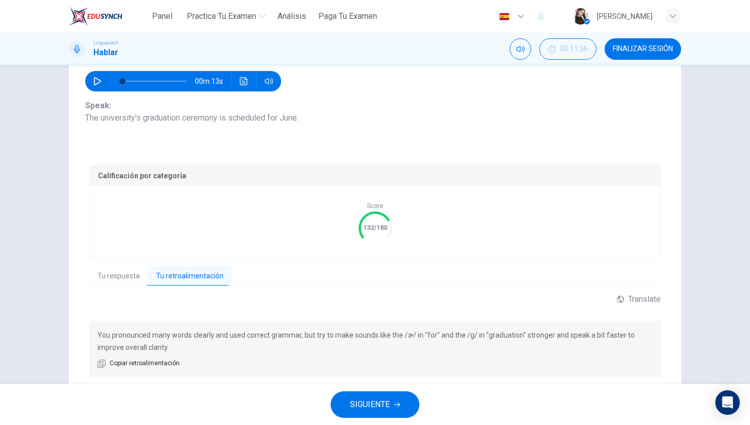
scroll to position [129, 0]
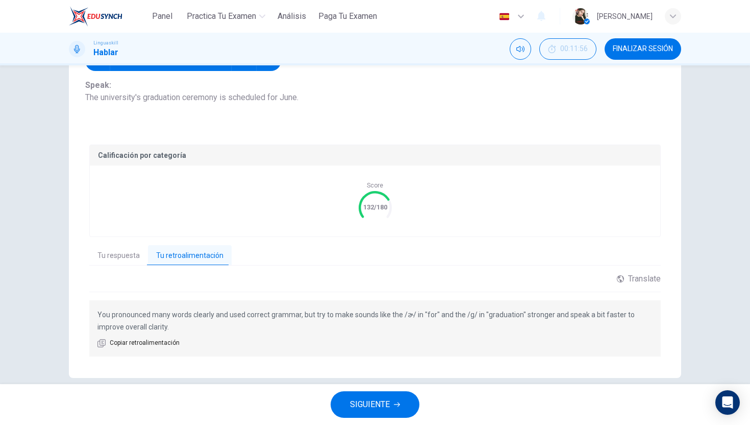
click at [381, 406] on span "SIGUIENTE" at bounding box center [370, 404] width 40 height 14
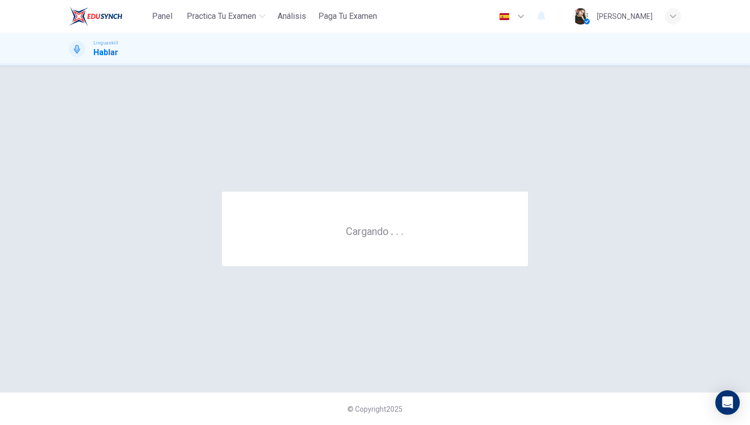
scroll to position [0, 0]
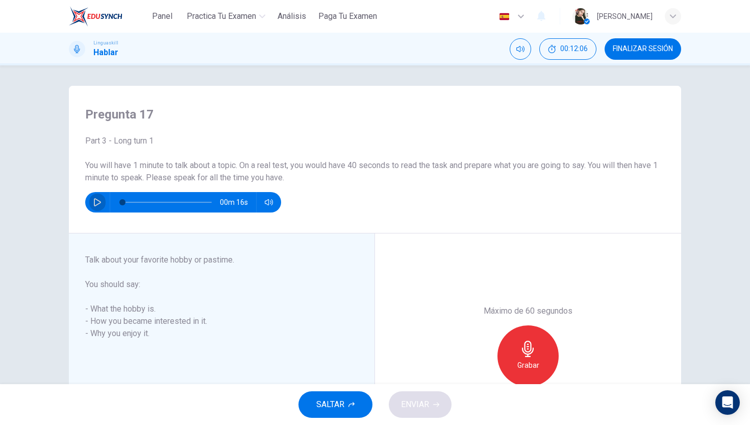
click at [101, 205] on icon "button" at bounding box center [97, 202] width 8 height 8
type input "0"
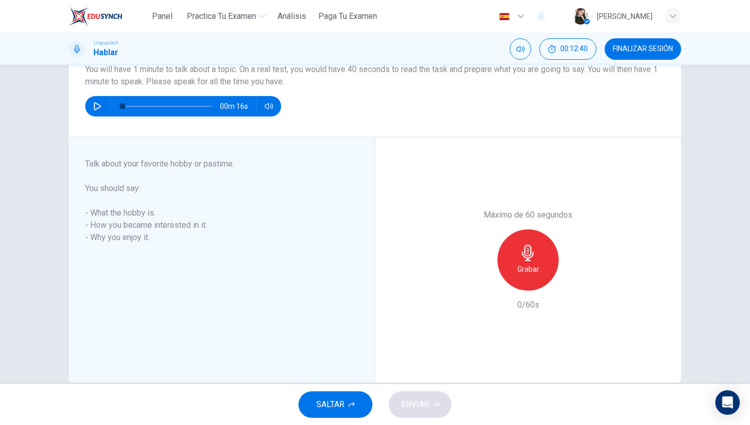
scroll to position [90, 0]
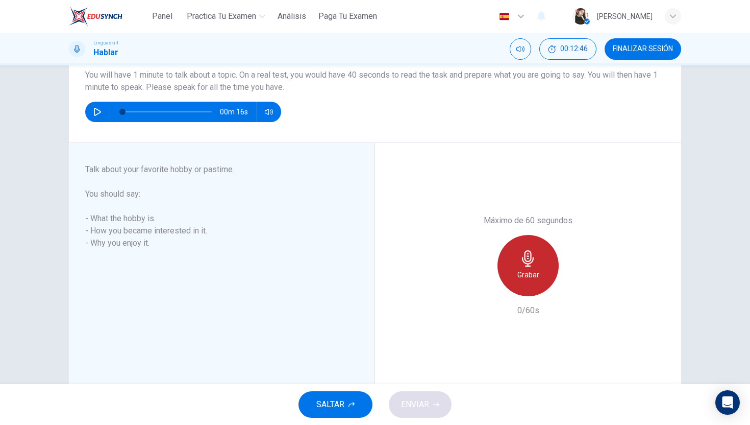
click at [533, 283] on div "Grabar" at bounding box center [528, 265] width 61 height 61
click at [533, 283] on div "Detener" at bounding box center [528, 265] width 61 height 61
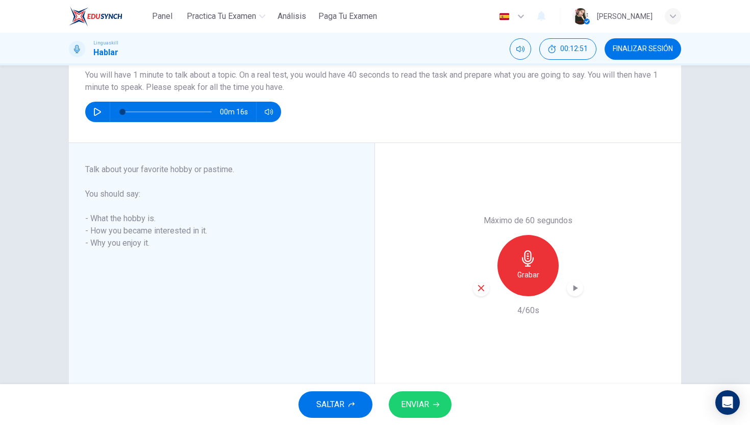
click at [470, 293] on div "Máximo de 60 segundos Grabar 4/60s" at bounding box center [528, 265] width 306 height 245
click at [480, 291] on icon "button" at bounding box center [481, 287] width 9 height 9
click at [522, 273] on h6 "Grabar" at bounding box center [529, 274] width 22 height 12
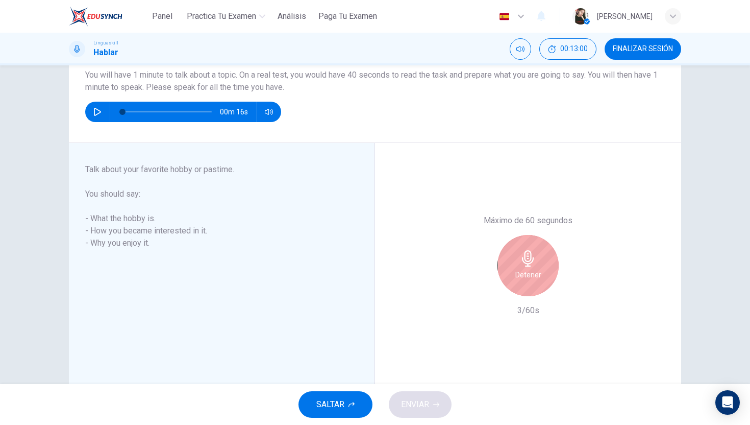
click at [522, 273] on h6 "Detener" at bounding box center [529, 274] width 26 height 12
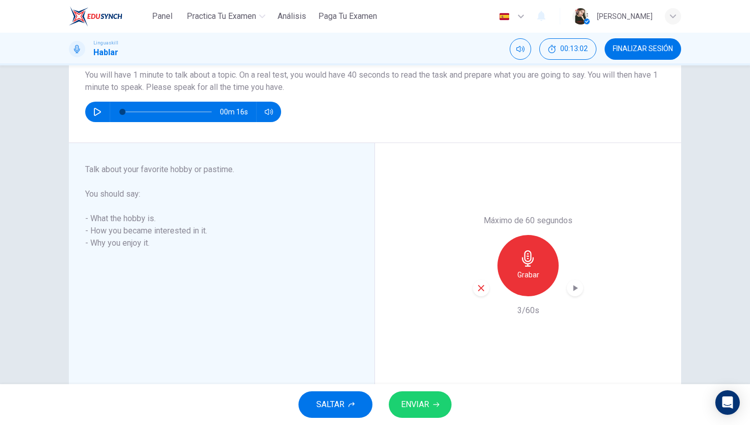
click at [485, 288] on icon "button" at bounding box center [481, 287] width 9 height 9
click at [529, 270] on h6 "Grabar" at bounding box center [529, 274] width 22 height 12
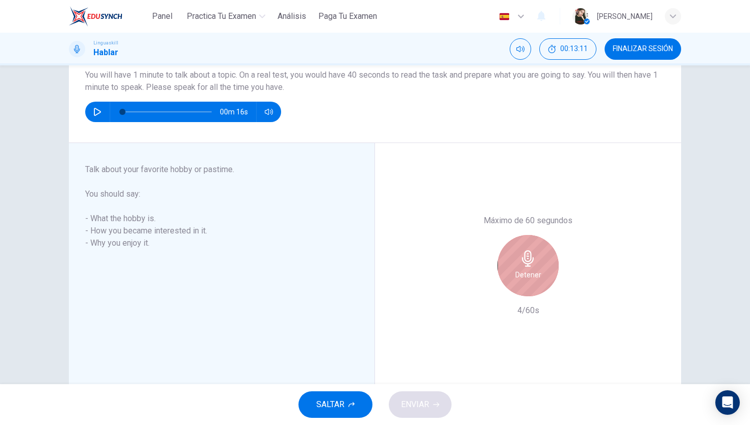
click at [529, 270] on h6 "Detener" at bounding box center [529, 274] width 26 height 12
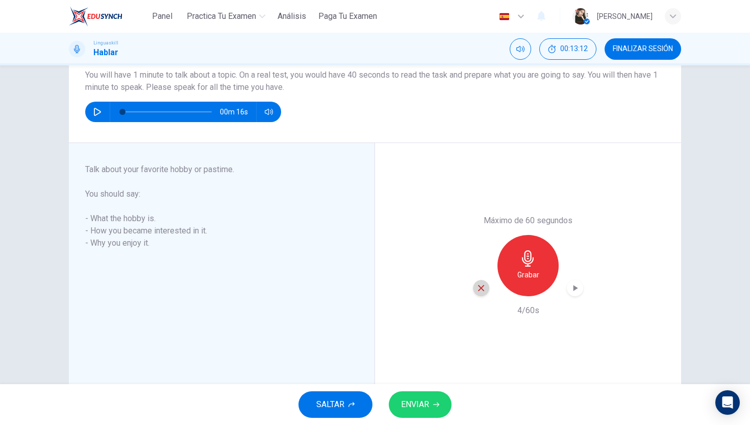
click at [484, 284] on icon "button" at bounding box center [481, 287] width 9 height 9
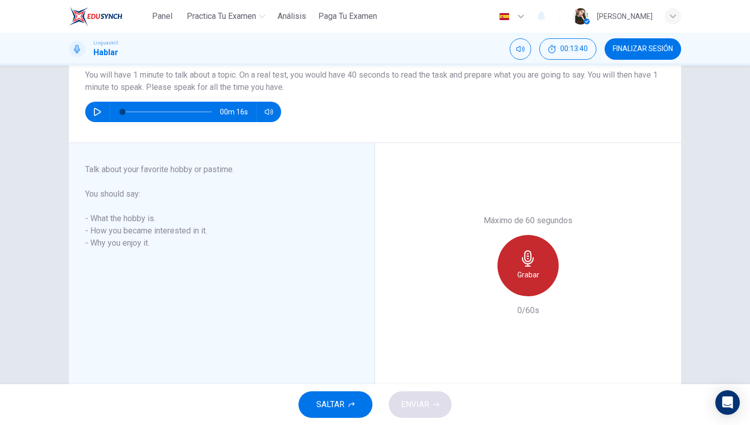
click at [526, 283] on div "Grabar" at bounding box center [528, 265] width 61 height 61
click at [526, 283] on div "Detener" at bounding box center [528, 265] width 61 height 61
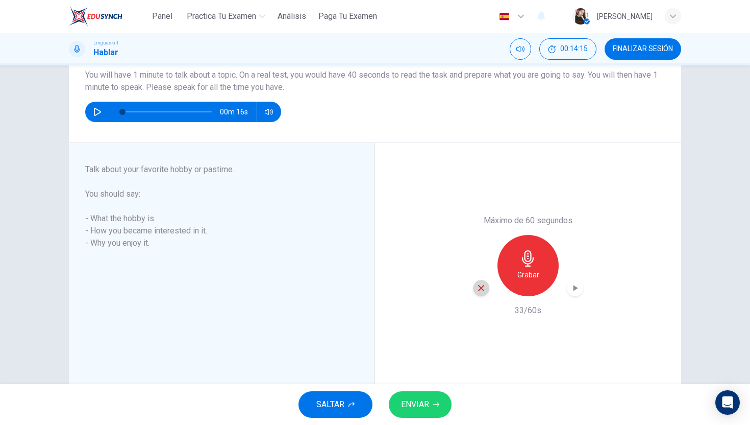
click at [476, 288] on div "button" at bounding box center [481, 288] width 16 height 16
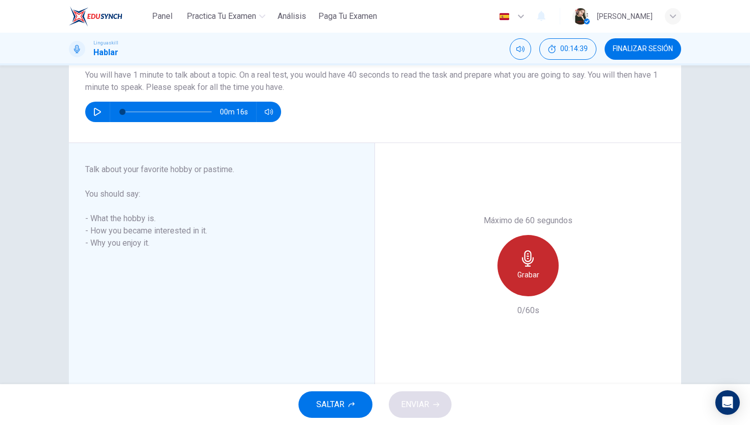
click at [512, 271] on div "Grabar" at bounding box center [528, 265] width 61 height 61
click at [512, 271] on div "Detener" at bounding box center [528, 265] width 61 height 61
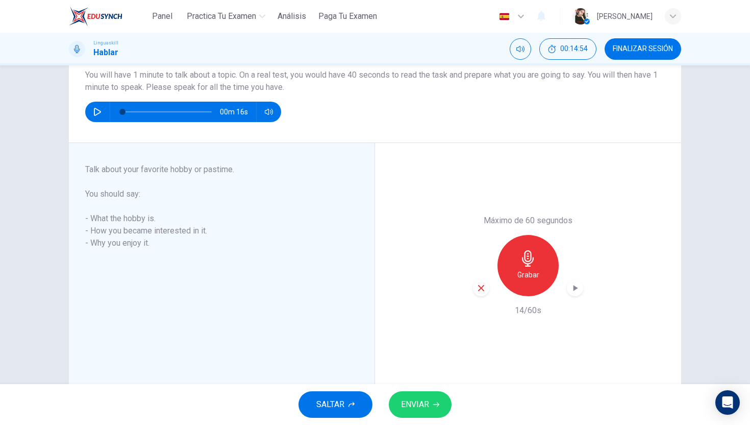
click at [471, 291] on div "Máximo de 60 segundos Grabar 14/60s" at bounding box center [528, 265] width 306 height 245
click at [479, 291] on icon "button" at bounding box center [481, 287] width 9 height 9
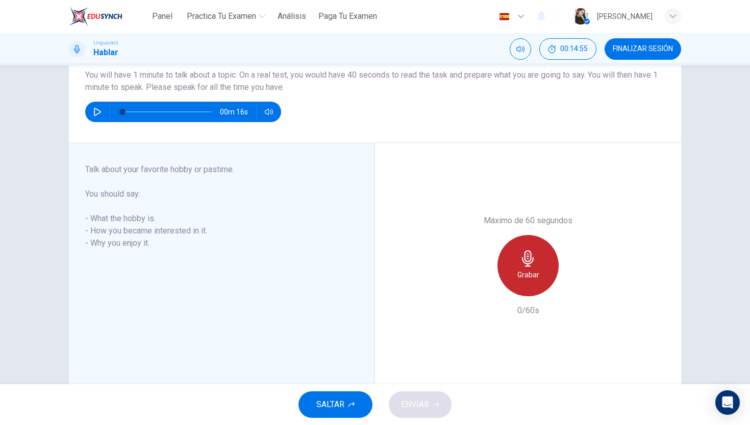
click at [516, 269] on div "Grabar" at bounding box center [528, 265] width 61 height 61
click at [516, 269] on h6 "Detener" at bounding box center [529, 274] width 26 height 12
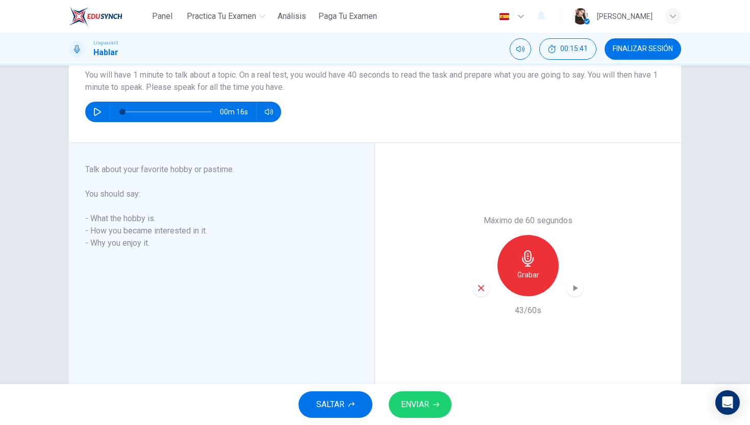
click at [416, 402] on span "ENVIAR" at bounding box center [415, 404] width 28 height 14
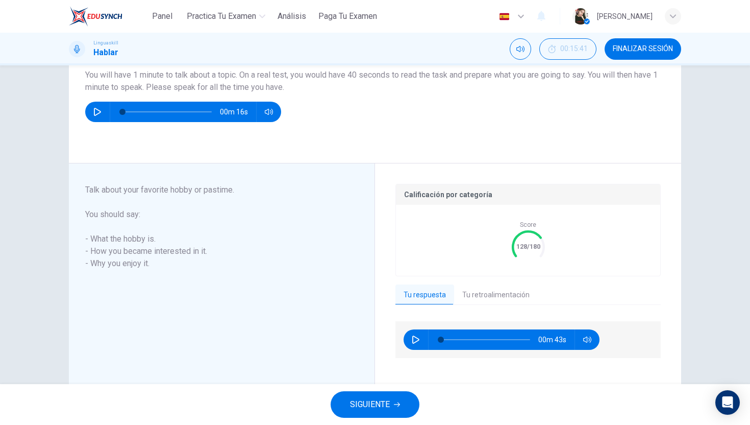
click at [492, 283] on div "Calificación por categoría Score 128/180 Tu respuesta Tu retroalimentación 00m …" at bounding box center [528, 286] width 265 height 204
click at [491, 298] on button "Tu retroalimentación" at bounding box center [496, 294] width 84 height 21
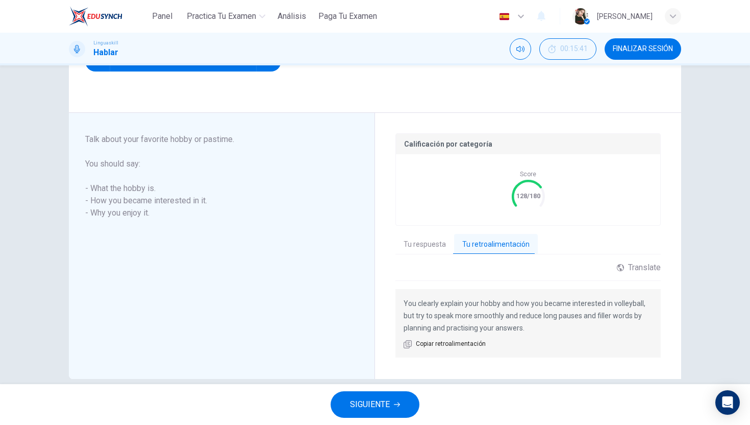
scroll to position [145, 0]
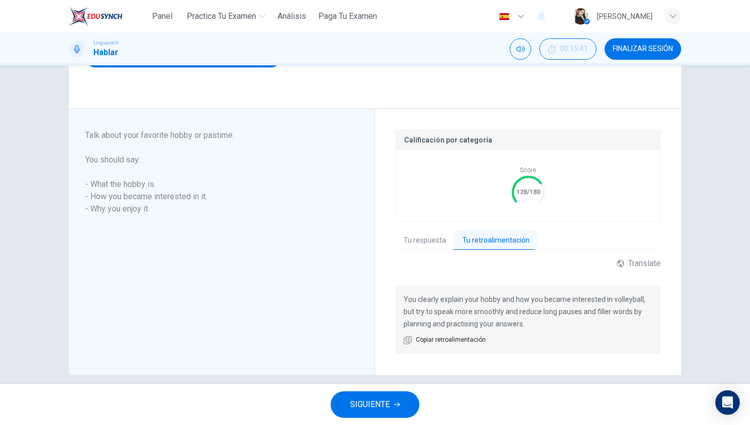
click at [379, 406] on span "SIGUIENTE" at bounding box center [370, 404] width 40 height 14
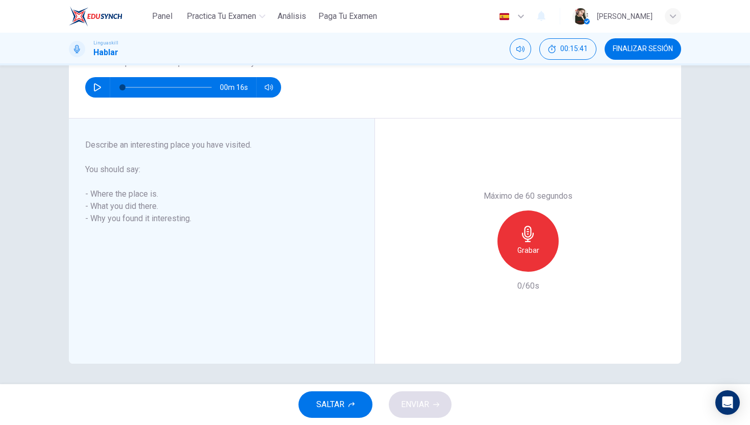
scroll to position [115, 0]
click at [545, 226] on div "Grabar" at bounding box center [528, 240] width 61 height 61
click at [545, 226] on div "Detener" at bounding box center [528, 240] width 61 height 61
click at [419, 394] on button "ENVIAR" at bounding box center [420, 404] width 63 height 27
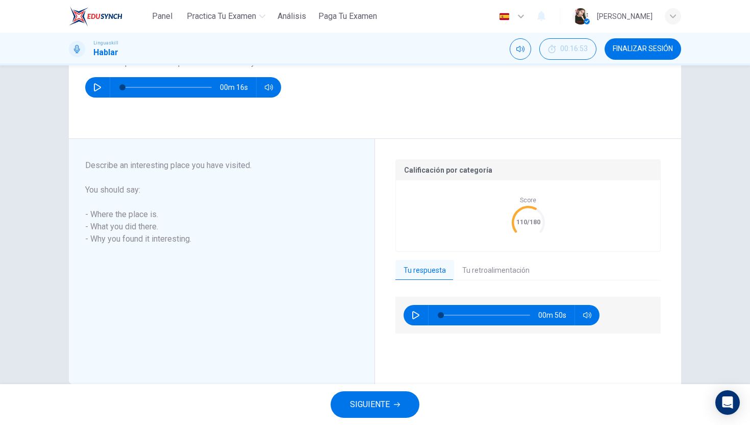
click at [493, 275] on button "Tu retroalimentación" at bounding box center [496, 270] width 84 height 21
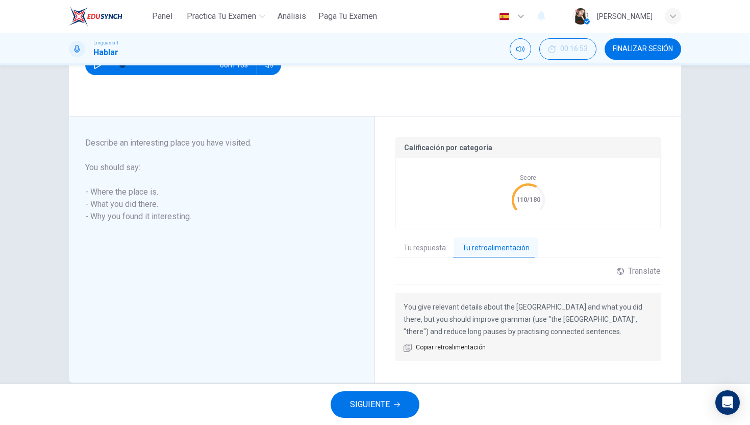
scroll to position [145, 0]
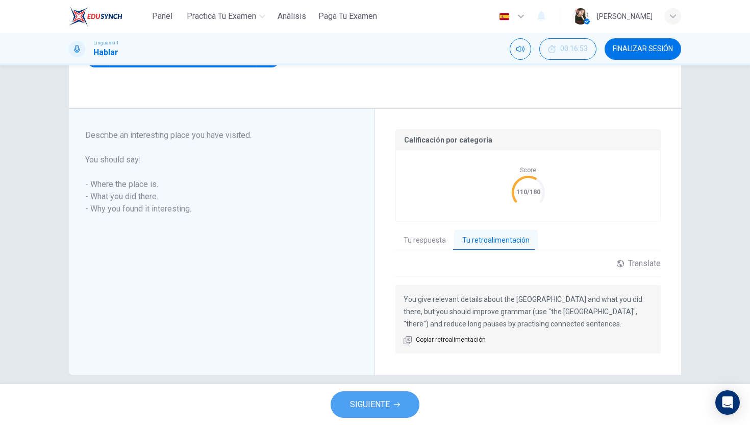
click at [385, 414] on button "SIGUIENTE" at bounding box center [375, 404] width 89 height 27
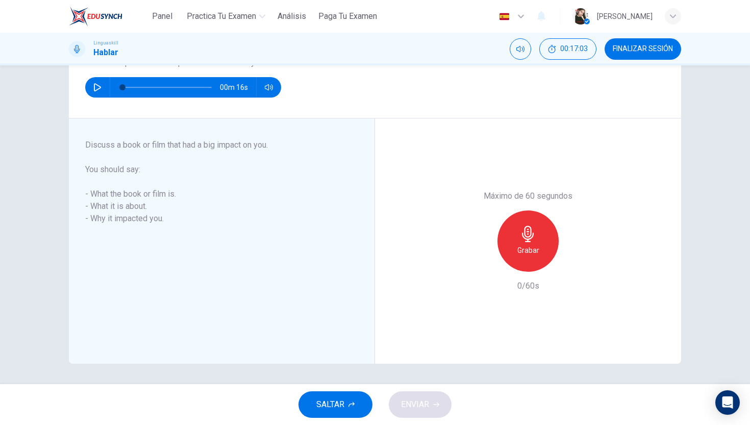
click at [519, 255] on h6 "Grabar" at bounding box center [529, 250] width 22 height 12
click at [519, 255] on h6 "Detener" at bounding box center [529, 250] width 26 height 12
click at [483, 262] on icon "button" at bounding box center [481, 263] width 9 height 9
click at [526, 248] on h6 "Grabar" at bounding box center [529, 250] width 22 height 12
click at [526, 248] on h6 "Detener" at bounding box center [529, 250] width 26 height 12
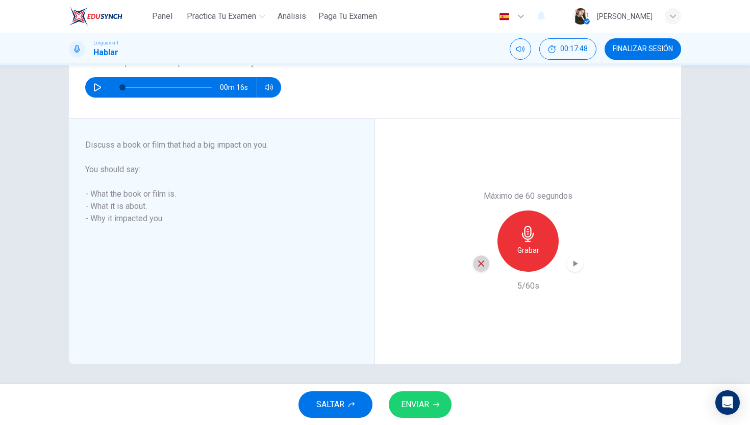
click at [483, 260] on icon "button" at bounding box center [481, 263] width 6 height 6
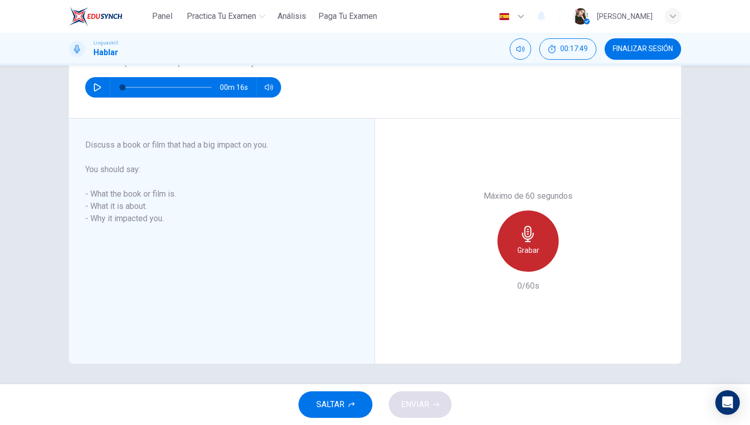
click at [512, 252] on div "Grabar" at bounding box center [528, 240] width 61 height 61
click at [512, 252] on div "Detener" at bounding box center [528, 240] width 61 height 61
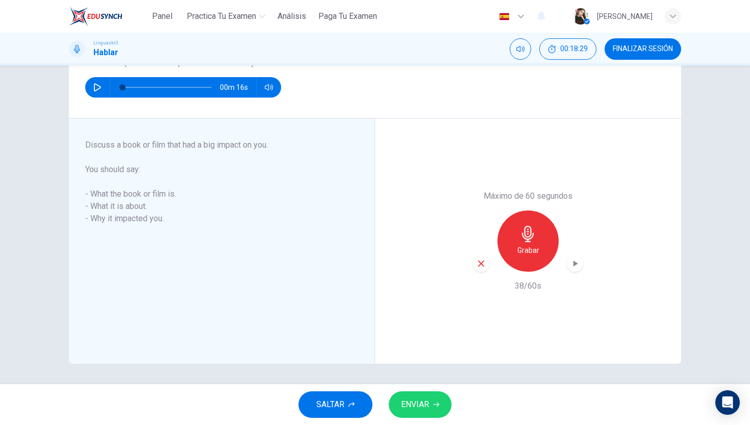
click at [433, 406] on icon "button" at bounding box center [436, 404] width 6 height 6
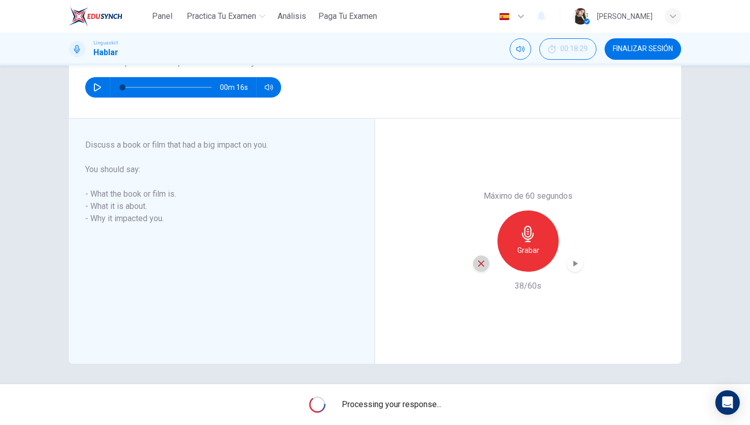
click at [486, 265] on div "button" at bounding box center [481, 263] width 16 height 16
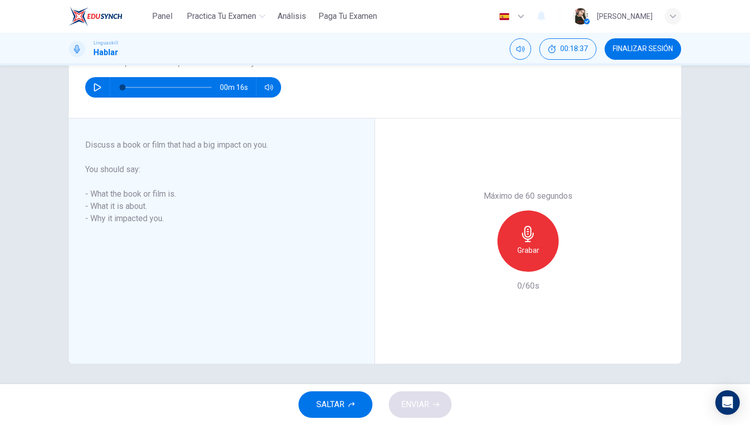
click at [518, 245] on h6 "Grabar" at bounding box center [529, 250] width 22 height 12
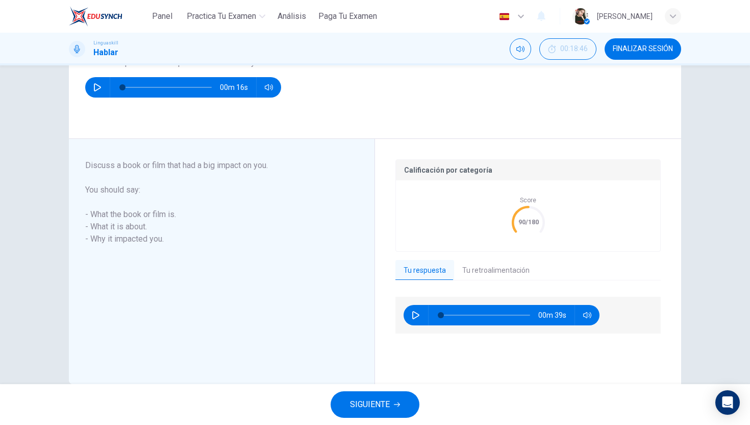
click at [487, 265] on button "Tu retroalimentación" at bounding box center [496, 270] width 84 height 21
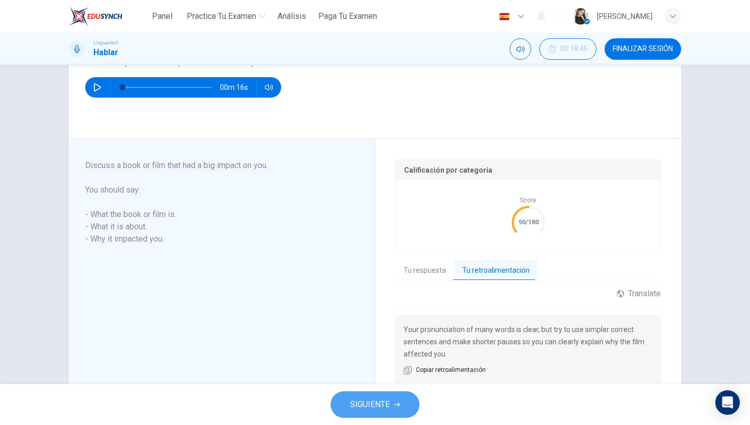
click at [408, 403] on button "SIGUIENTE" at bounding box center [375, 404] width 89 height 27
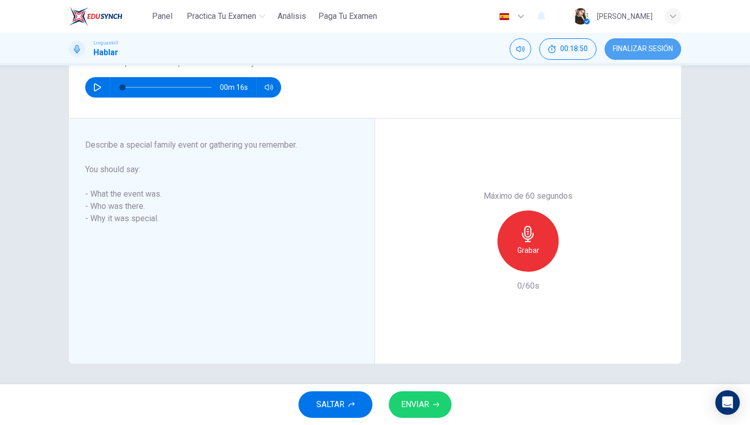
click at [674, 52] on button "FINALIZAR SESIÓN" at bounding box center [643, 48] width 77 height 21
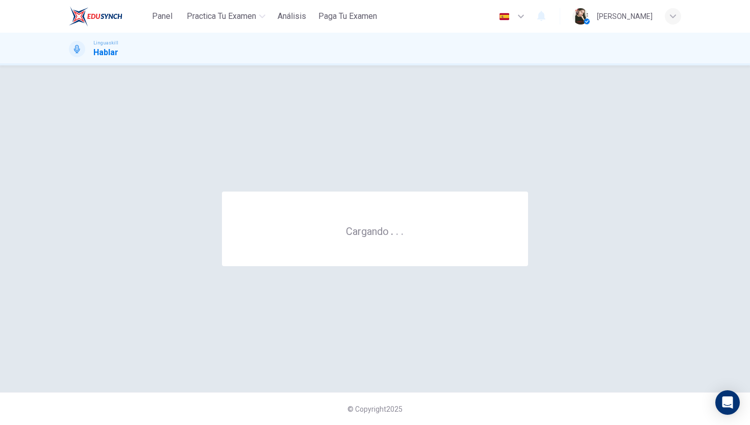
scroll to position [0, 0]
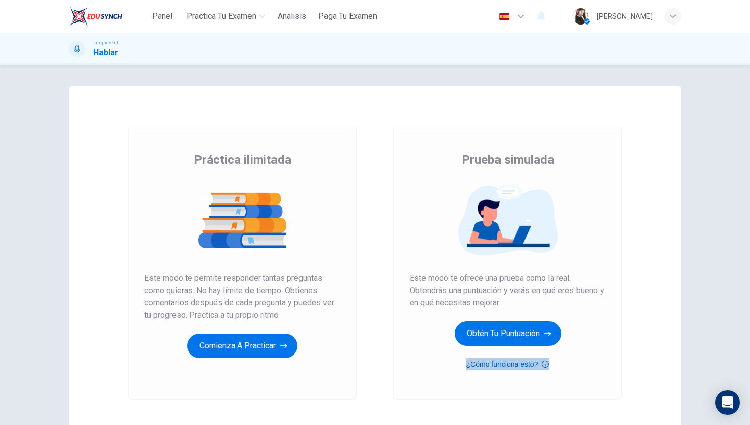
click at [500, 358] on button "¿Cómo funciona esto?" at bounding box center [508, 364] width 83 height 12
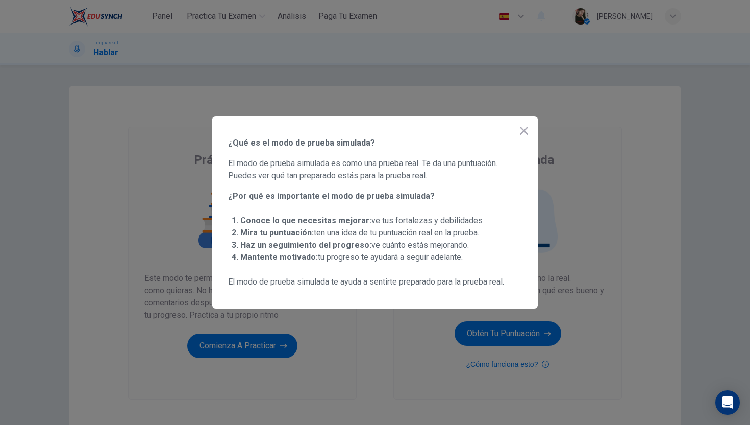
click at [373, 359] on div at bounding box center [375, 212] width 750 height 425
